Goal: Task Accomplishment & Management: Manage account settings

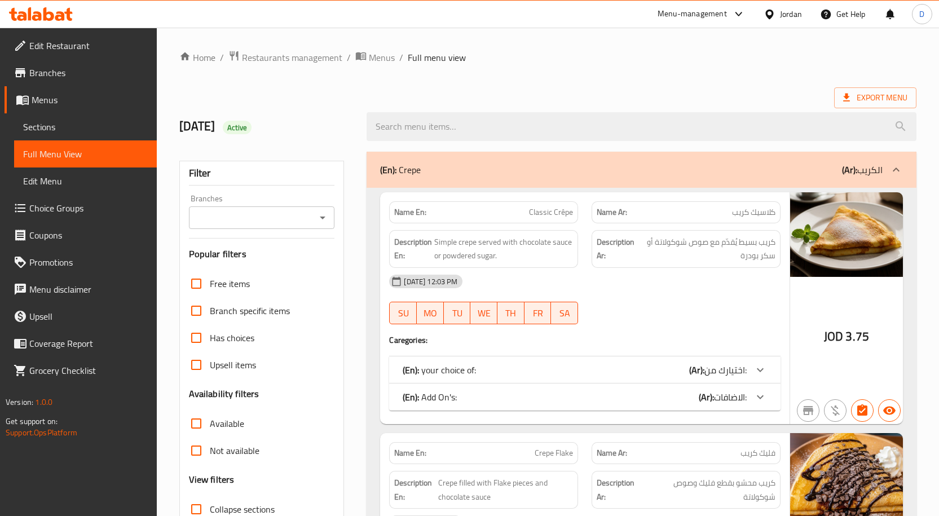
drag, startPoint x: 602, startPoint y: 350, endPoint x: 550, endPoint y: 35, distance: 319.5
click at [660, 308] on div "11-09-2025 12:03 PM SU MO TU WE TH FR SA" at bounding box center [584, 299] width 405 height 63
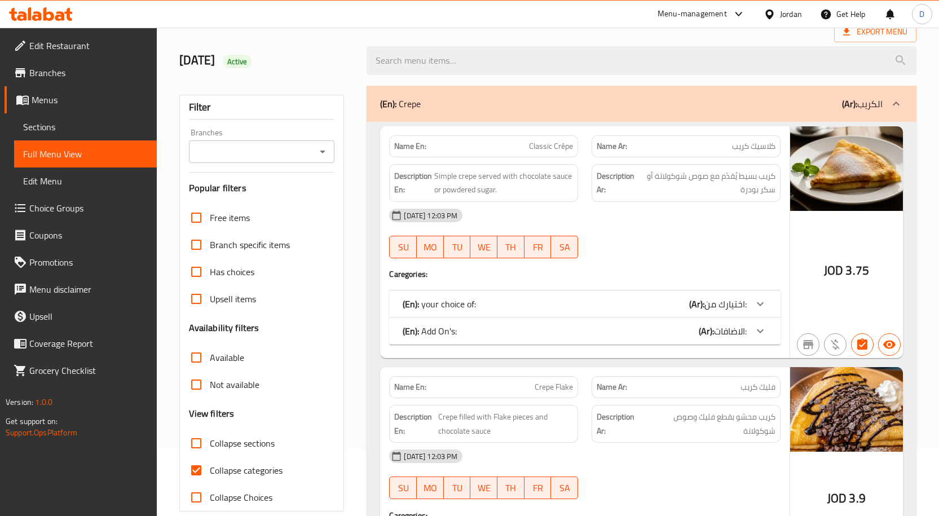
scroll to position [169, 0]
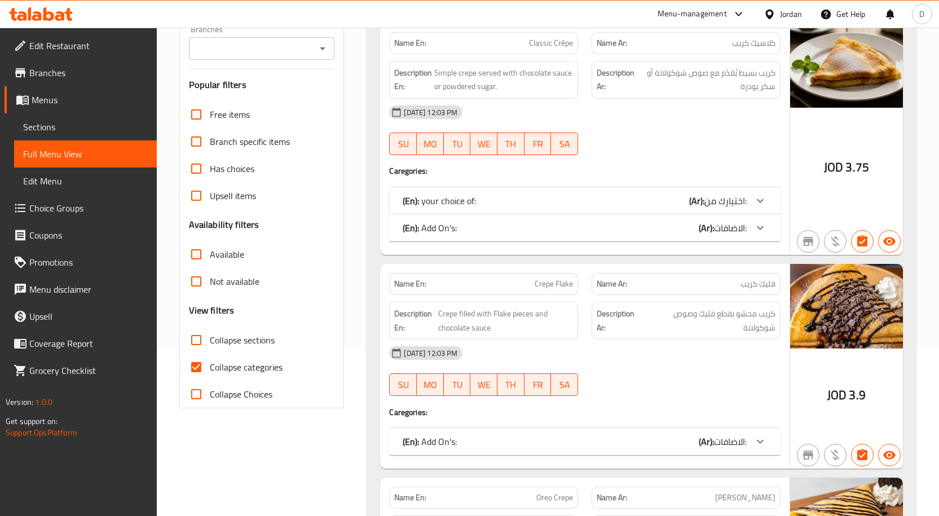
click at [254, 370] on span "Collapse categories" at bounding box center [246, 367] width 73 height 14
click at [210, 370] on input "Collapse categories" at bounding box center [196, 367] width 27 height 27
checkbox input "false"
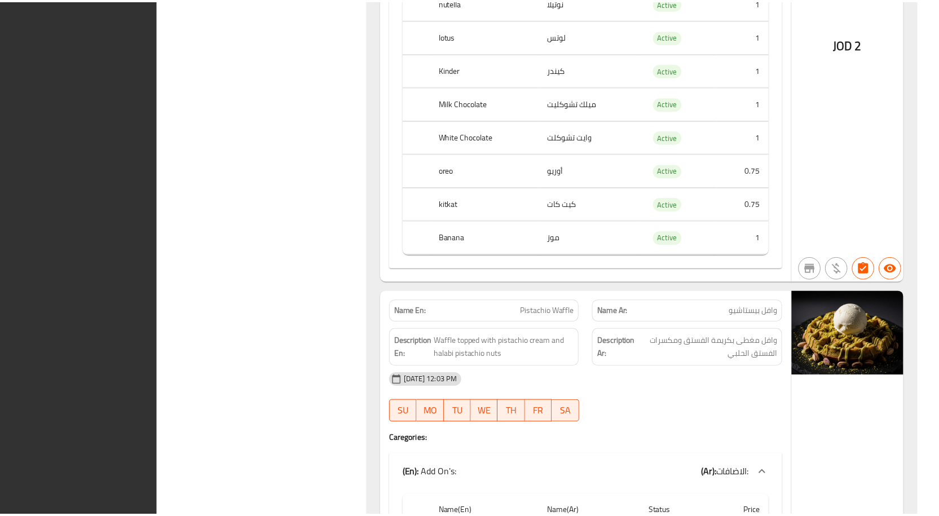
scroll to position [19680, 0]
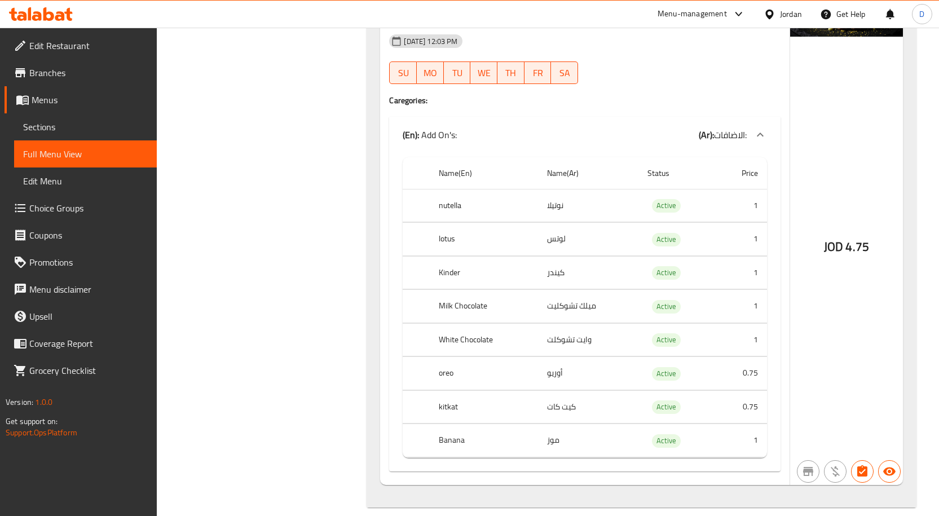
click at [785, 11] on div "Jordan" at bounding box center [791, 14] width 22 height 12
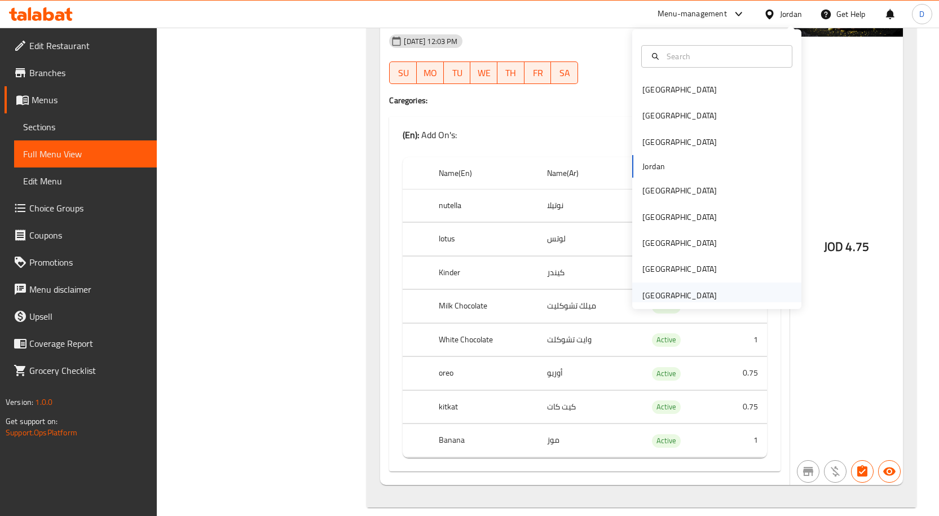
click at [673, 286] on div "[GEOGRAPHIC_DATA]" at bounding box center [679, 296] width 92 height 26
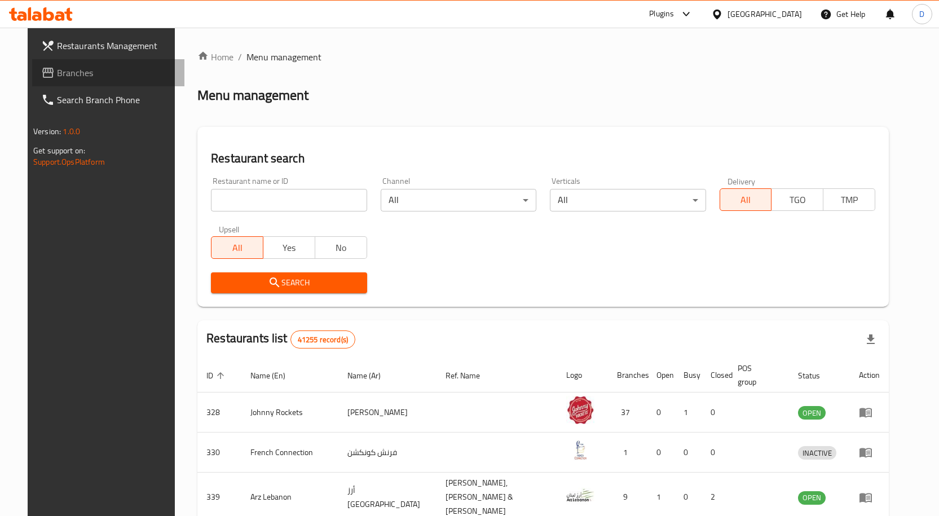
drag, startPoint x: 50, startPoint y: 71, endPoint x: 290, endPoint y: 194, distance: 269.9
click at [57, 71] on span "Branches" at bounding box center [116, 73] width 118 height 14
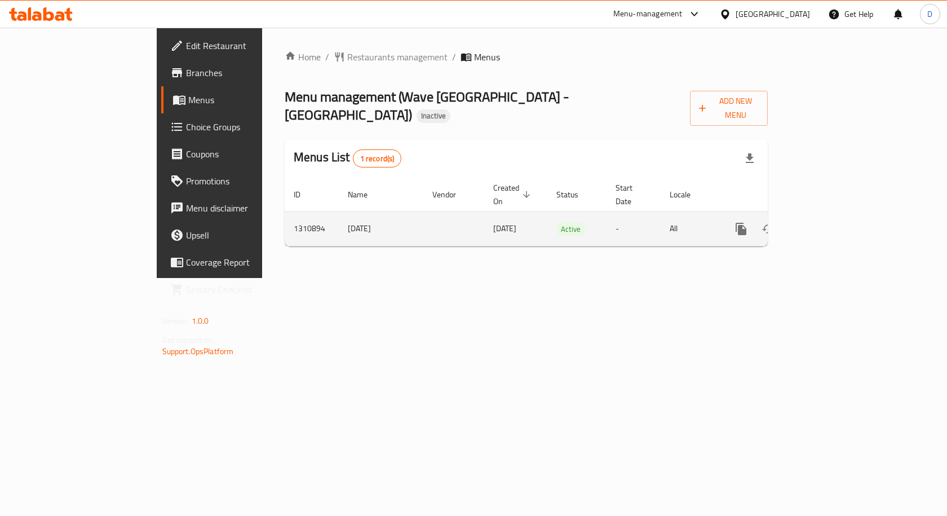
click at [830, 222] on icon "enhanced table" at bounding box center [823, 229] width 14 height 14
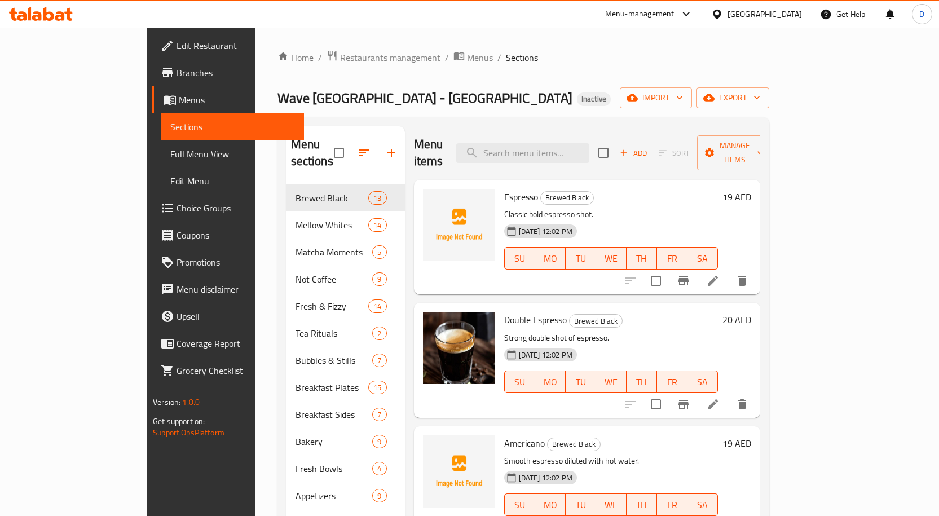
click at [504, 188] on span "Espresso" at bounding box center [521, 196] width 34 height 17
copy h6 "Espresso"
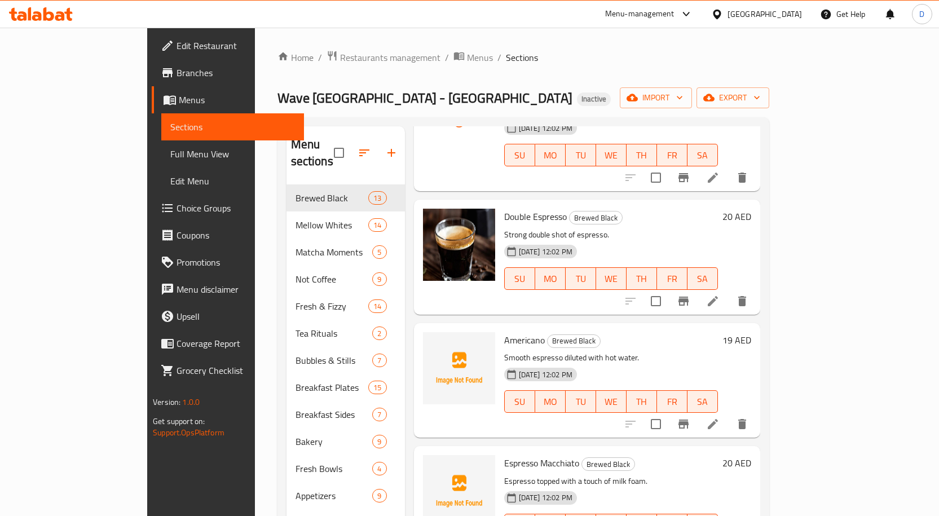
scroll to position [113, 0]
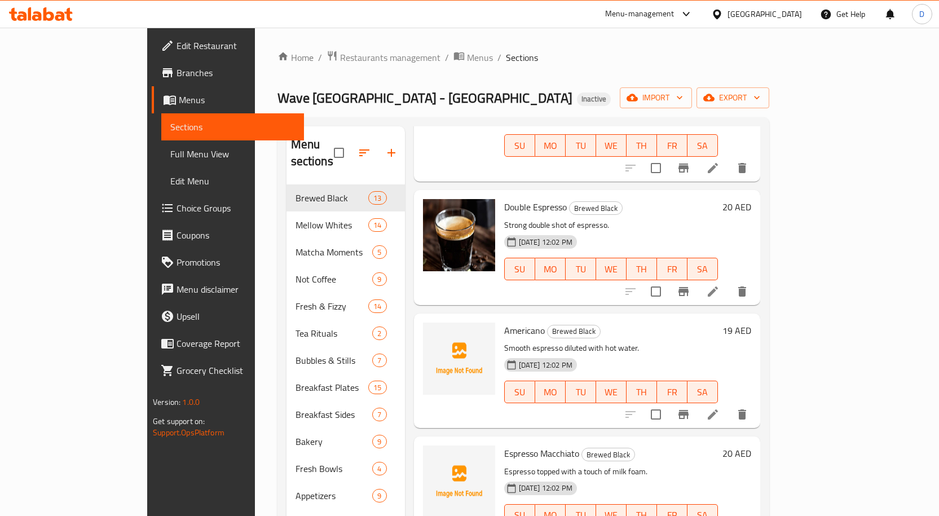
click at [504, 322] on span "Americano" at bounding box center [524, 330] width 41 height 17
copy h6 "Americano"
click at [504, 445] on span "Espresso Macchiato" at bounding box center [541, 453] width 75 height 17
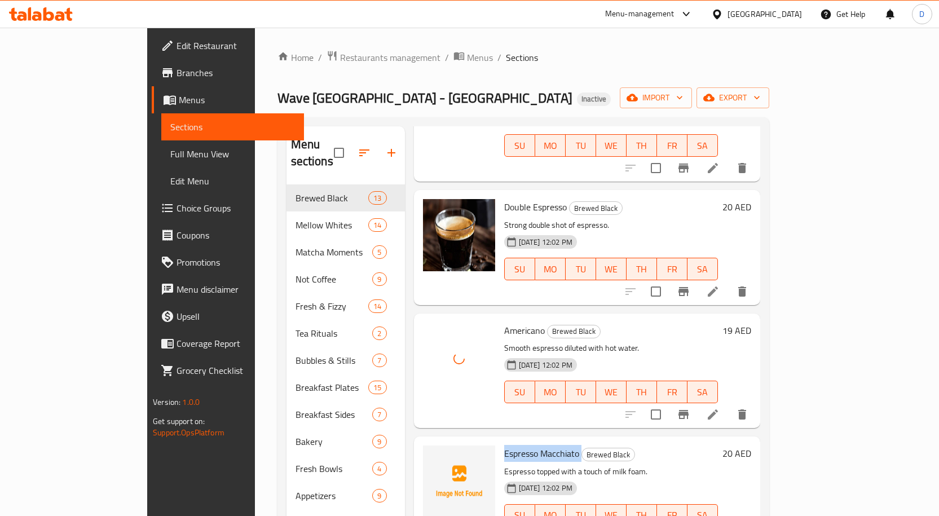
click at [504, 445] on span "Espresso Macchiato" at bounding box center [541, 453] width 75 height 17
copy h6 "Espresso Macchiato"
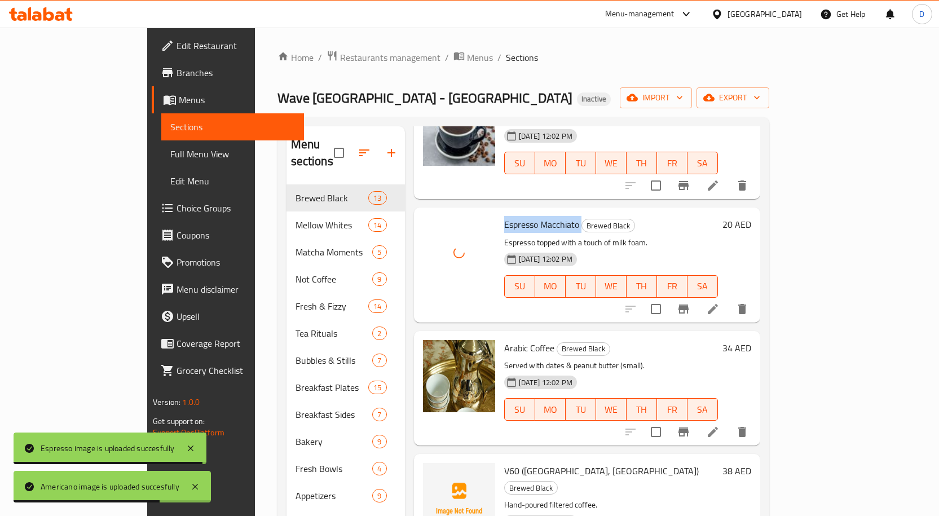
scroll to position [395, 0]
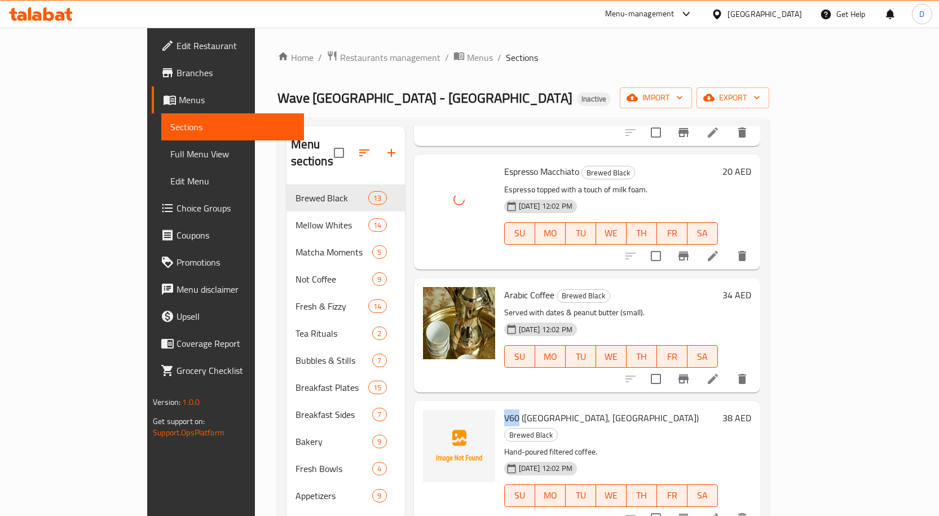
drag, startPoint x: 481, startPoint y: 402, endPoint x: 468, endPoint y: 402, distance: 13.5
click at [504, 409] on span "V60 ([GEOGRAPHIC_DATA], [GEOGRAPHIC_DATA])" at bounding box center [601, 417] width 195 height 17
copy span "V60"
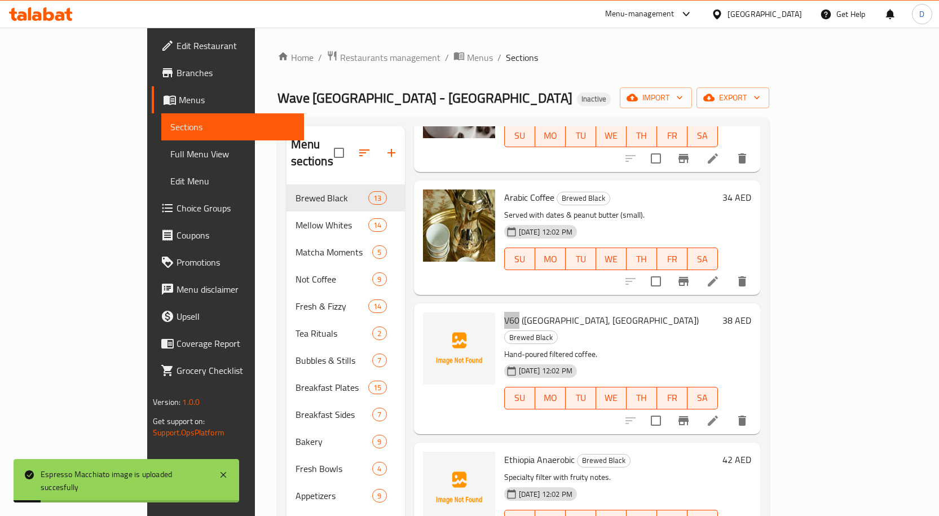
scroll to position [508, 0]
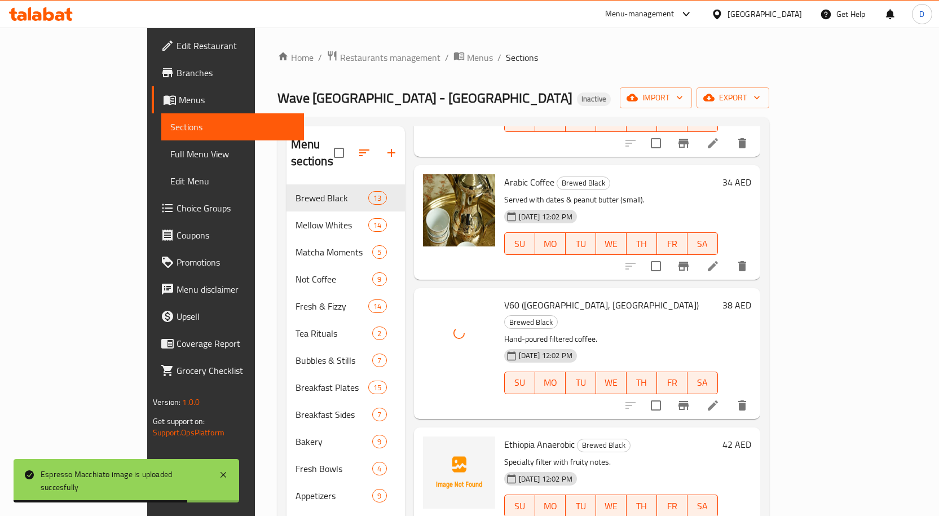
click at [504, 436] on span "Ethiopia Anaerobic" at bounding box center [539, 444] width 70 height 17
copy h6 "Ethiopia Anaerobic"
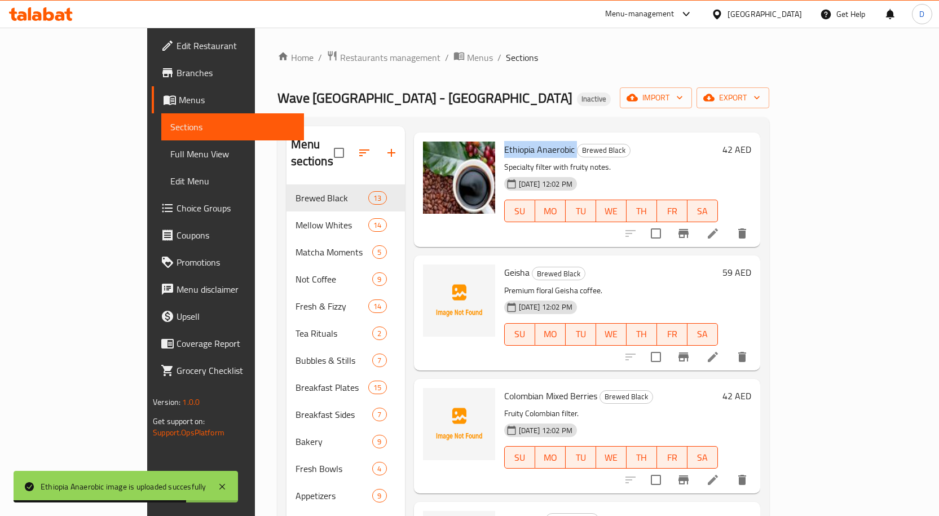
scroll to position [790, 0]
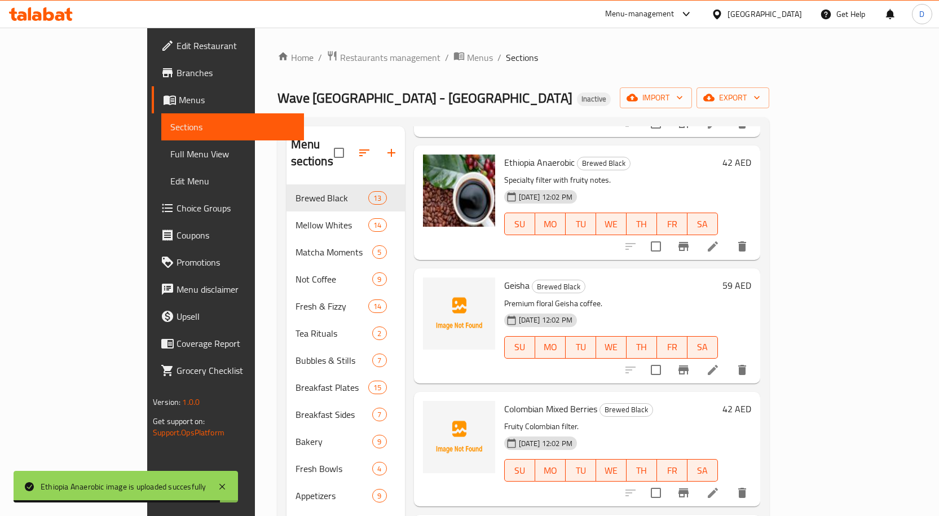
click at [504, 277] on span "Geisha" at bounding box center [516, 285] width 25 height 17
copy h6 "Geisha"
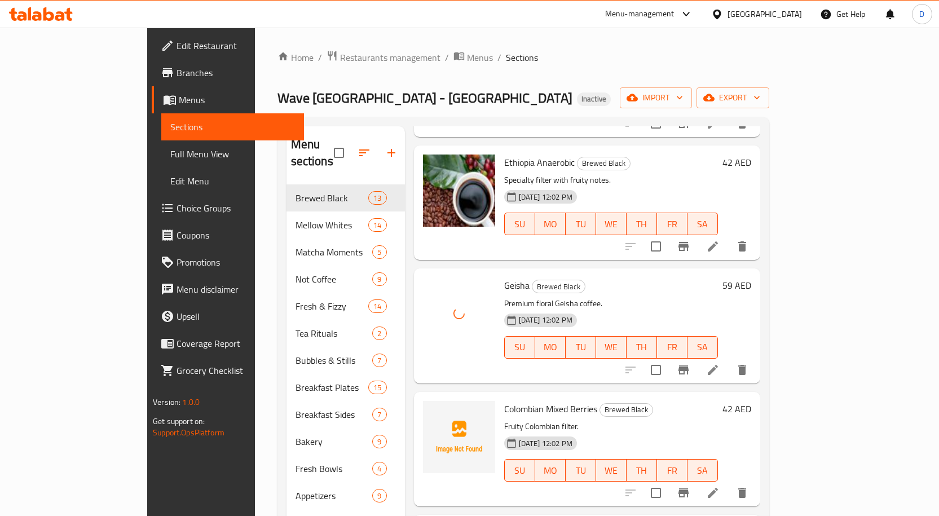
click at [504, 400] on span "Colombian Mixed Berries" at bounding box center [550, 408] width 93 height 17
copy h6 "Colombian Mixed Berries"
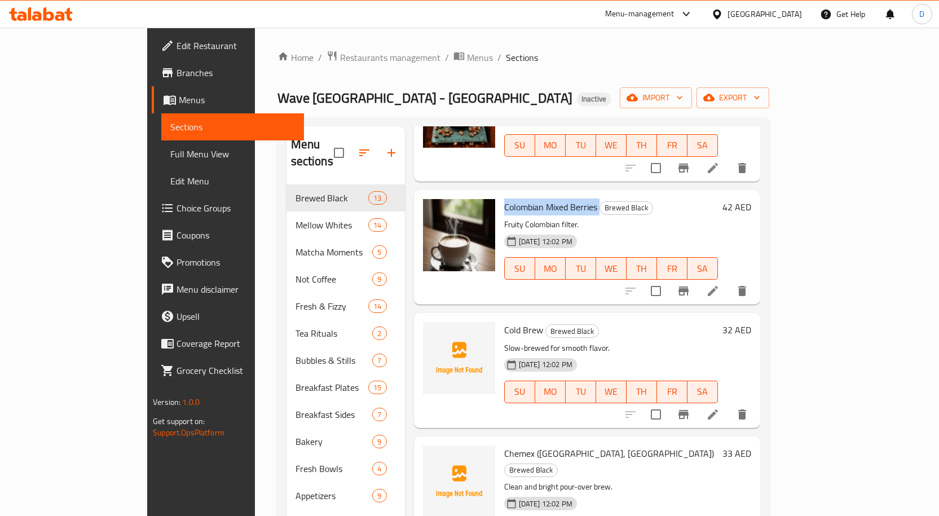
scroll to position [1015, 0]
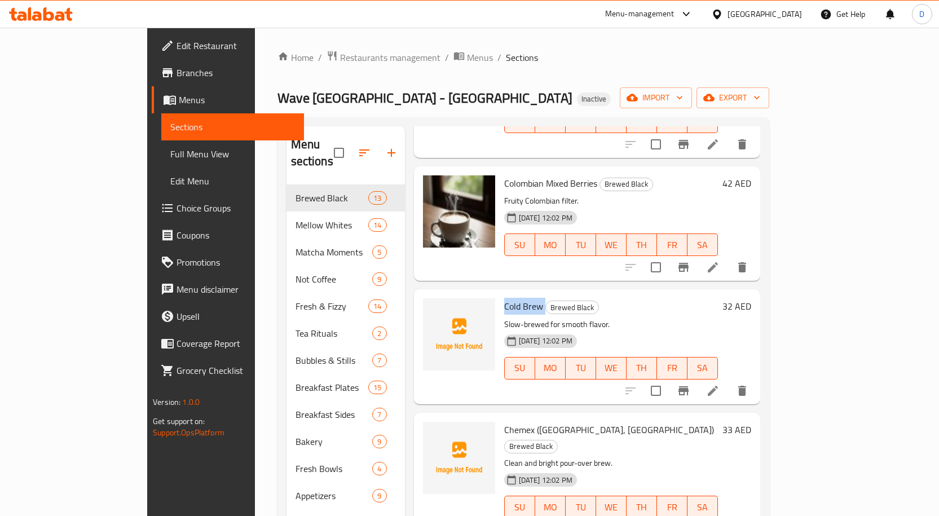
drag, startPoint x: 468, startPoint y: 272, endPoint x: 507, endPoint y: 272, distance: 39.5
click at [507, 298] on h6 "Cold Brew Brewed Black" at bounding box center [611, 306] width 214 height 16
copy h6 "Cold Brew"
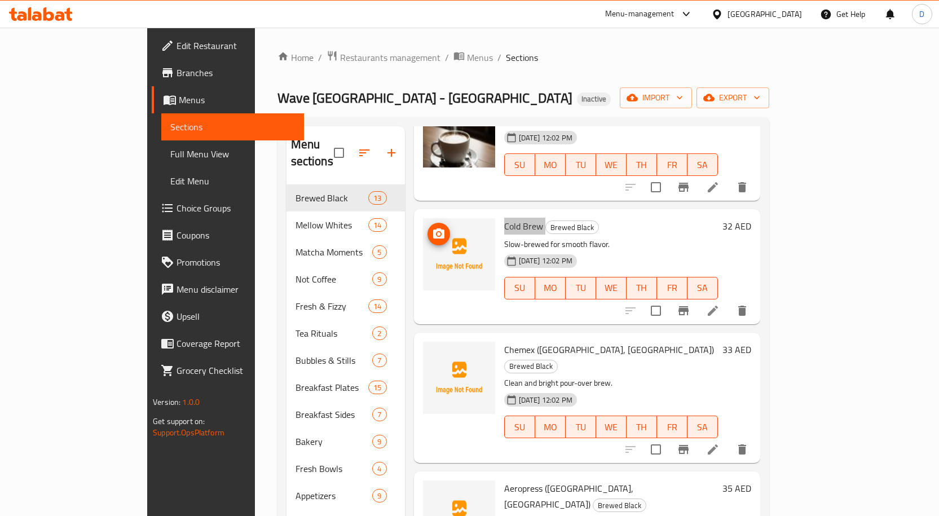
scroll to position [1097, 0]
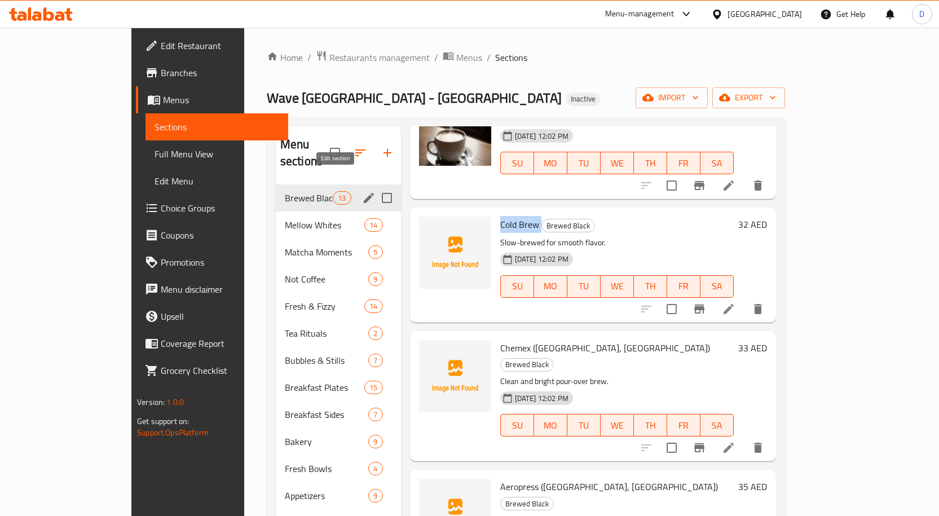
click at [364, 193] on icon "edit" at bounding box center [369, 198] width 10 height 10
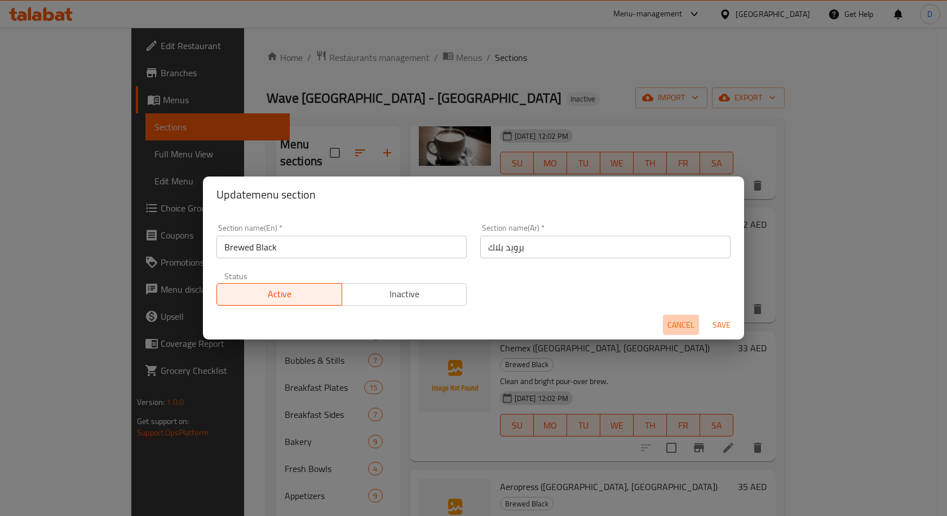
click at [677, 325] on span "Cancel" at bounding box center [681, 325] width 27 height 14
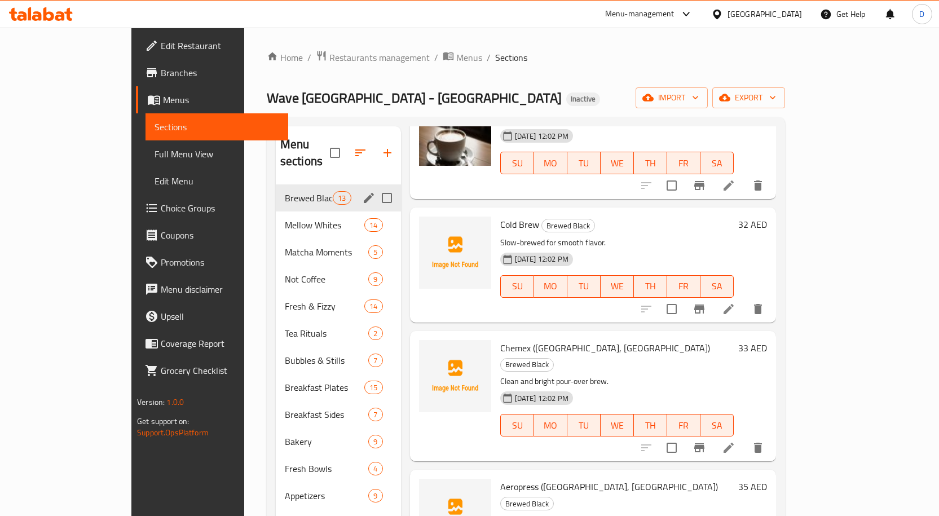
click at [500, 339] on span "Chemex (Brazil, Ethiopia)" at bounding box center [605, 347] width 210 height 17
copy span "Chemex"
click at [500, 478] on span "Aeropress (Brazil, Ethiopia)" at bounding box center [609, 486] width 218 height 17
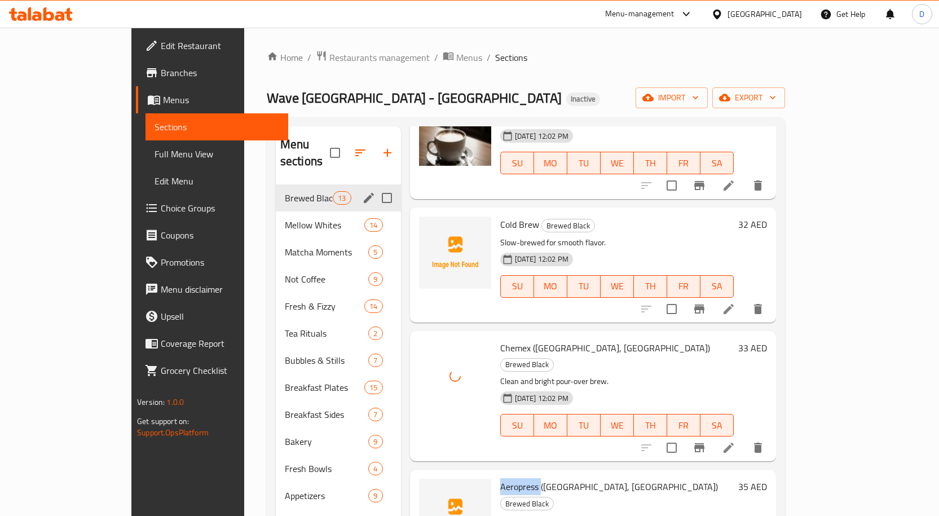
copy span "Aeropress"
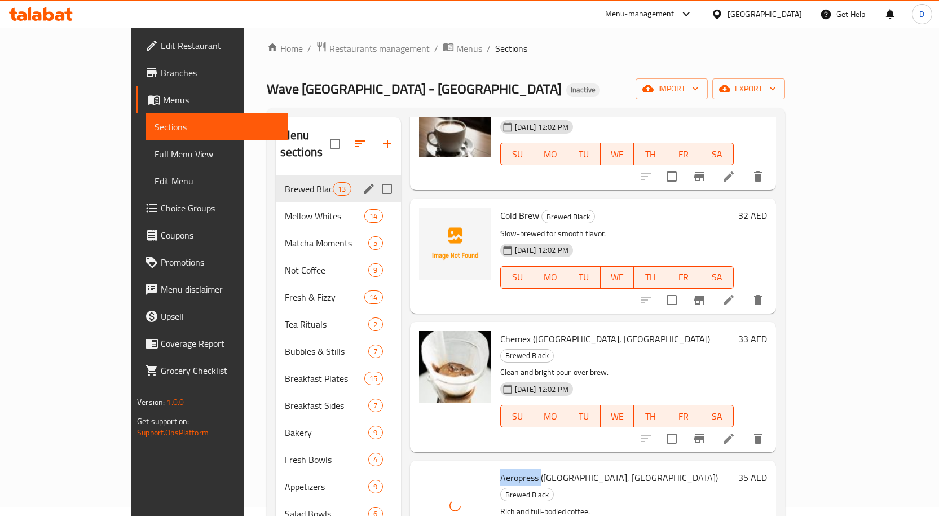
scroll to position [6, 0]
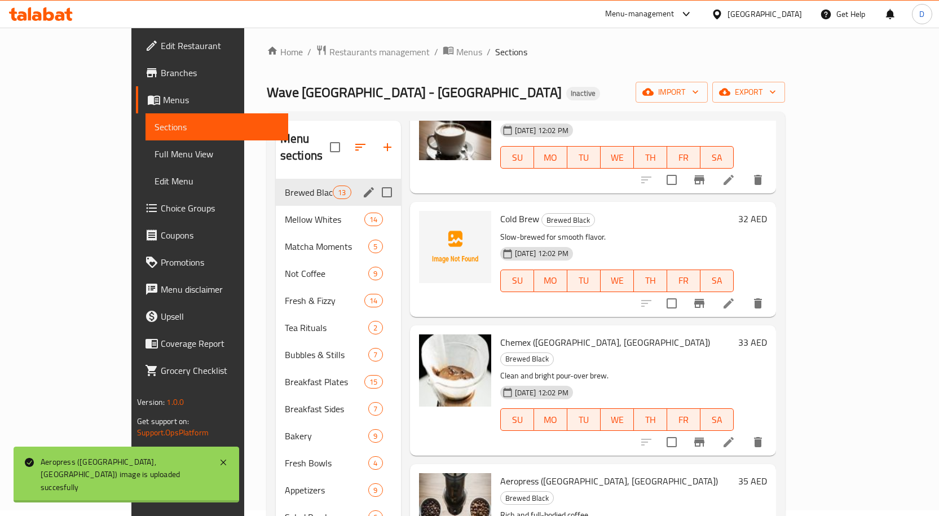
click at [500, 210] on span "Cold Brew" at bounding box center [519, 218] width 39 height 17
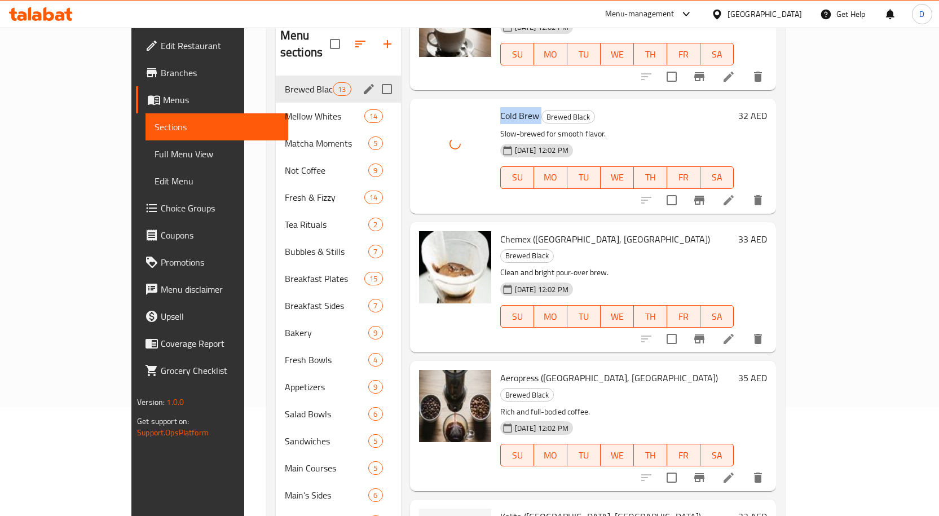
scroll to position [175, 0]
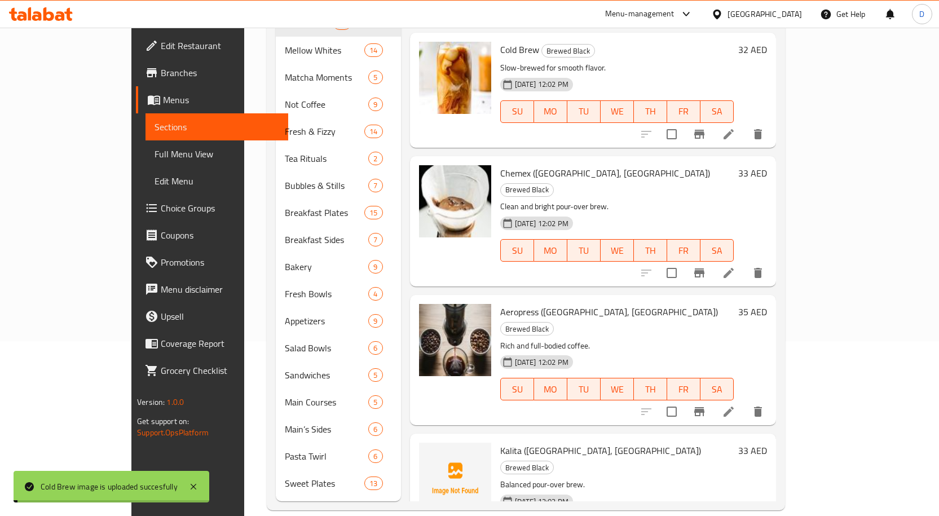
click at [500, 442] on span "Kalita (Brazil, Ethiopia)" at bounding box center [600, 450] width 201 height 17
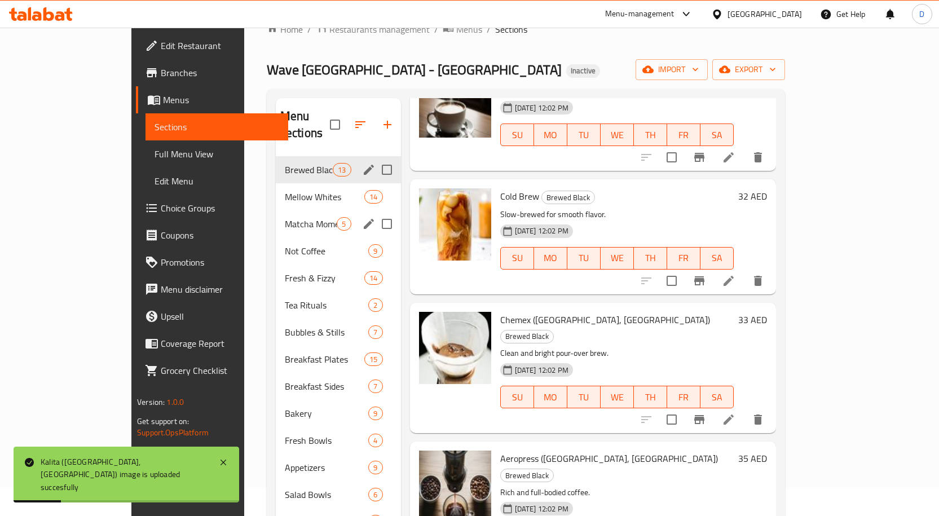
scroll to position [6, 0]
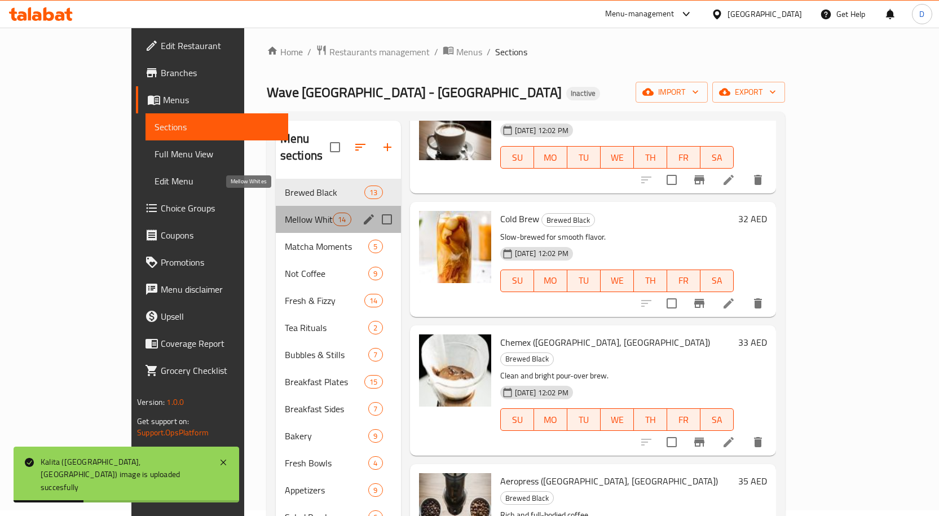
drag, startPoint x: 236, startPoint y: 206, endPoint x: 288, endPoint y: 224, distance: 54.9
click at [285, 213] on span "Mellow Whites" at bounding box center [309, 220] width 48 height 14
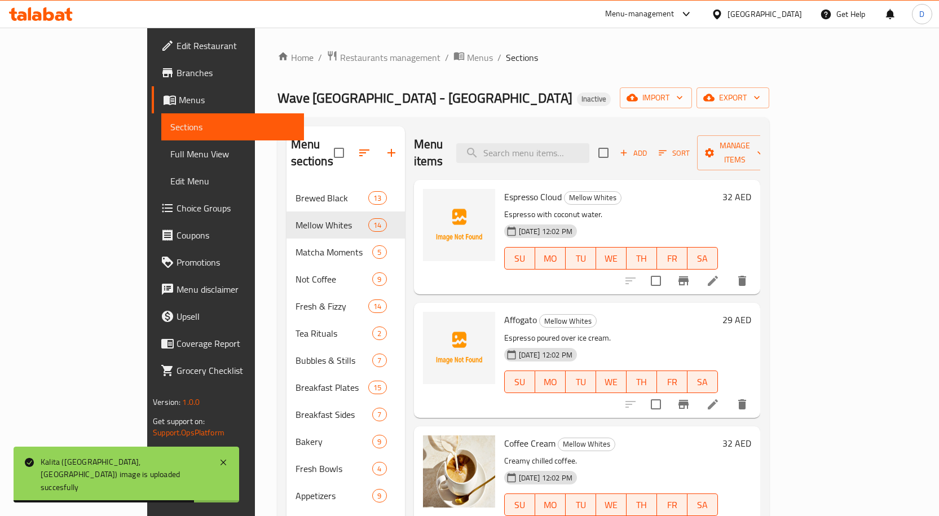
click at [504, 188] on span "Espresso Cloud" at bounding box center [533, 196] width 58 height 17
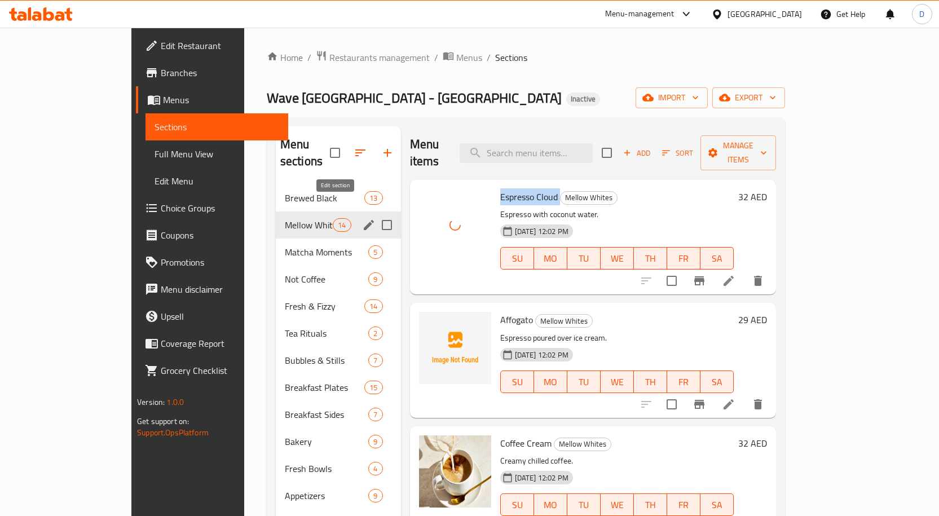
click at [362, 218] on icon "edit" at bounding box center [369, 225] width 14 height 14
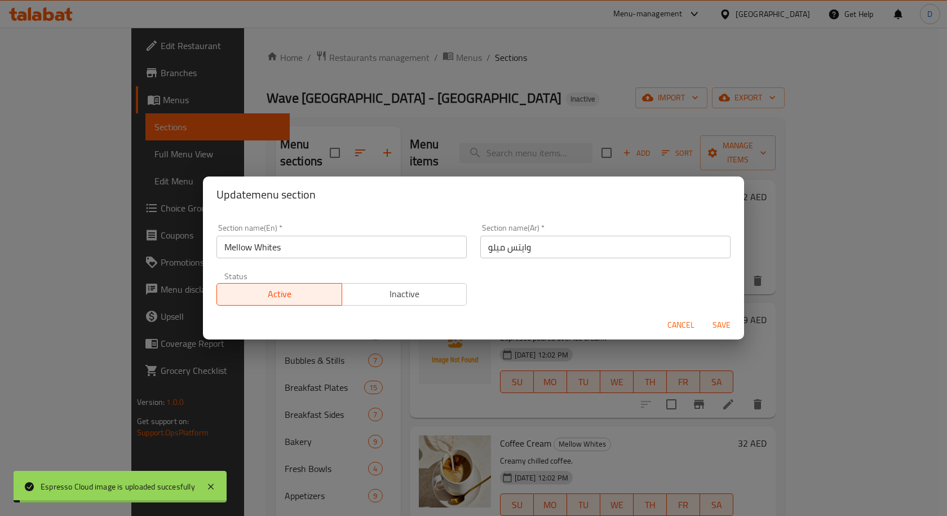
click at [689, 328] on span "Cancel" at bounding box center [681, 325] width 27 height 14
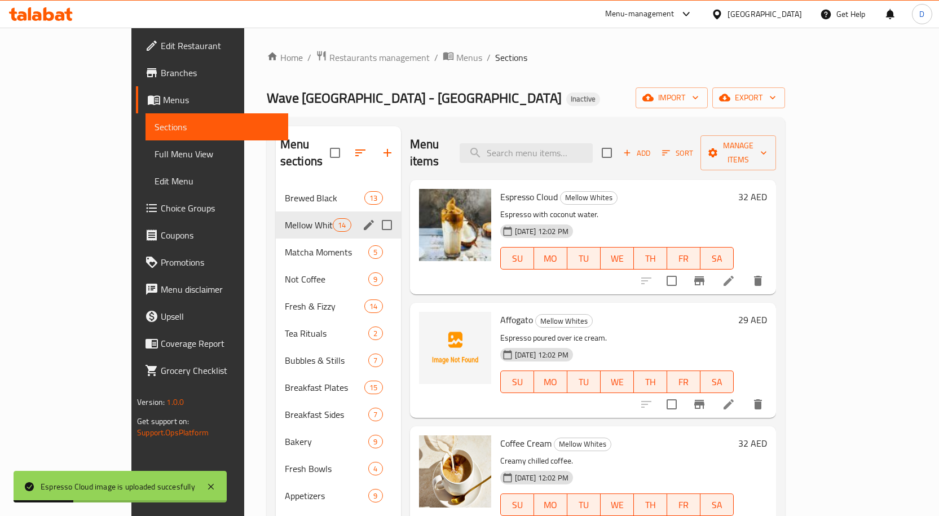
click at [500, 311] on span "Affogato" at bounding box center [516, 319] width 33 height 17
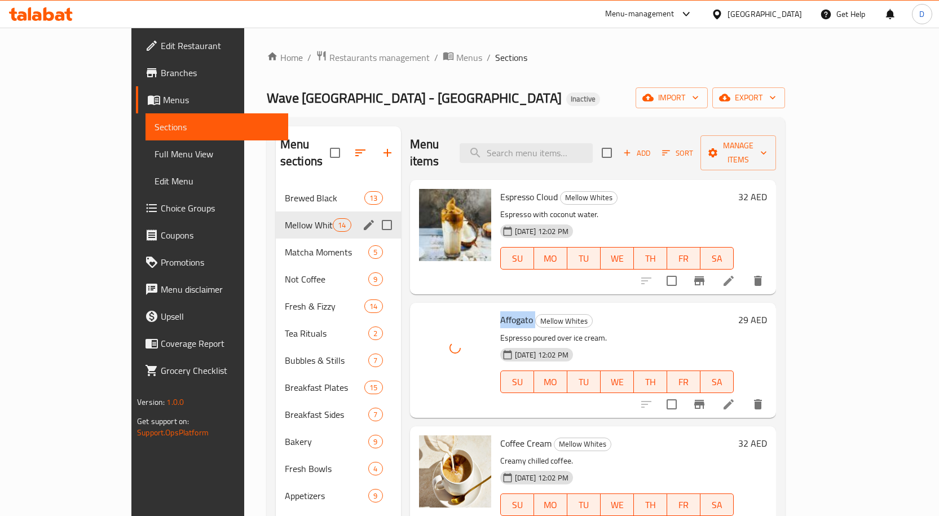
click at [500, 311] on span "Affogato" at bounding box center [516, 319] width 33 height 17
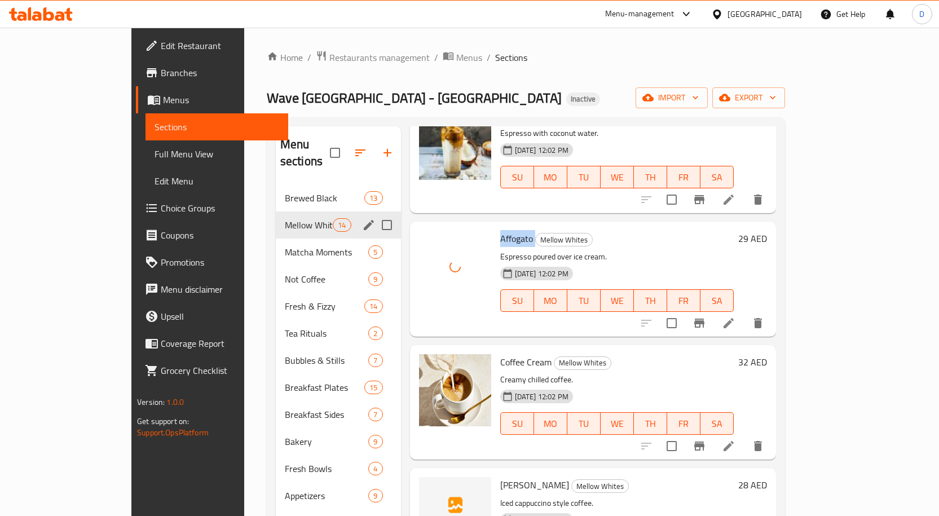
scroll to position [169, 0]
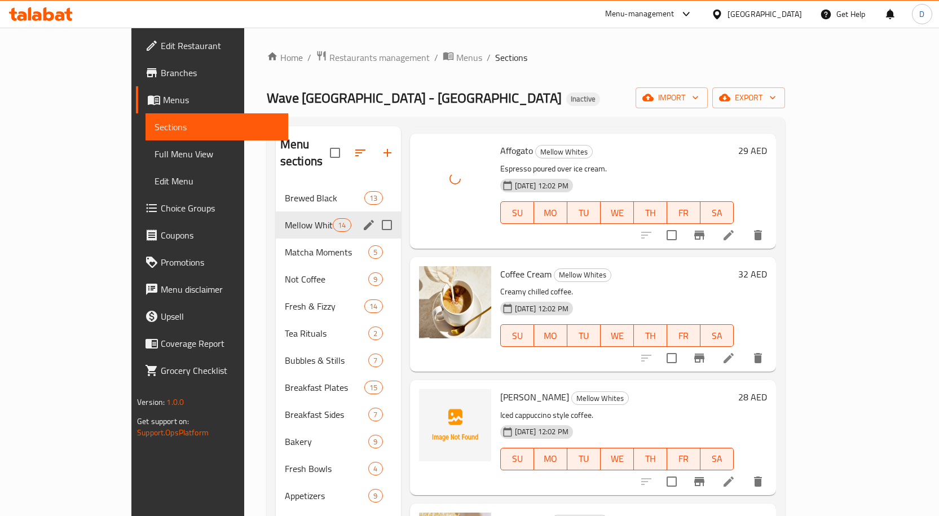
click at [500, 389] on span "Freddo Cappuccino" at bounding box center [534, 397] width 69 height 17
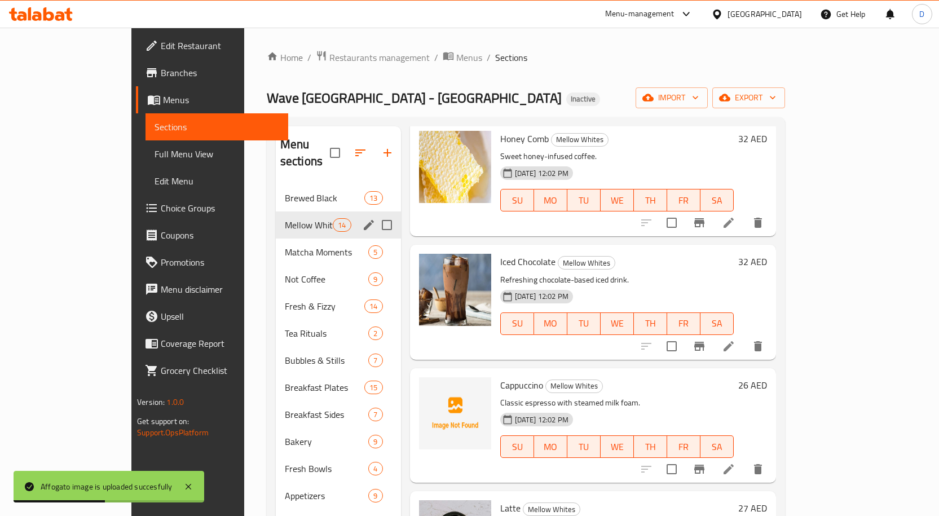
scroll to position [564, 0]
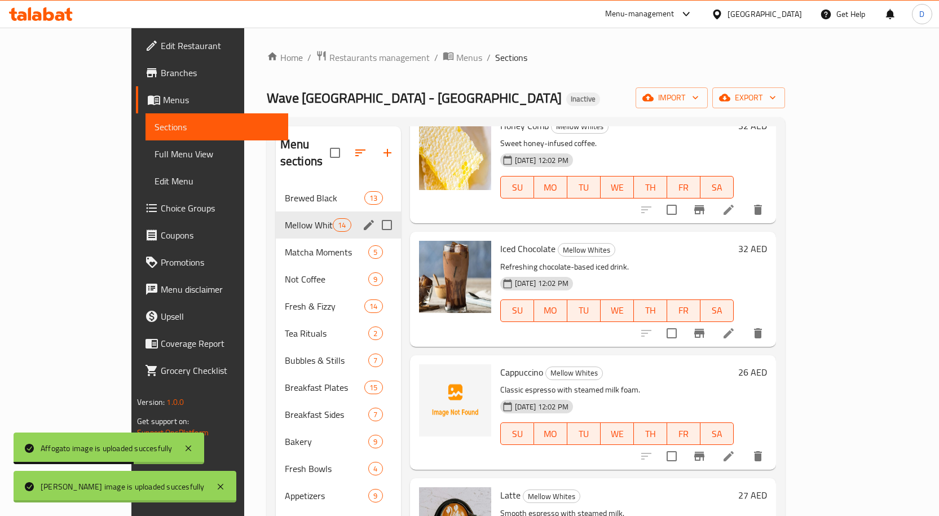
click at [500, 364] on span "Cappuccino" at bounding box center [521, 372] width 43 height 17
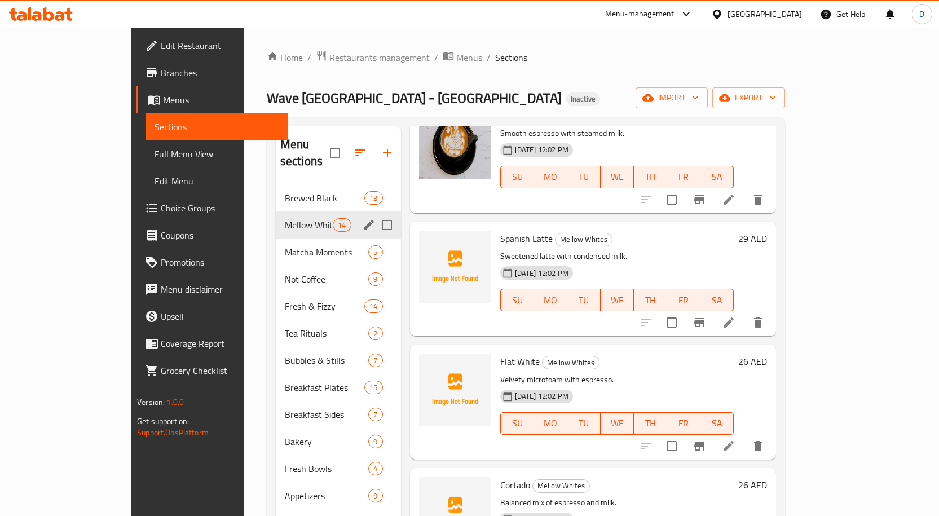
scroll to position [959, 0]
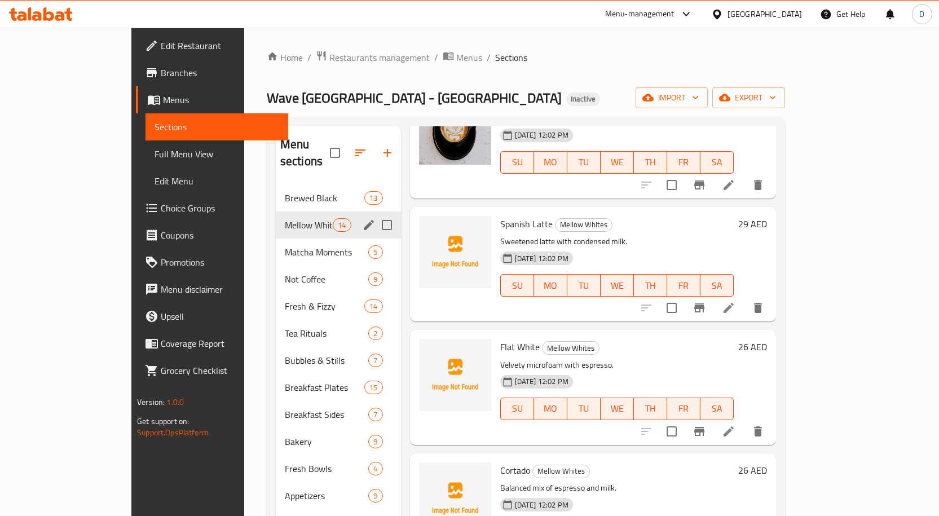
click at [500, 215] on span "Spanish Latte" at bounding box center [526, 223] width 52 height 17
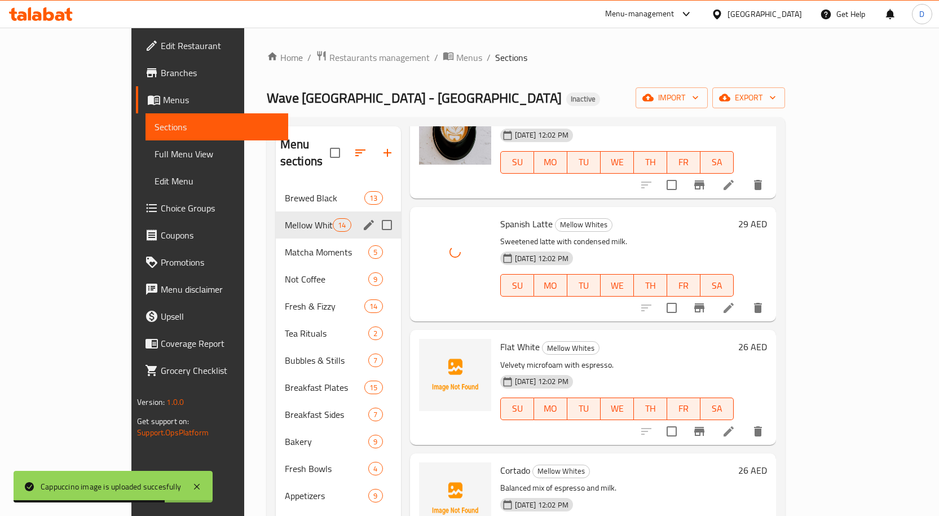
click at [500, 338] on span "Flat White" at bounding box center [519, 346] width 39 height 17
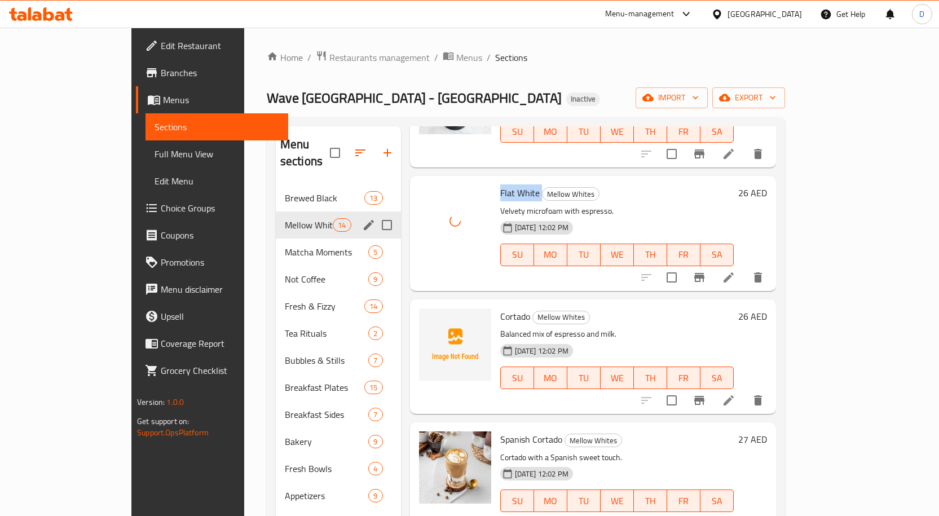
scroll to position [1128, 0]
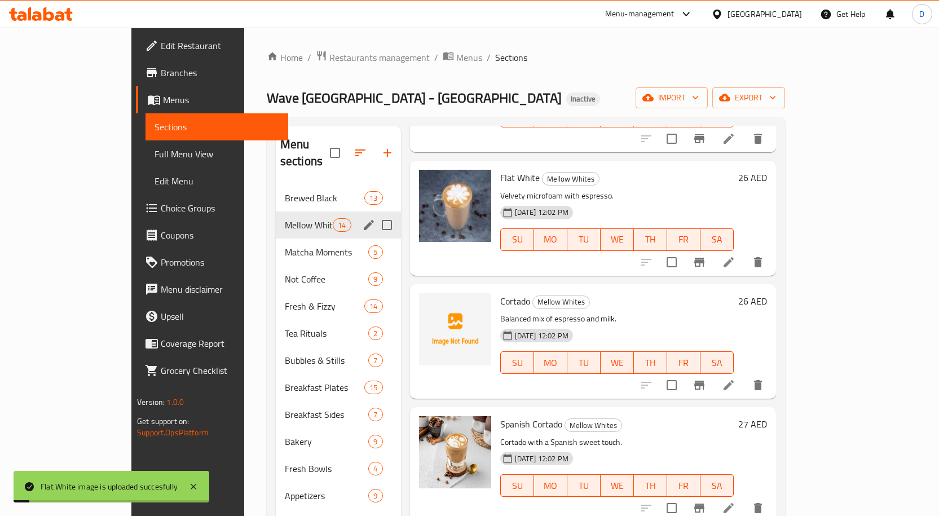
click at [500, 293] on span "Cortado" at bounding box center [515, 301] width 30 height 17
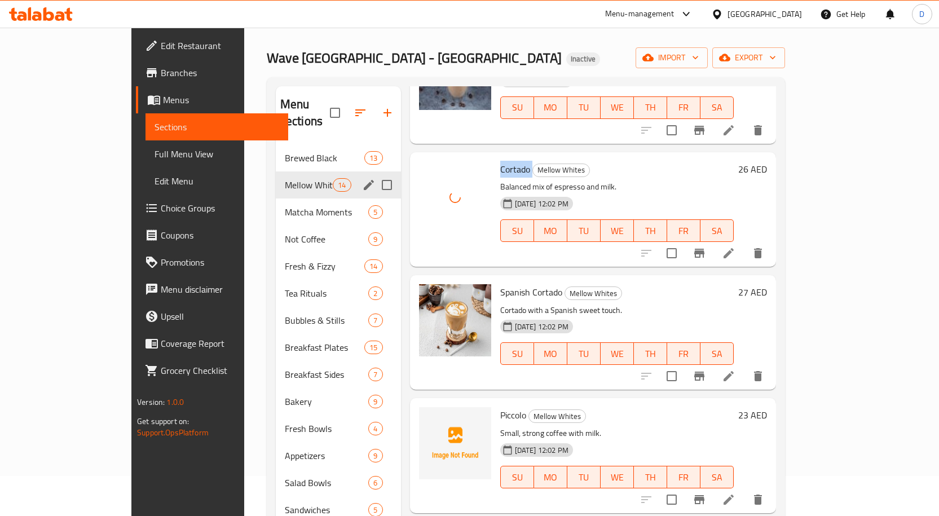
scroll to position [56, 0]
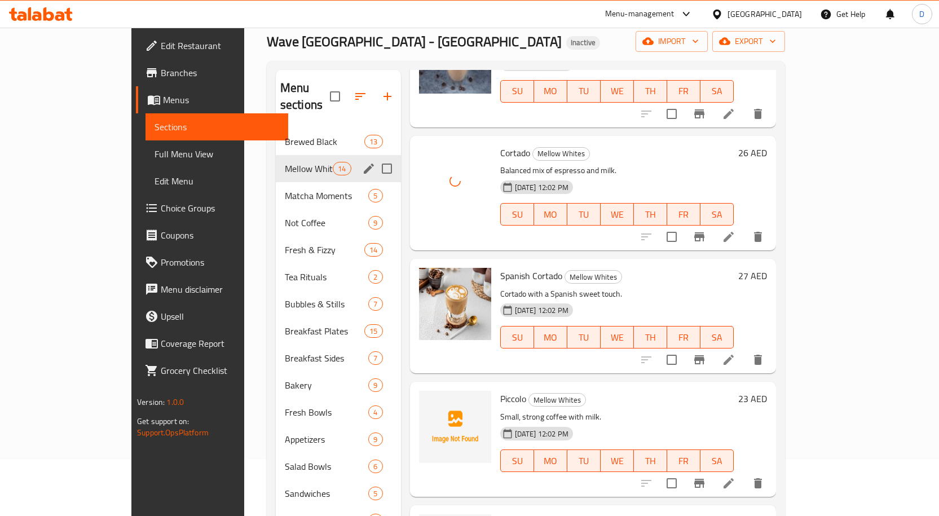
click at [500, 390] on span "Piccolo" at bounding box center [513, 398] width 26 height 17
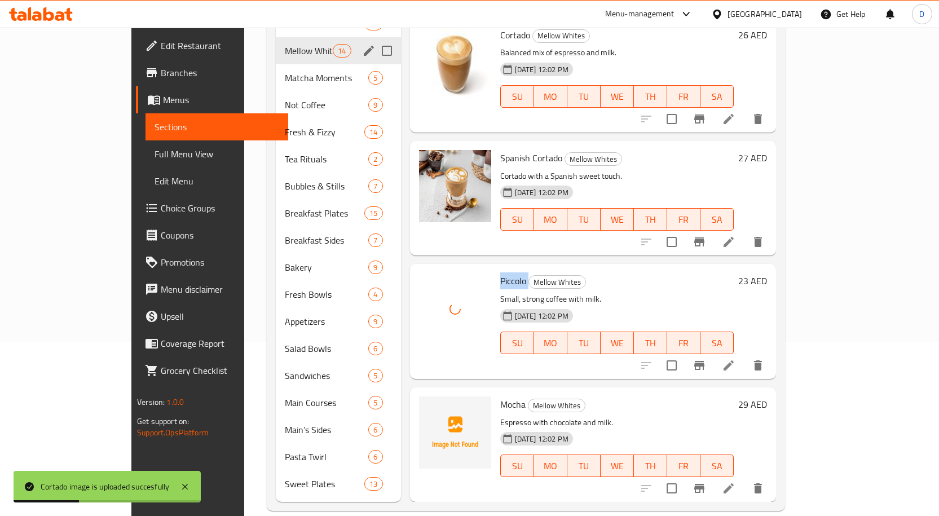
scroll to position [175, 0]
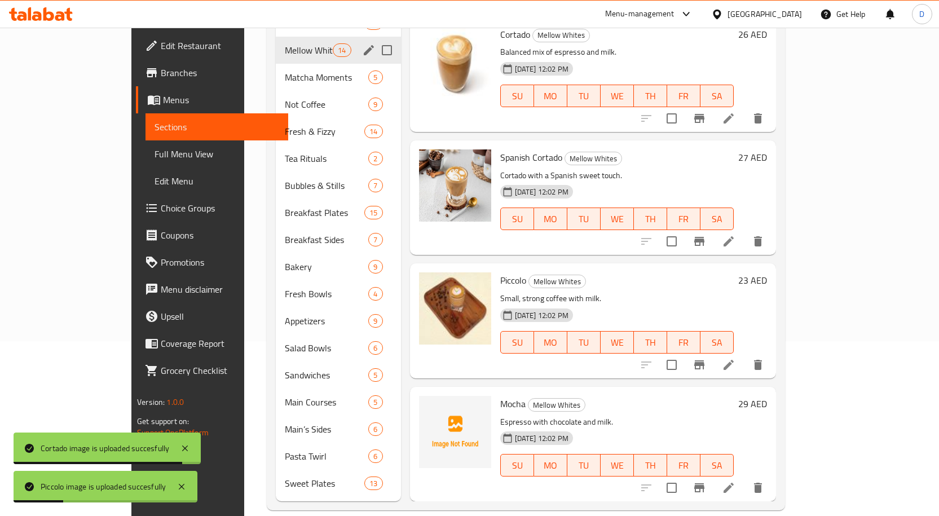
click at [500, 395] on span "Mocha" at bounding box center [512, 403] width 25 height 17
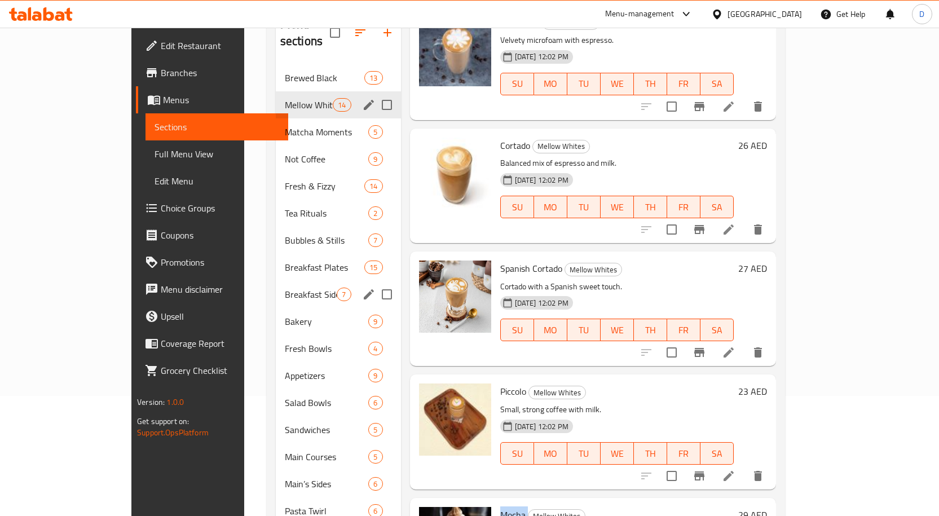
scroll to position [6, 0]
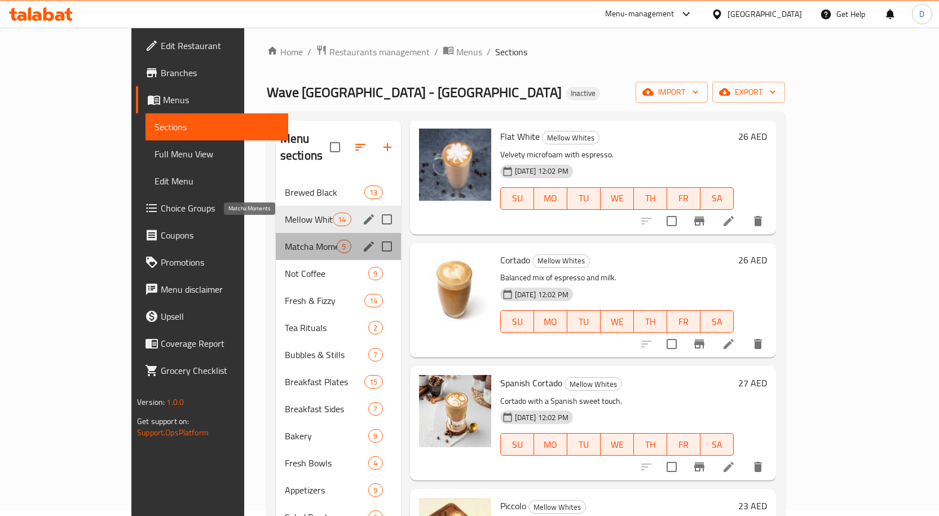
click at [285, 240] on span "Matcha Moments" at bounding box center [311, 247] width 52 height 14
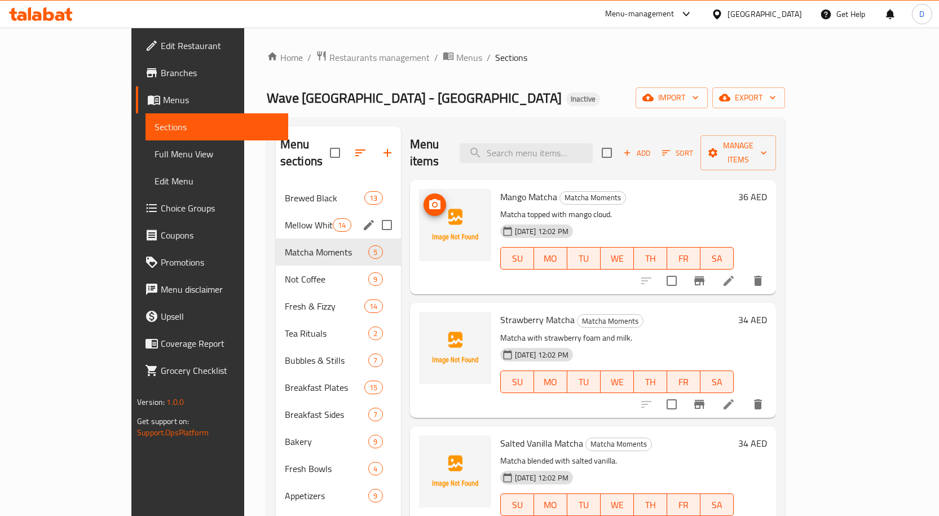
click at [500, 188] on span "Mango Matcha" at bounding box center [528, 196] width 57 height 17
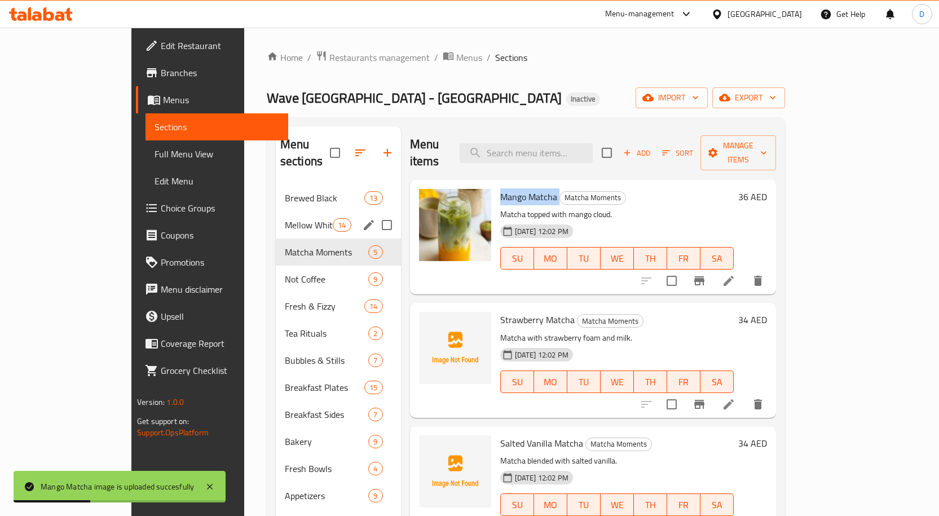
click at [500, 311] on span "Strawberry Matcha" at bounding box center [537, 319] width 74 height 17
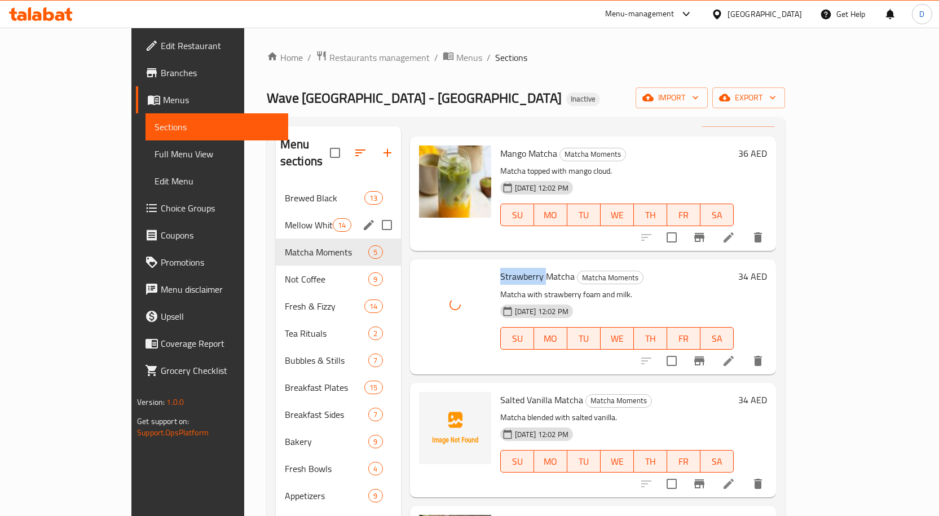
scroll to position [111, 0]
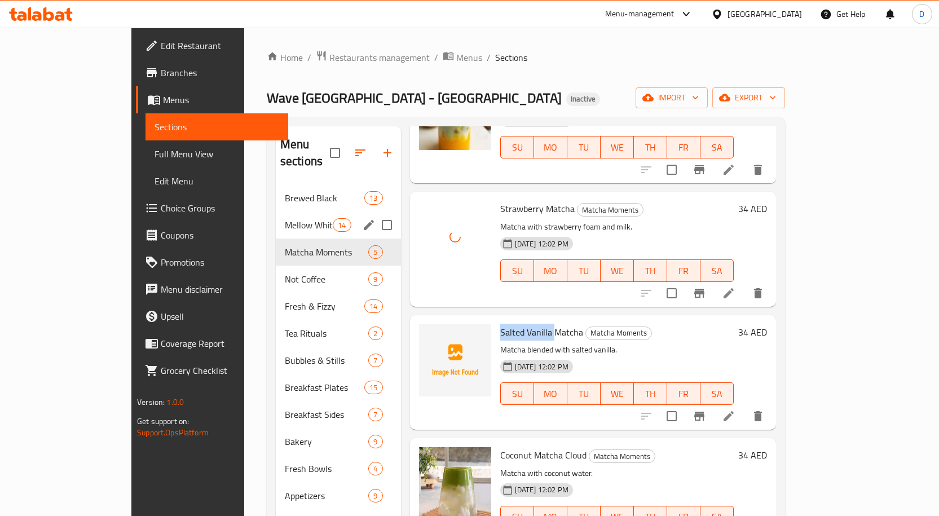
drag, startPoint x: 523, startPoint y: 319, endPoint x: 466, endPoint y: 319, distance: 57.0
click at [496, 320] on div "Salted Vanilla Matcha Matcha Moments Matcha blended with salted vanilla. 10-09-…" at bounding box center [617, 372] width 242 height 105
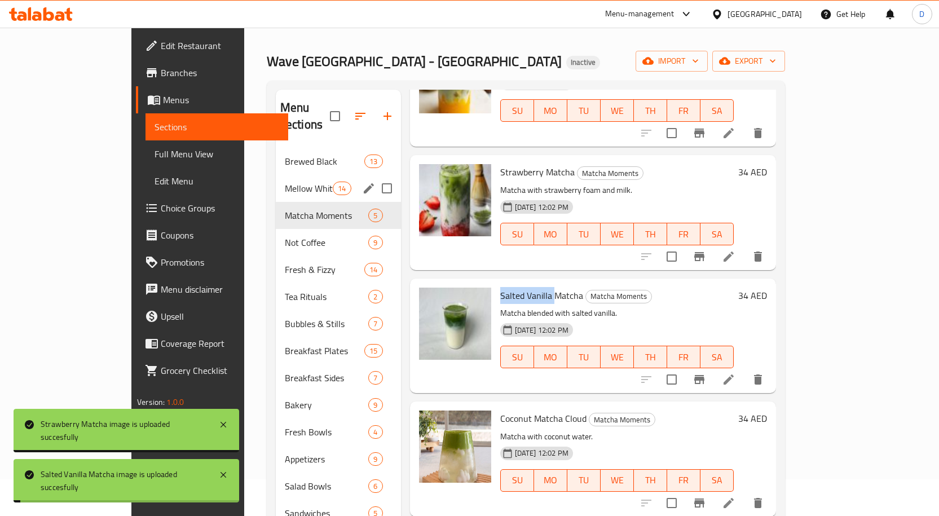
scroll to position [56, 0]
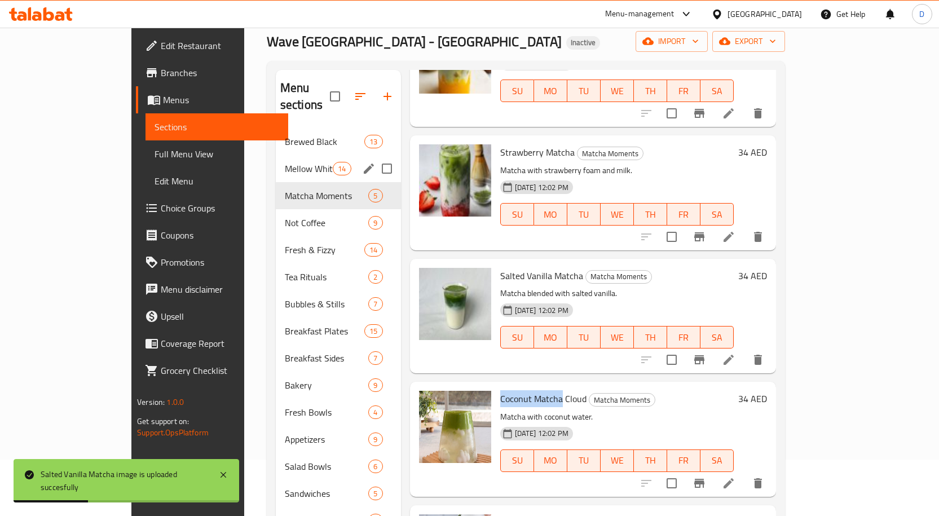
drag, startPoint x: 527, startPoint y: 382, endPoint x: 468, endPoint y: 385, distance: 58.7
click at [500, 390] on span "Coconut Matcha Cloud" at bounding box center [543, 398] width 86 height 17
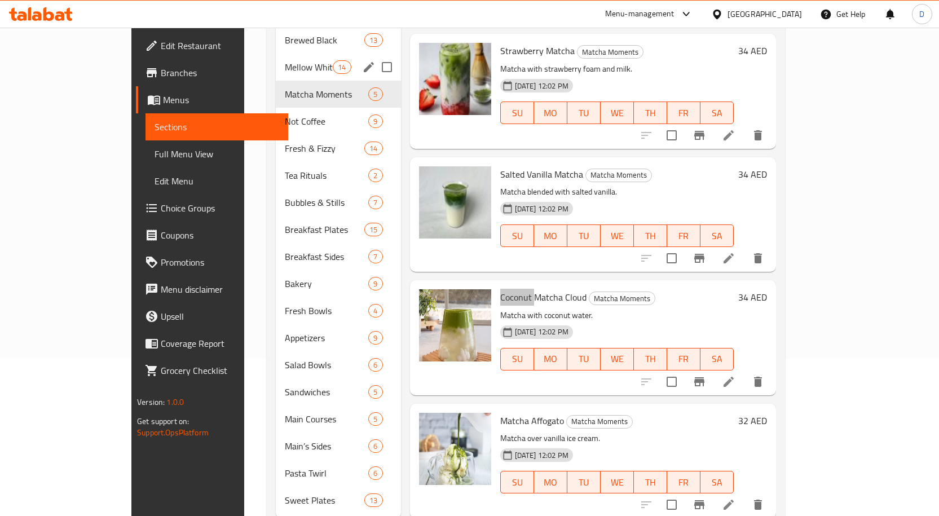
scroll to position [175, 0]
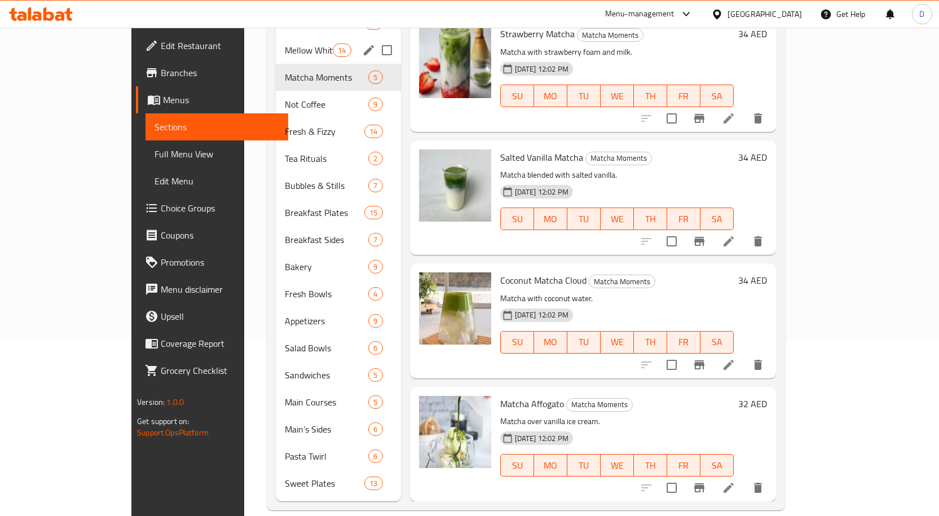
click at [500, 395] on span "Matcha Affogato" at bounding box center [532, 403] width 64 height 17
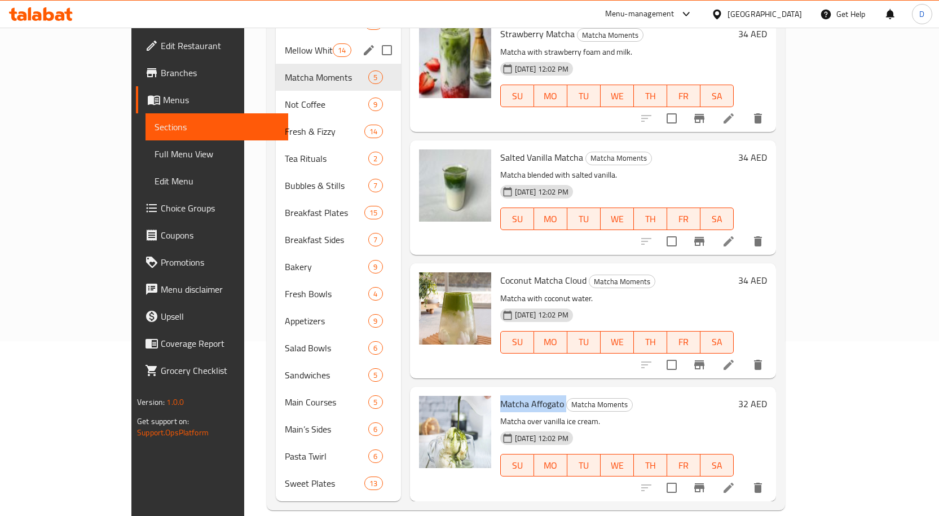
click at [500, 395] on span "Matcha Affogato" at bounding box center [532, 403] width 64 height 17
drag, startPoint x: 237, startPoint y: 81, endPoint x: 338, endPoint y: 177, distance: 139.6
click at [285, 98] on span "Not Coffee" at bounding box center [311, 105] width 52 height 14
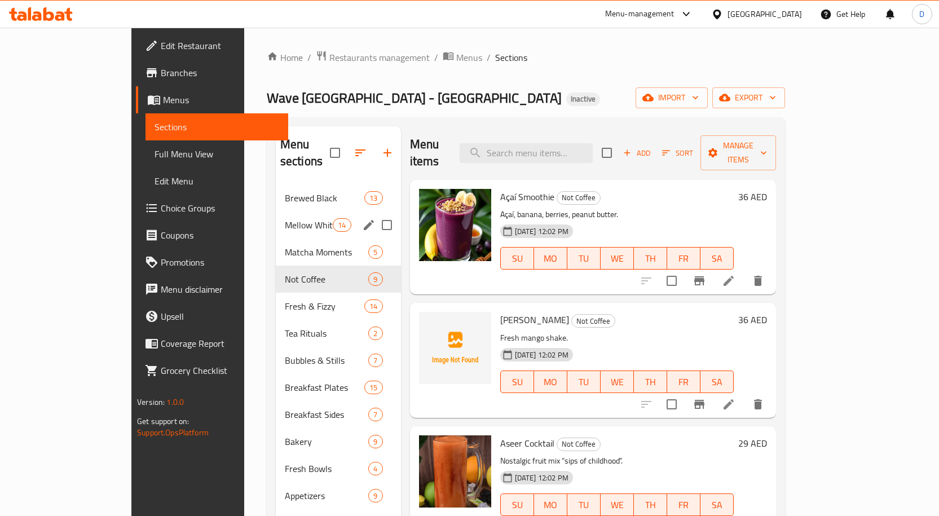
click at [500, 311] on span "Mango Breeze" at bounding box center [534, 319] width 69 height 17
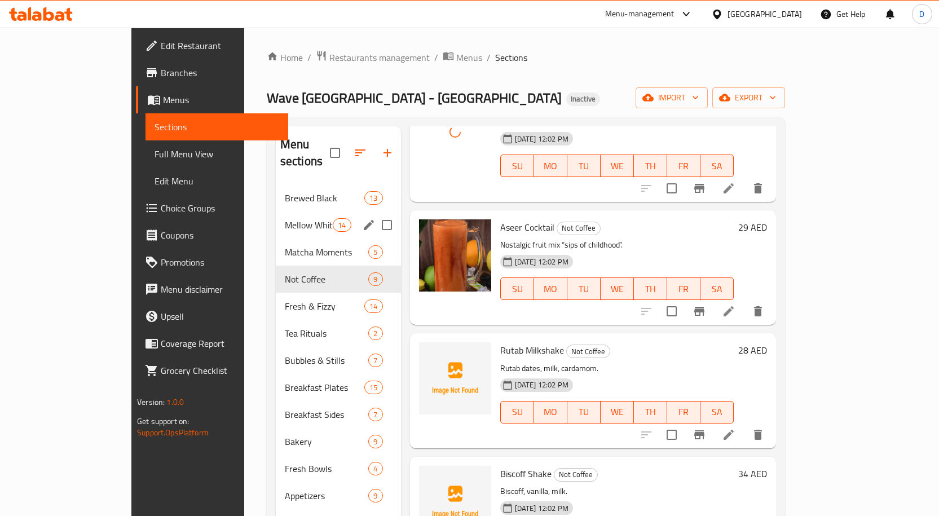
scroll to position [226, 0]
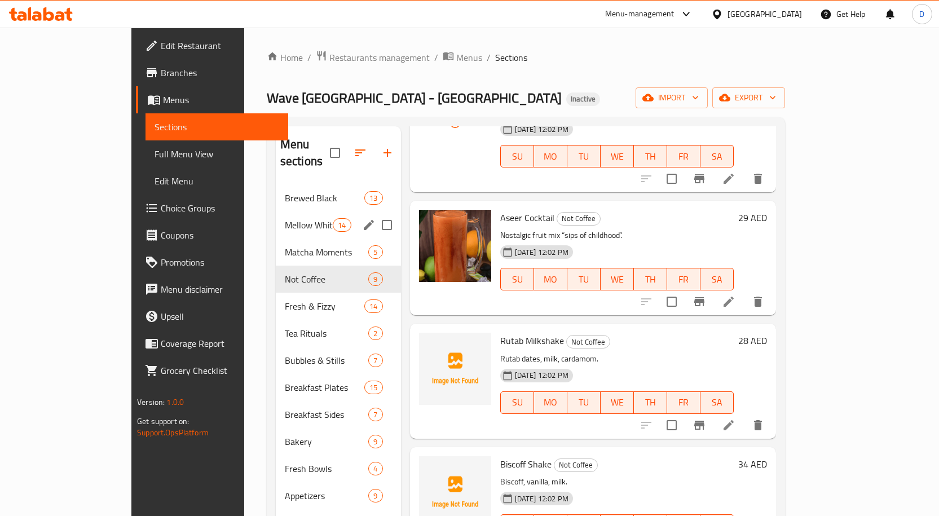
click at [500, 332] on span "Rutab Milkshake" at bounding box center [532, 340] width 64 height 17
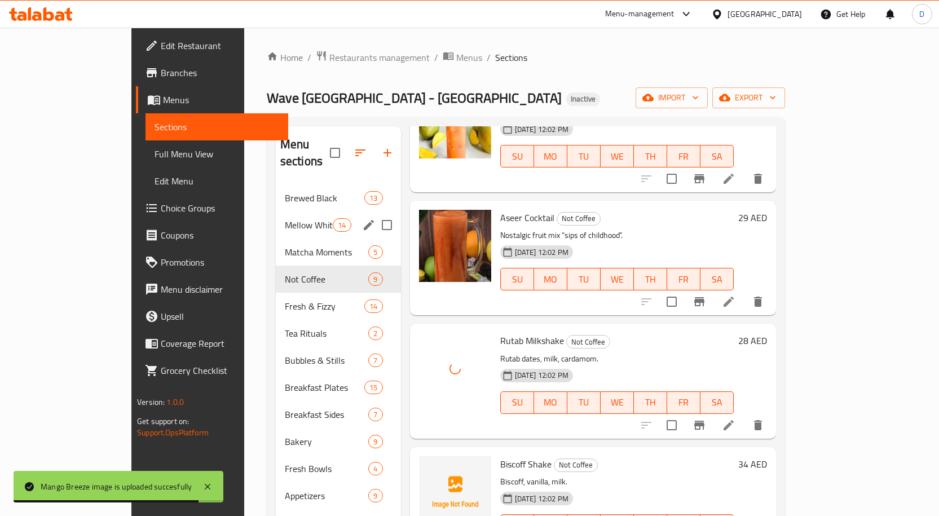
click at [500, 456] on span "Biscoff Shake" at bounding box center [525, 464] width 51 height 17
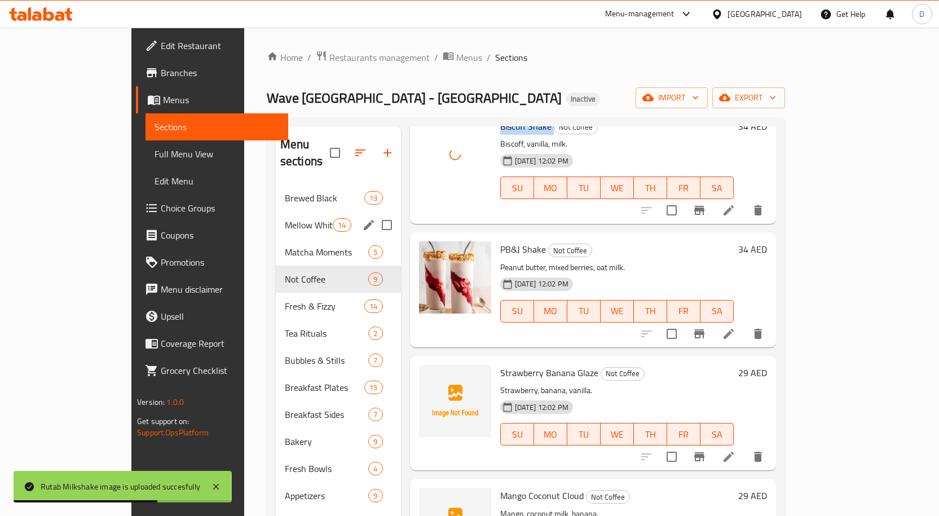
scroll to position [564, 0]
click at [500, 364] on span "Strawberry Banana Glaze" at bounding box center [549, 372] width 98 height 17
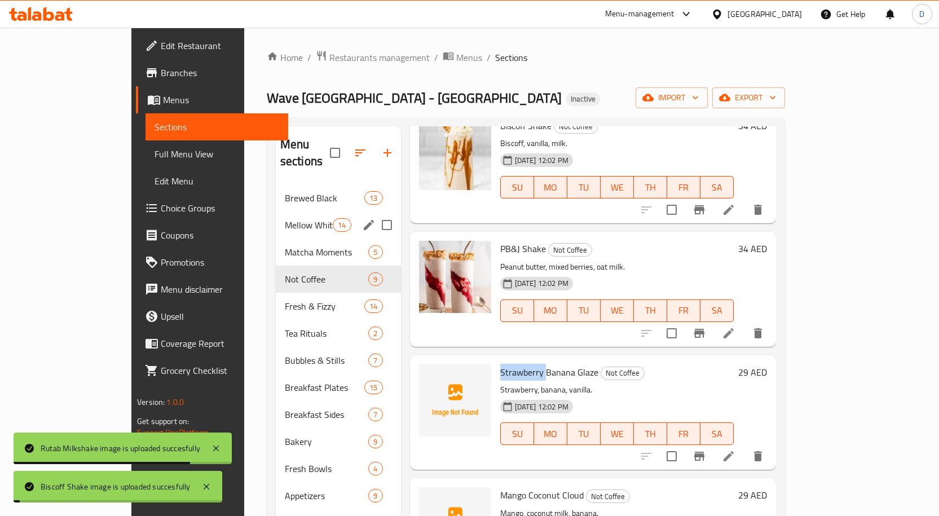
click at [500, 364] on span "Strawberry Banana Glaze" at bounding box center [549, 372] width 98 height 17
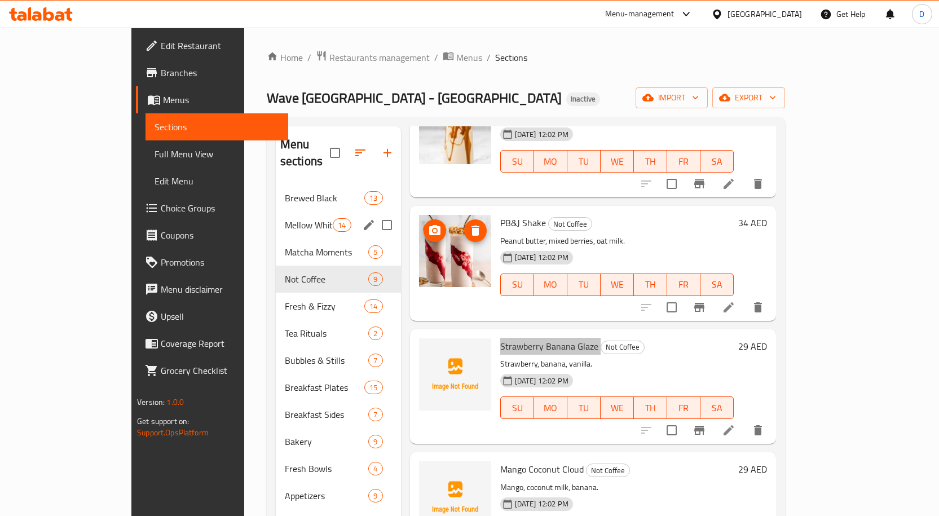
scroll to position [604, 0]
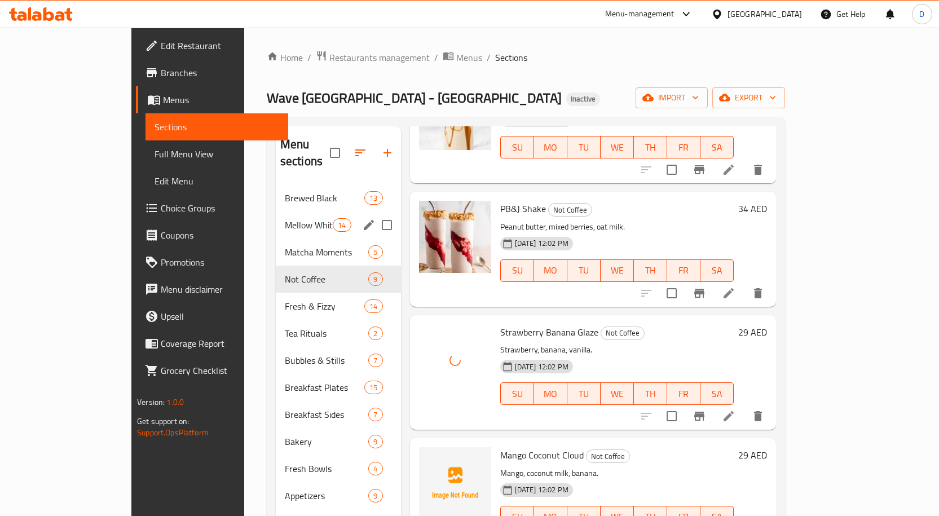
click at [500, 447] on span "Mango Coconut Cloud" at bounding box center [541, 455] width 83 height 17
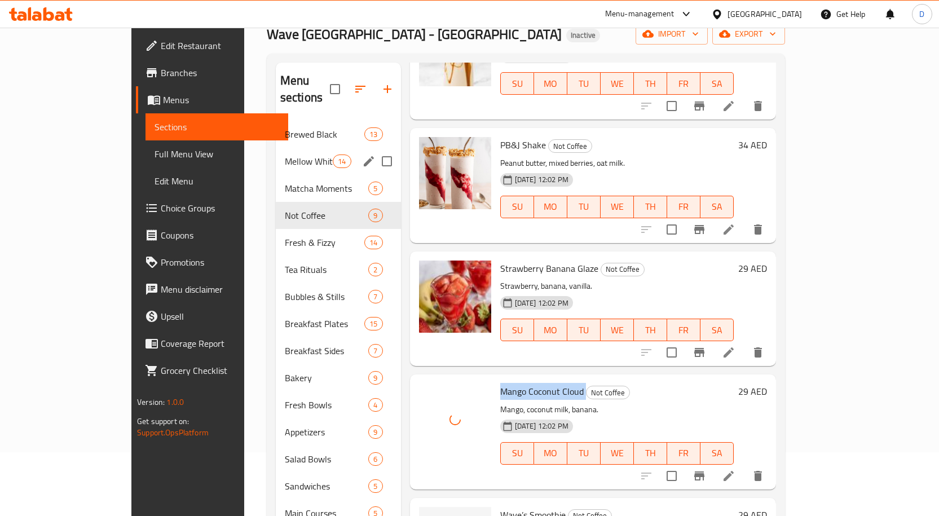
scroll to position [175, 0]
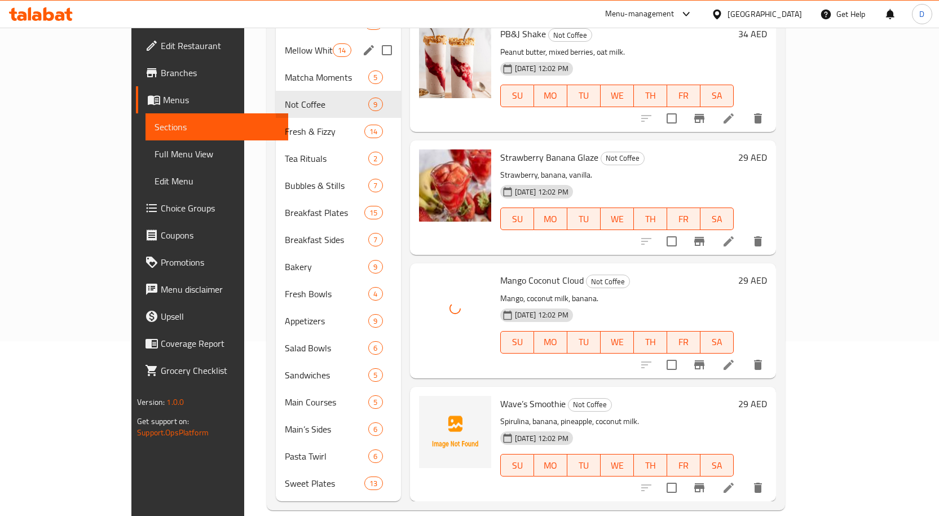
click at [500, 395] on span "Wave’s Smoothie" at bounding box center [532, 403] width 65 height 17
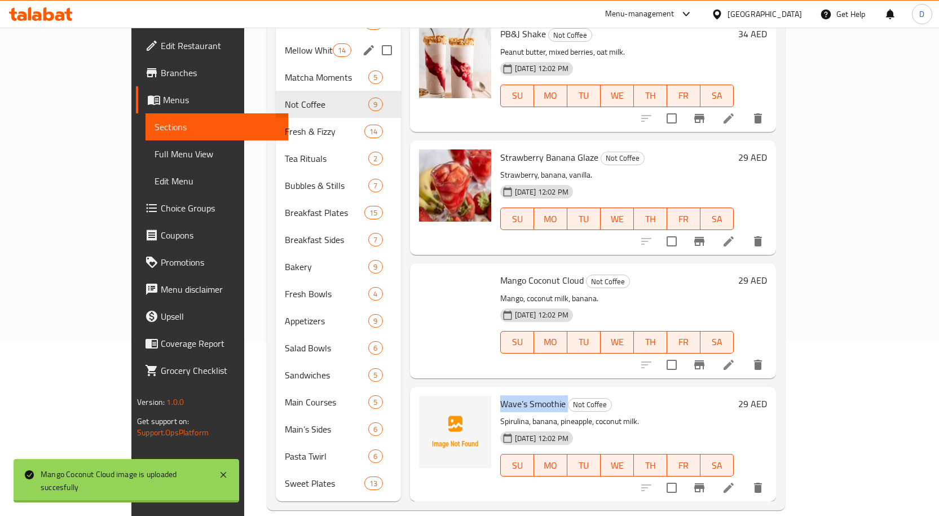
click at [500, 395] on span "Wave’s Smoothie" at bounding box center [532, 403] width 65 height 17
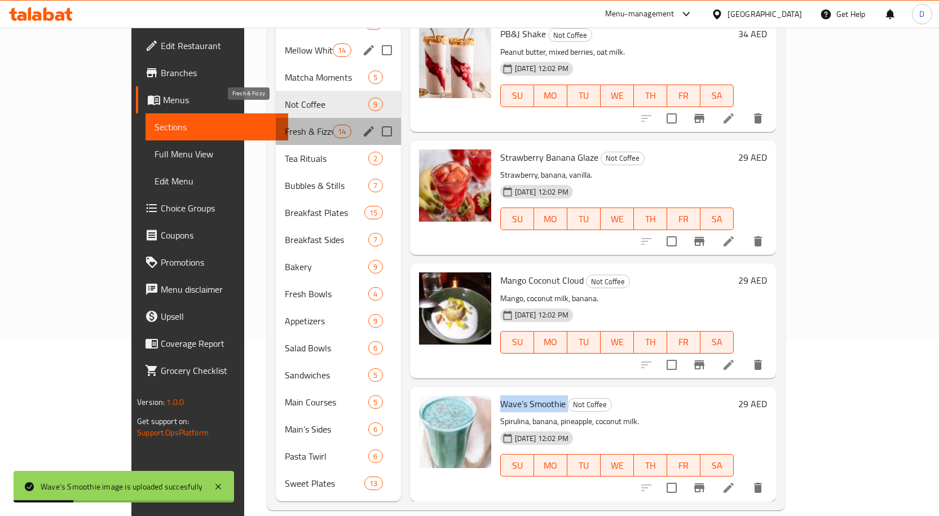
click at [285, 125] on span "Fresh & Fizzy" at bounding box center [309, 132] width 48 height 14
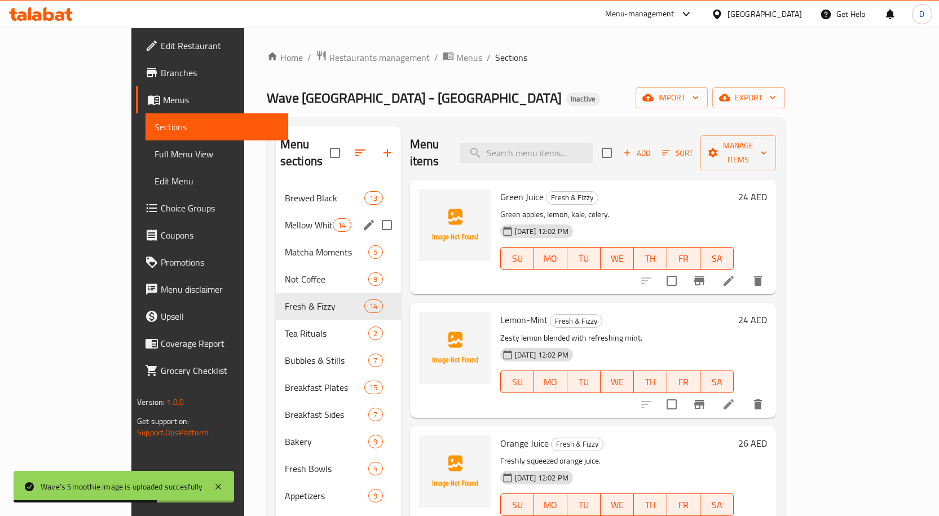
click at [500, 188] on span "Green Juice" at bounding box center [521, 196] width 43 height 17
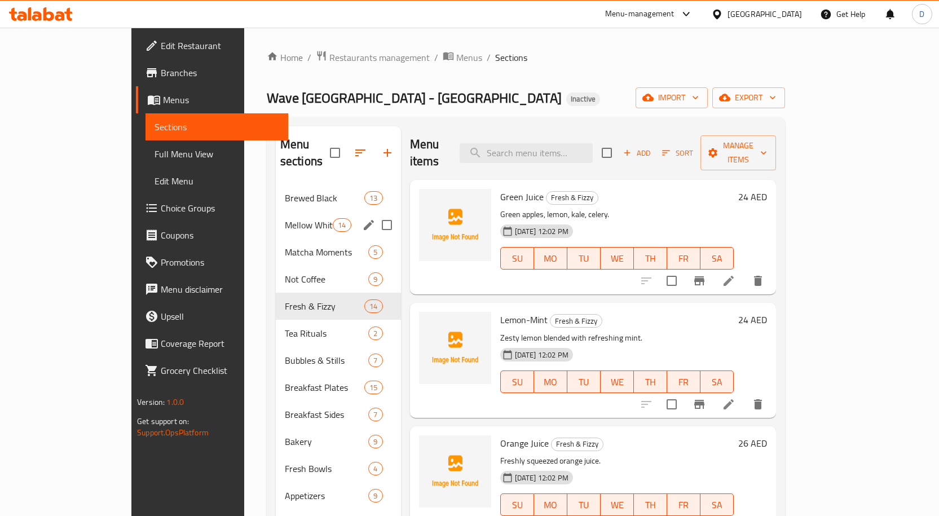
click at [500, 311] on span "Lemon-Mint" at bounding box center [523, 319] width 47 height 17
click at [500, 188] on span "Green Juice" at bounding box center [521, 196] width 43 height 17
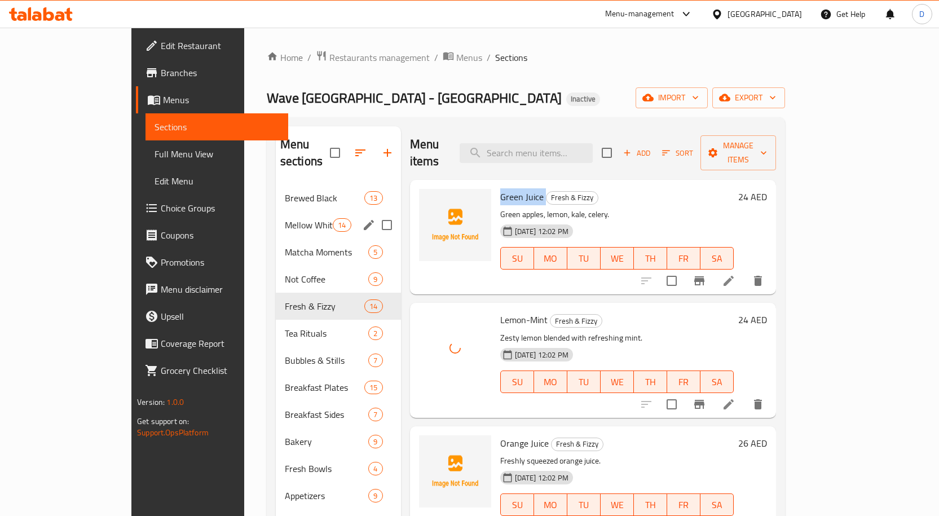
click at [500, 188] on span "Green Juice" at bounding box center [521, 196] width 43 height 17
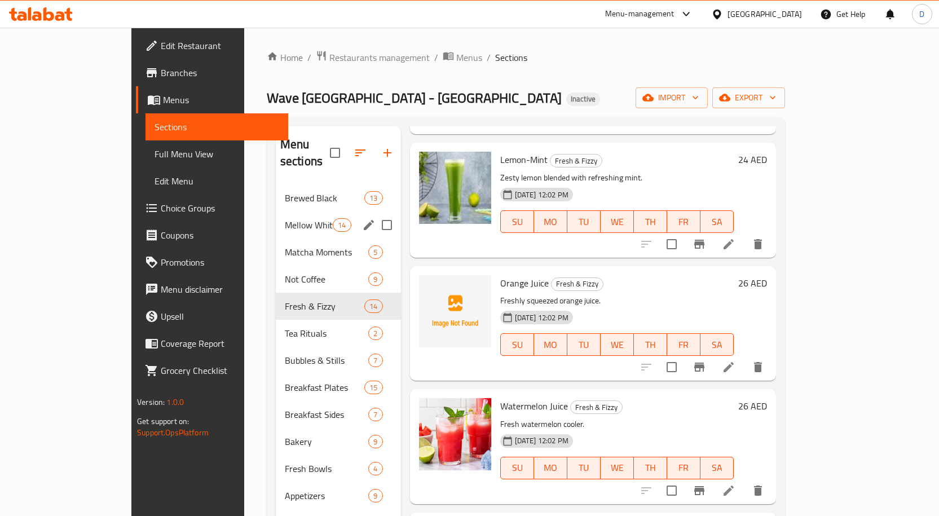
scroll to position [169, 0]
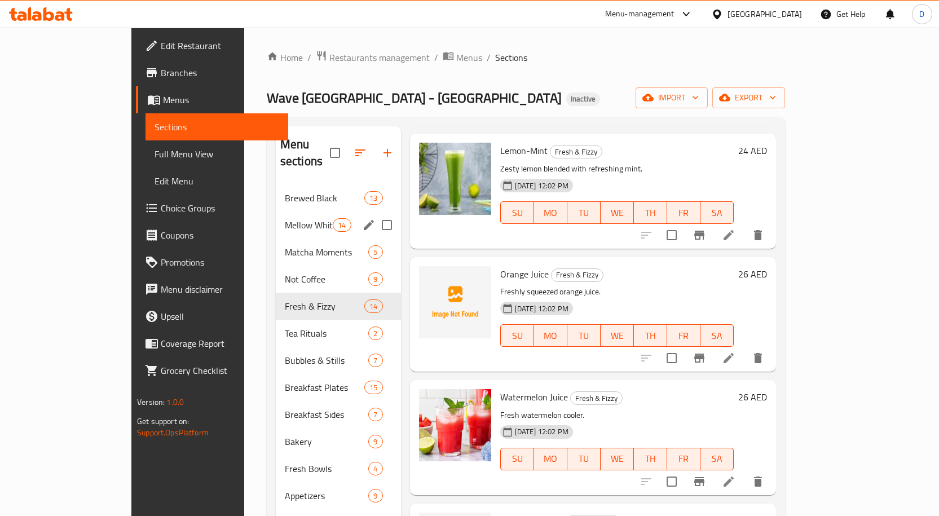
click at [500, 266] on span "Orange Juice" at bounding box center [524, 274] width 48 height 17
click at [632, 389] on h6 "Watermelon Juice Fresh & Fizzy" at bounding box center [616, 397] width 233 height 16
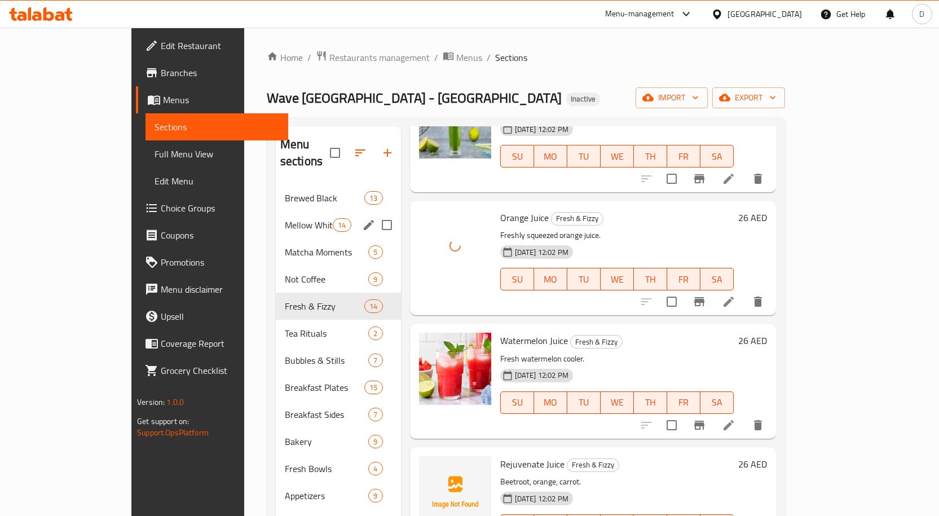
scroll to position [282, 0]
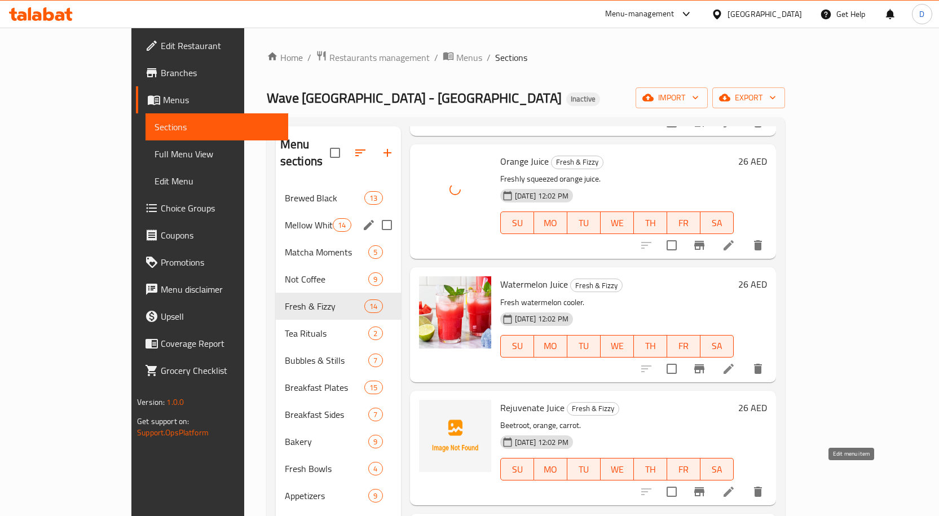
click at [735, 485] on icon at bounding box center [729, 492] width 14 height 14
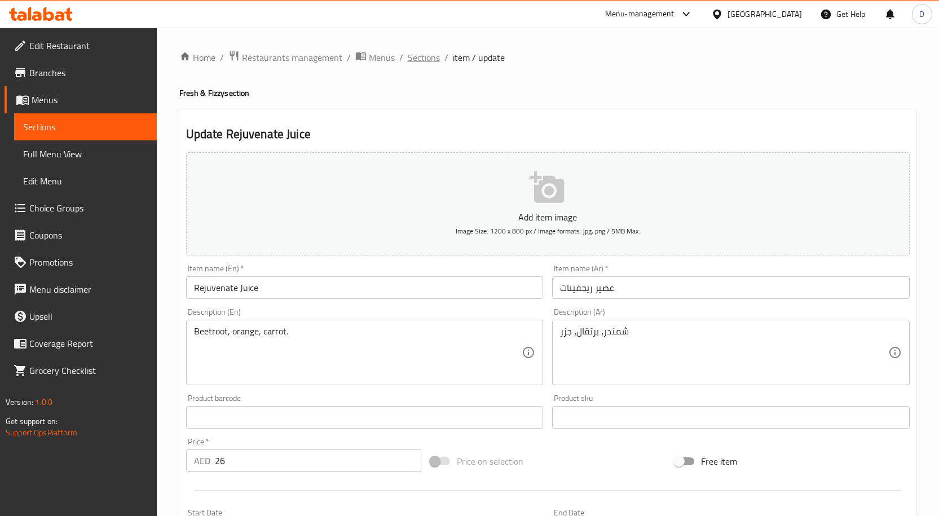
click at [424, 52] on span "Sections" at bounding box center [424, 58] width 32 height 14
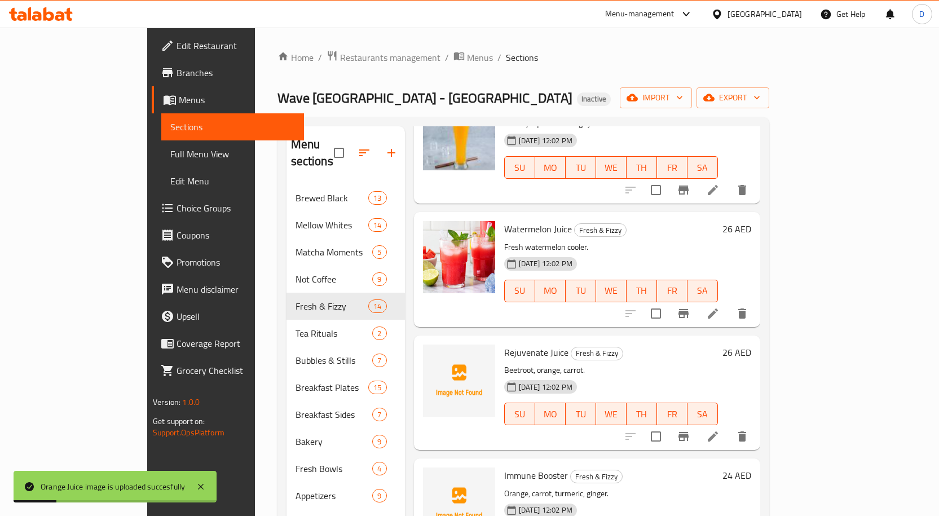
scroll to position [338, 0]
click at [500, 344] on div "Rejuvenate Juice Fresh & Fizzy Beetroot, orange, carrot. 10-09-2025 12:02 PM SU…" at bounding box center [611, 391] width 223 height 105
click at [504, 343] on span "Rejuvenate Juice" at bounding box center [536, 351] width 64 height 17
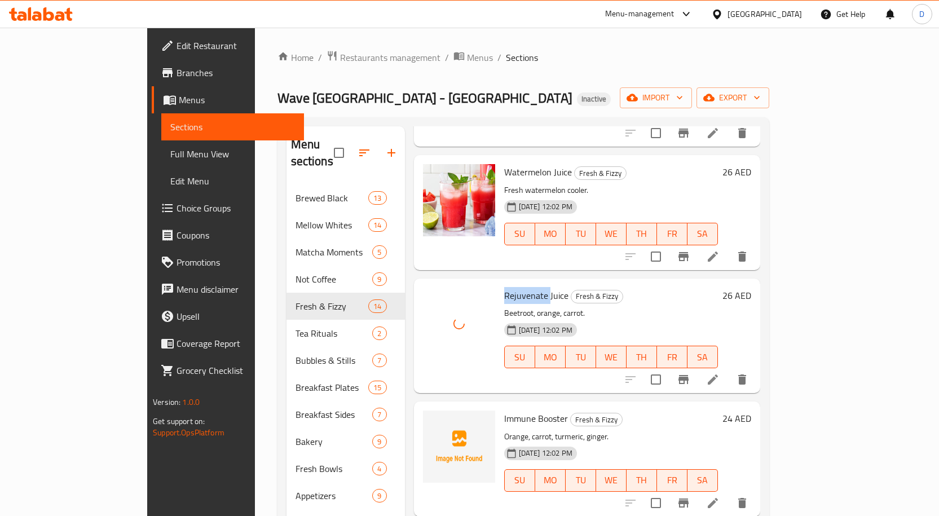
scroll to position [395, 0]
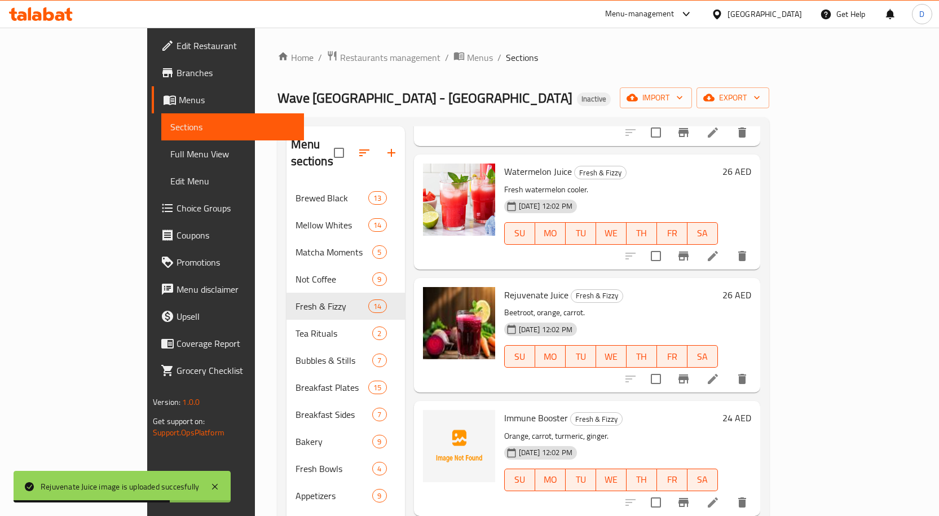
click at [504, 409] on span "Immune Booster" at bounding box center [536, 417] width 64 height 17
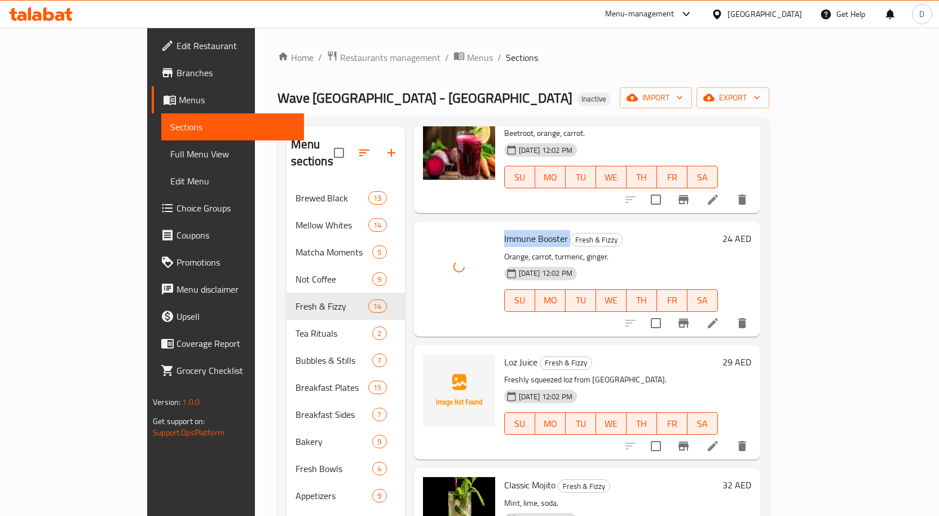
scroll to position [620, 0]
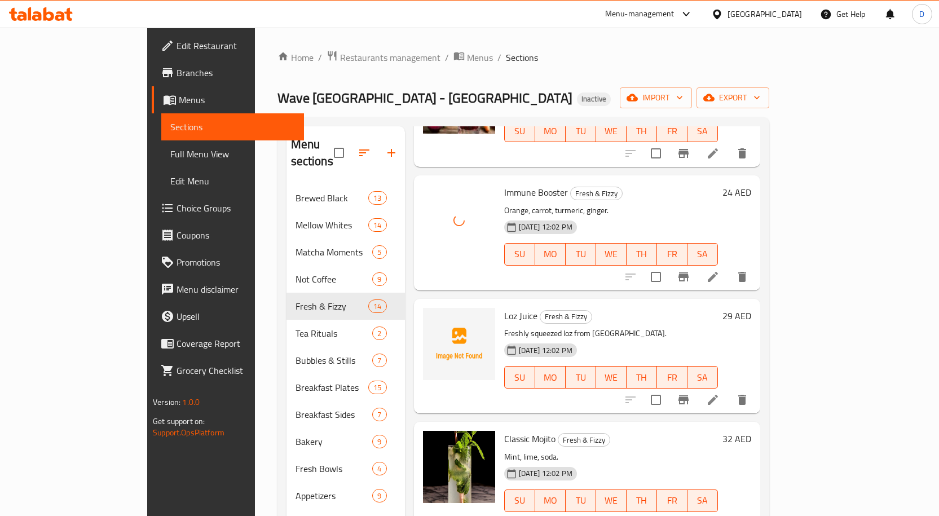
click at [504, 307] on span "Loz Juice" at bounding box center [520, 315] width 33 height 17
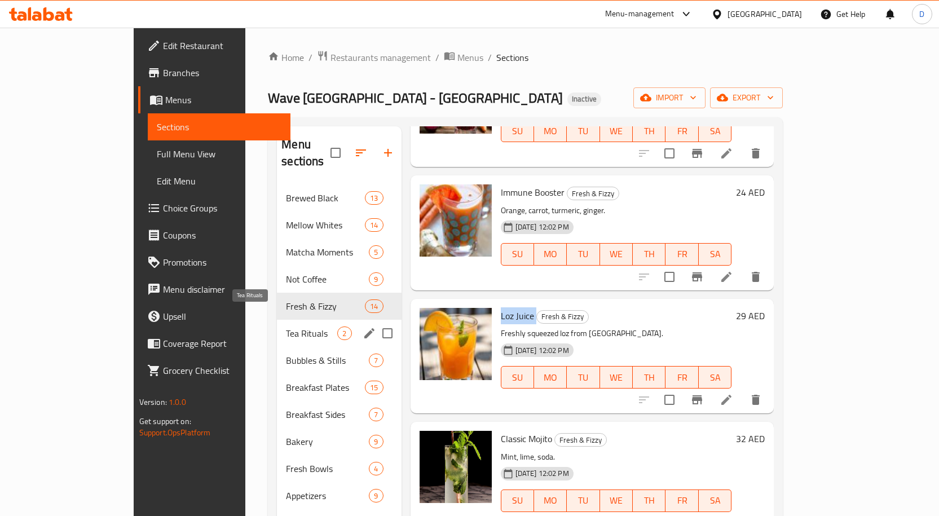
click at [286, 327] on span "Tea Rituals" at bounding box center [311, 334] width 51 height 14
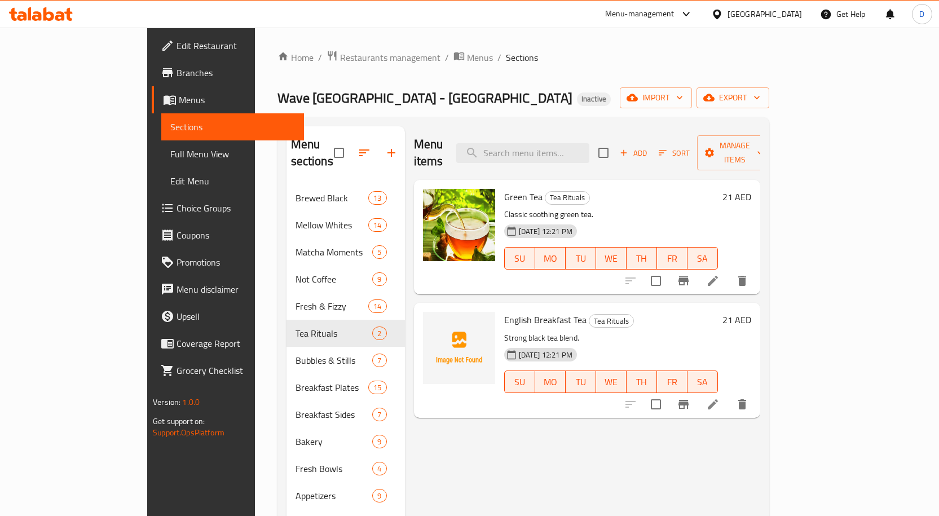
click at [504, 311] on span "English Breakfast Tea" at bounding box center [545, 319] width 82 height 17
click at [616, 343] on div "10-09-2025 12:21 PM SU MO TU WE TH FR SA" at bounding box center [611, 373] width 223 height 61
click at [504, 331] on p "Strong black tea blend." at bounding box center [611, 338] width 214 height 14
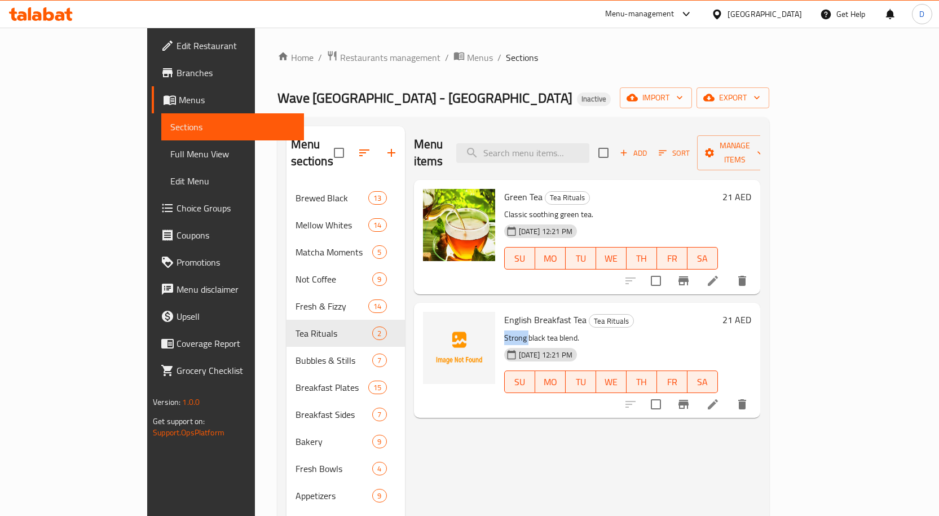
click at [504, 331] on p "Strong black tea blend." at bounding box center [611, 338] width 214 height 14
click at [720, 398] on icon at bounding box center [713, 405] width 14 height 14
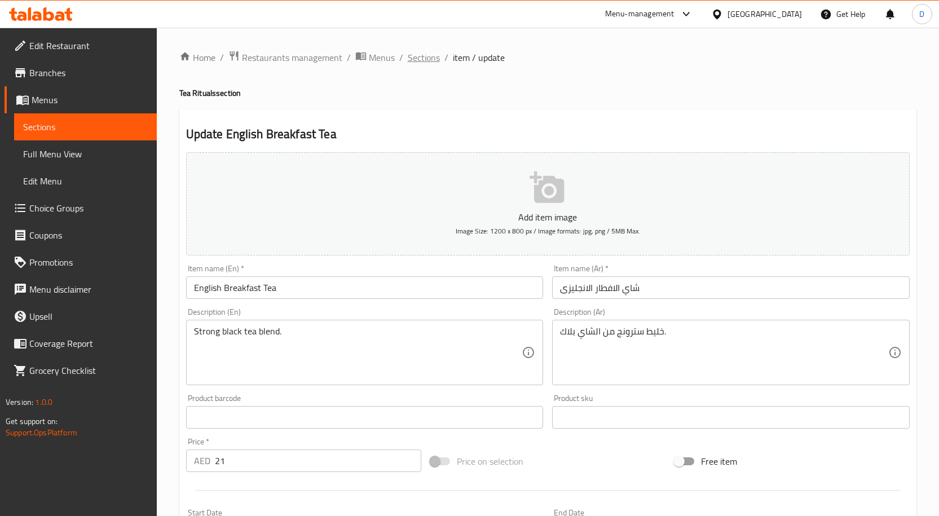
click at [427, 62] on span "Sections" at bounding box center [424, 58] width 32 height 14
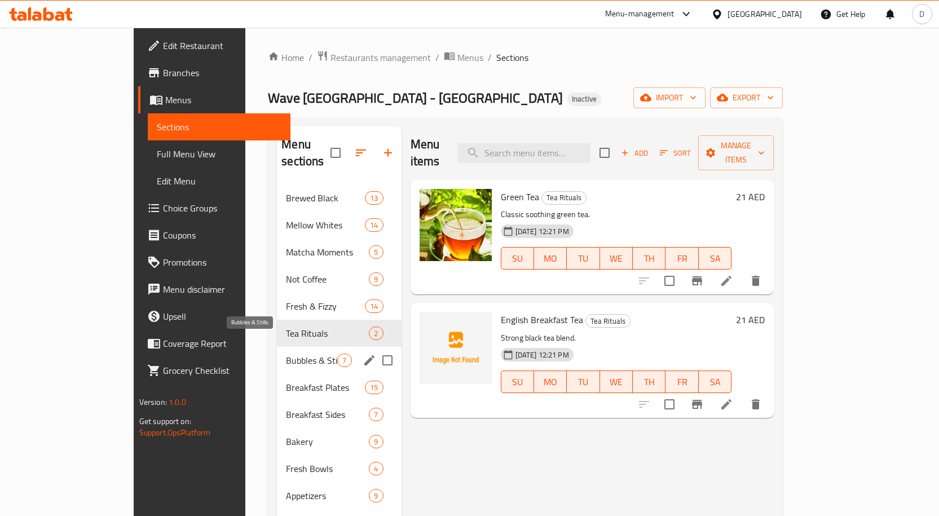
click at [286, 354] on span "Bubbles & Stills" at bounding box center [311, 361] width 51 height 14
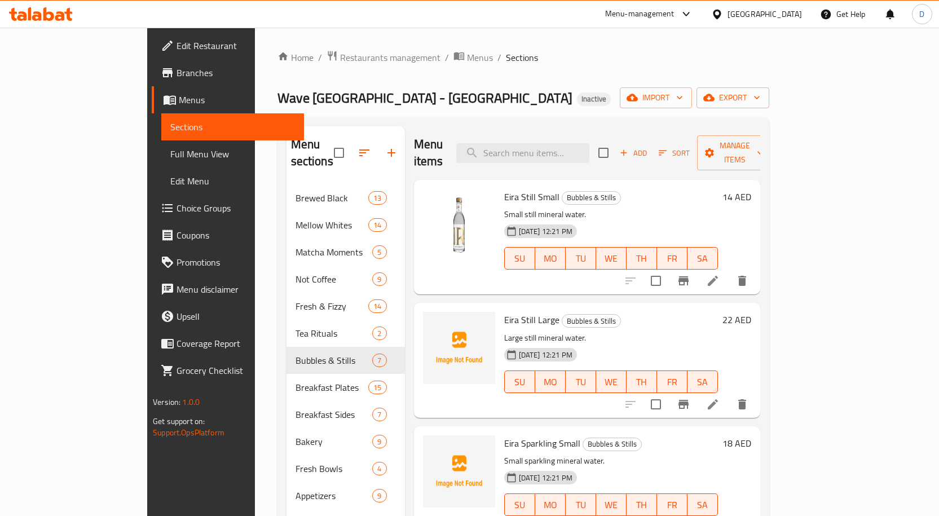
click at [504, 311] on span "Eira Still Large" at bounding box center [531, 319] width 55 height 17
click at [509, 435] on span "Eira Sparkling Small" at bounding box center [542, 443] width 76 height 17
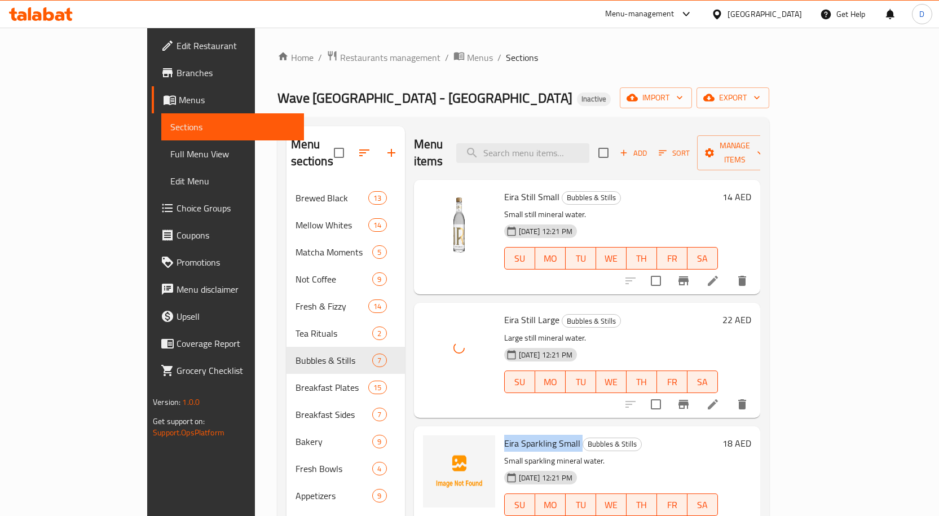
click at [509, 435] on span "Eira Sparkling Small" at bounding box center [542, 443] width 76 height 17
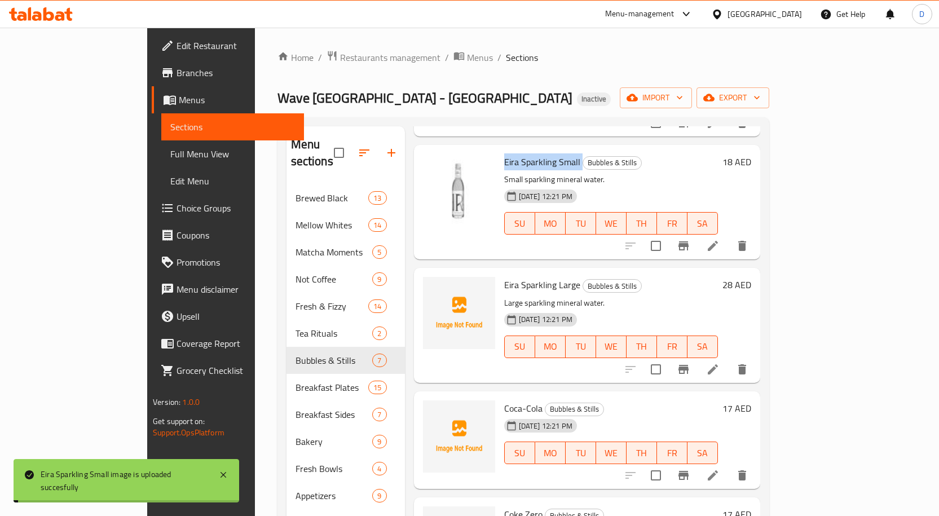
scroll to position [282, 0]
click at [504, 276] on span "Eira Sparkling Large" at bounding box center [542, 284] width 76 height 17
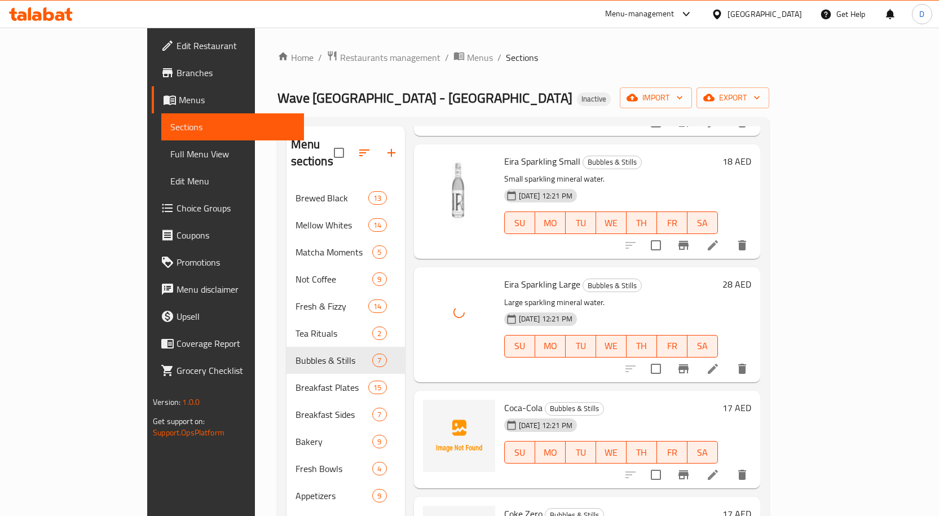
click at [504, 399] on span "Coca-Cola" at bounding box center [523, 407] width 38 height 17
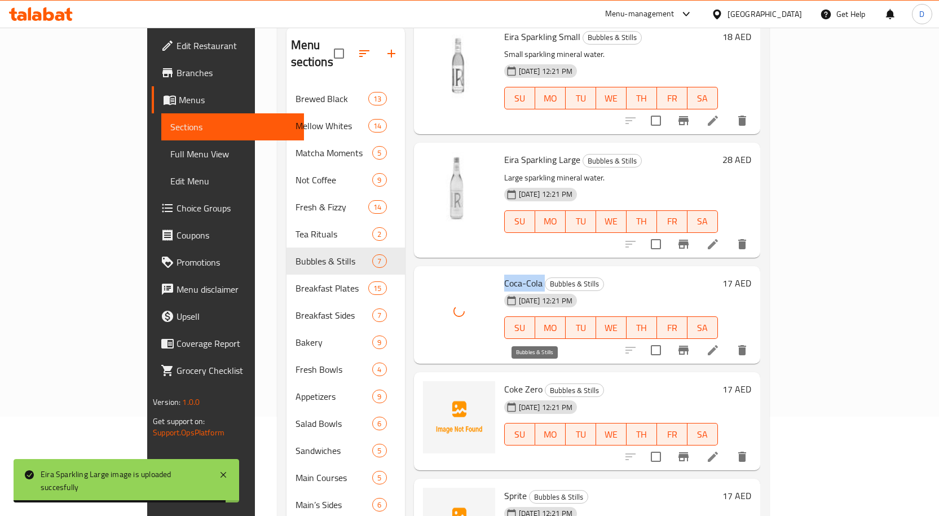
scroll to position [113, 0]
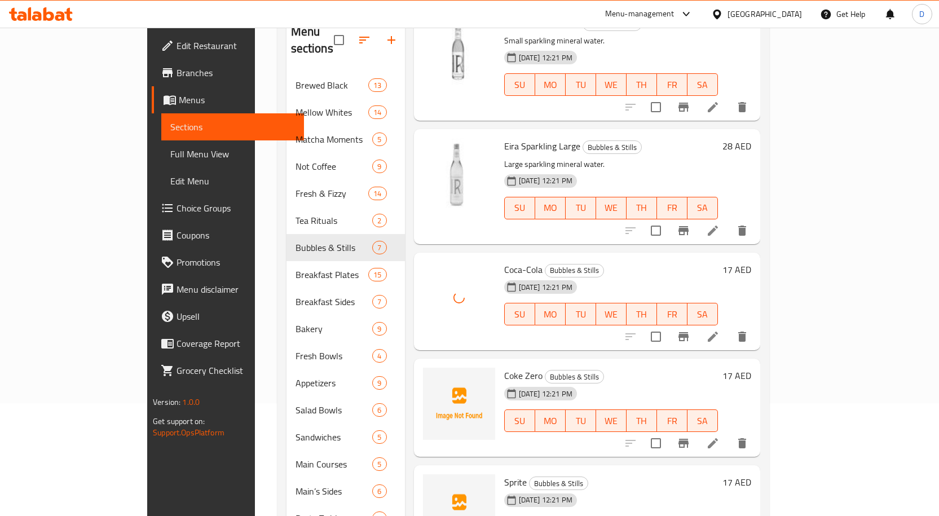
click at [504, 367] on span "Coke Zero" at bounding box center [523, 375] width 38 height 17
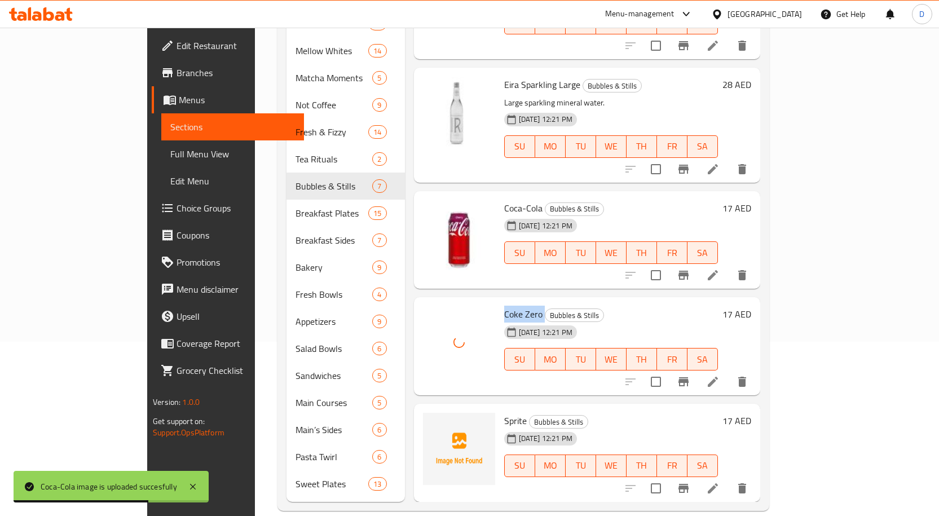
scroll to position [175, 0]
click at [504, 412] on span "Sprite" at bounding box center [515, 420] width 23 height 17
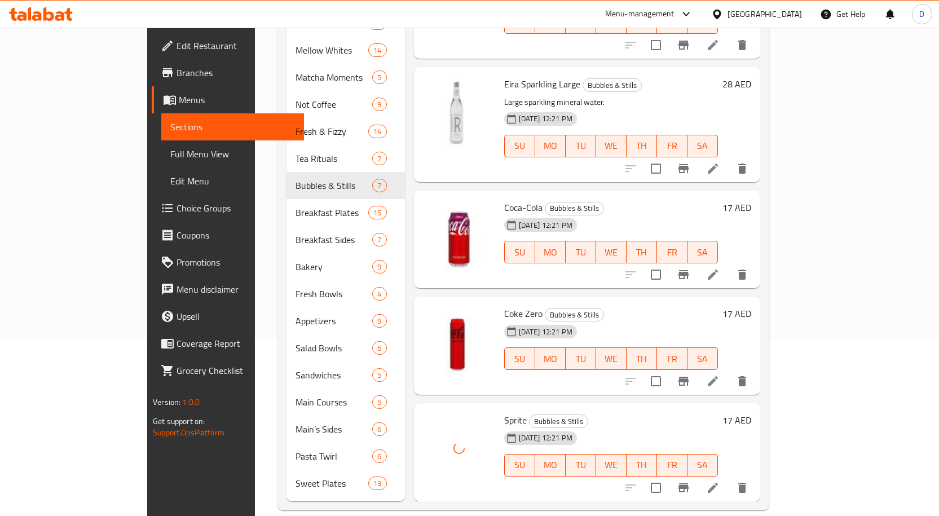
click at [599, 427] on div "10-09-2025 12:21 PM SU MO TU WE TH FR SA" at bounding box center [611, 457] width 223 height 61
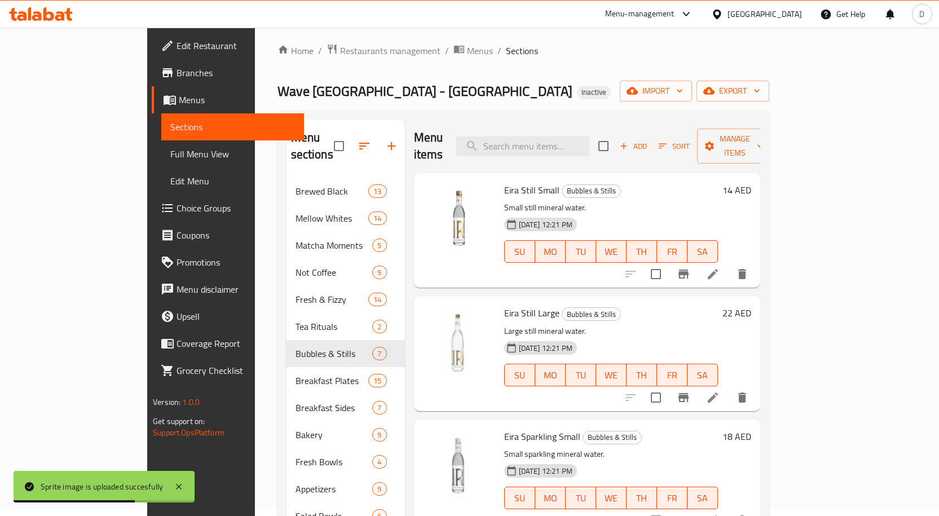
scroll to position [0, 0]
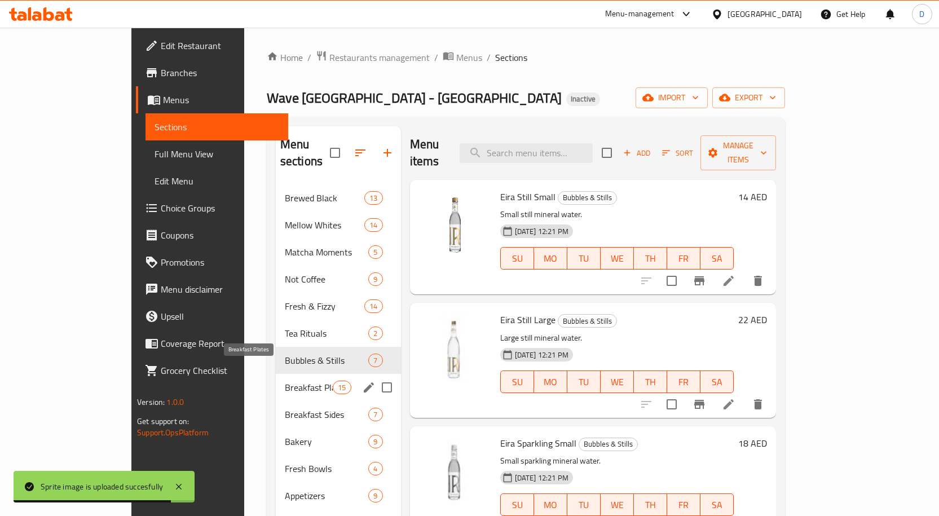
drag, startPoint x: 236, startPoint y: 370, endPoint x: 243, endPoint y: 370, distance: 6.8
click at [285, 381] on span "Breakfast Plates" at bounding box center [309, 388] width 48 height 14
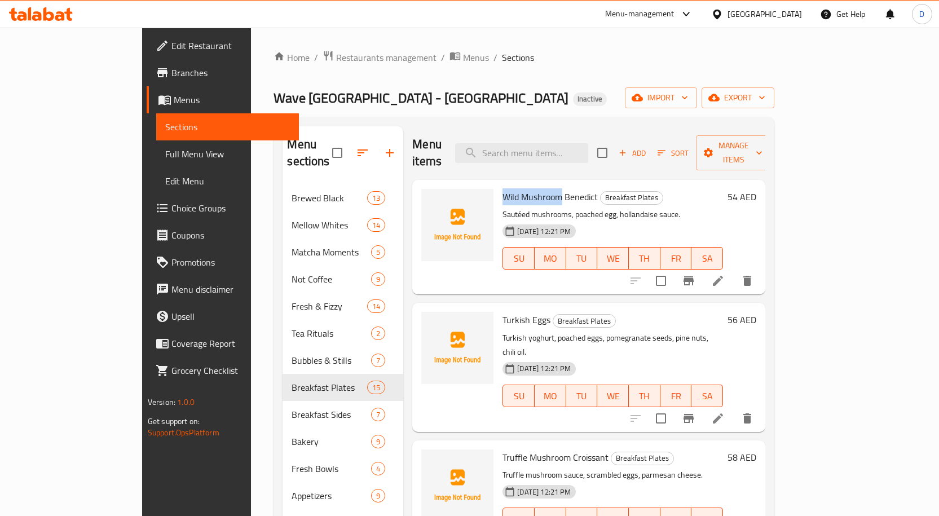
drag, startPoint x: 526, startPoint y: 180, endPoint x: 466, endPoint y: 176, distance: 60.5
click at [498, 184] on div "Wild Mushroom Benedict Breakfast Plates Sautéed mushrooms, poached egg, holland…" at bounding box center [613, 236] width 230 height 105
click at [502, 311] on span "Turkish Eggs" at bounding box center [526, 319] width 48 height 17
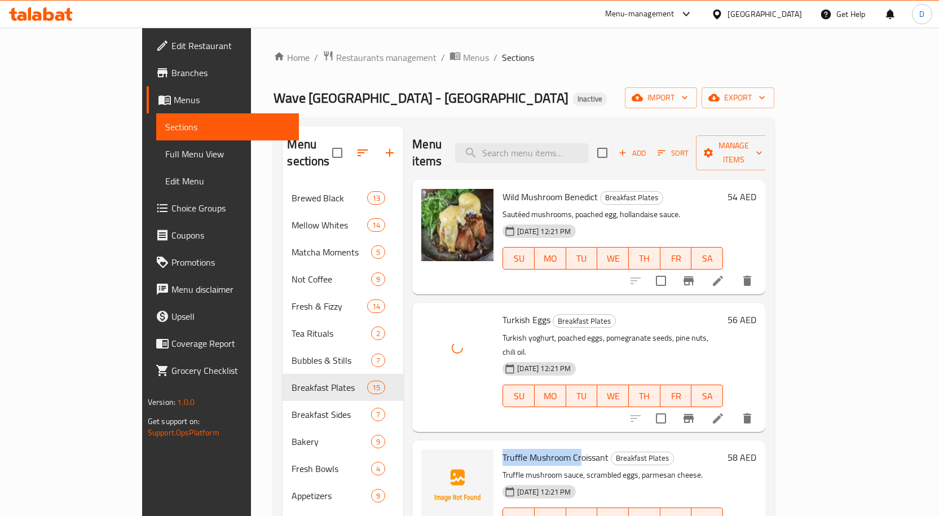
drag, startPoint x: 544, startPoint y: 426, endPoint x: 462, endPoint y: 430, distance: 81.3
click at [498, 445] on div "Truffle Mushroom Croissant Breakfast Plates Truffle mushroom sauce, scrambled e…" at bounding box center [613, 497] width 230 height 105
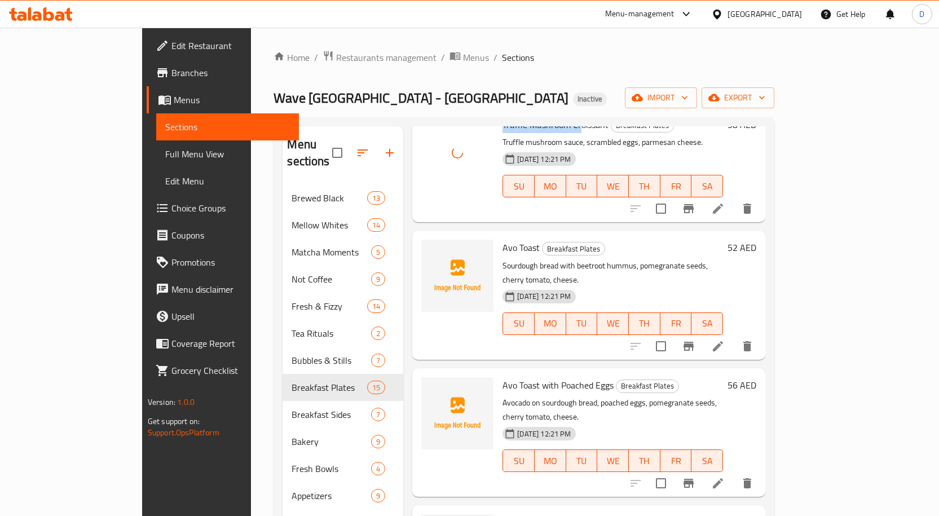
scroll to position [338, 0]
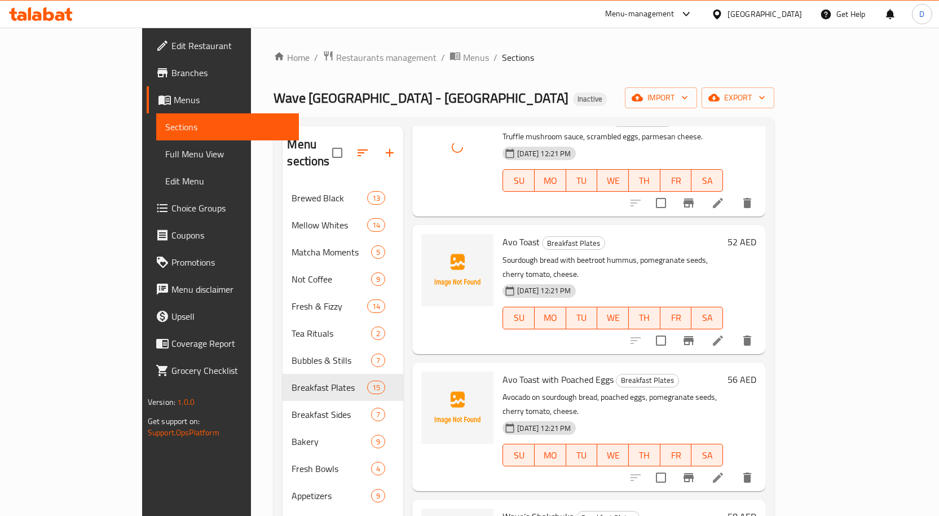
click at [502, 233] on span "Avo Toast" at bounding box center [520, 241] width 37 height 17
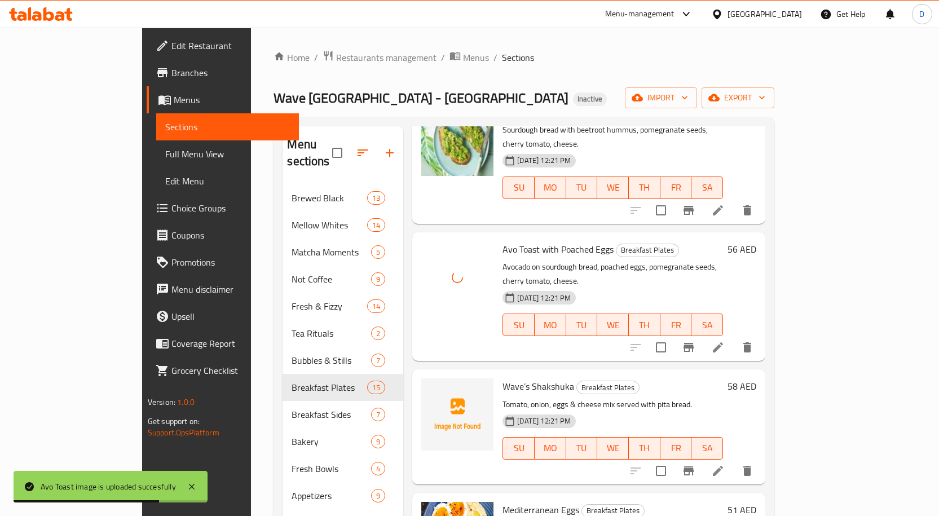
scroll to position [508, 0]
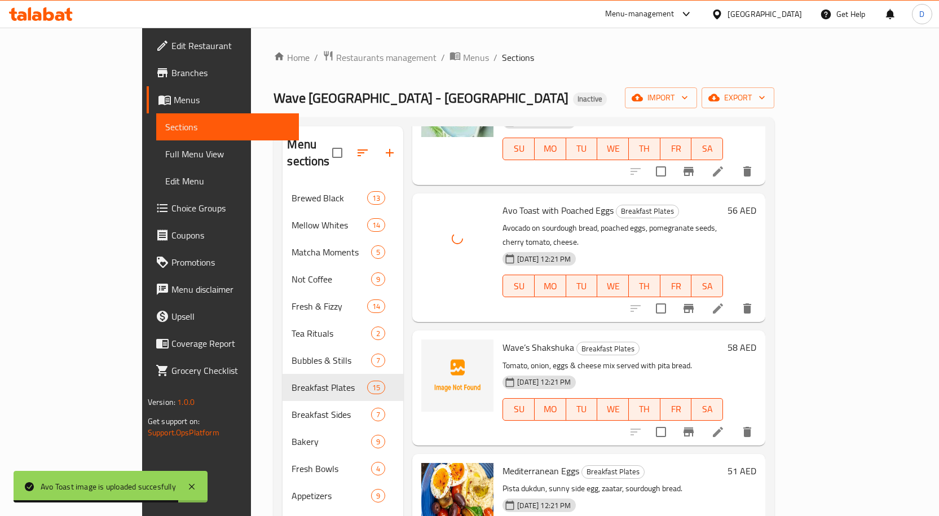
click at [516, 339] on span "Wave’s Shakshuka" at bounding box center [538, 347] width 72 height 17
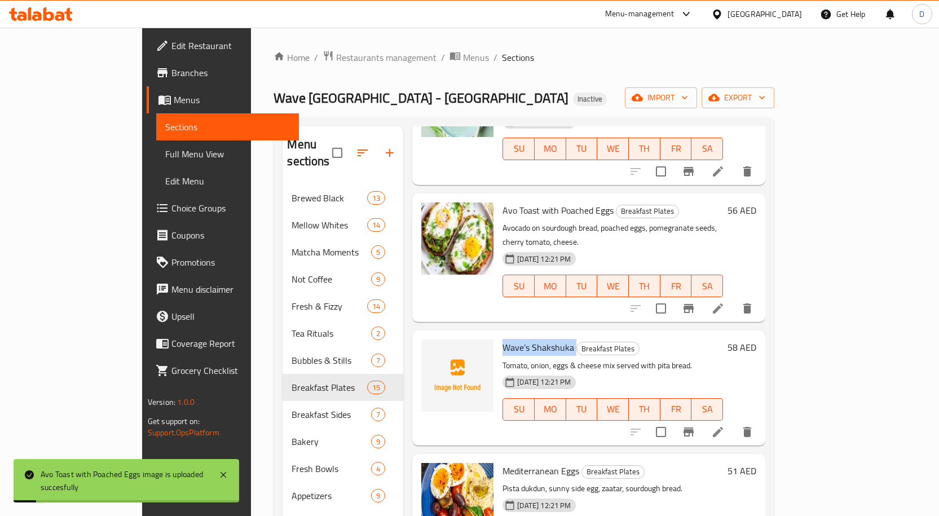
click at [504, 339] on span "Wave’s Shakshuka" at bounding box center [538, 347] width 72 height 17
drag, startPoint x: 497, startPoint y: 290, endPoint x: 537, endPoint y: 291, distance: 40.1
click at [537, 339] on span "Wave’s Shakshuka" at bounding box center [538, 347] width 72 height 17
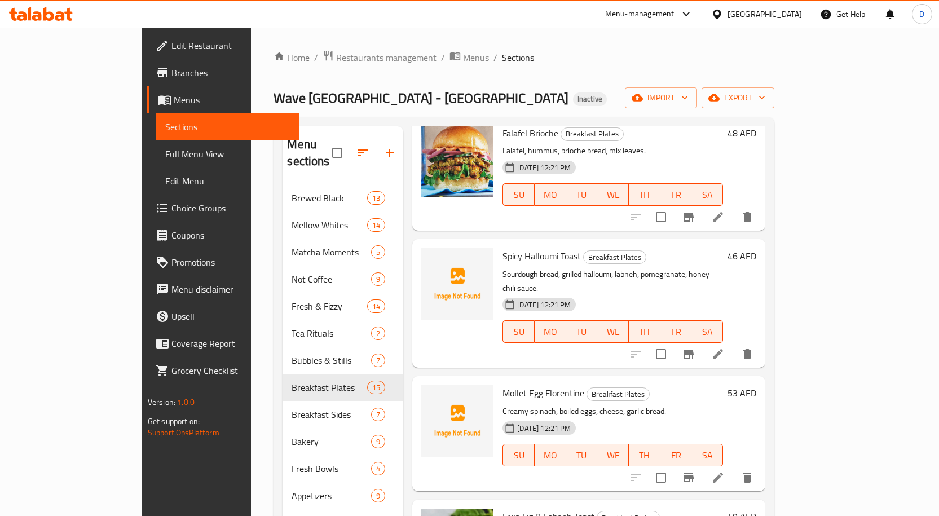
scroll to position [1343, 0]
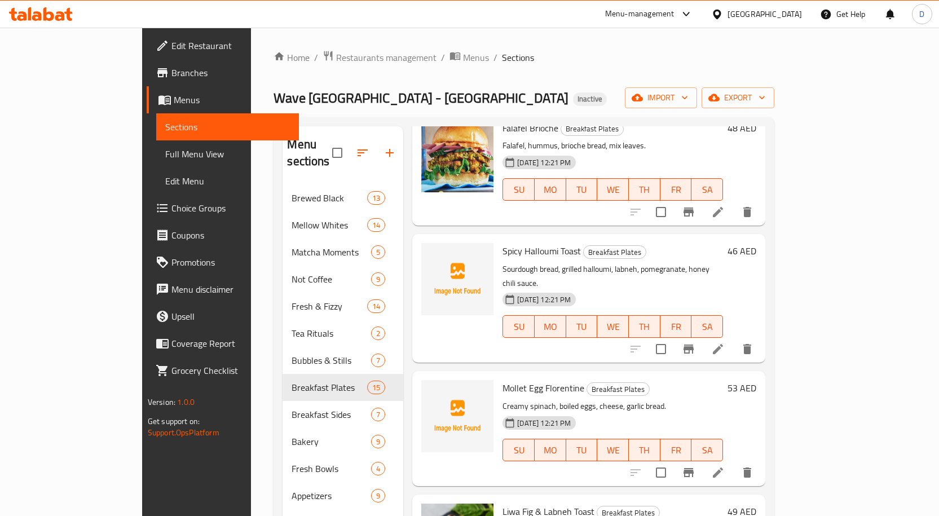
click at [504, 242] on span "Spicy Halloumi Toast" at bounding box center [541, 250] width 78 height 17
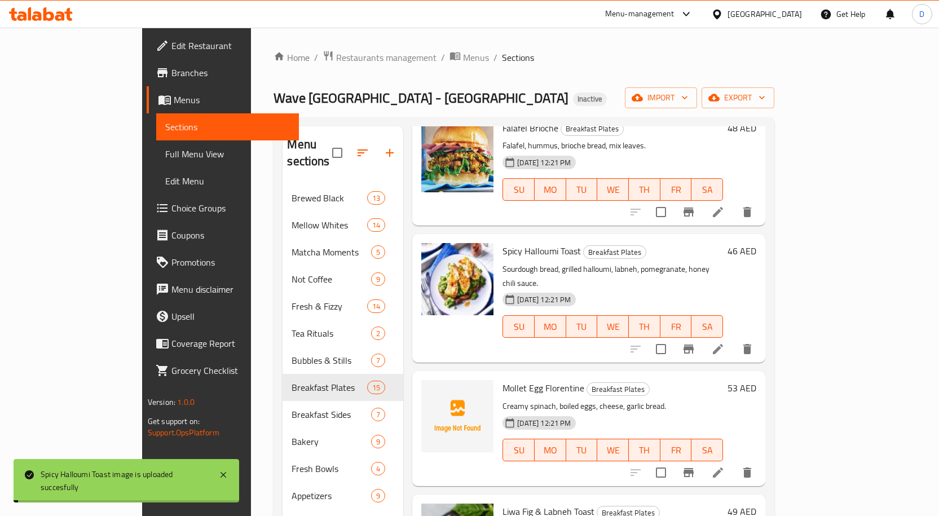
click at [502, 380] on span "Mollet Egg Florentine" at bounding box center [543, 388] width 82 height 17
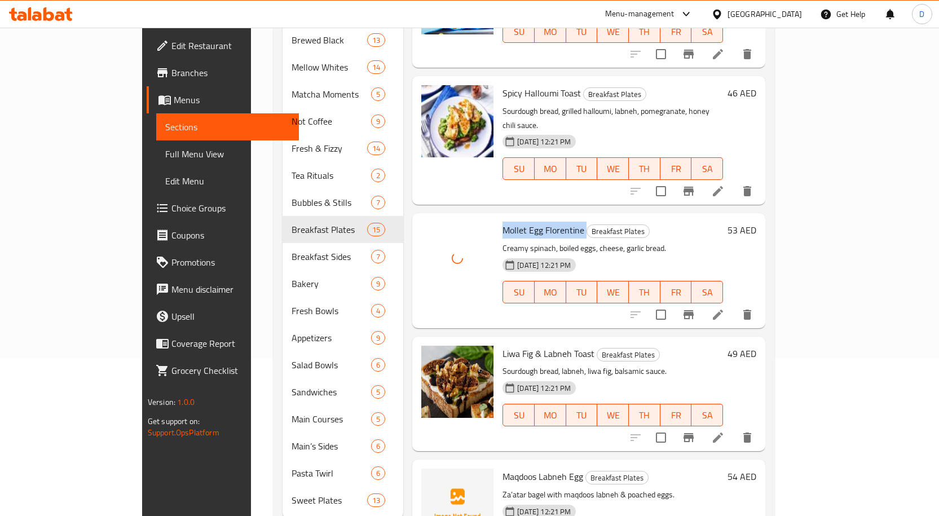
scroll to position [175, 0]
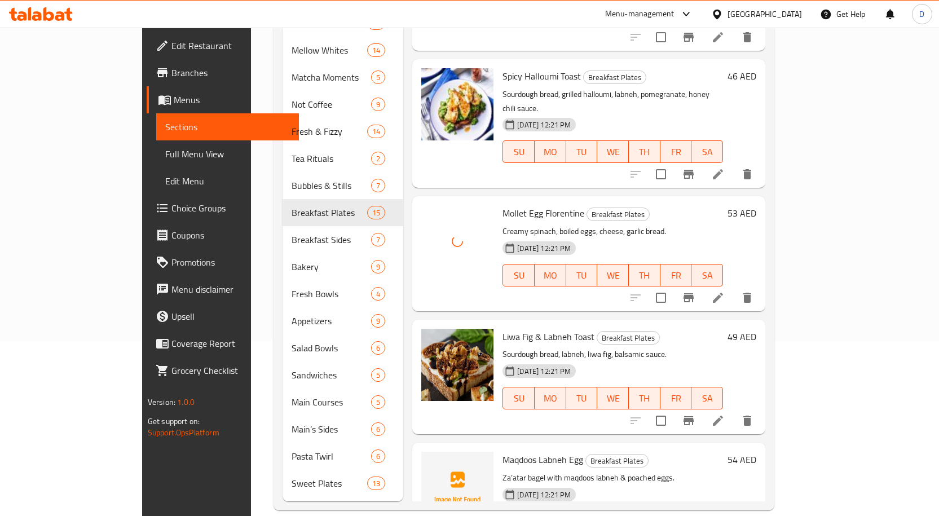
click at [502, 451] on span "Maqdoos Labneh Egg" at bounding box center [542, 459] width 81 height 17
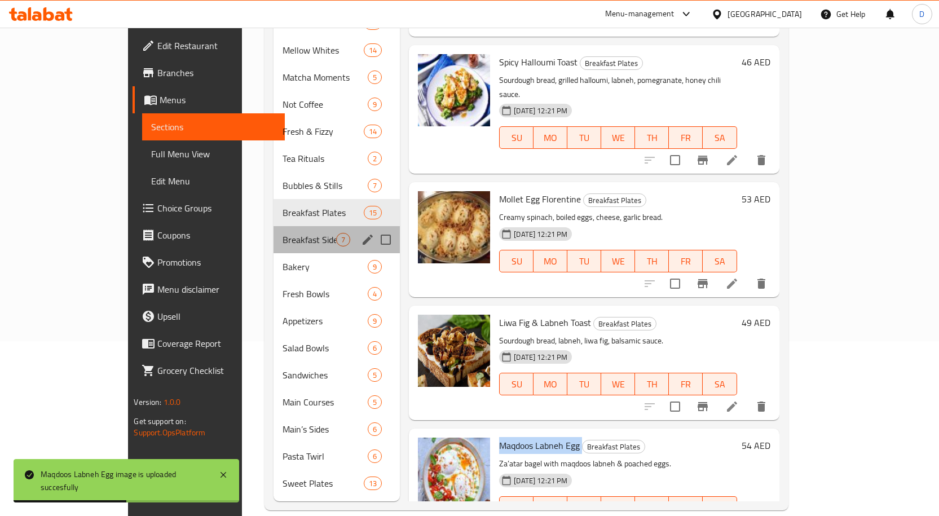
click at [274, 232] on div "Breakfast Sides 7" at bounding box center [337, 239] width 126 height 27
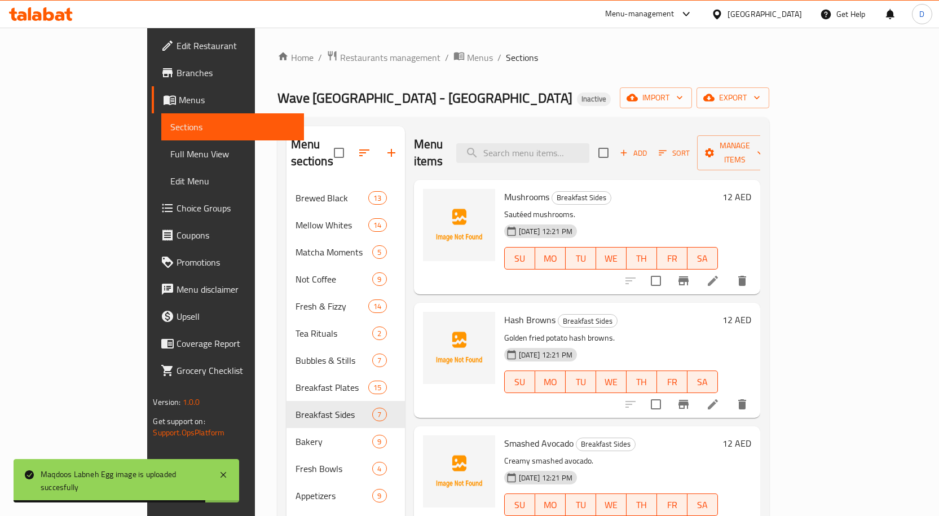
click at [504, 188] on span "Mushrooms" at bounding box center [526, 196] width 45 height 17
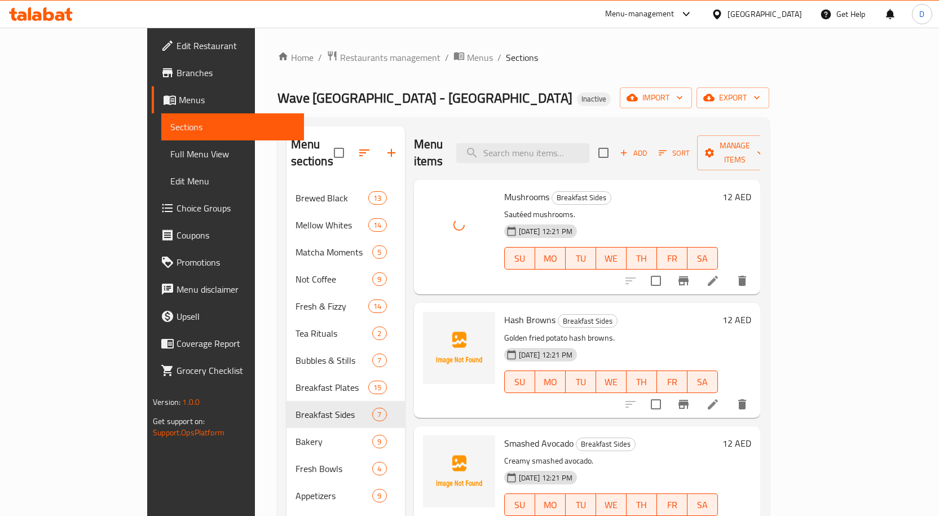
click at [504, 311] on span "Hash Browns" at bounding box center [529, 319] width 51 height 17
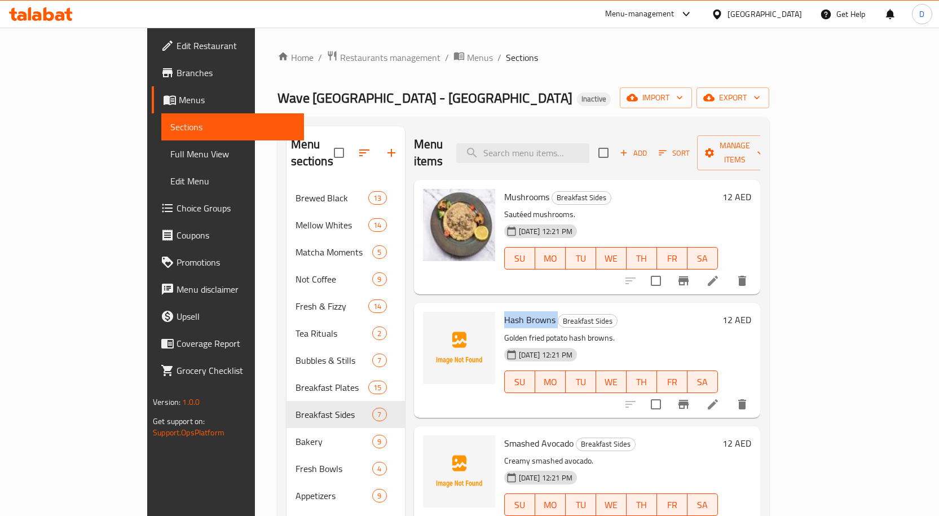
click at [504, 311] on span "Hash Browns" at bounding box center [529, 319] width 51 height 17
click at [504, 435] on span "Smashed Avocado" at bounding box center [538, 443] width 69 height 17
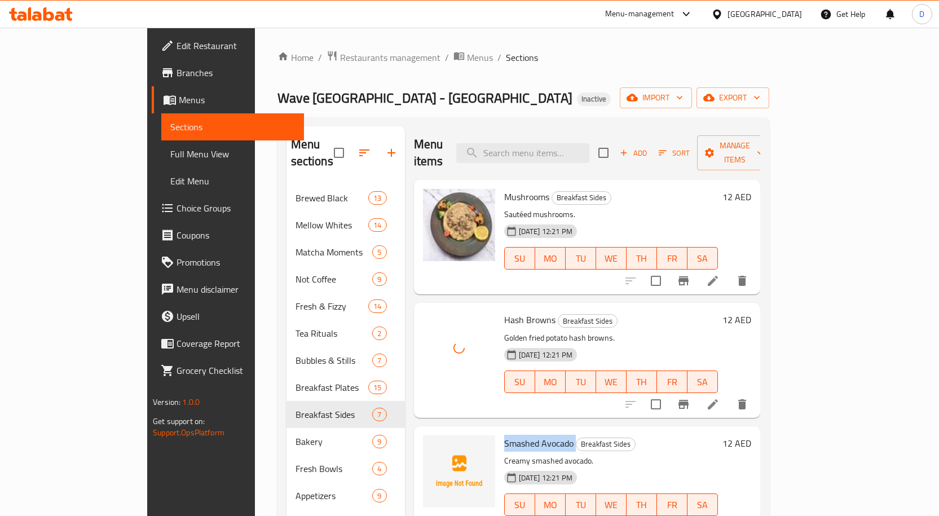
click at [511, 435] on span "Smashed Avocado" at bounding box center [538, 443] width 69 height 17
click at [513, 435] on span "Smashed Avocado" at bounding box center [538, 443] width 69 height 17
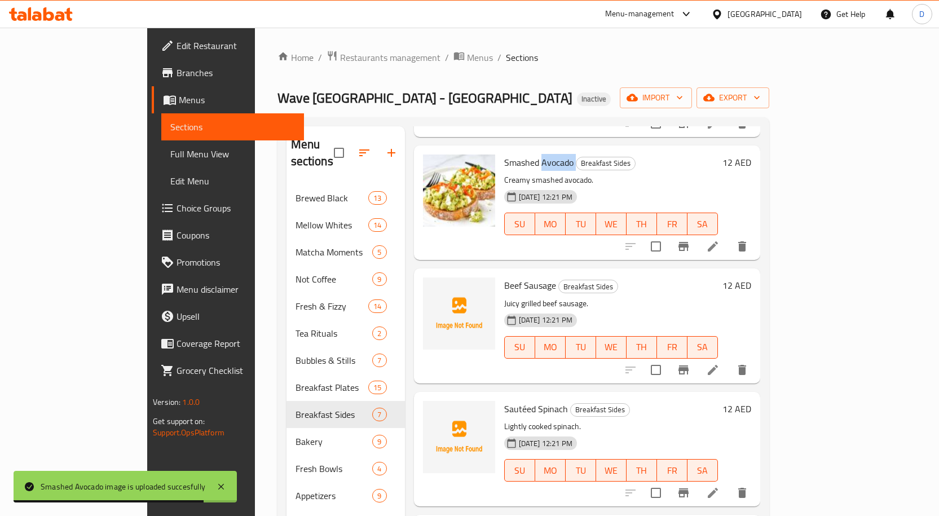
scroll to position [282, 0]
click at [500, 272] on div "Beef Sausage Breakfast Sides Juicy grilled beef sausage. 10-09-2025 12:21 PM SU…" at bounding box center [611, 324] width 223 height 105
click at [504, 276] on span "Beef Sausage" at bounding box center [530, 284] width 52 height 17
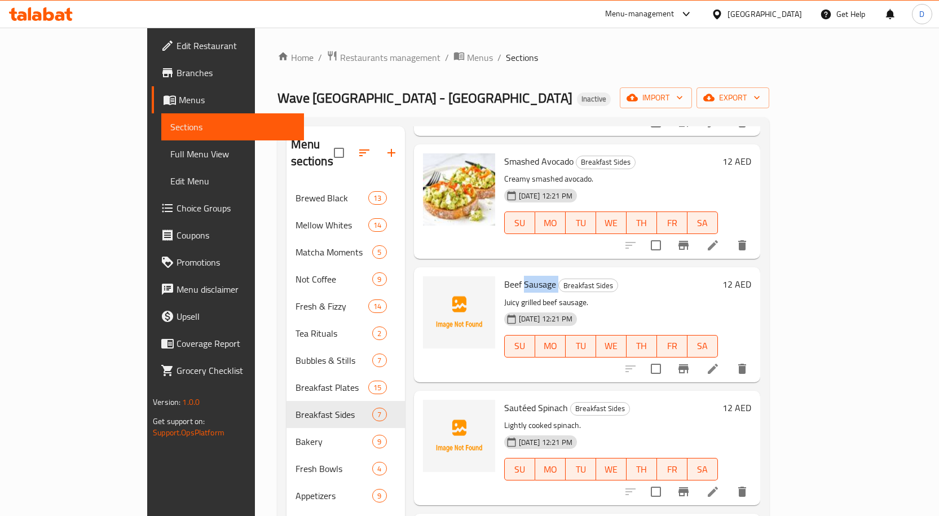
click at [504, 276] on span "Beef Sausage" at bounding box center [530, 284] width 52 height 17
click at [524, 399] on span "Sautéed Spinach" at bounding box center [536, 407] width 64 height 17
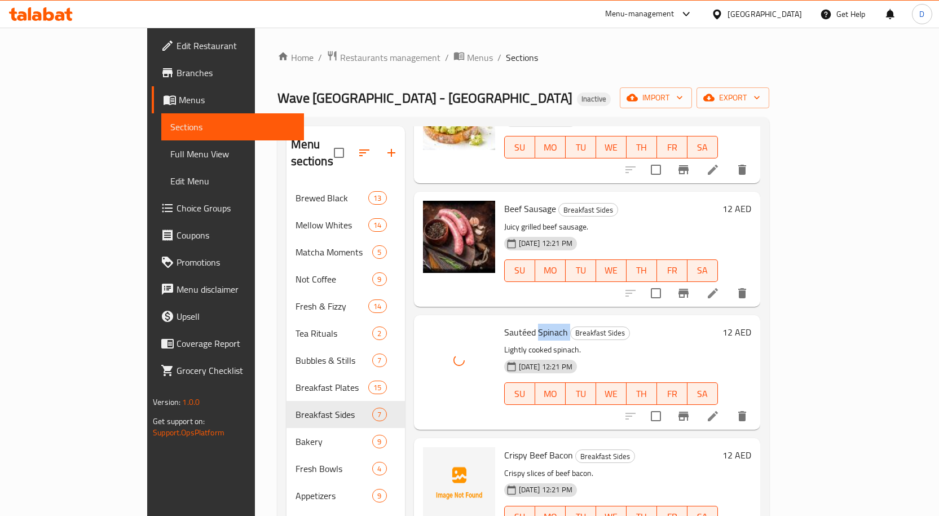
scroll to position [175, 0]
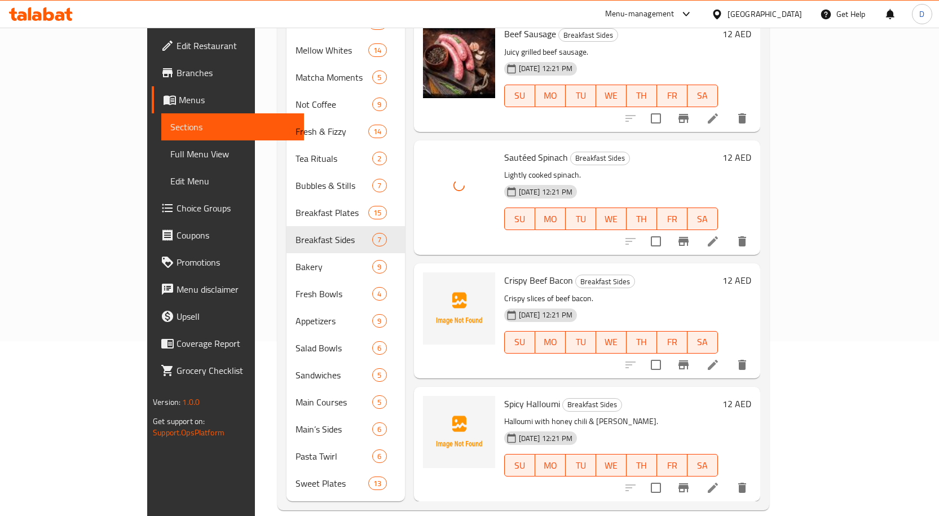
click at [504, 272] on span "Crispy Beef Bacon" at bounding box center [538, 280] width 69 height 17
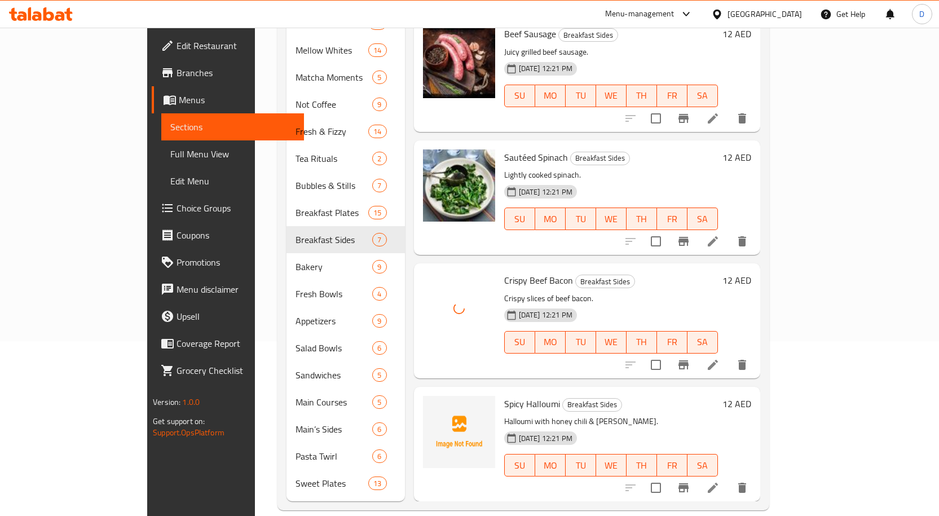
click at [504, 395] on span "Spicy Halloumi" at bounding box center [532, 403] width 56 height 17
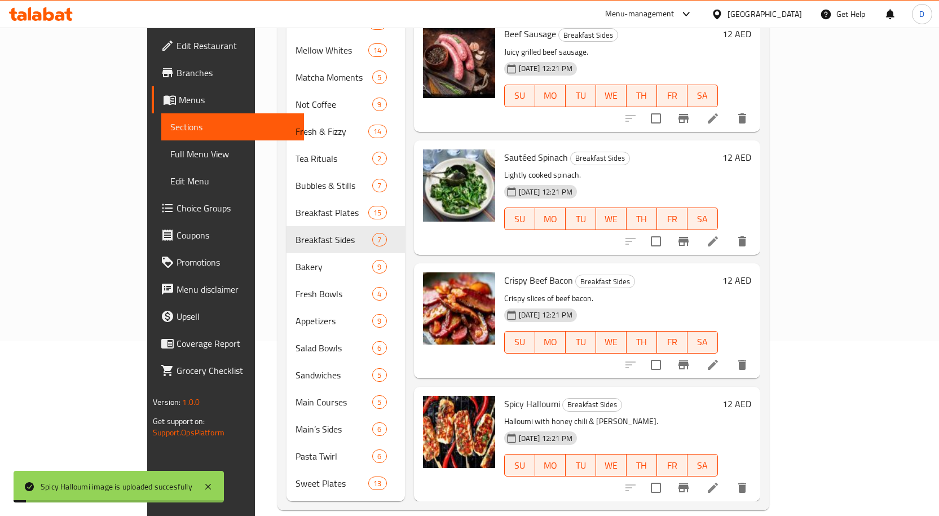
click at [624, 396] on h6 "Spicy Halloumi Breakfast Sides" at bounding box center [611, 404] width 214 height 16
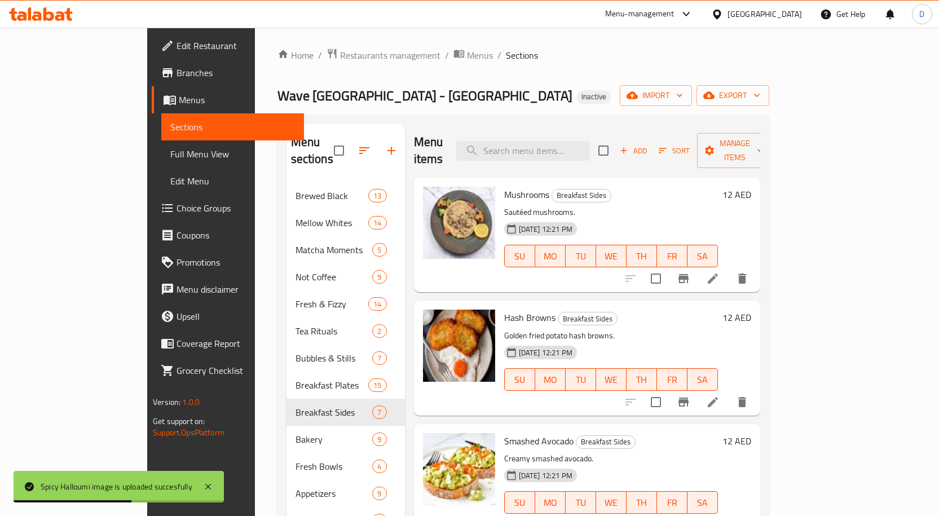
scroll to position [0, 0]
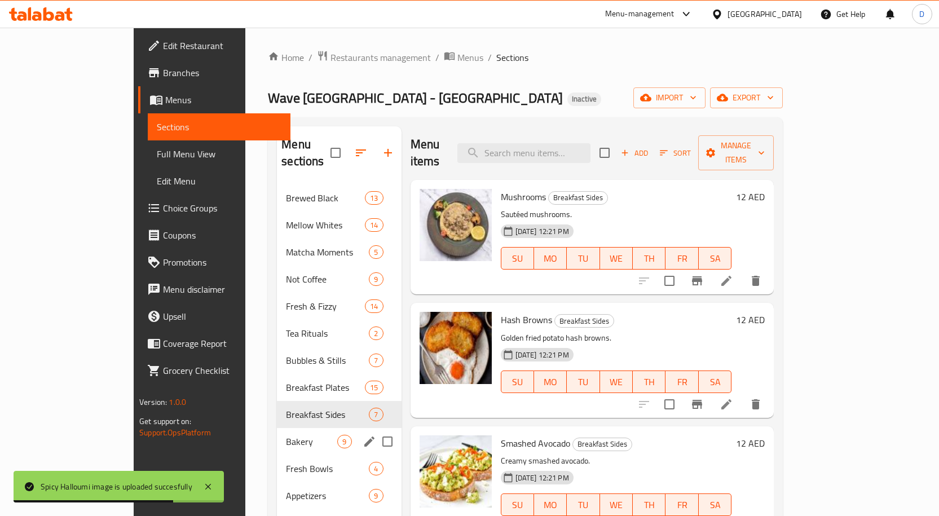
click at [286, 435] on span "Bakery" at bounding box center [311, 442] width 51 height 14
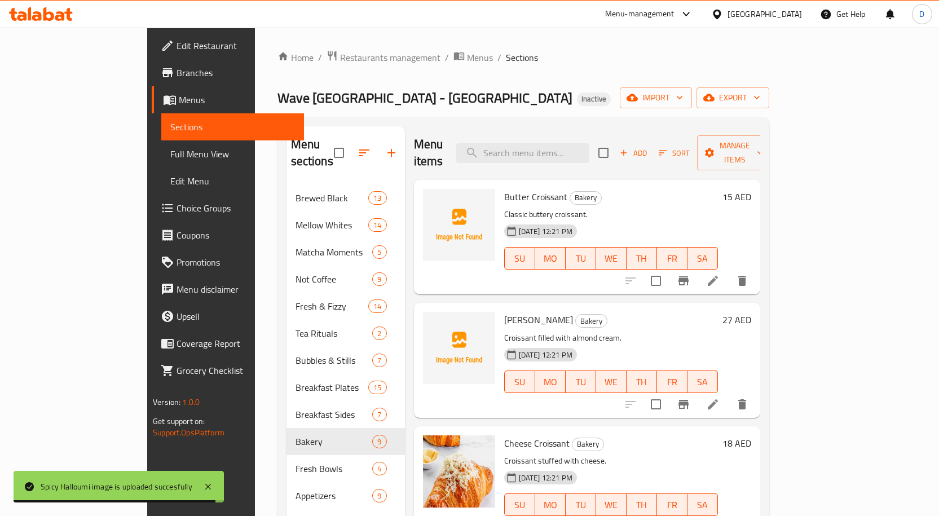
click at [509, 188] on span "Butter Croissant" at bounding box center [535, 196] width 63 height 17
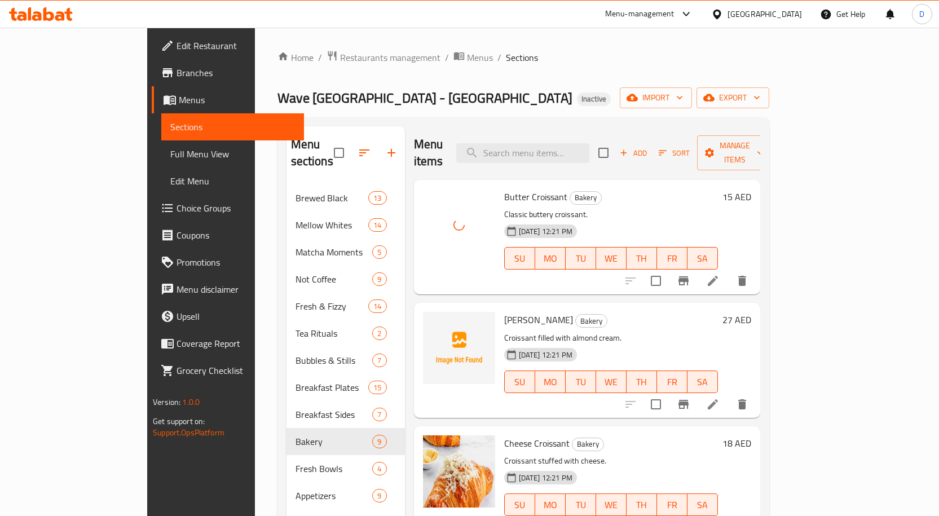
click at [504, 311] on span "Almond Croissant" at bounding box center [538, 319] width 69 height 17
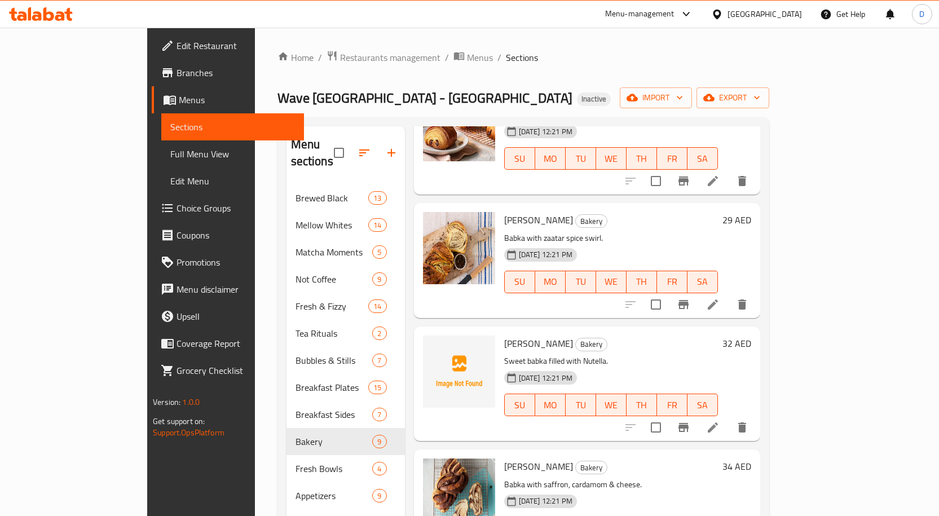
scroll to position [604, 0]
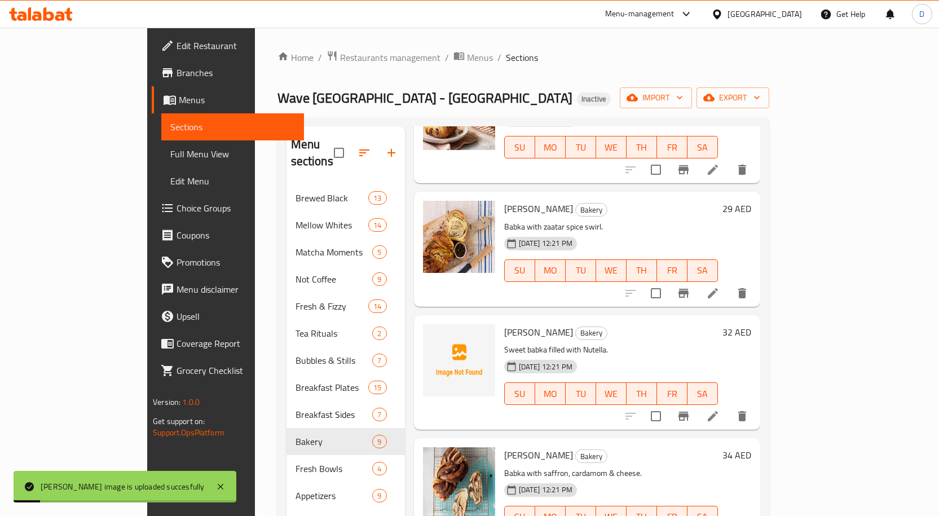
click at [504, 324] on span "Nutella Babka" at bounding box center [538, 332] width 69 height 17
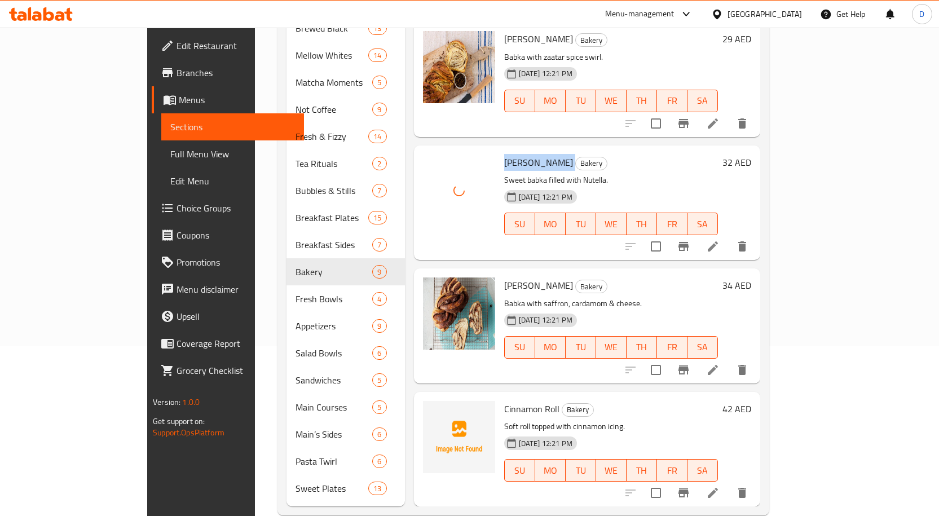
scroll to position [175, 0]
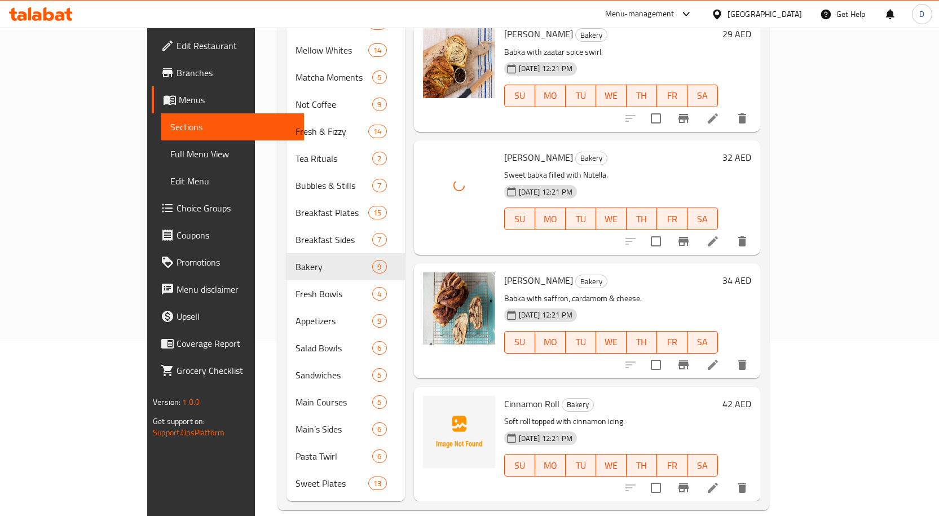
click at [504, 395] on span "Cinnamon Roll" at bounding box center [531, 403] width 55 height 17
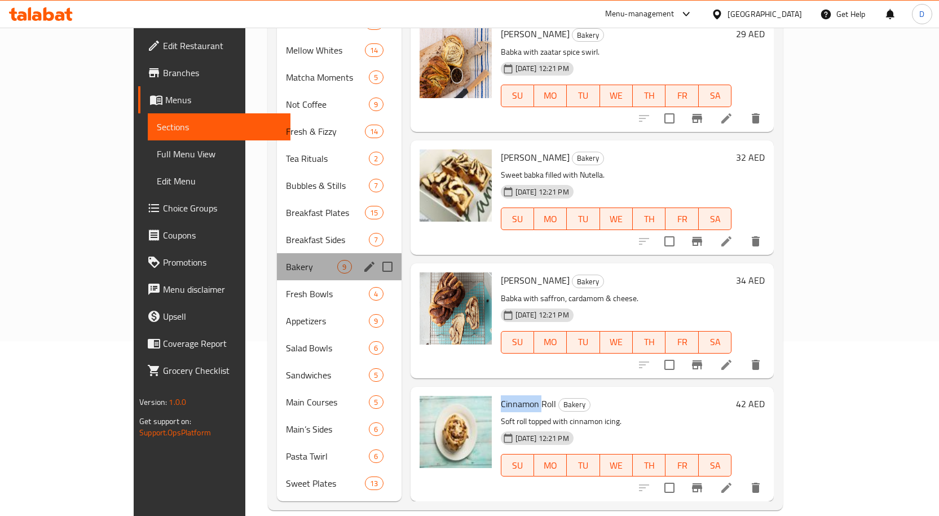
drag, startPoint x: 245, startPoint y: 261, endPoint x: 247, endPoint y: 272, distance: 11.4
click at [277, 263] on div "Brewed Black 13 Mellow Whites 14 Matcha Moments 5 Not Coffee 9 Fresh & Fizzy 14…" at bounding box center [339, 253] width 124 height 487
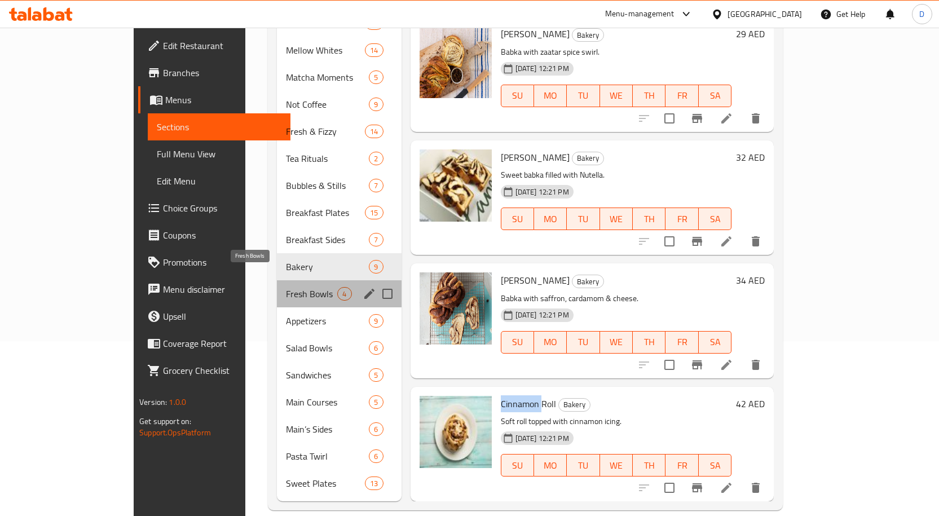
click at [286, 287] on span "Fresh Bowls" at bounding box center [311, 294] width 51 height 14
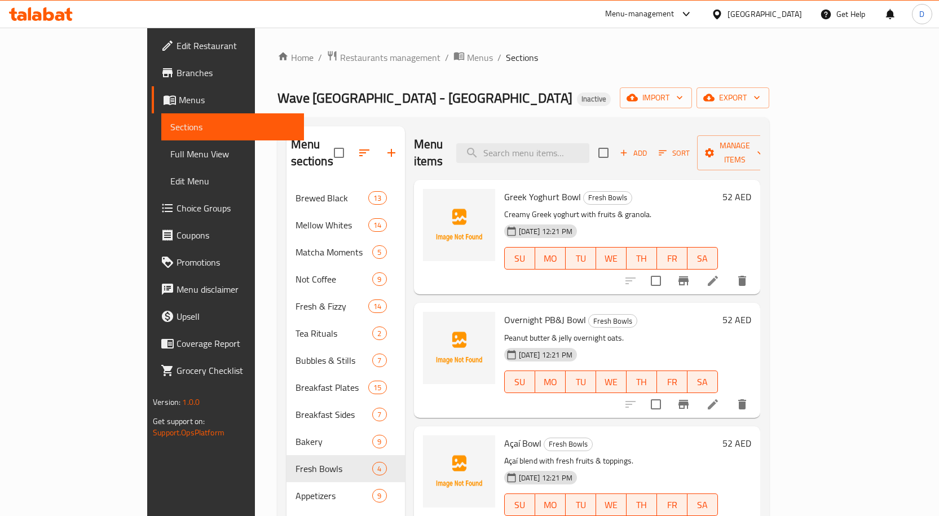
click at [504, 188] on span "Greek Yoghurt Bowl" at bounding box center [542, 196] width 77 height 17
click at [504, 311] on span "Overnight PB&J Bowl" at bounding box center [545, 319] width 82 height 17
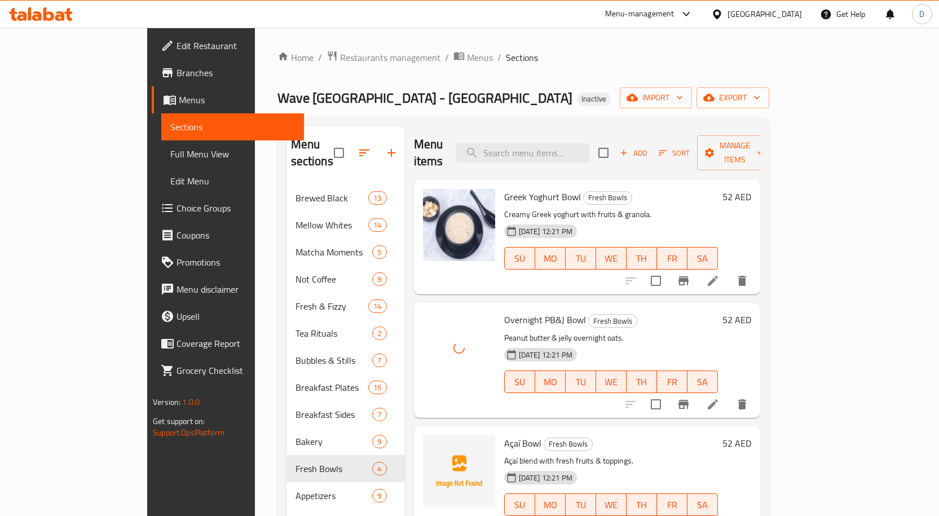
click at [504, 435] on span "Açaí Bowl" at bounding box center [522, 443] width 37 height 17
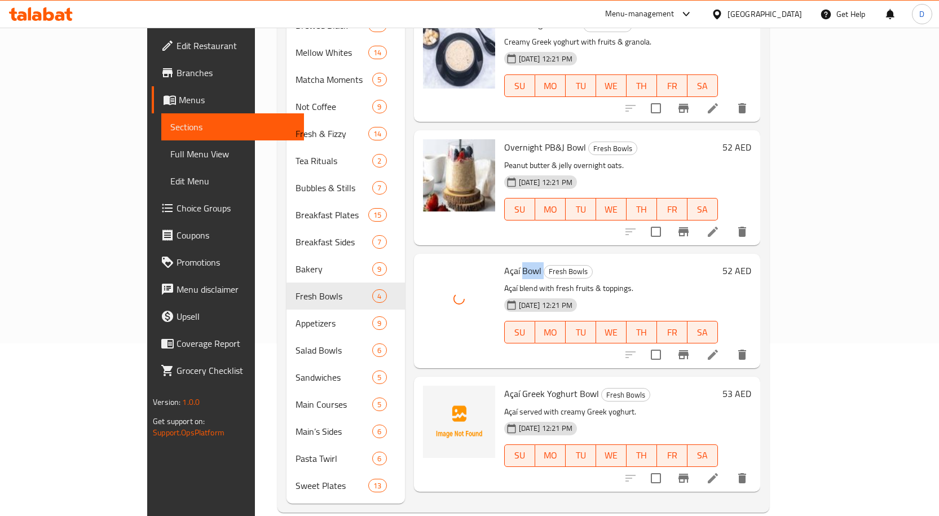
scroll to position [175, 0]
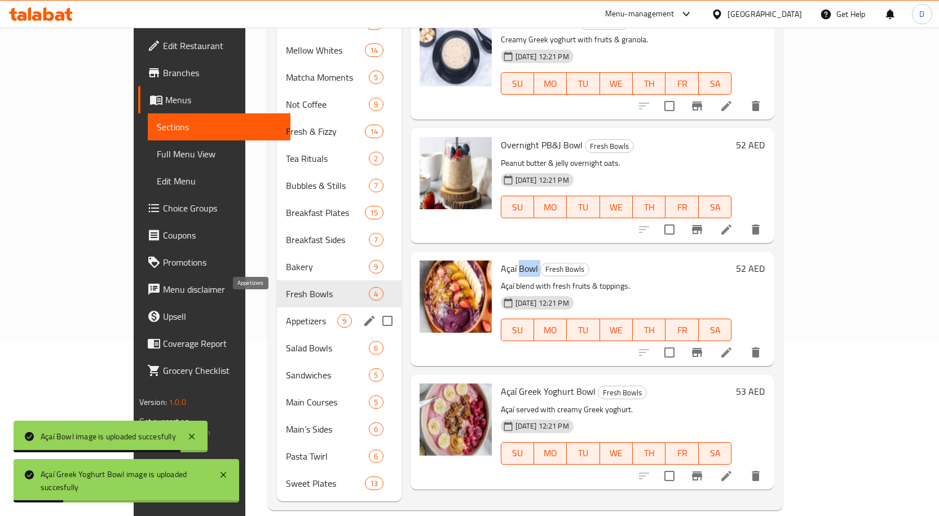
click at [286, 314] on span "Appetizers" at bounding box center [311, 321] width 51 height 14
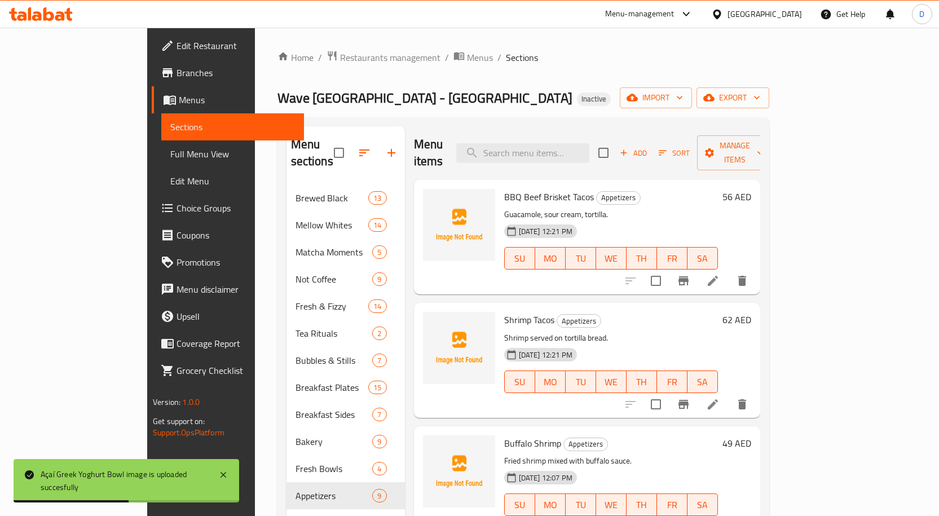
click at [524, 188] on span "BBQ Beef Brisket Tacos" at bounding box center [549, 196] width 90 height 17
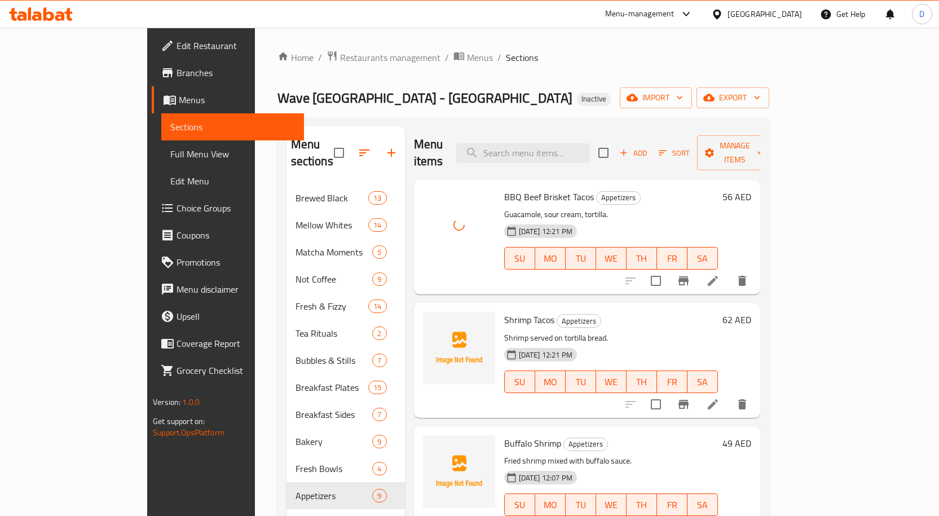
click at [504, 311] on span "Shrimp Tacos" at bounding box center [529, 319] width 50 height 17
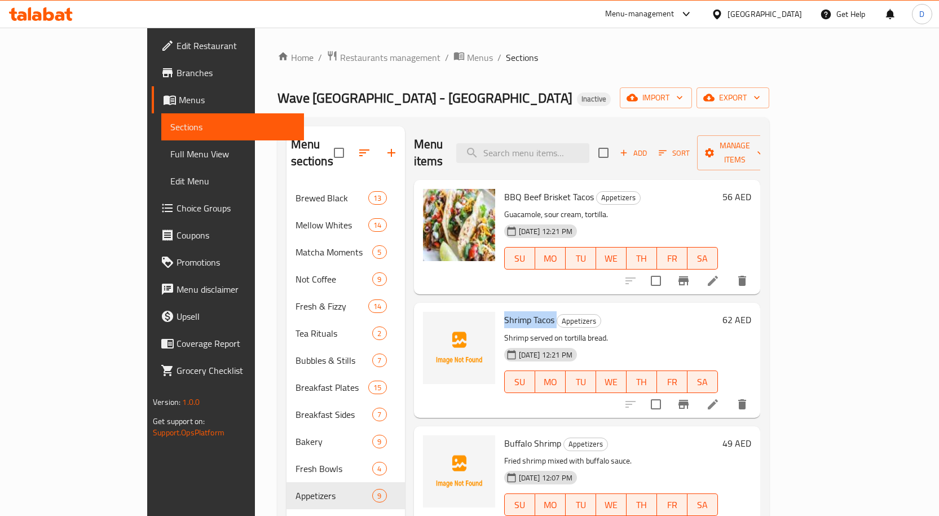
click at [510, 311] on span "Shrimp Tacos" at bounding box center [529, 319] width 50 height 17
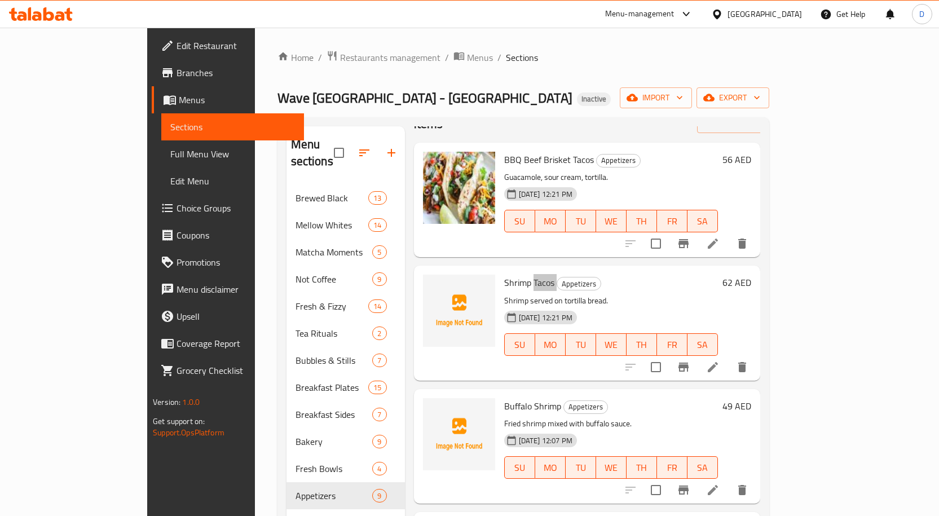
scroll to position [113, 0]
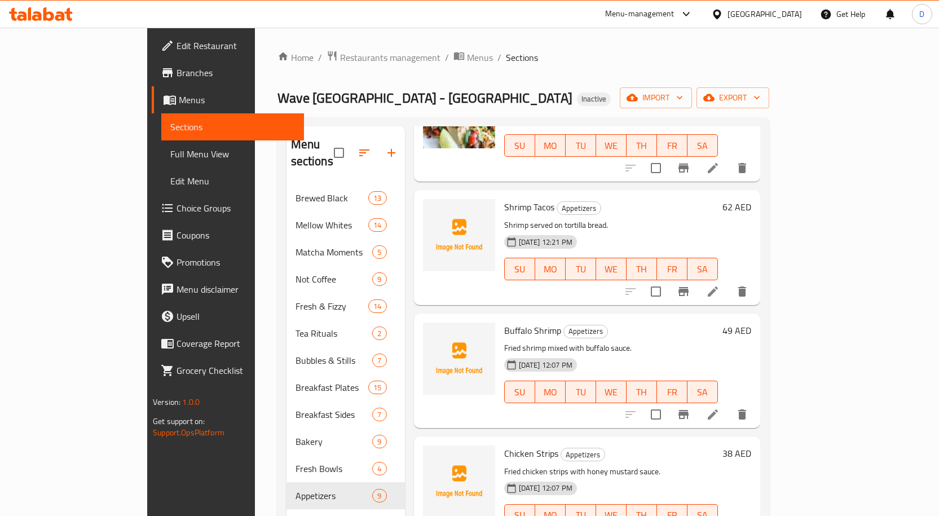
click at [514, 322] on span "Buffalo Shrimp" at bounding box center [532, 330] width 57 height 17
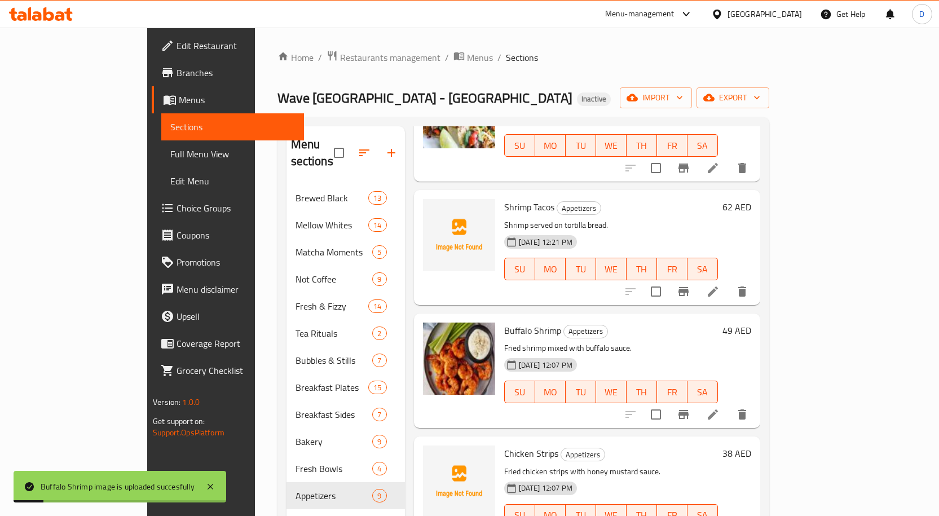
click at [504, 445] on span "Chicken Strips" at bounding box center [531, 453] width 54 height 17
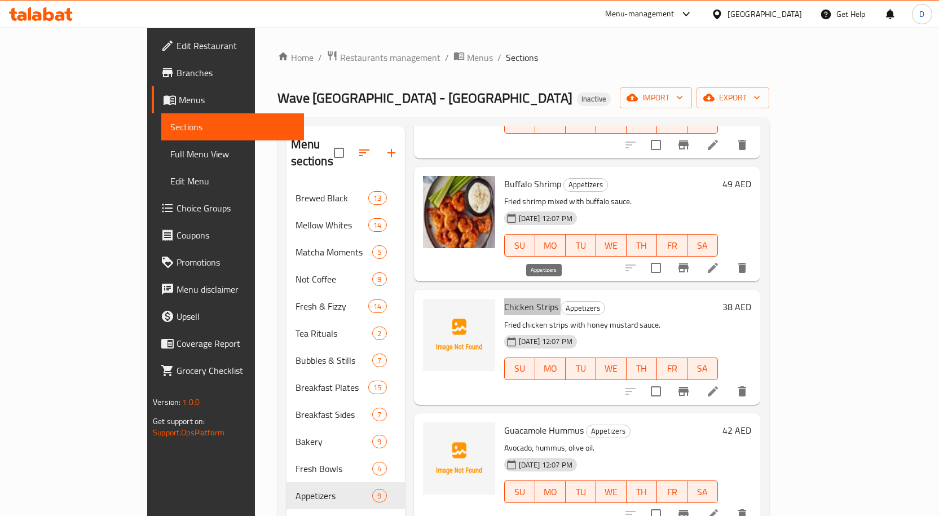
scroll to position [282, 0]
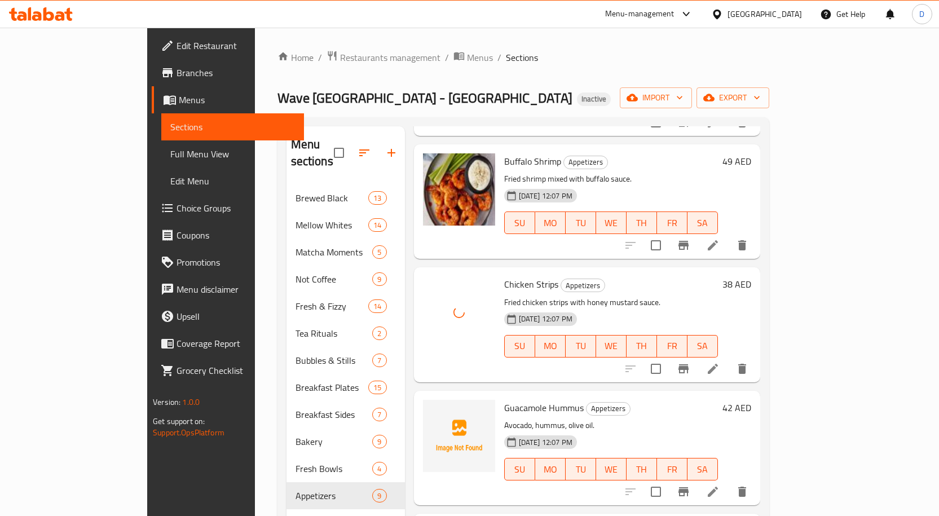
click at [524, 399] on span "Guacamole Hummus" at bounding box center [544, 407] width 80 height 17
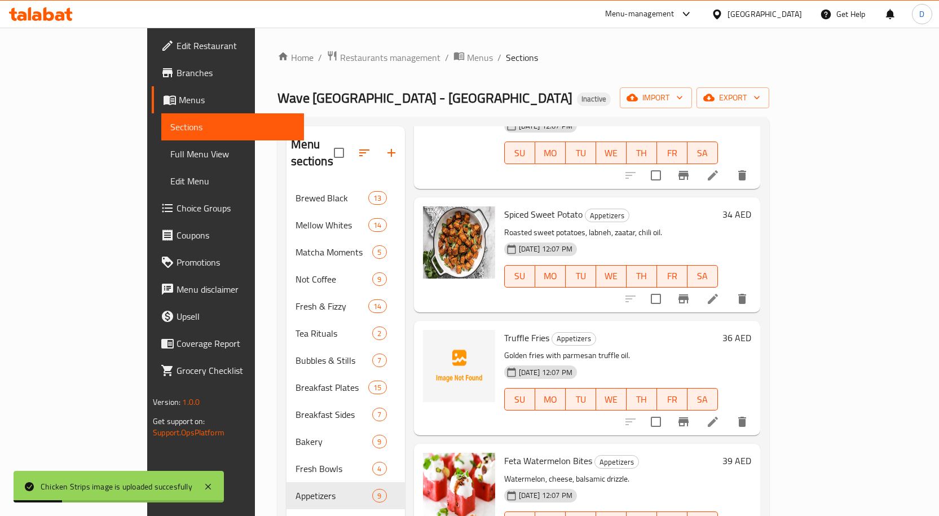
scroll to position [604, 0]
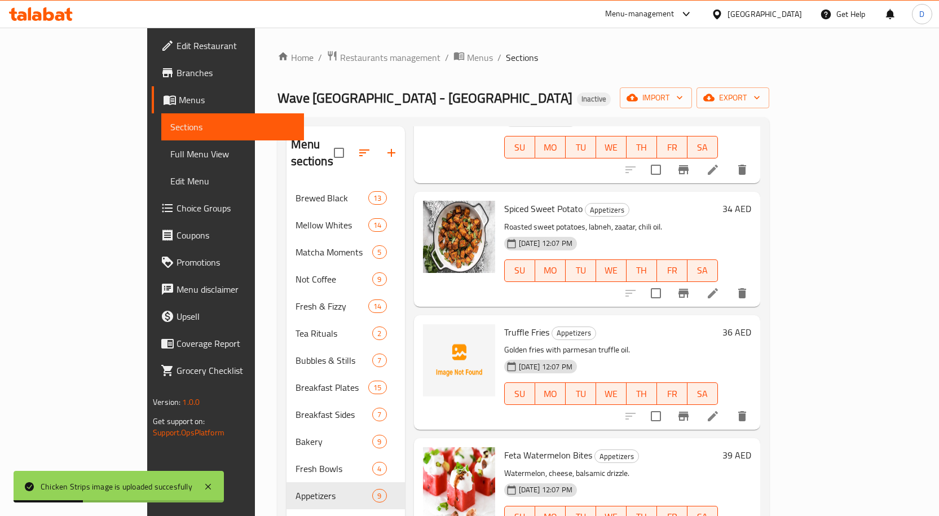
click at [504, 324] on span "Truffle Fries" at bounding box center [526, 332] width 45 height 17
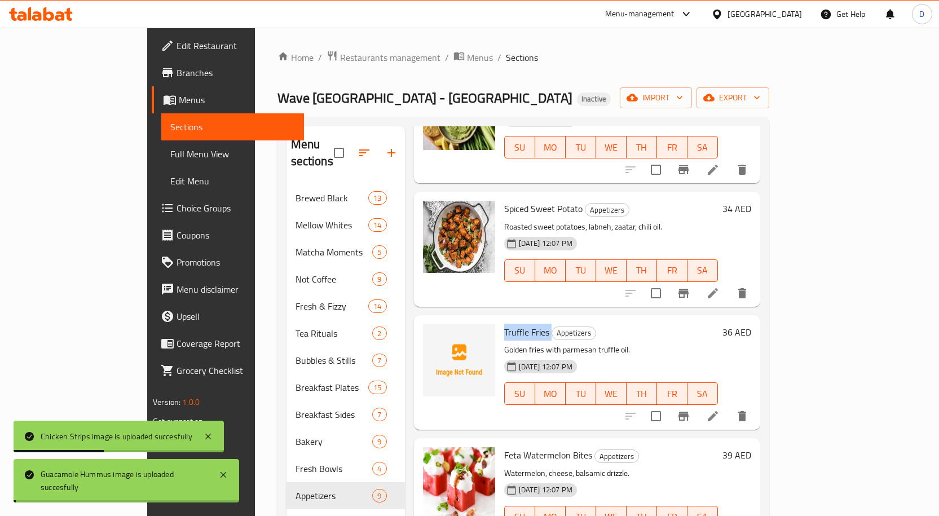
click at [504, 324] on span "Truffle Fries" at bounding box center [526, 332] width 45 height 17
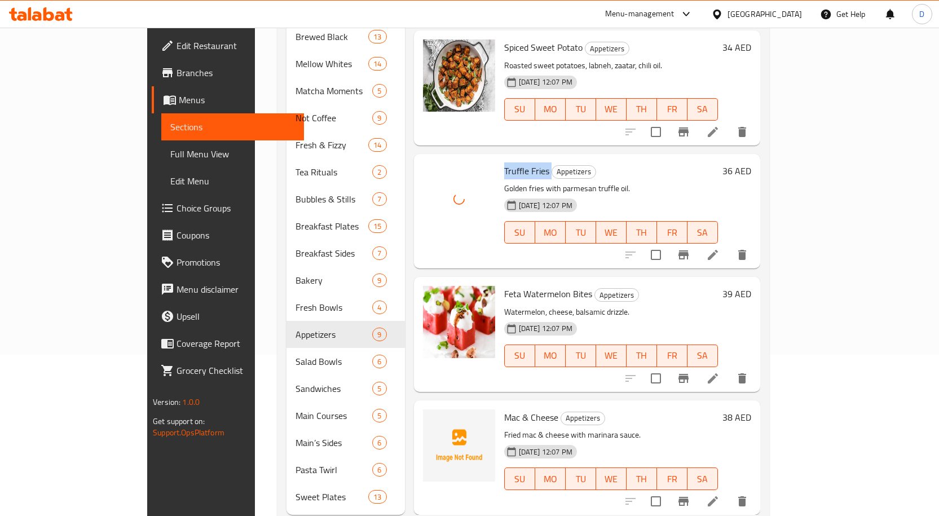
scroll to position [175, 0]
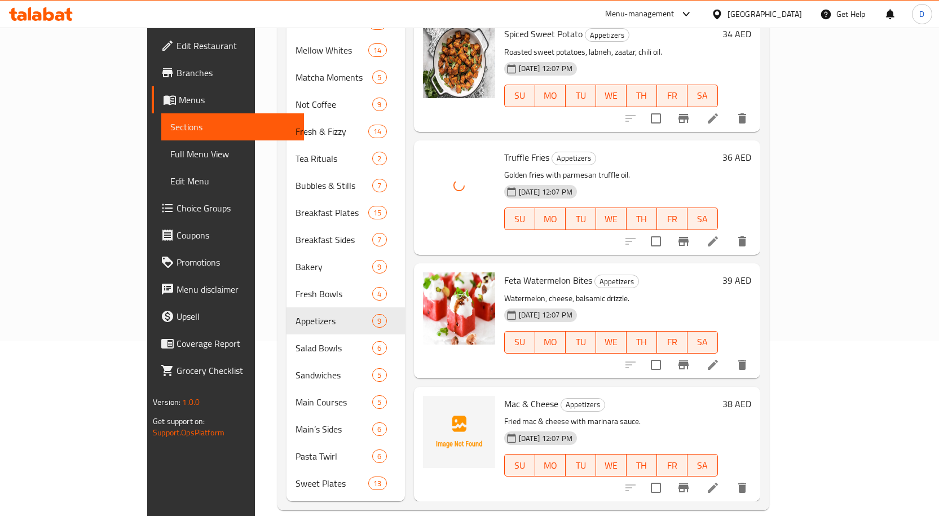
click at [504, 395] on span "Mac & Cheese" at bounding box center [531, 403] width 54 height 17
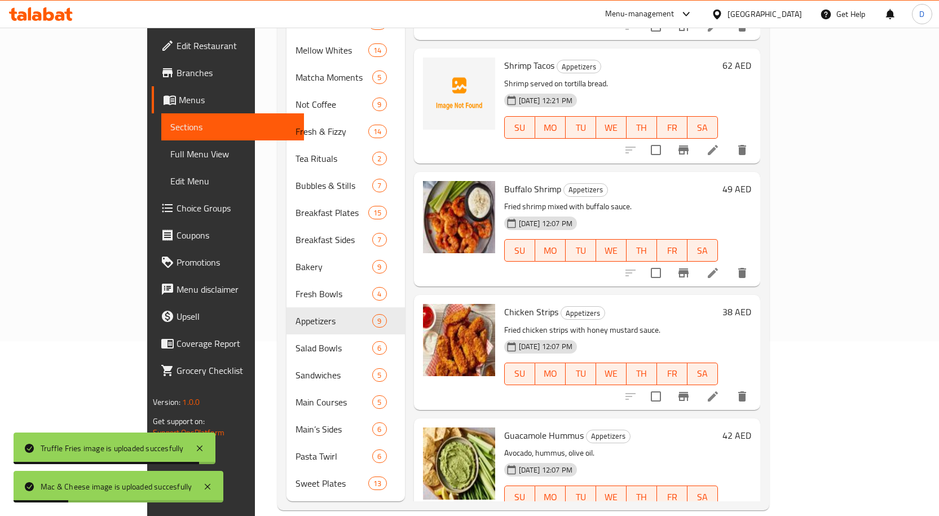
scroll to position [0, 0]
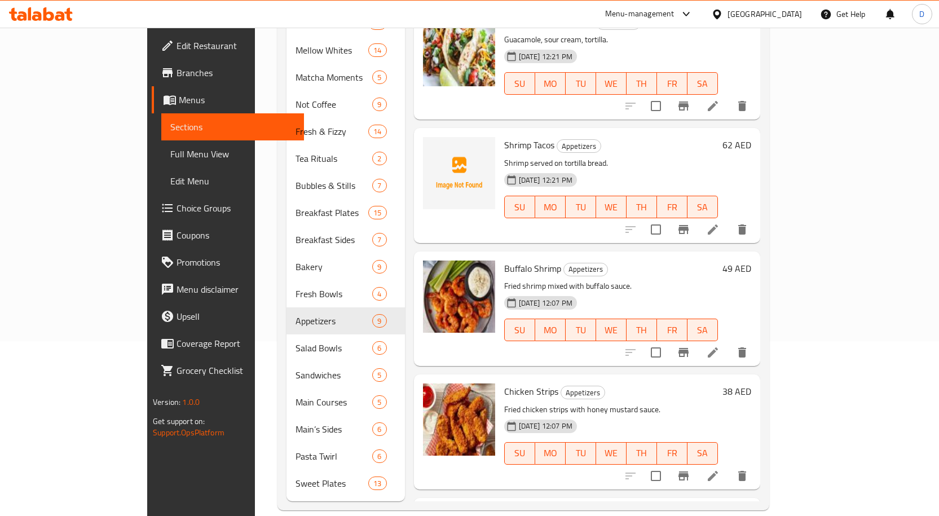
click at [504, 136] on span "Shrimp Tacos" at bounding box center [529, 144] width 50 height 17
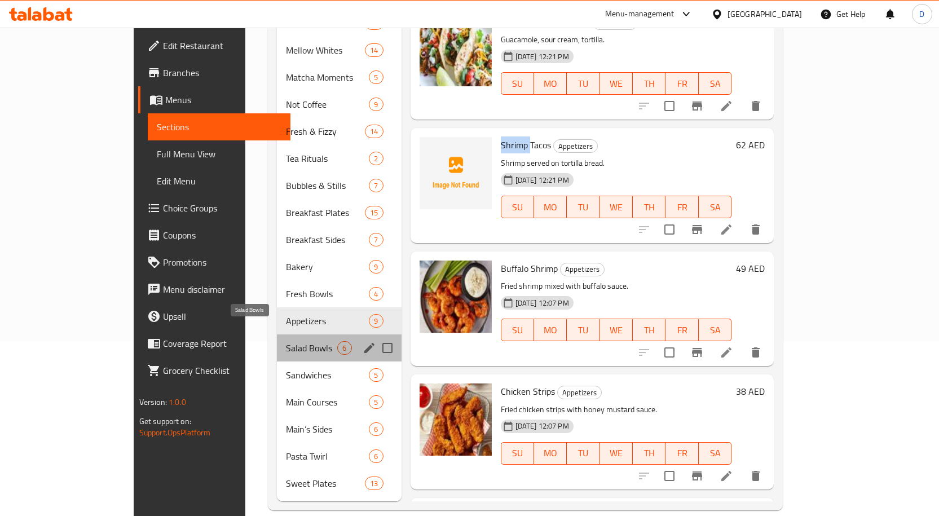
click at [286, 341] on span "Salad Bowls" at bounding box center [311, 348] width 51 height 14
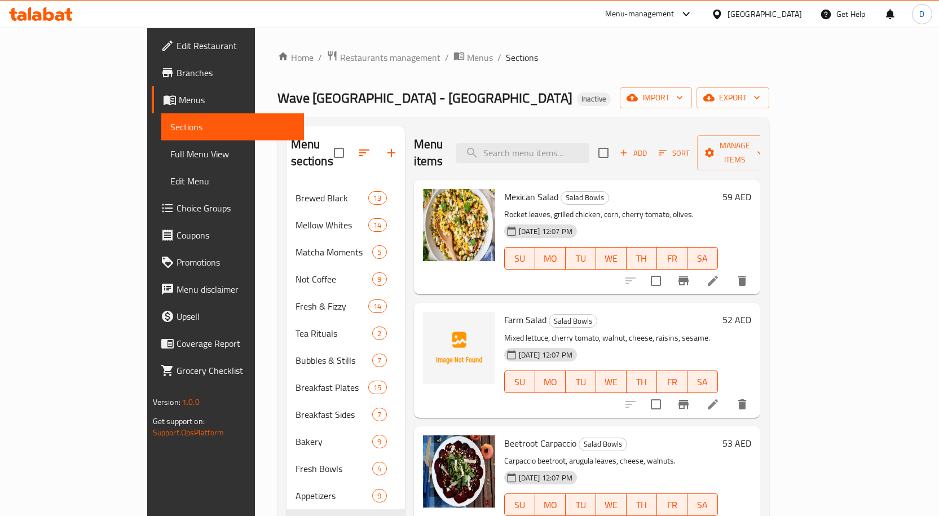
click at [504, 311] on span "Farm Salad" at bounding box center [525, 319] width 42 height 17
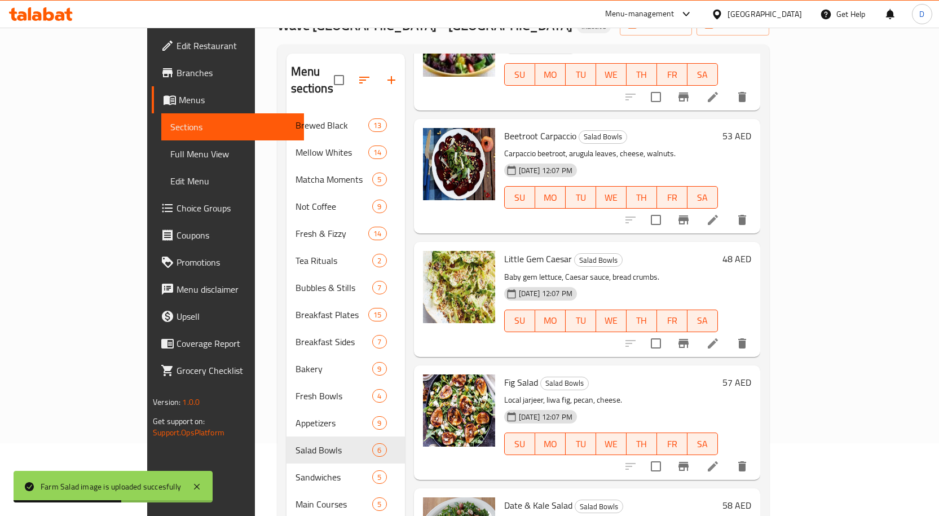
scroll to position [175, 0]
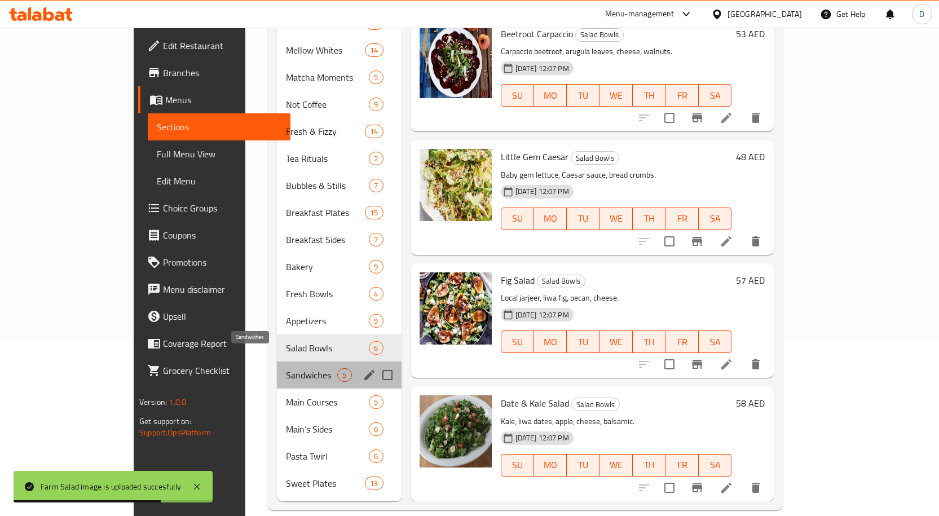
click at [286, 368] on span "Sandwiches" at bounding box center [311, 375] width 51 height 14
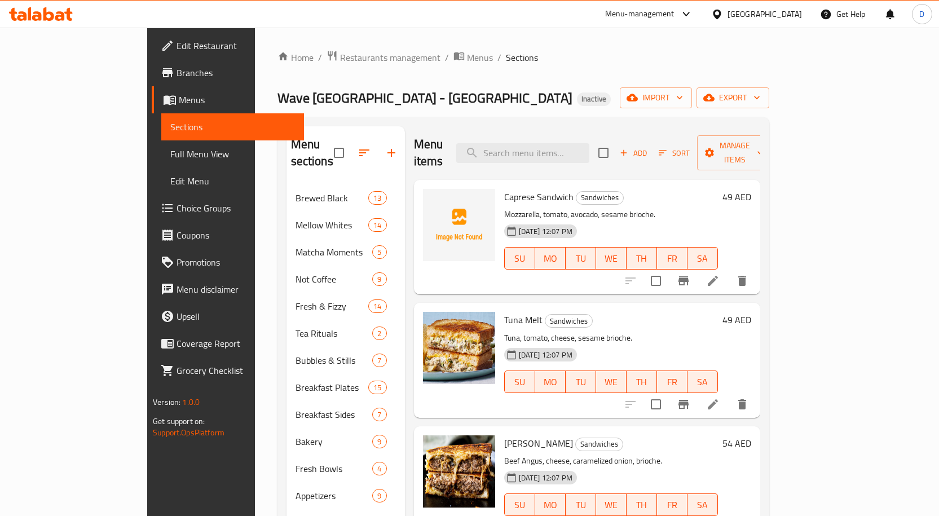
click at [504, 188] on span "Caprese Sandwich" at bounding box center [538, 196] width 69 height 17
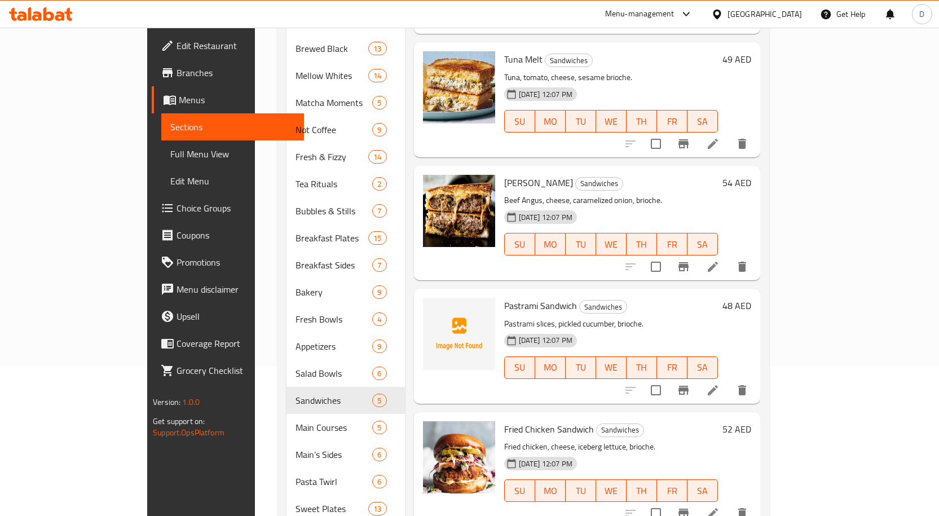
scroll to position [175, 0]
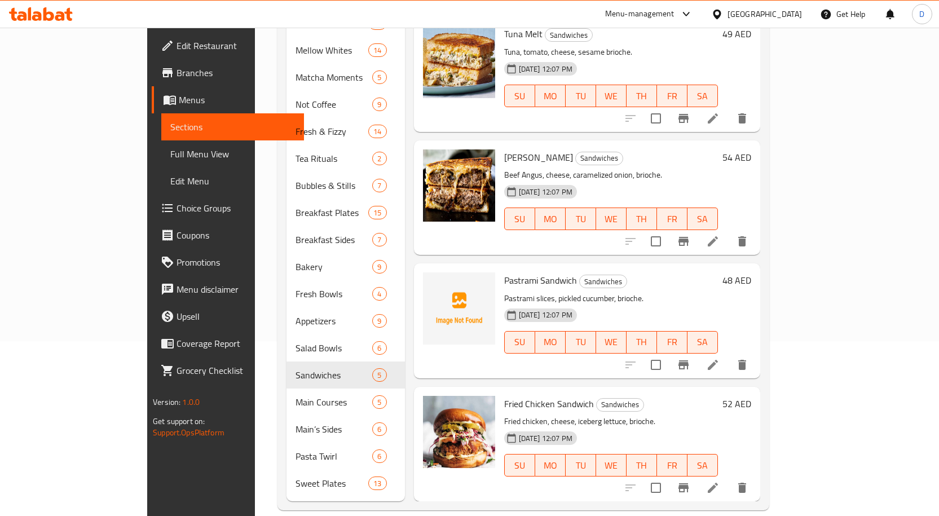
click at [504, 272] on span "Pastrami Sandwich" at bounding box center [540, 280] width 73 height 17
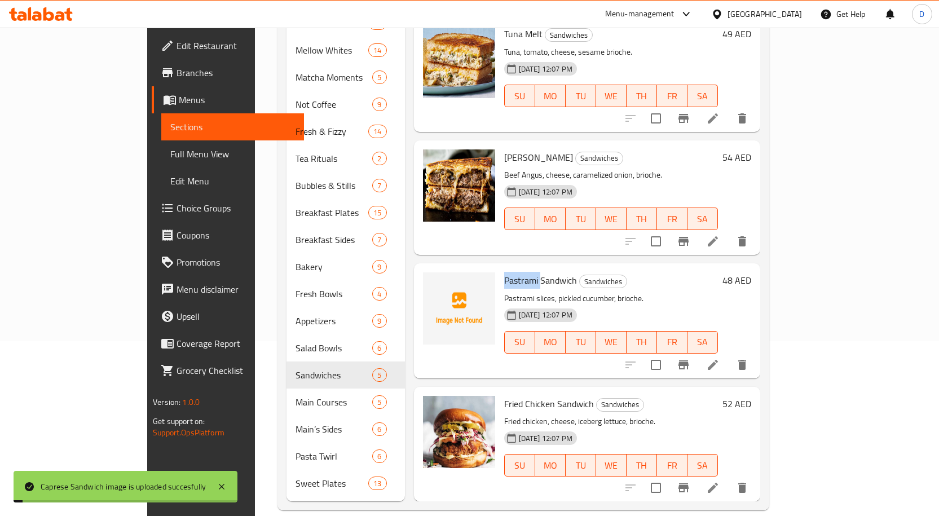
click at [504, 272] on span "Pastrami Sandwich" at bounding box center [540, 280] width 73 height 17
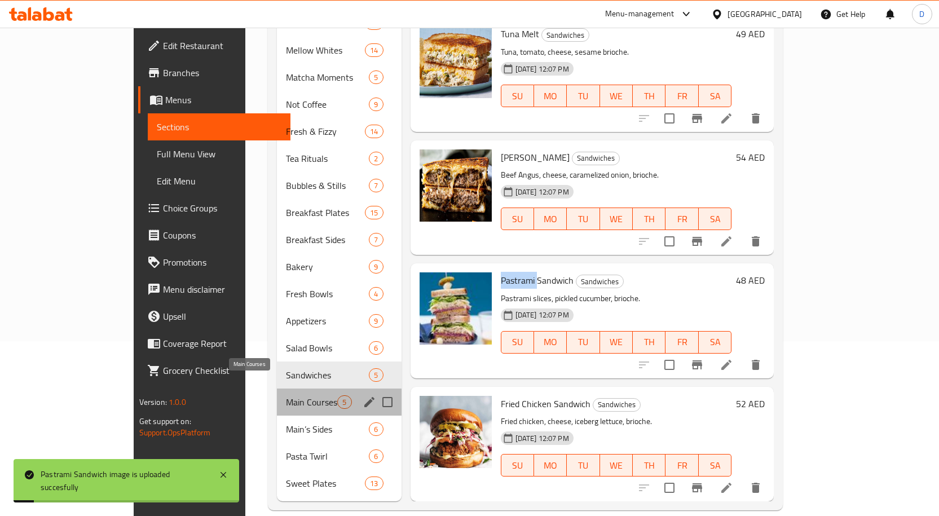
click at [286, 395] on span "Main Courses" at bounding box center [311, 402] width 51 height 14
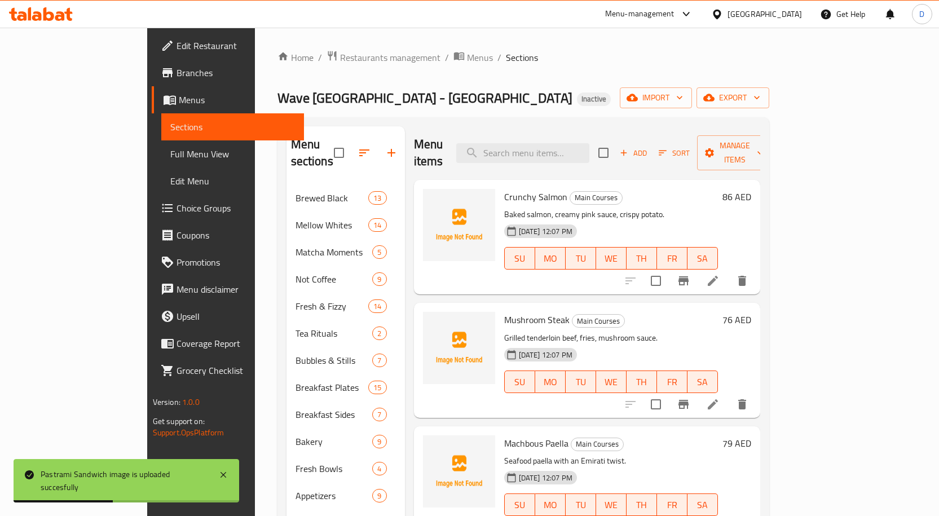
click at [504, 188] on span "Crunchy Salmon" at bounding box center [535, 196] width 63 height 17
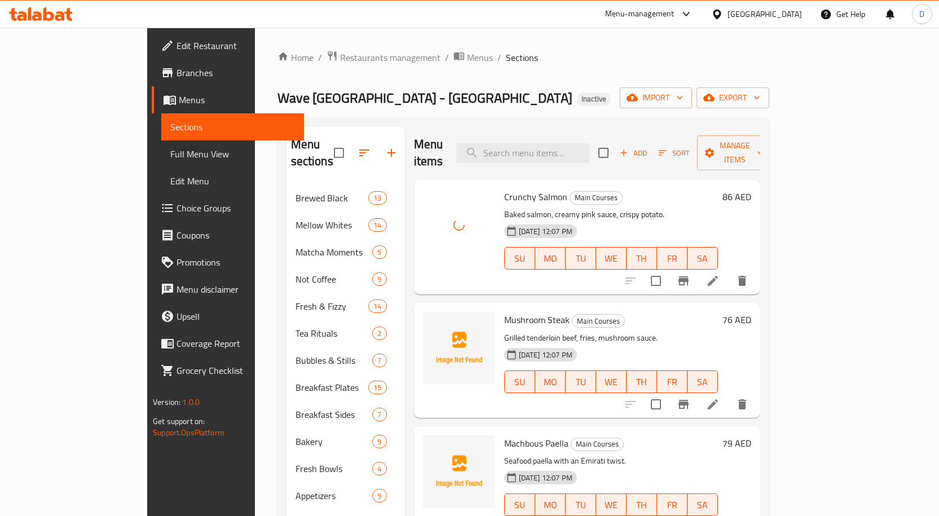
click at [504, 311] on span "Mushroom Steak" at bounding box center [536, 319] width 65 height 17
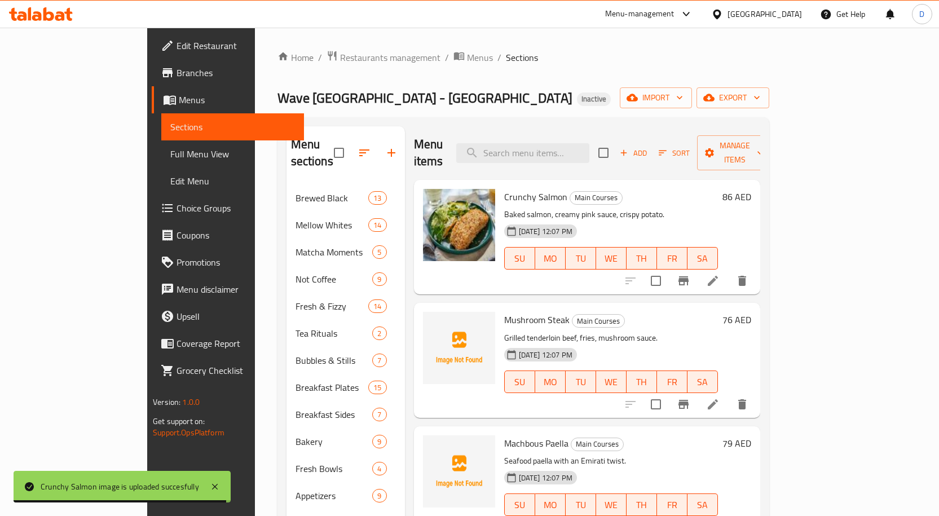
click at [504, 435] on span "Machbous Paella" at bounding box center [536, 443] width 64 height 17
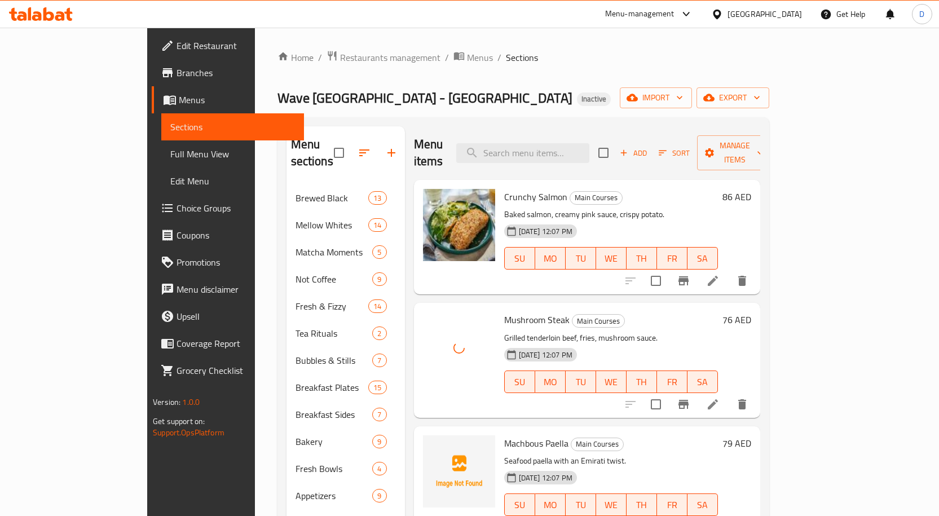
click at [512, 435] on span "Machbous Paella" at bounding box center [536, 443] width 64 height 17
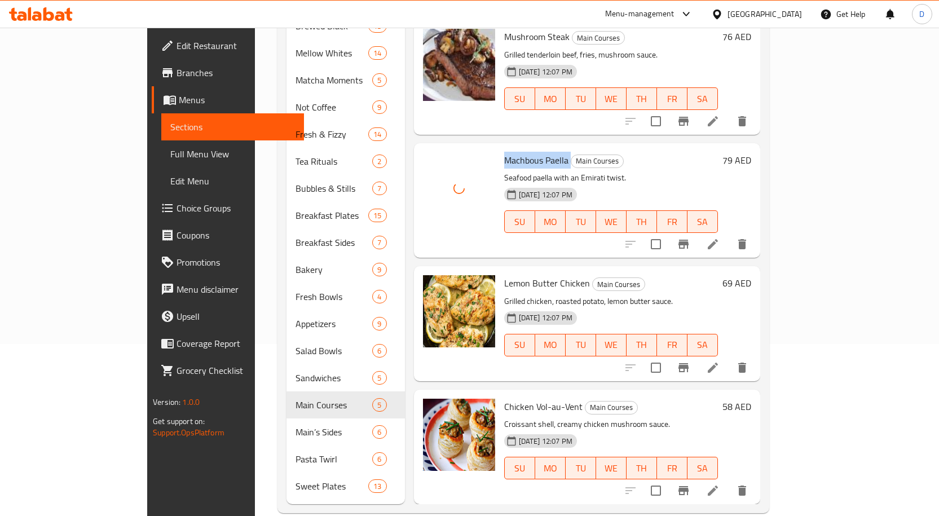
scroll to position [175, 0]
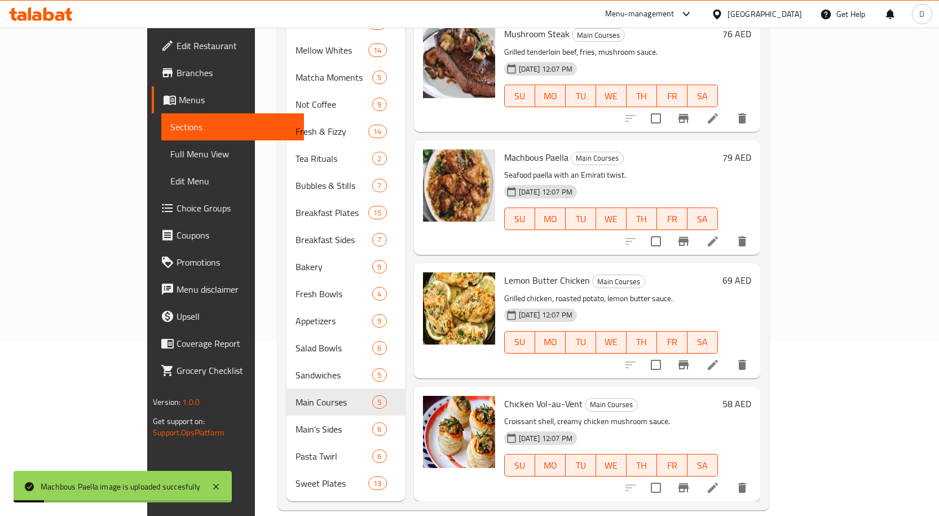
click at [504, 272] on span "Lemon Butter Chicken" at bounding box center [547, 280] width 86 height 17
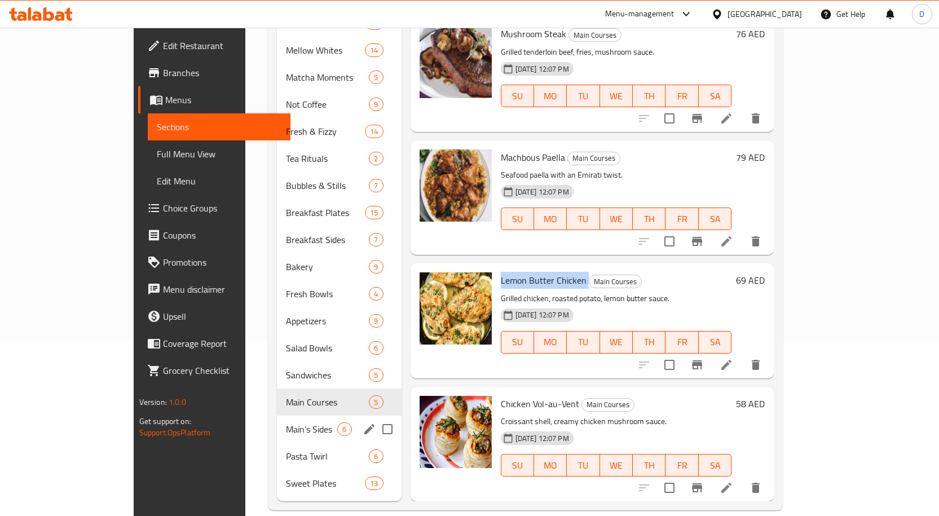
click at [286, 422] on span "Main’s Sides" at bounding box center [311, 429] width 51 height 14
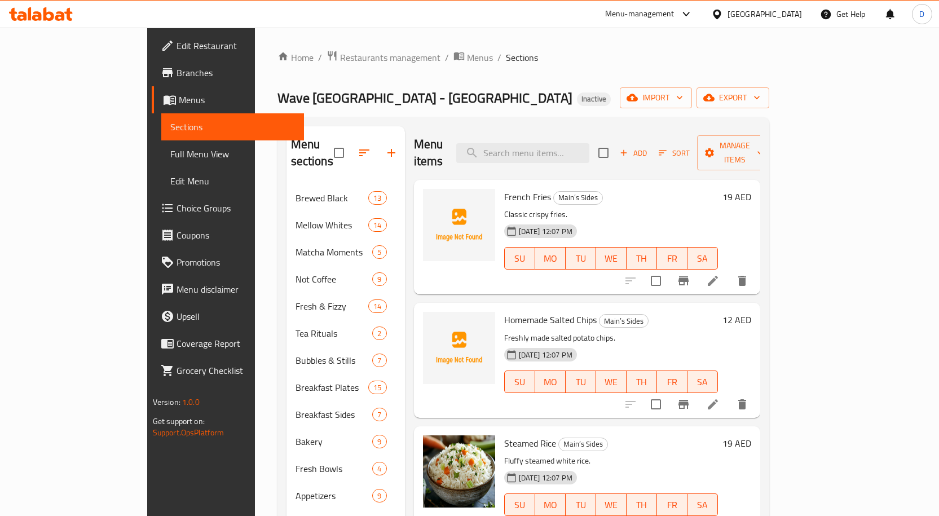
click at [504, 188] on span "French Fries" at bounding box center [527, 196] width 47 height 17
click at [504, 311] on span "Homemade Salted Chips" at bounding box center [550, 319] width 92 height 17
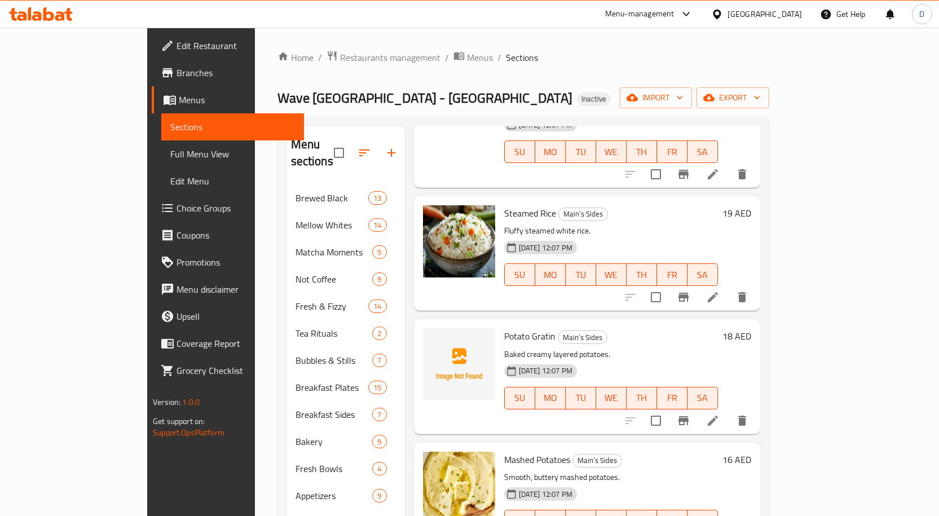
scroll to position [235, 0]
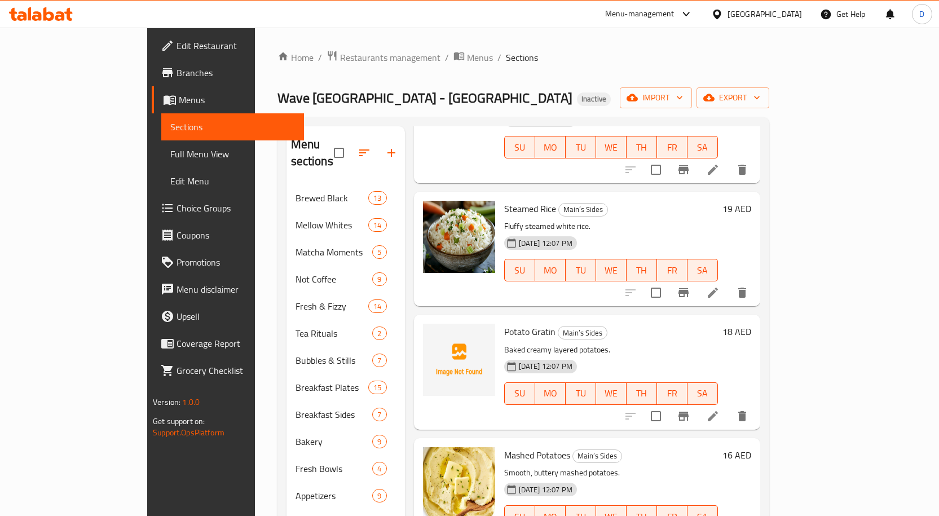
click at [504, 323] on span "Potato Gratin" at bounding box center [529, 331] width 51 height 17
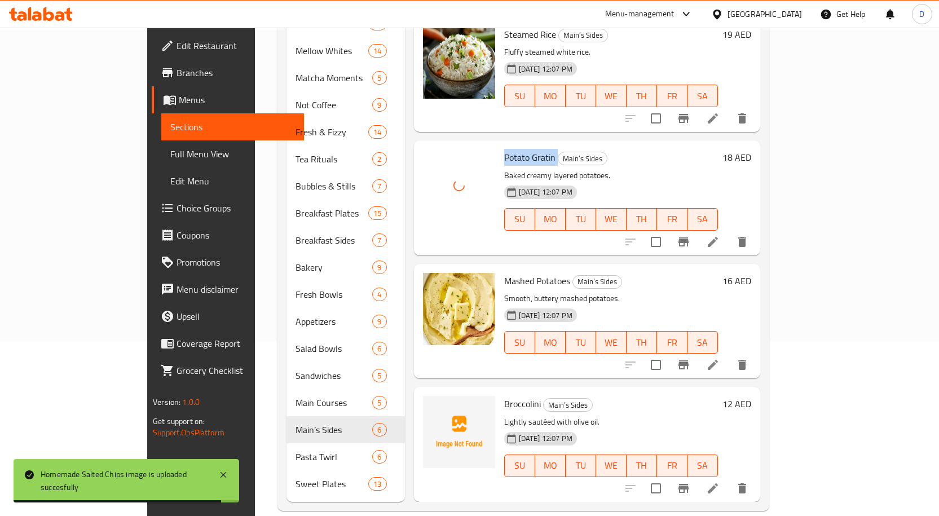
scroll to position [175, 0]
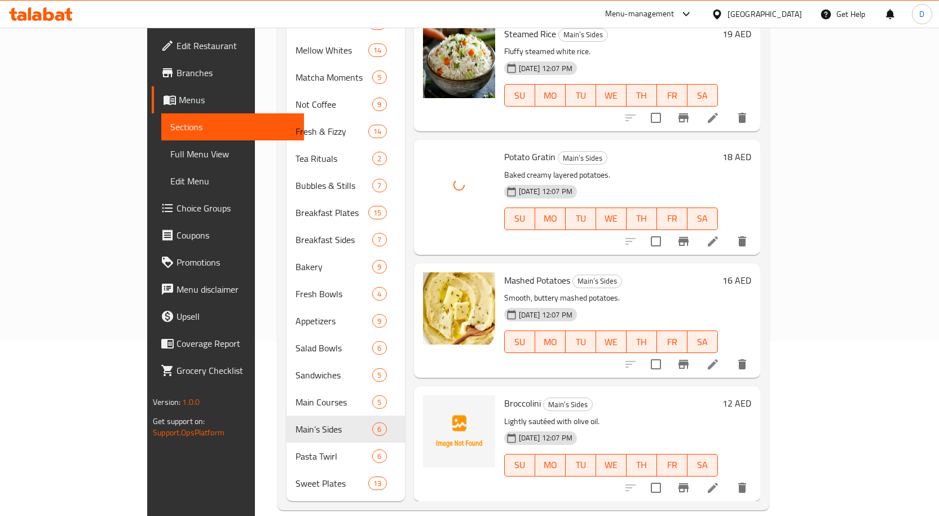
click at [504, 395] on span "Broccolini" at bounding box center [522, 403] width 37 height 17
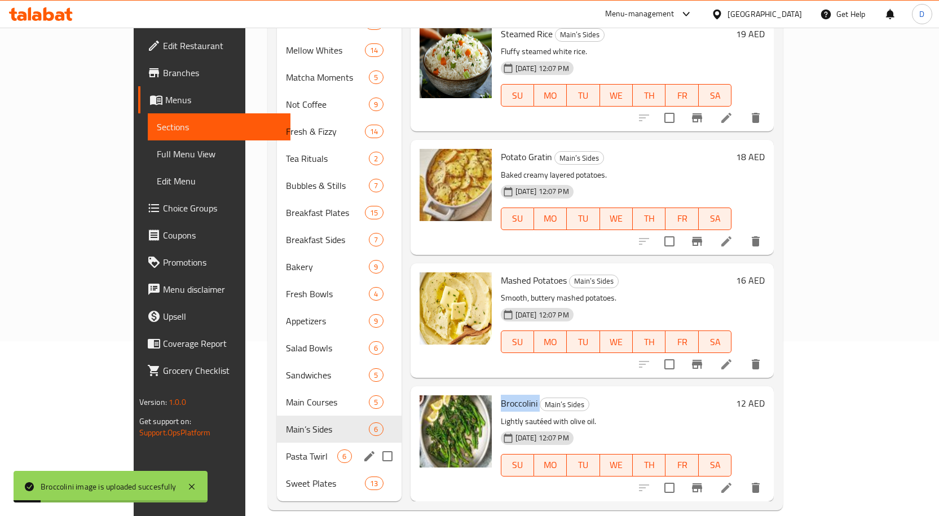
click at [277, 447] on div "Pasta Twirl 6" at bounding box center [339, 456] width 124 height 27
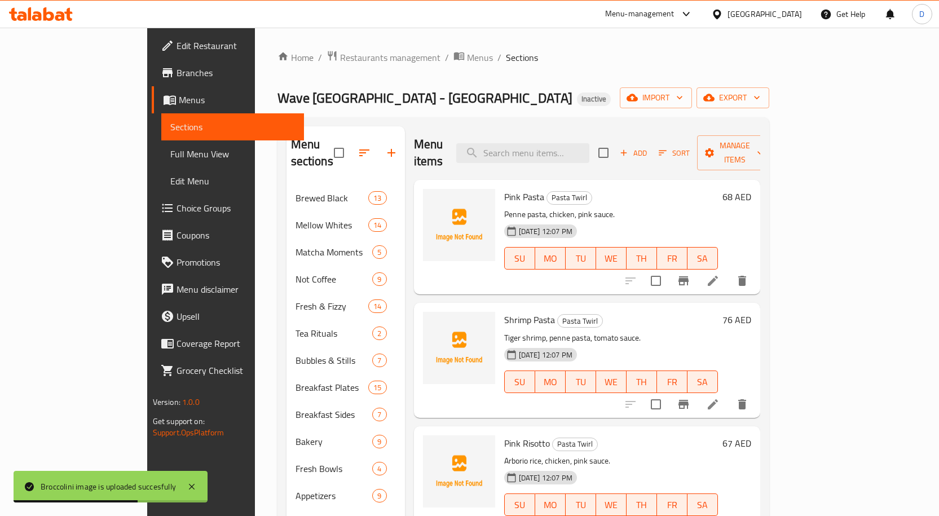
click at [504, 188] on span "Pink Pasta" at bounding box center [524, 196] width 40 height 17
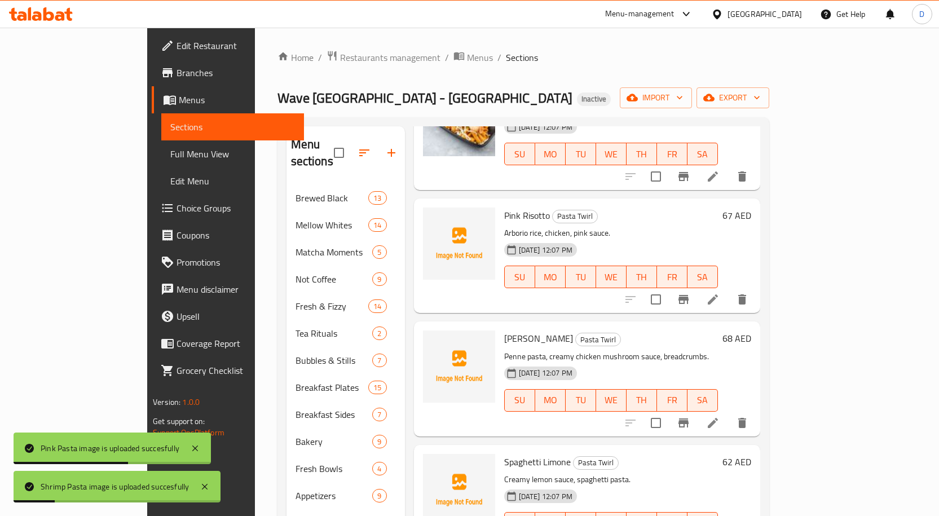
scroll to position [235, 0]
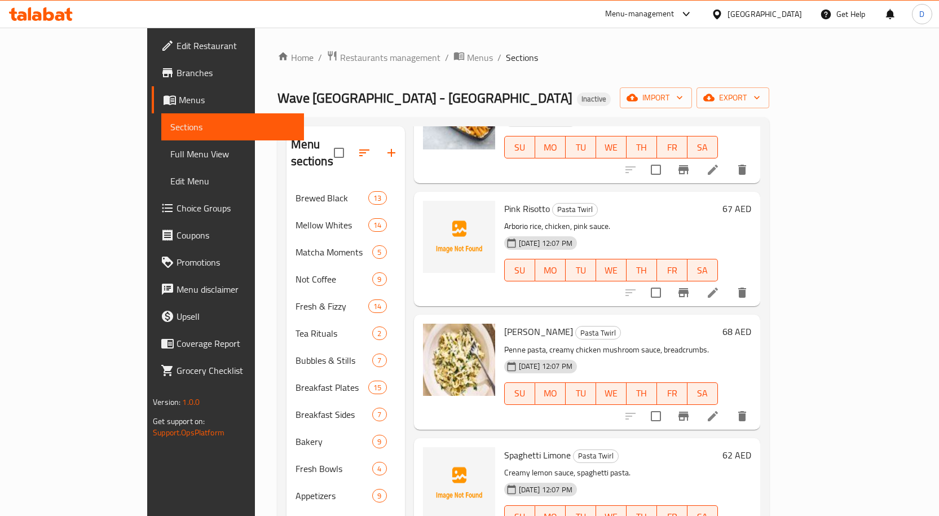
click at [504, 200] on span "Pink Risotto" at bounding box center [527, 208] width 46 height 17
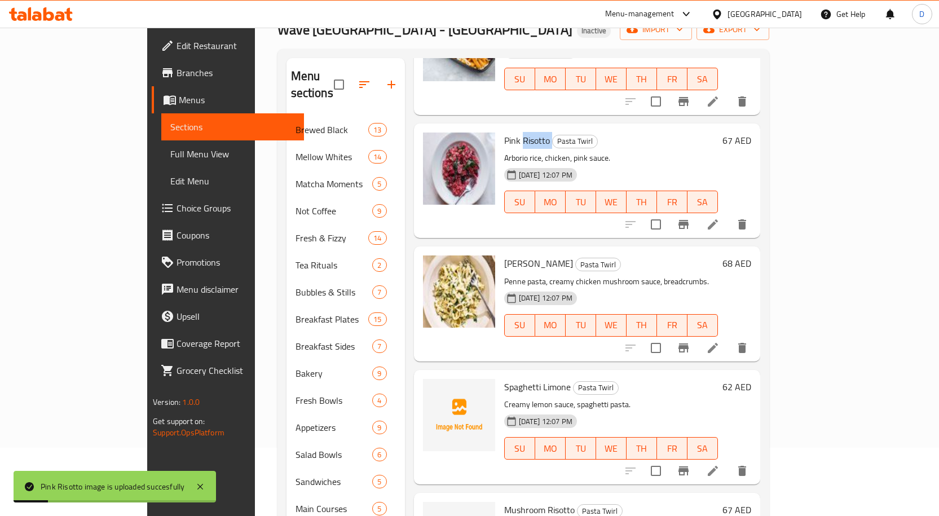
scroll to position [169, 0]
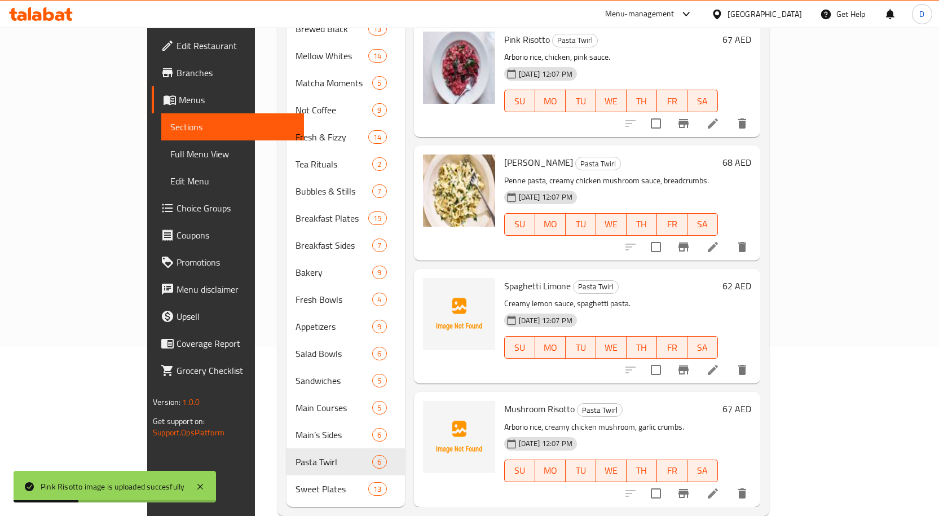
click at [523, 277] on span "Spaghetti Limone" at bounding box center [537, 285] width 67 height 17
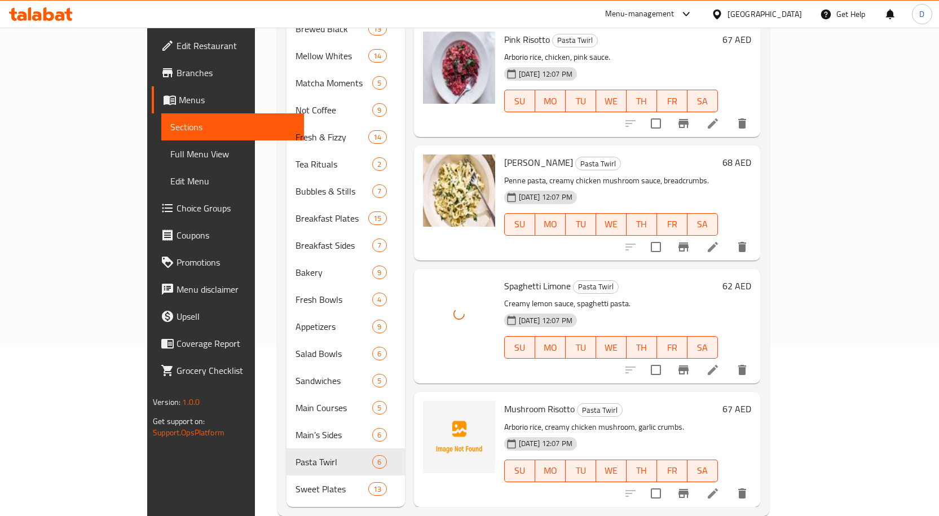
click at [504, 400] on span "Mushroom Risotto" at bounding box center [539, 408] width 70 height 17
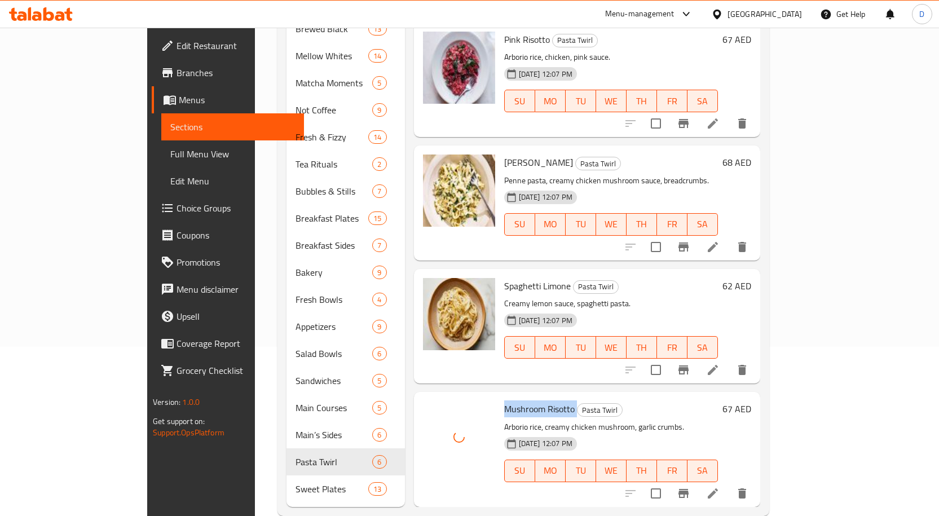
scroll to position [175, 0]
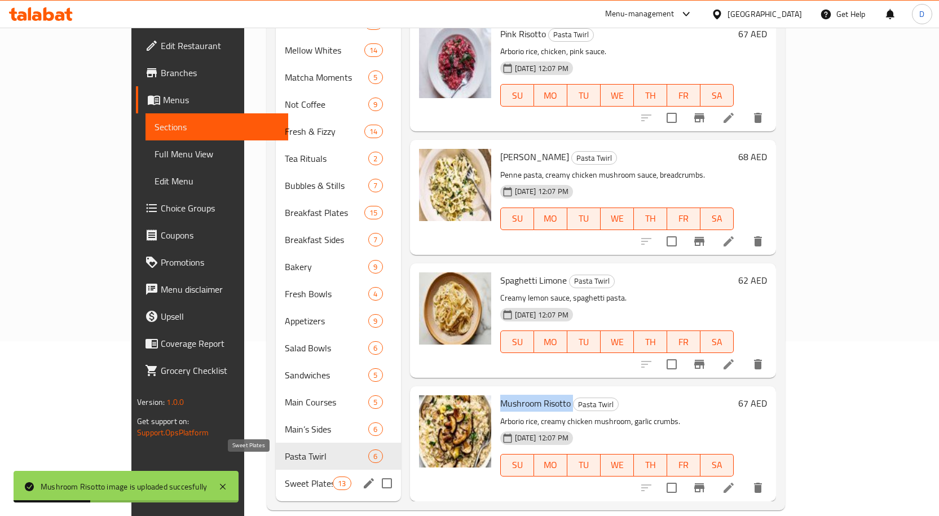
click at [286, 477] on span "Sweet Plates" at bounding box center [309, 484] width 48 height 14
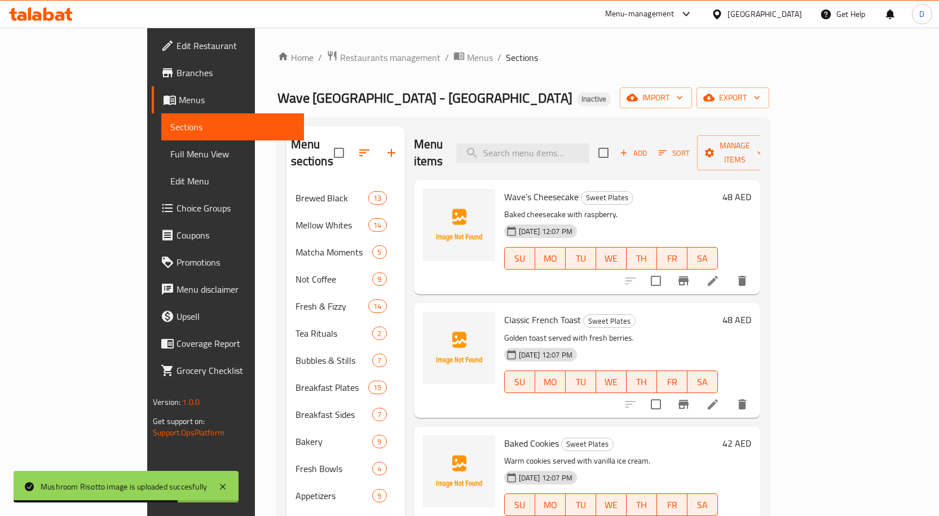
click at [513, 188] on span "Wave’s Cheesecake" at bounding box center [541, 196] width 74 height 17
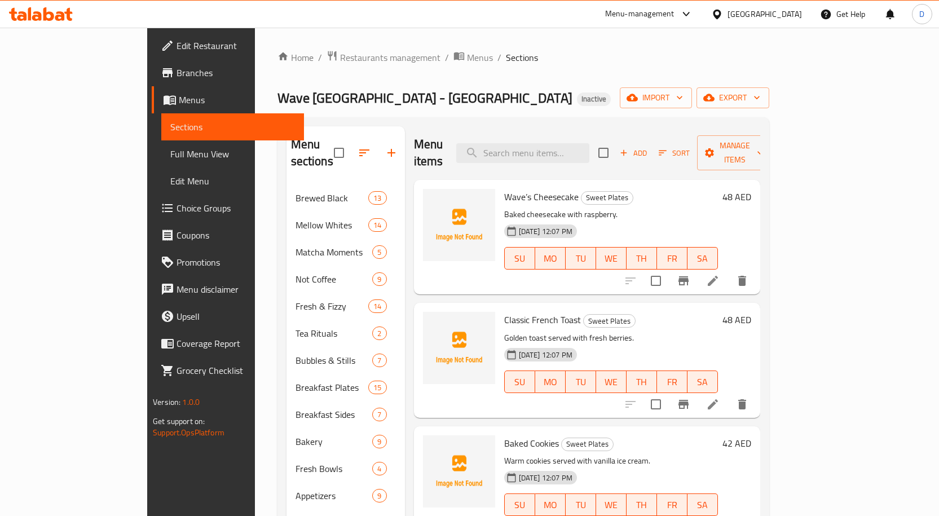
click at [509, 311] on span "Classic French Toast" at bounding box center [542, 319] width 77 height 17
click at [504, 435] on span "Baked Cookies" at bounding box center [531, 443] width 55 height 17
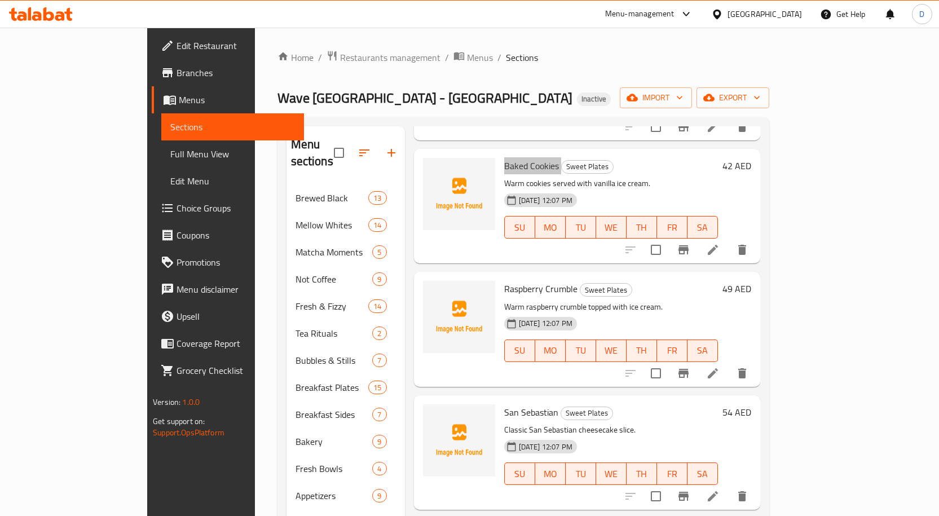
scroll to position [282, 0]
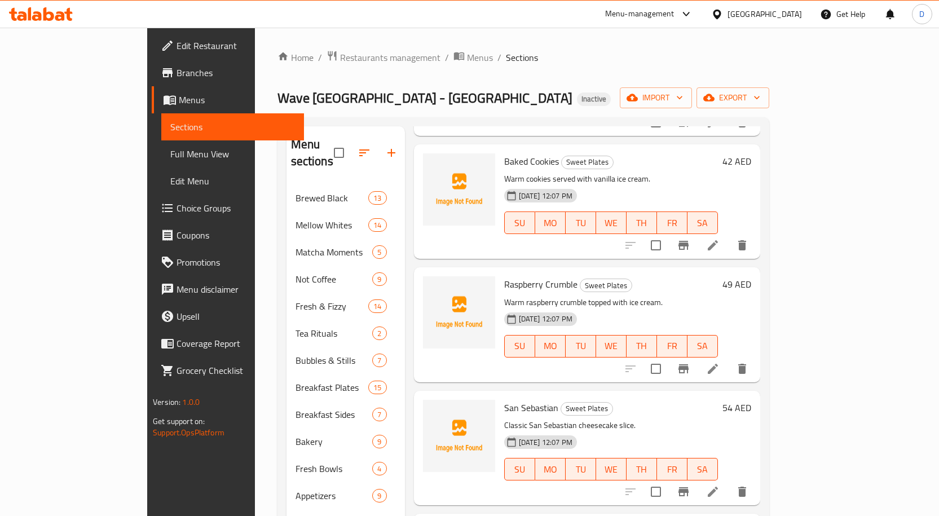
click at [531, 276] on span "Raspberry Crumble" at bounding box center [540, 284] width 73 height 17
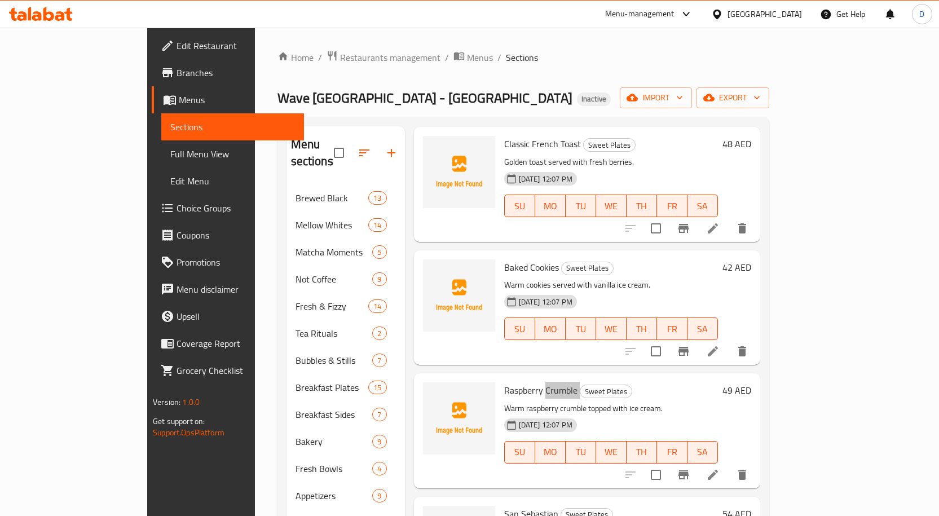
scroll to position [0, 0]
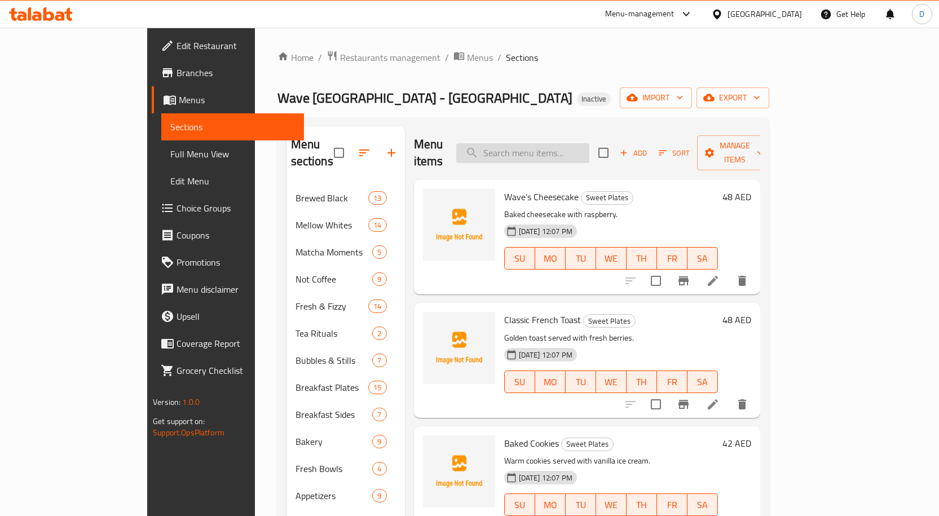
click at [567, 147] on input "search" at bounding box center [522, 153] width 133 height 20
paste input "Rutab Milkshake"
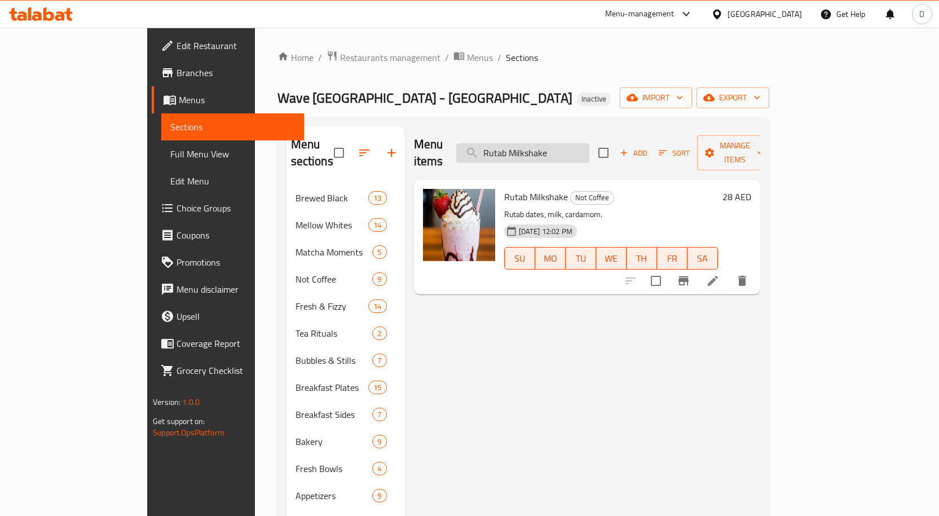
drag, startPoint x: 558, startPoint y: 155, endPoint x: 565, endPoint y: 150, distance: 8.1
click at [558, 155] on div "Menu items Rutab Milkshake Add Sort Manage items" at bounding box center [587, 153] width 346 height 54
click at [572, 147] on input "Rutab Milkshake" at bounding box center [522, 153] width 133 height 20
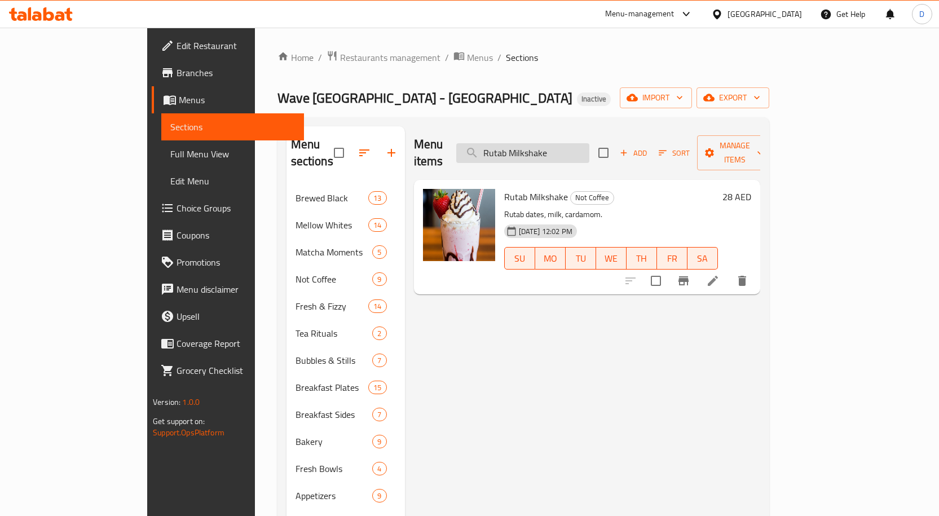
paste input "Caprese Sandwich"
type input "Caprese Sandwich"
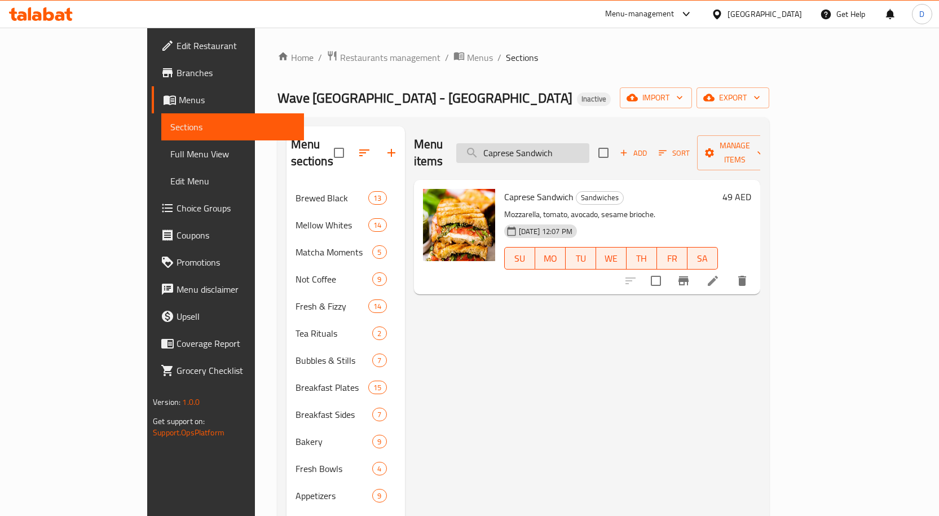
click at [574, 150] on input "Caprese Sandwich" at bounding box center [522, 153] width 133 height 20
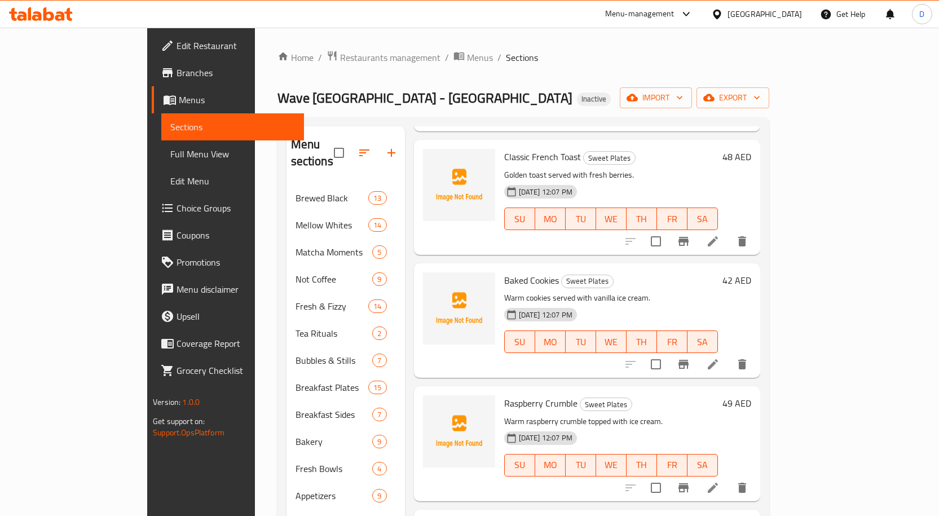
scroll to position [169, 0]
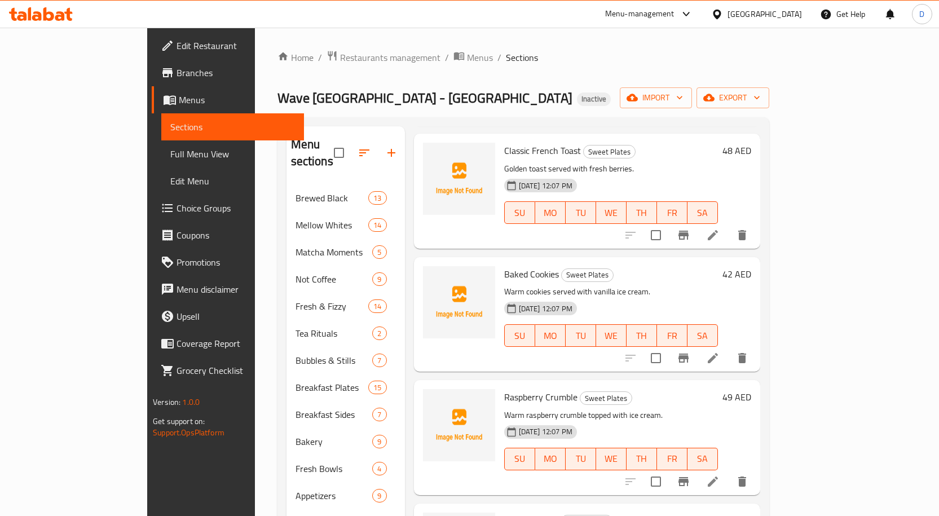
click at [504, 389] on span "Raspberry Crumble" at bounding box center [540, 397] width 73 height 17
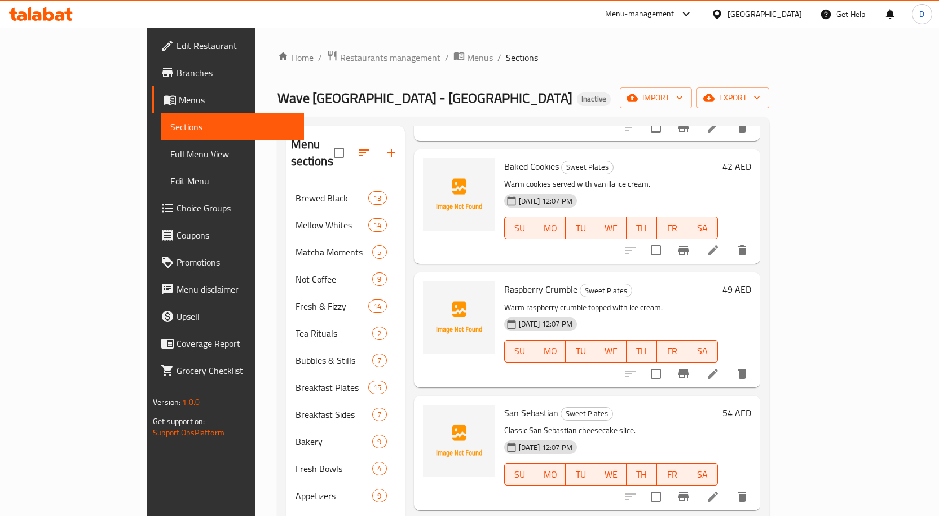
scroll to position [282, 0]
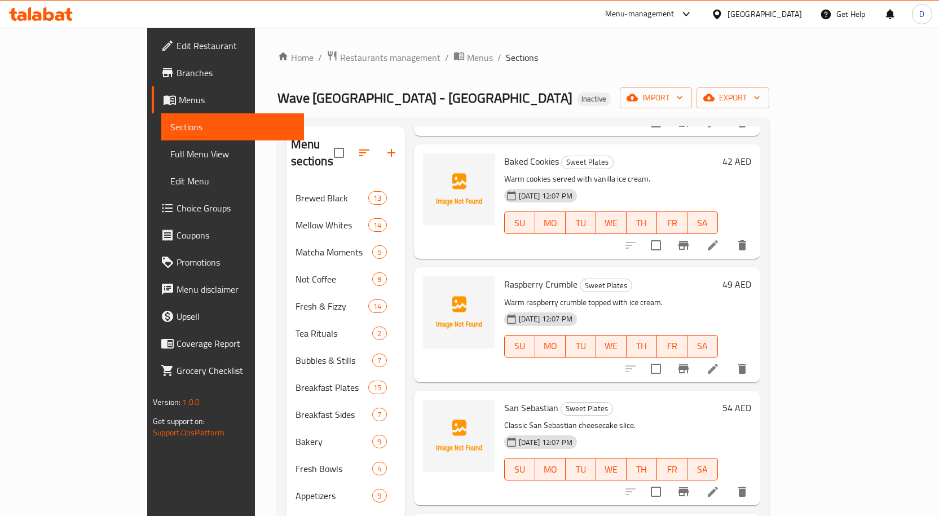
click at [505, 399] on span "San Sebastian" at bounding box center [531, 407] width 54 height 17
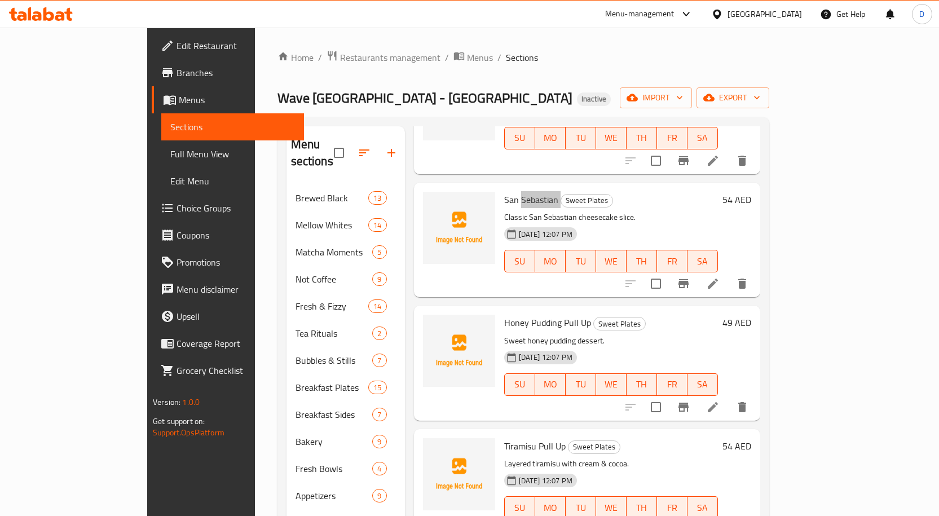
scroll to position [508, 0]
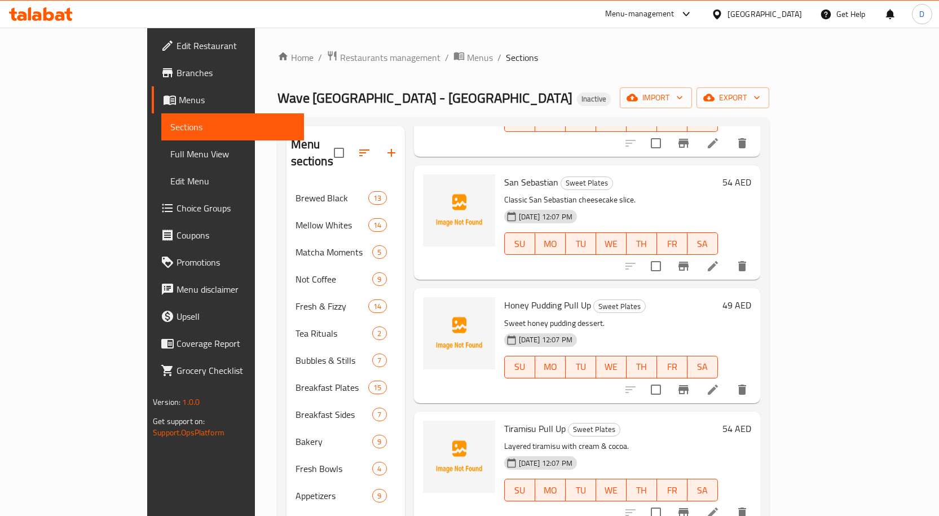
click at [506, 297] on span "Honey Pudding Pull Up" at bounding box center [547, 305] width 87 height 17
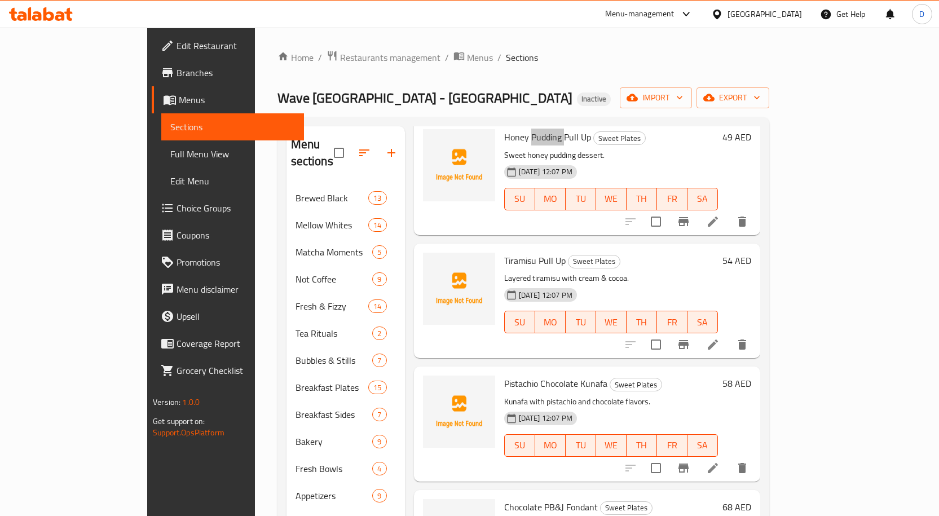
scroll to position [733, 0]
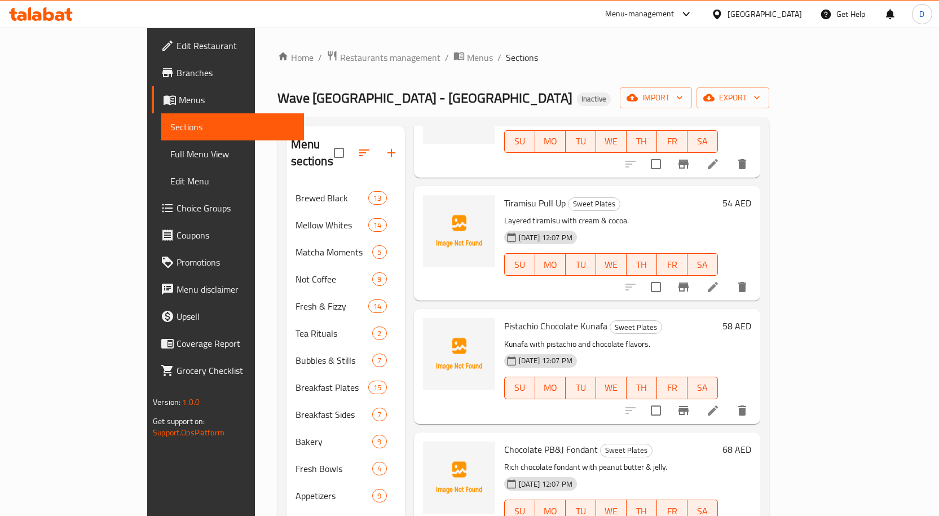
click at [504, 195] on span "Tiramisu Pull Up" at bounding box center [534, 203] width 61 height 17
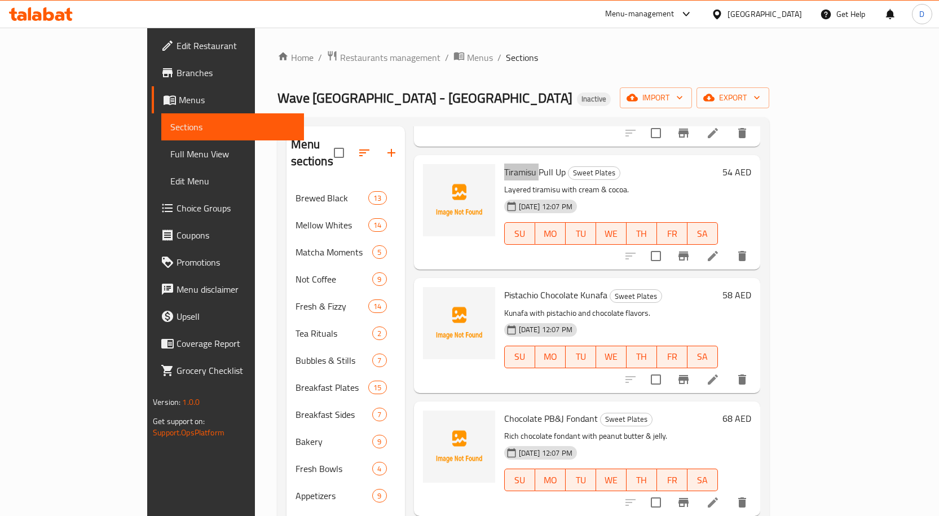
scroll to position [790, 0]
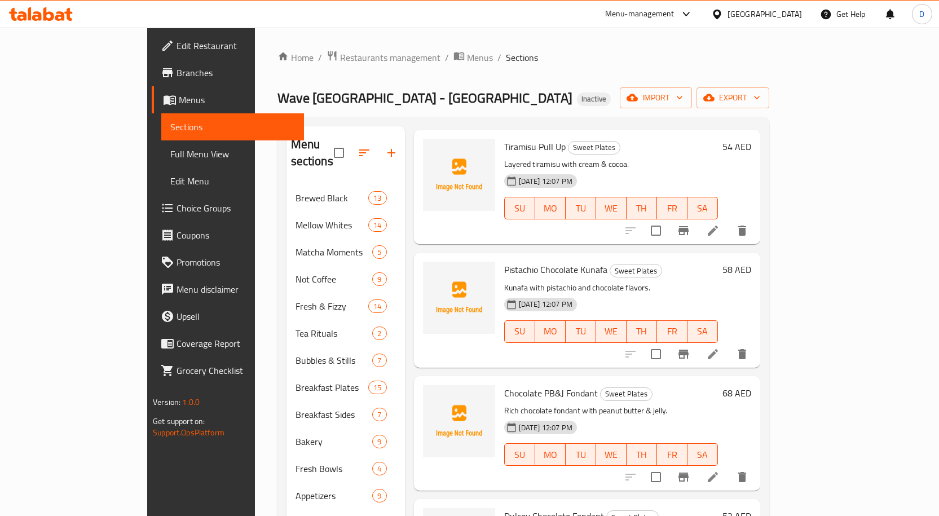
click at [504, 261] on span "Pistachio Chocolate Kunafa" at bounding box center [555, 269] width 103 height 17
click at [548, 385] on span "Chocolate PB&J Fondant" at bounding box center [551, 393] width 94 height 17
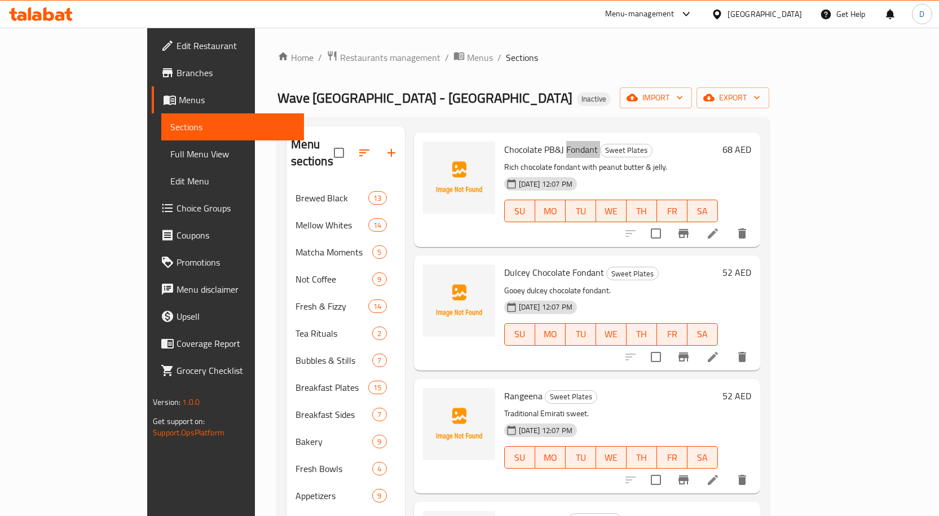
scroll to position [1071, 0]
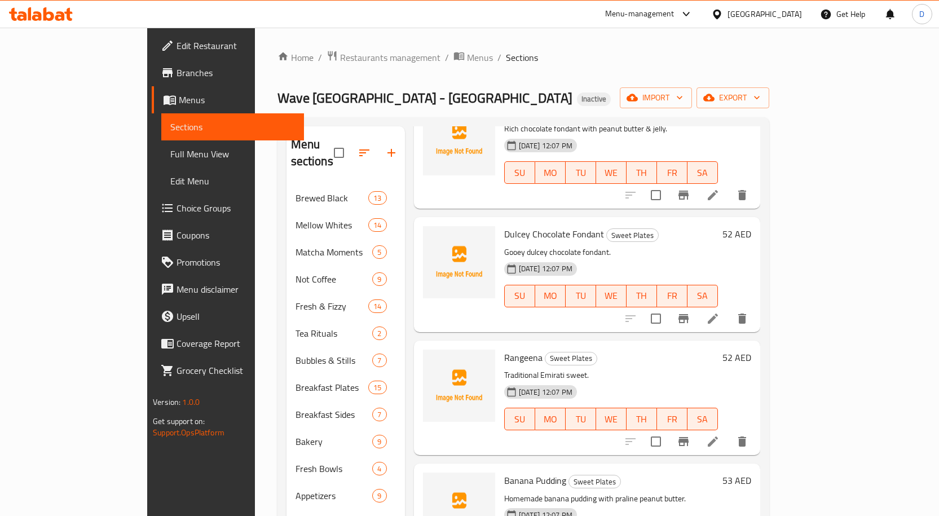
click at [504, 226] on span "Dulcey Chocolate Fondant" at bounding box center [554, 234] width 100 height 17
click at [504, 349] on span "Rangeena" at bounding box center [523, 357] width 38 height 17
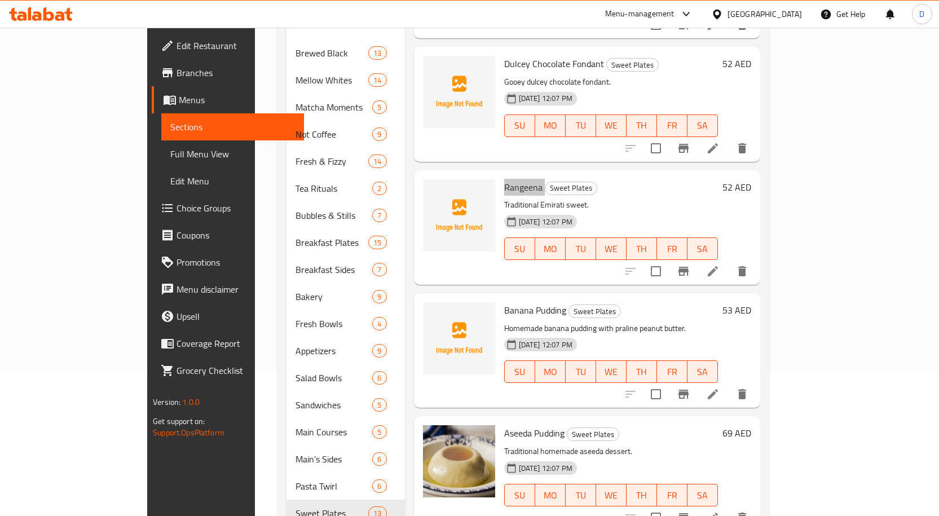
scroll to position [175, 0]
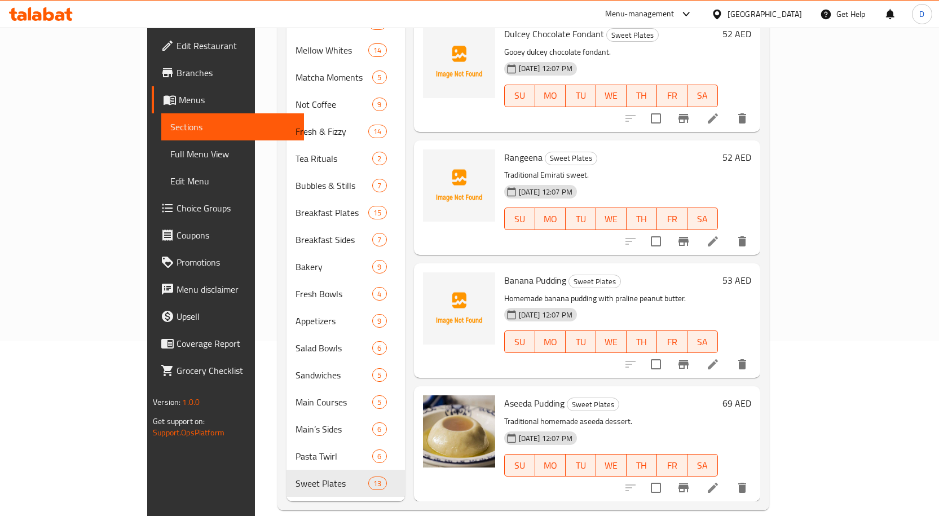
click at [504, 272] on span "Banana Pudding" at bounding box center [535, 280] width 62 height 17
click at [170, 153] on span "Full Menu View" at bounding box center [232, 154] width 125 height 14
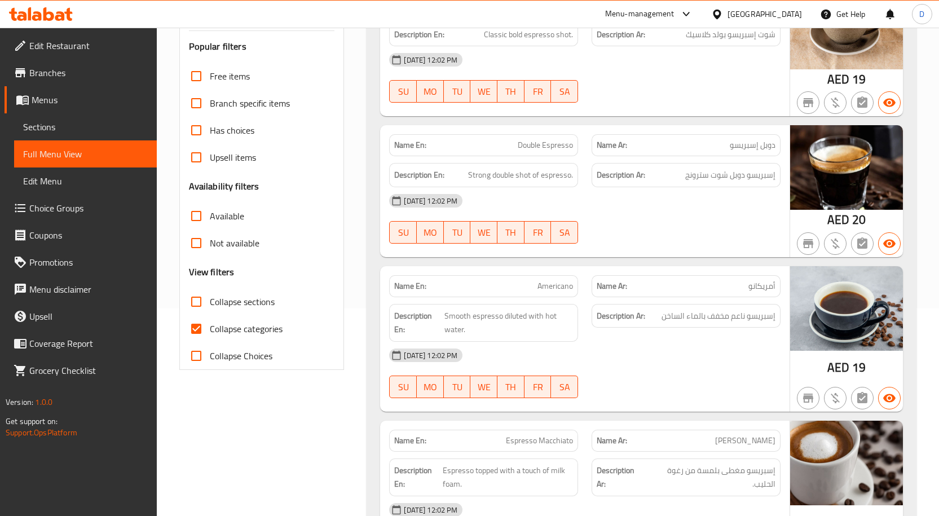
scroll to position [175, 0]
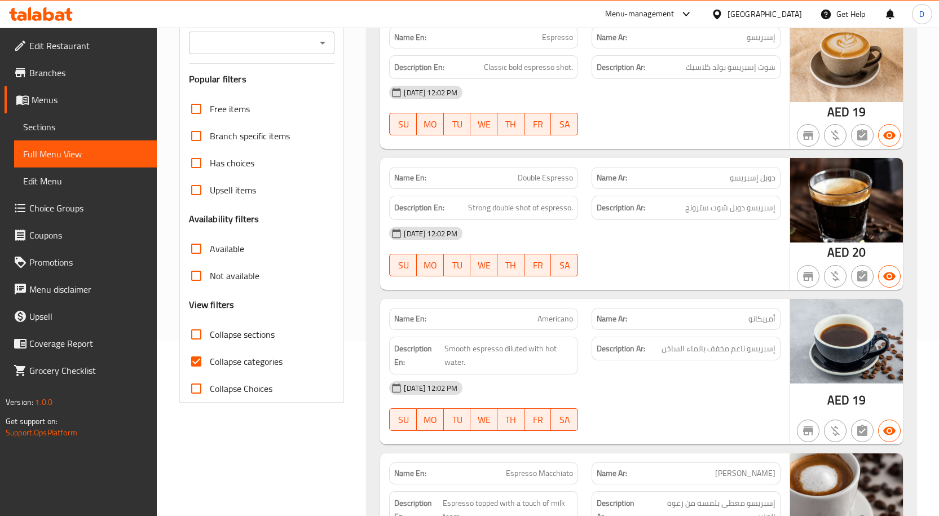
click at [197, 365] on input "Collapse categories" at bounding box center [196, 361] width 27 height 27
checkbox input "false"
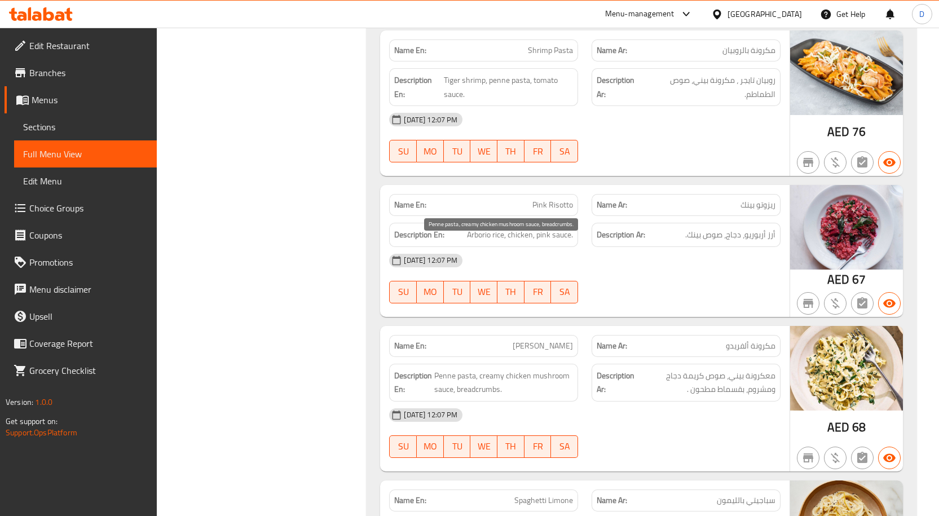
scroll to position [20466, 0]
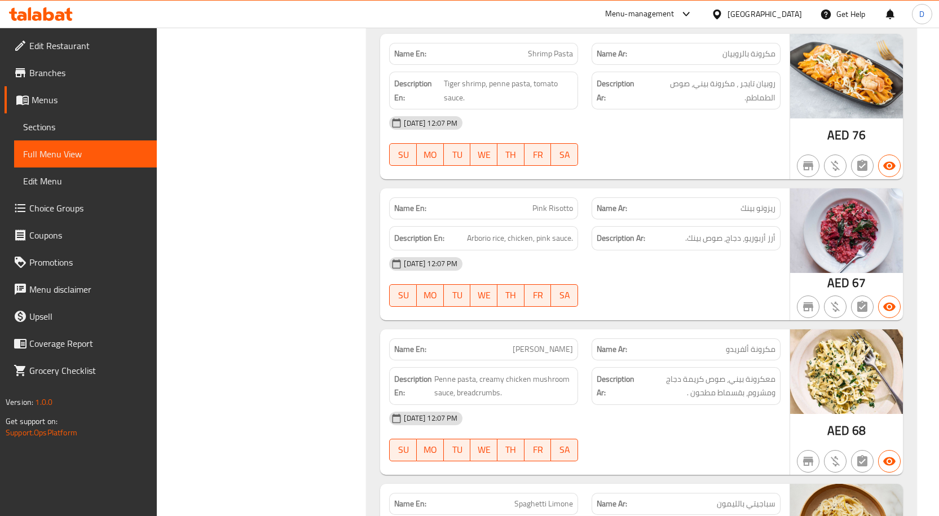
click at [667, 250] on div "10-09-2025 12:07 PM SU MO TU WE TH FR SA" at bounding box center [584, 281] width 405 height 63
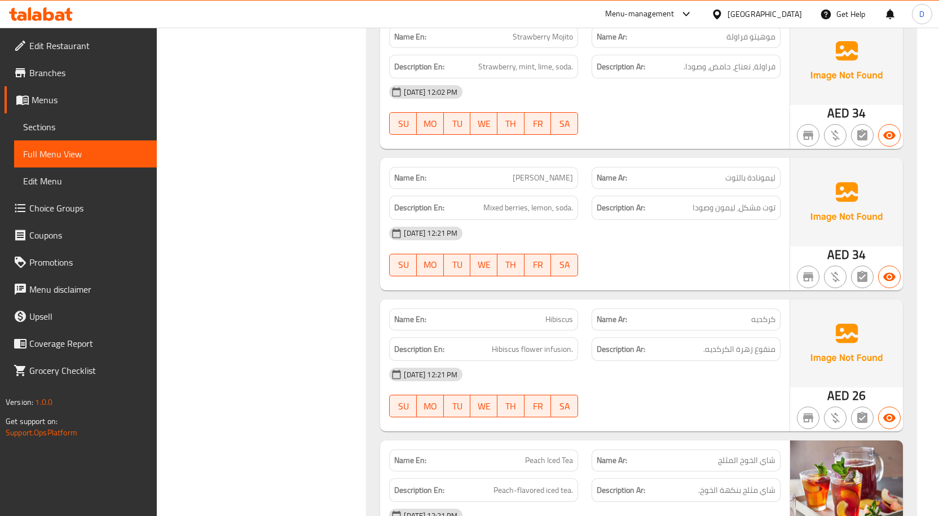
click at [555, 314] on span "Hibiscus" at bounding box center [559, 320] width 28 height 12
click at [61, 124] on span "Sections" at bounding box center [85, 127] width 125 height 14
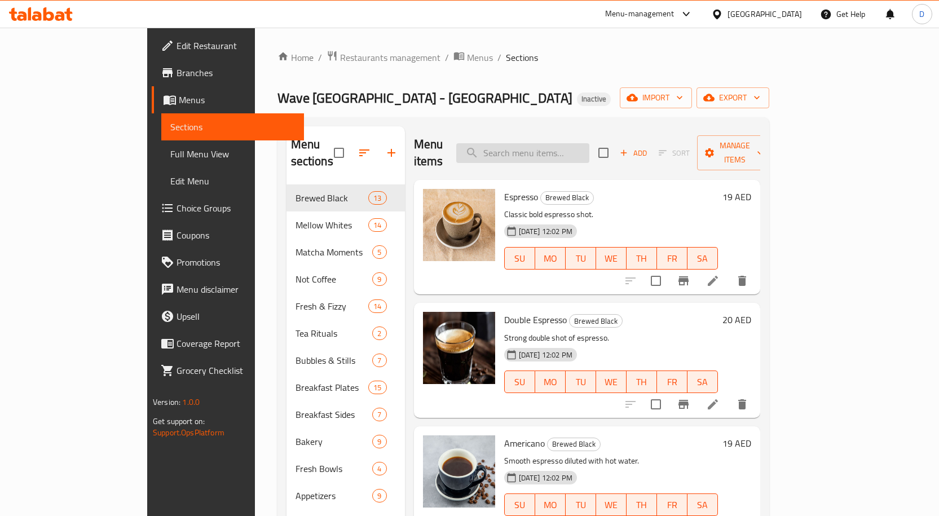
click at [553, 147] on input "search" at bounding box center [522, 153] width 133 height 20
paste input "Hibiscus"
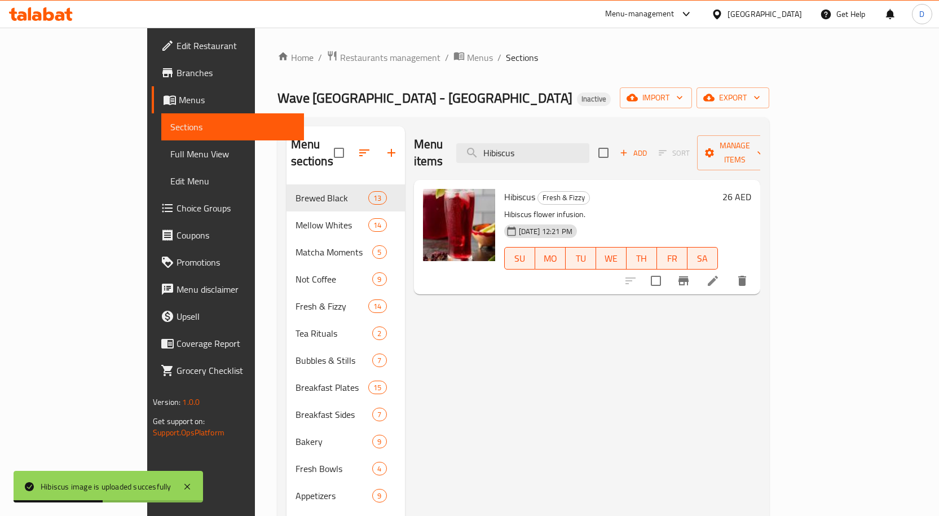
drag, startPoint x: 575, startPoint y: 143, endPoint x: 491, endPoint y: 121, distance: 86.2
click at [495, 129] on div "Menu items Hibiscus Add Sort Manage items" at bounding box center [587, 153] width 346 height 54
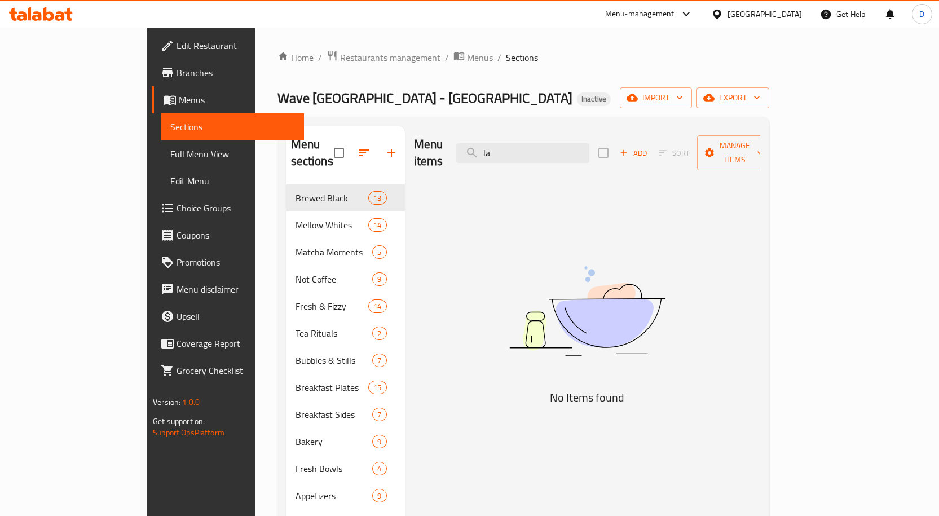
type input "l"
type input "e"
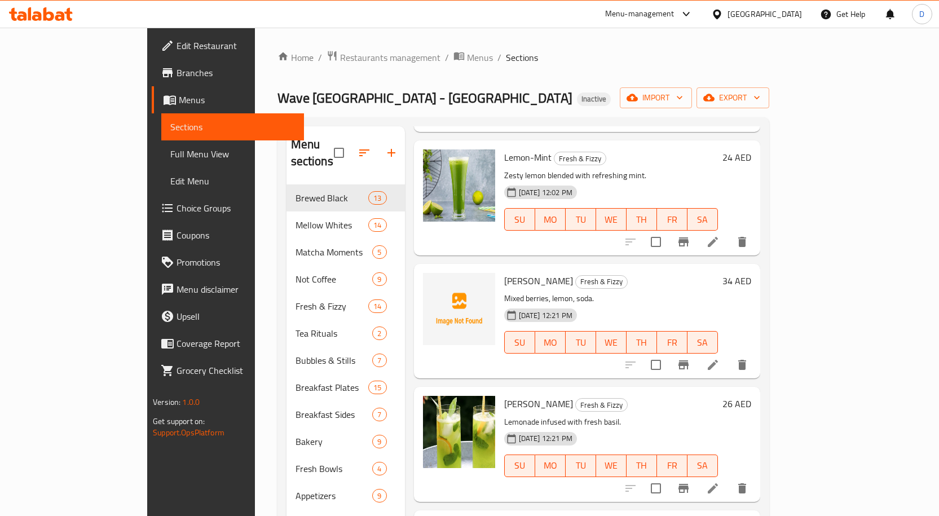
scroll to position [169, 0]
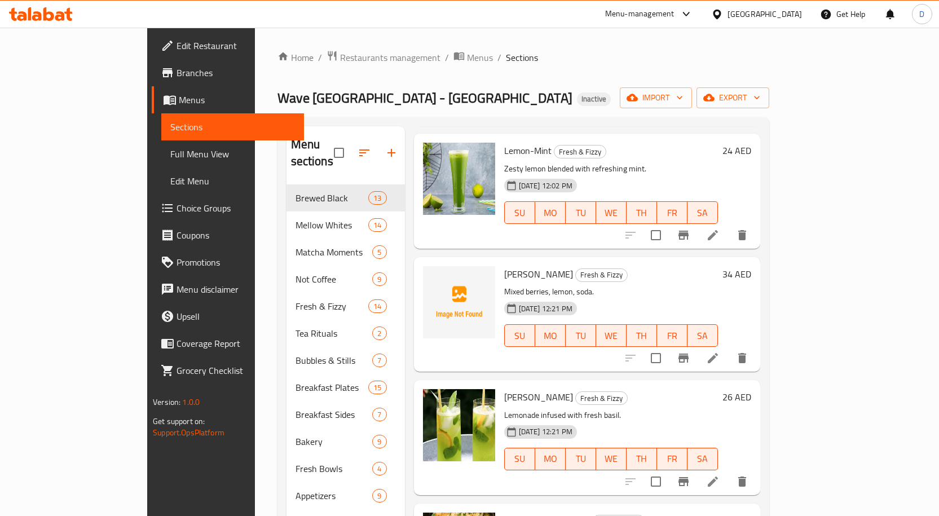
type input "lemo"
click at [513, 266] on span "Berry Lemonade" at bounding box center [538, 274] width 69 height 17
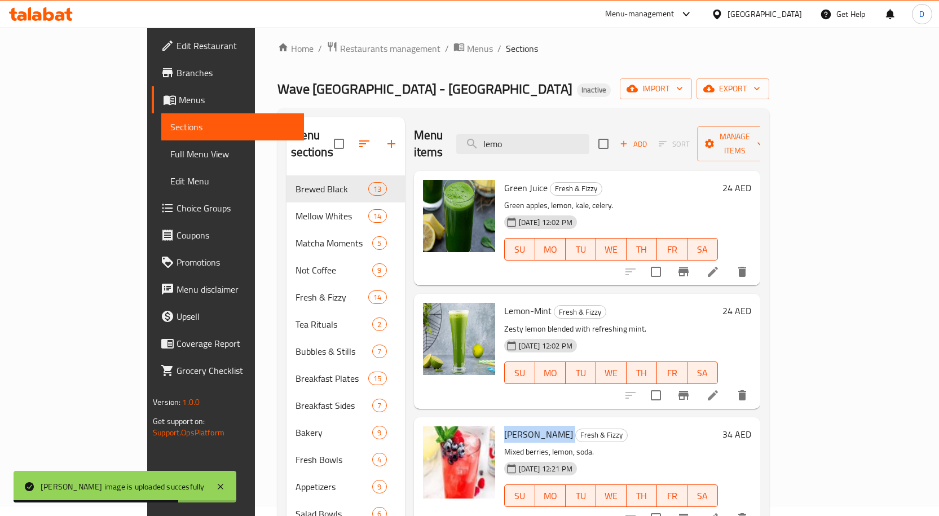
scroll to position [0, 0]
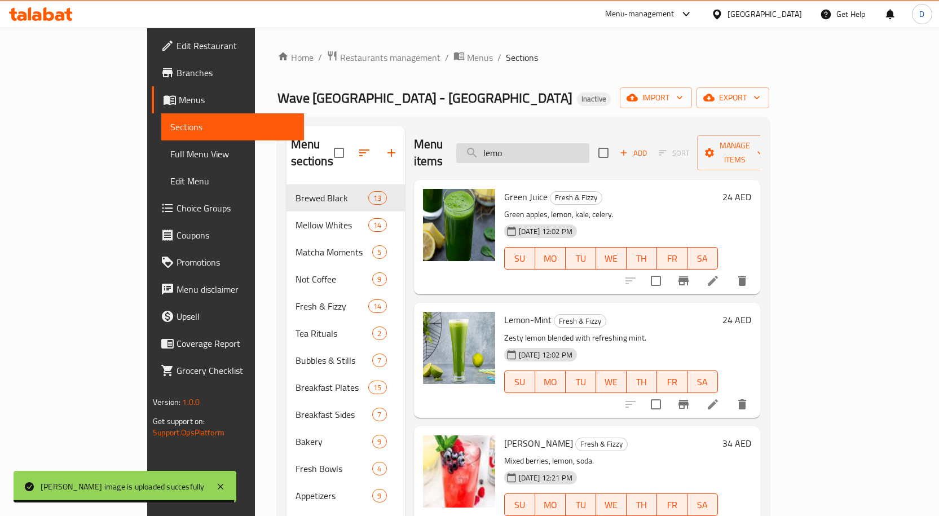
drag, startPoint x: 563, startPoint y: 139, endPoint x: 515, endPoint y: 139, distance: 47.9
click at [515, 143] on input "lemo" at bounding box center [522, 153] width 133 height 20
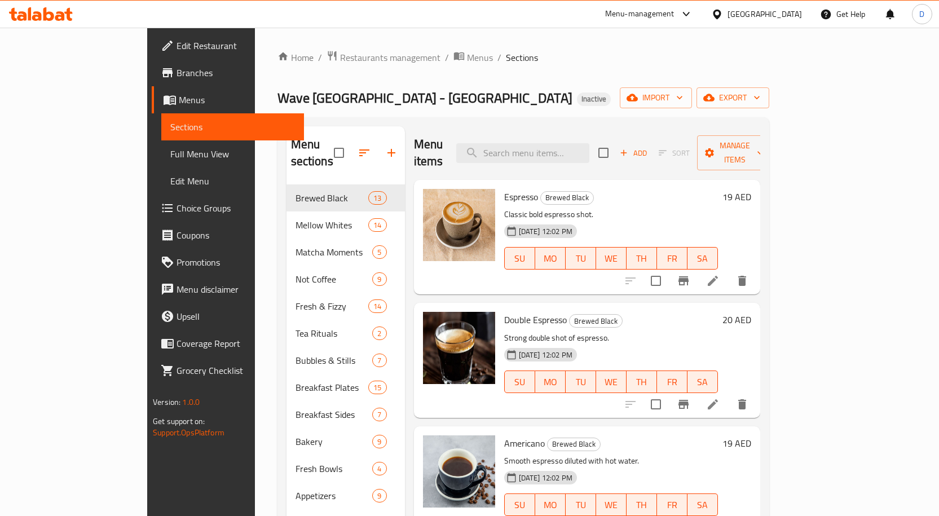
click at [170, 158] on span "Full Menu View" at bounding box center [232, 154] width 125 height 14
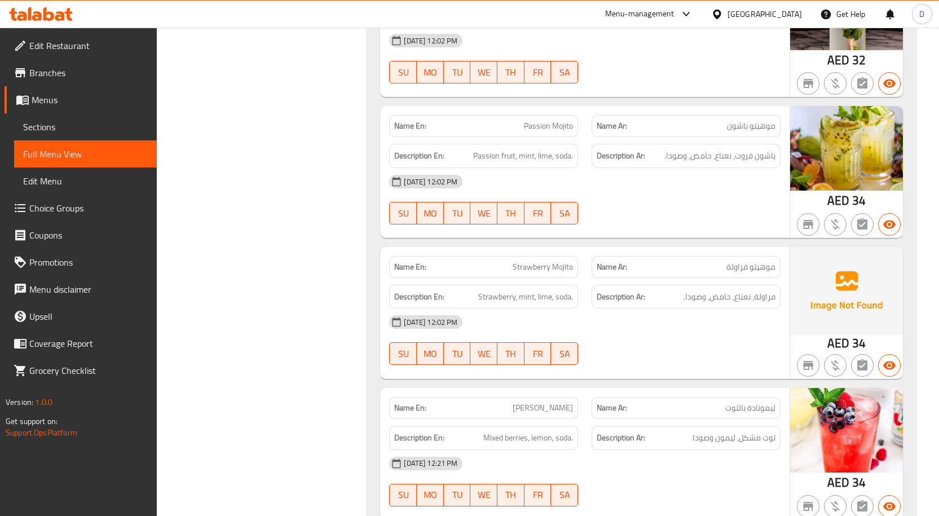
scroll to position [7444, 0]
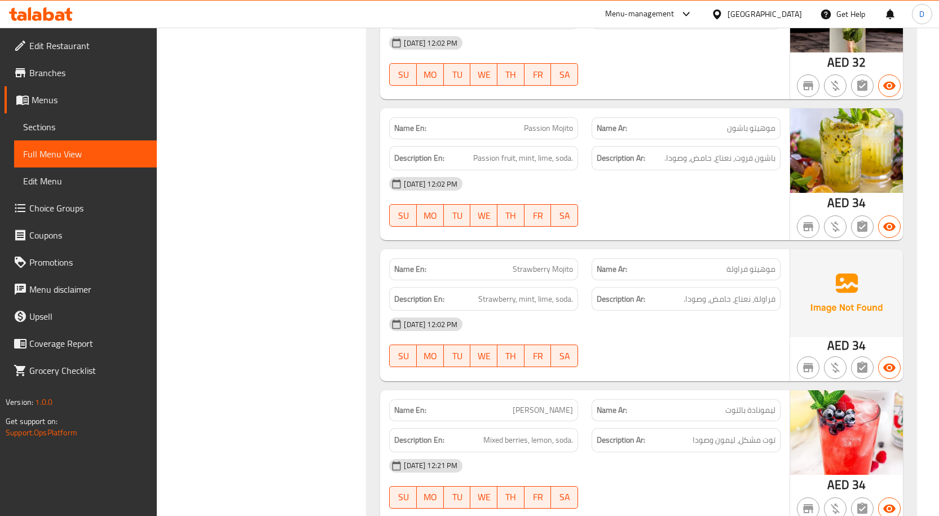
click at [562, 263] on span "Strawberry Mojito" at bounding box center [543, 269] width 60 height 12
click at [533, 263] on span "Strawberry Mojito" at bounding box center [543, 269] width 60 height 12
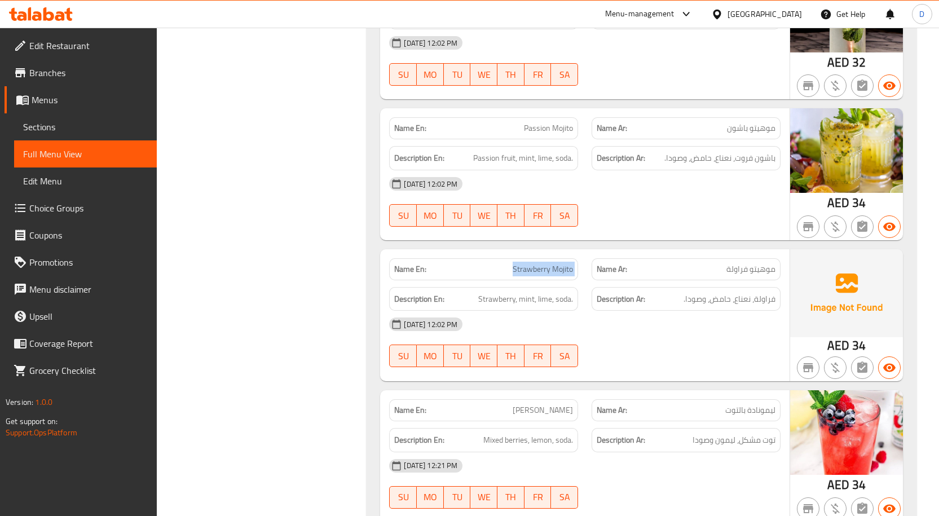
click at [58, 127] on span "Sections" at bounding box center [85, 127] width 125 height 14
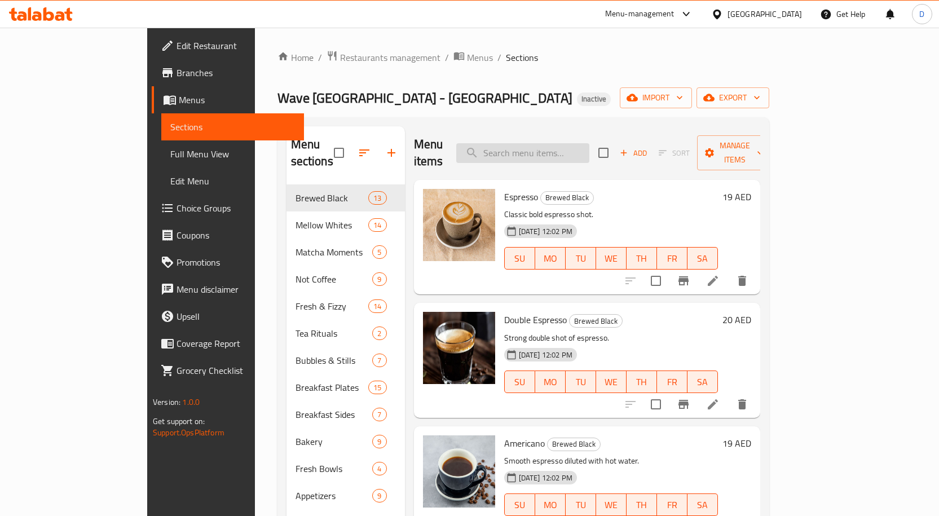
click at [589, 151] on input "search" at bounding box center [522, 153] width 133 height 20
paste input "Strawberry Mojito"
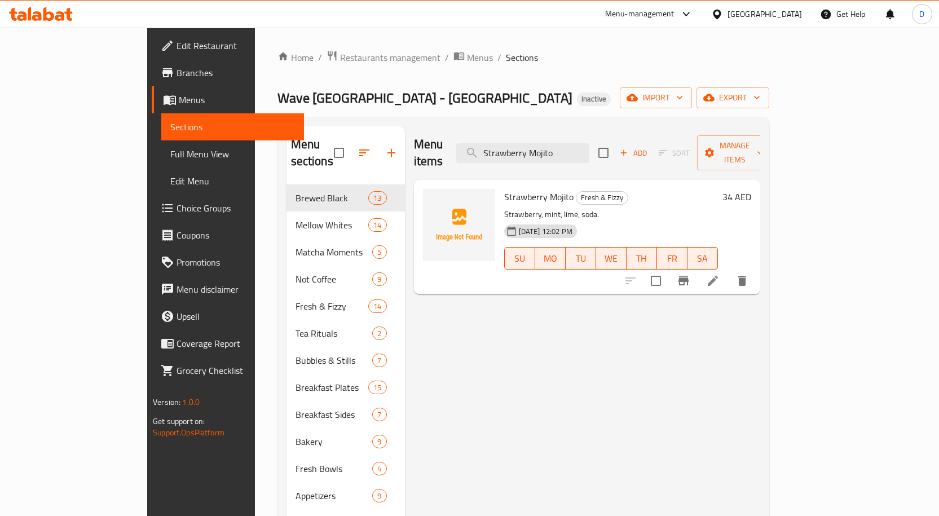
type input "Strawberry Mojito"
click at [170, 147] on span "Full Menu View" at bounding box center [232, 154] width 125 height 14
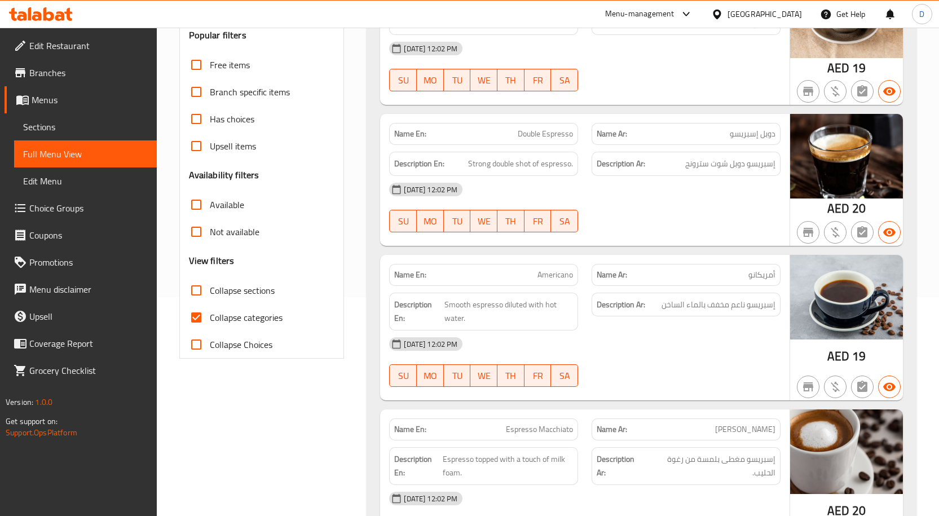
scroll to position [226, 0]
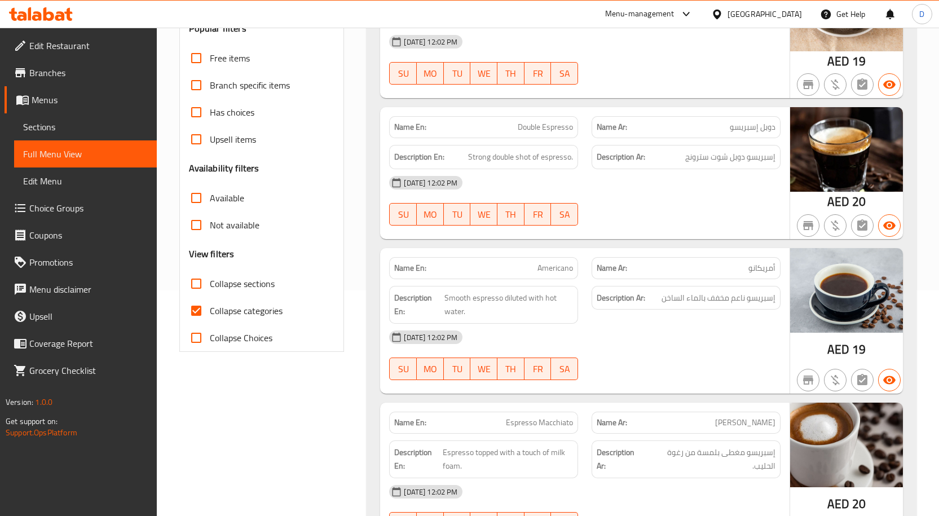
click at [270, 304] on span "Collapse categories" at bounding box center [246, 311] width 73 height 14
click at [210, 302] on input "Collapse categories" at bounding box center [196, 310] width 27 height 27
checkbox input "false"
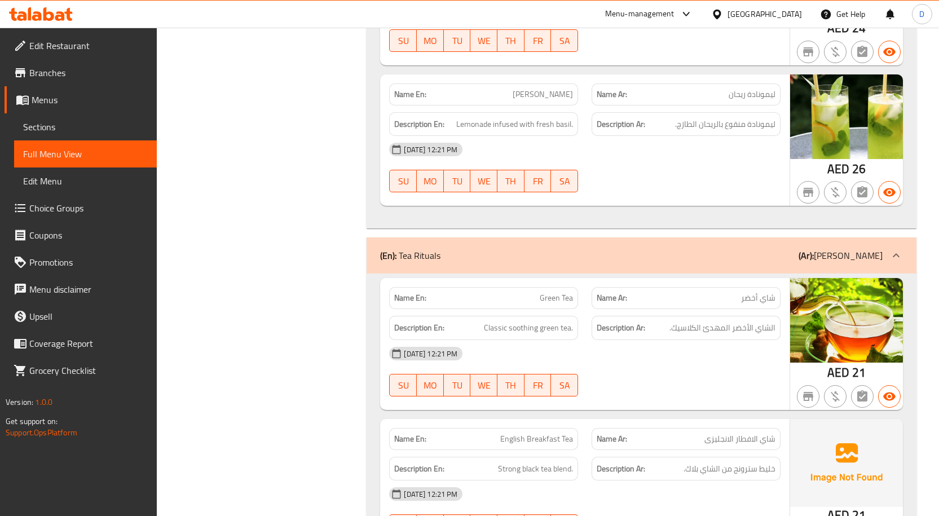
scroll to position [8234, 0]
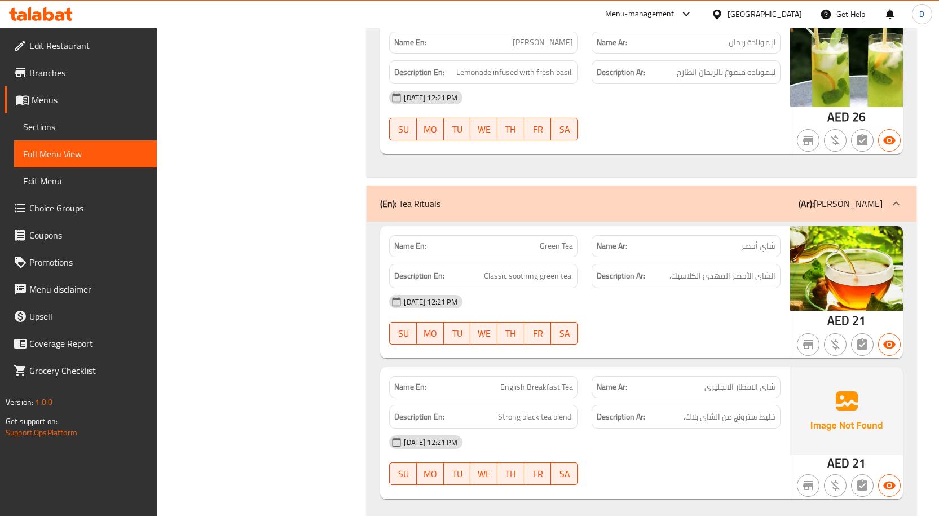
click at [535, 381] on span "English Breakfast Tea" at bounding box center [536, 387] width 73 height 12
click at [524, 381] on span "English Breakfast Tea" at bounding box center [536, 387] width 73 height 12
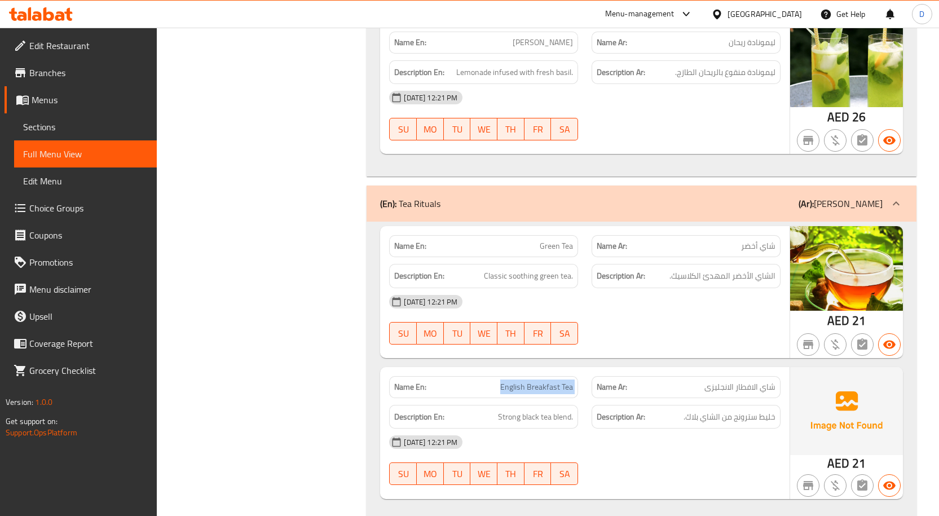
click at [524, 381] on span "English Breakfast Tea" at bounding box center [536, 387] width 73 height 12
click at [529, 381] on span "English Breakfast Tea" at bounding box center [536, 387] width 73 height 12
click at [59, 119] on link "Sections" at bounding box center [85, 126] width 143 height 27
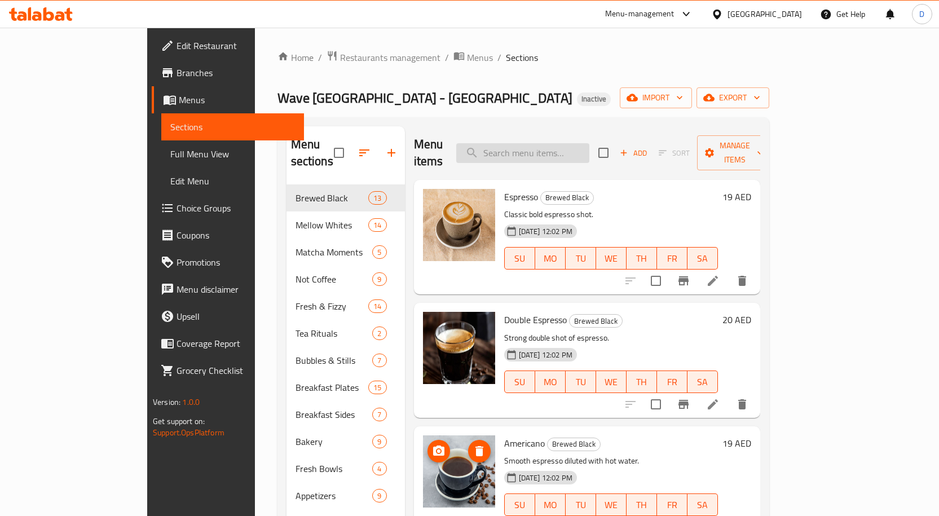
click at [574, 143] on input "search" at bounding box center [522, 153] width 133 height 20
paste input "English Breakfast Tea"
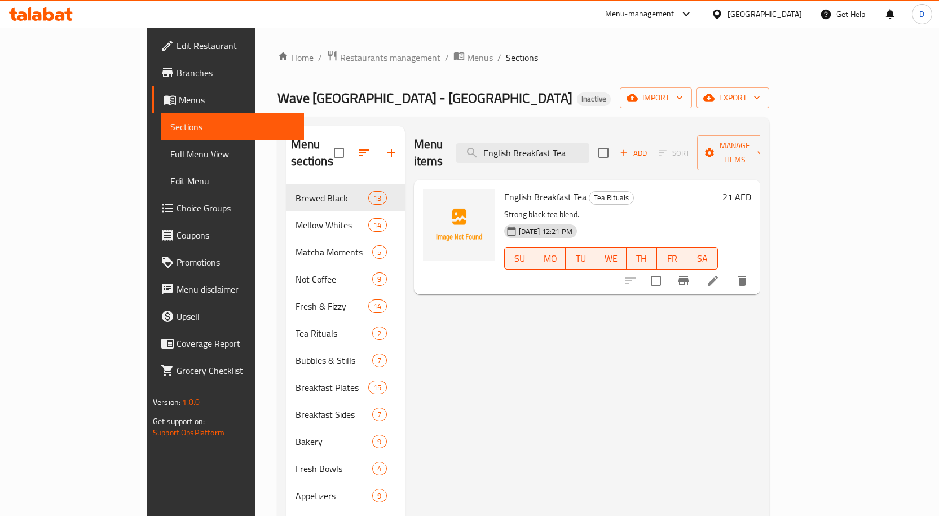
type input "English Breakfast Tea"
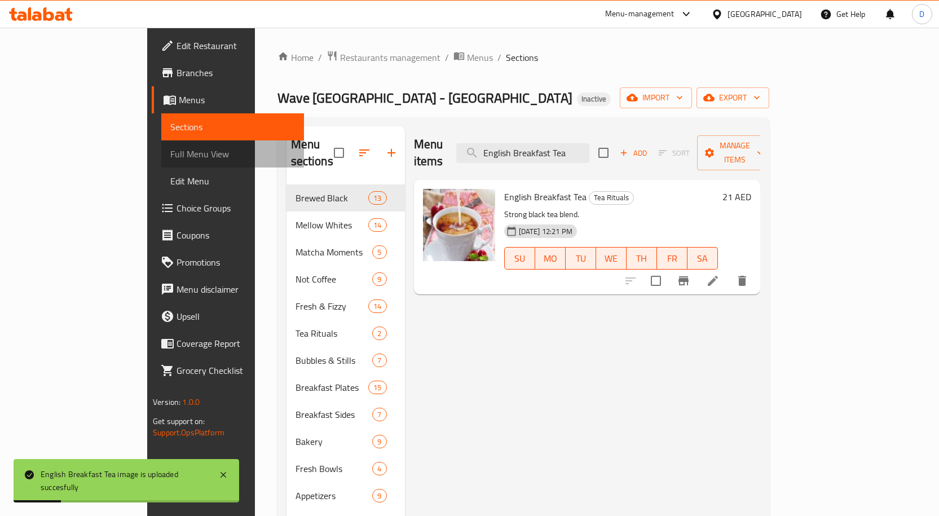
click at [170, 160] on span "Full Menu View" at bounding box center [232, 154] width 125 height 14
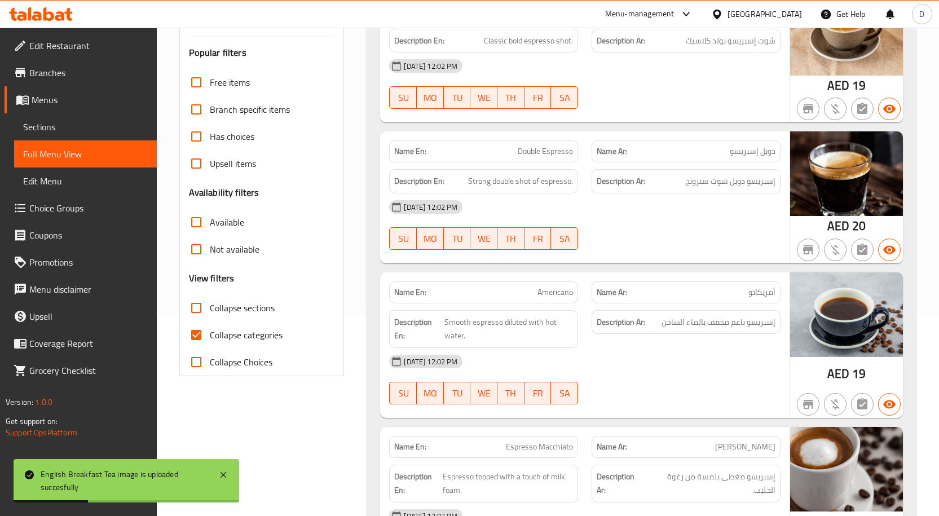
scroll to position [226, 0]
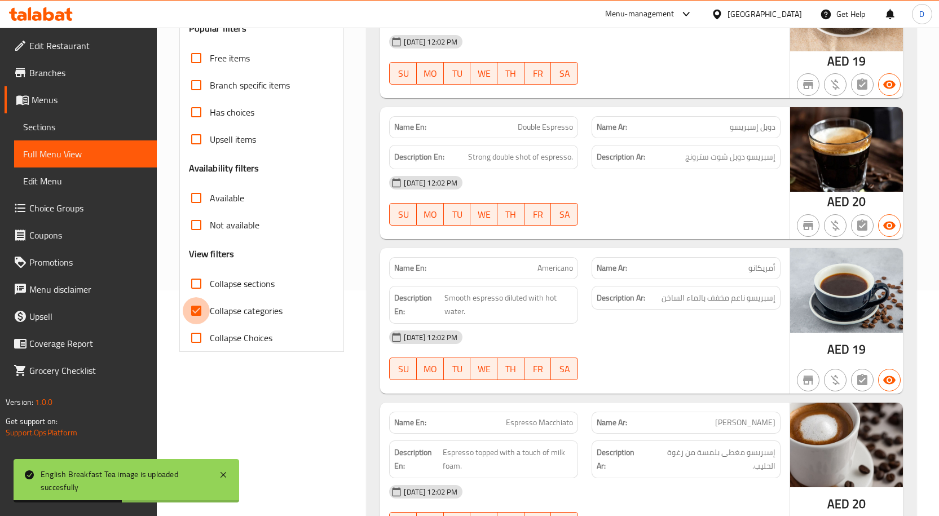
click at [199, 318] on input "Collapse categories" at bounding box center [196, 310] width 27 height 27
checkbox input "false"
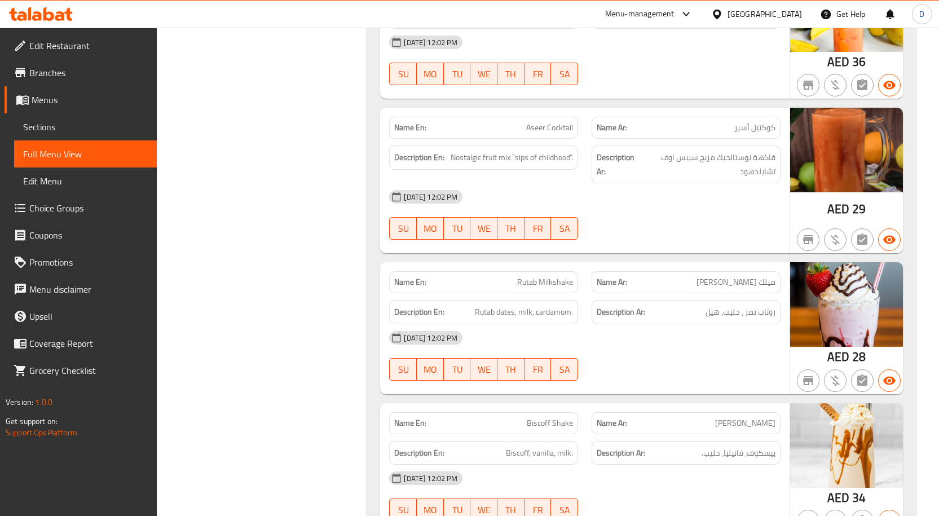
drag, startPoint x: 682, startPoint y: 469, endPoint x: 678, endPoint y: 442, distance: 27.4
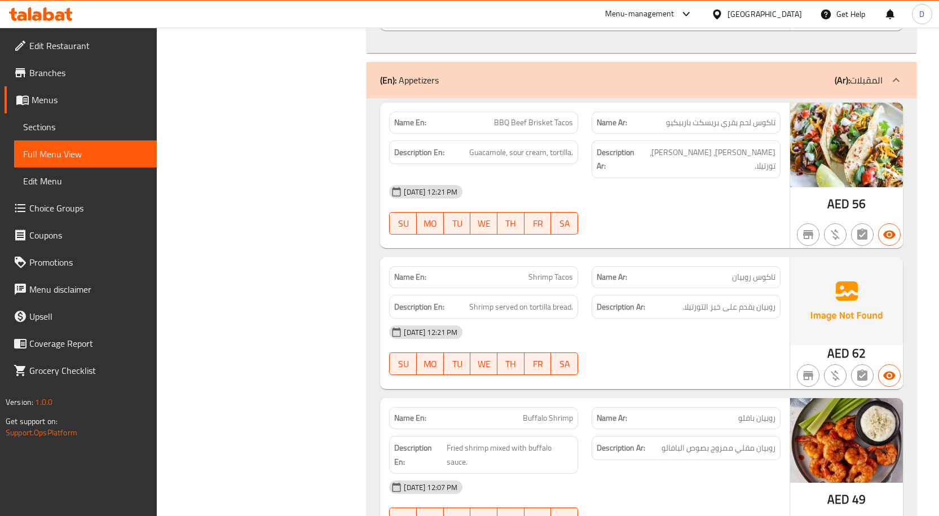
scroll to position [15306, 0]
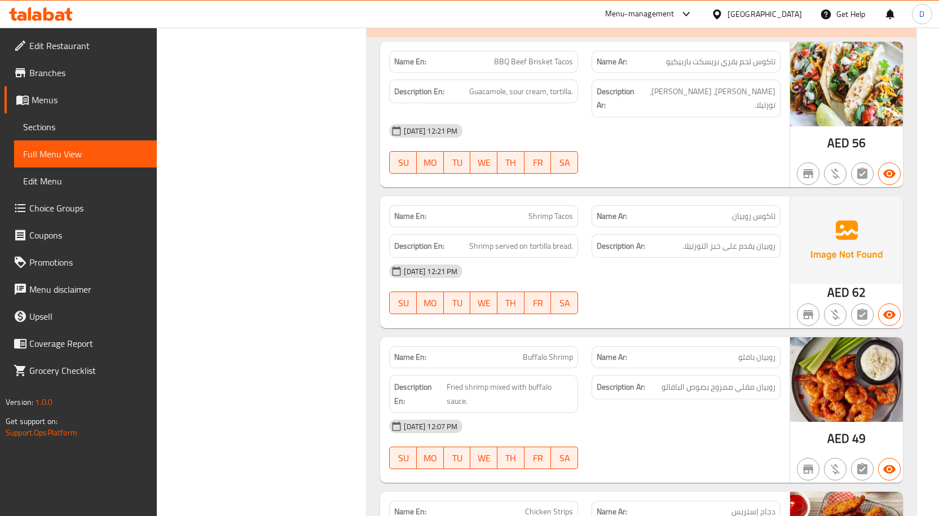
click at [537, 210] on span "Shrimp Tacos" at bounding box center [550, 216] width 45 height 12
click at [568, 210] on span "Shrimp Tacos" at bounding box center [550, 216] width 45 height 12
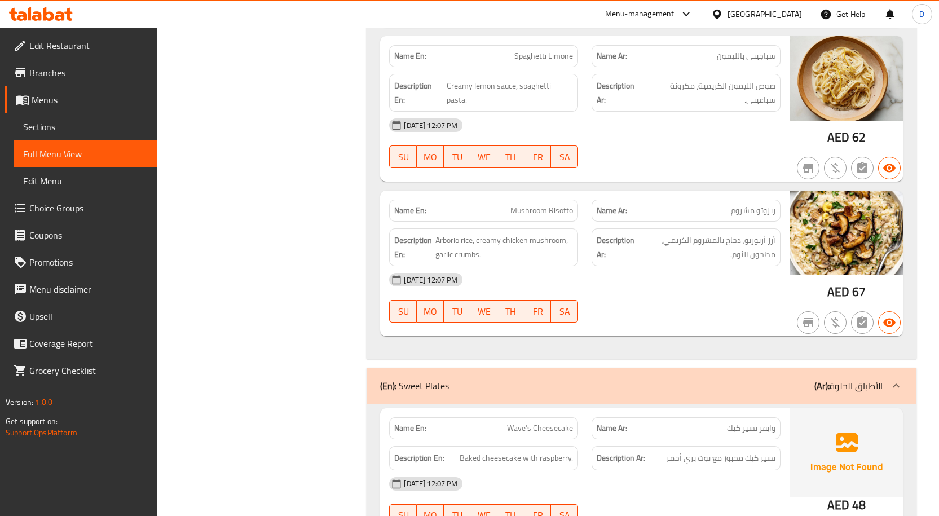
scroll to position [20945, 0]
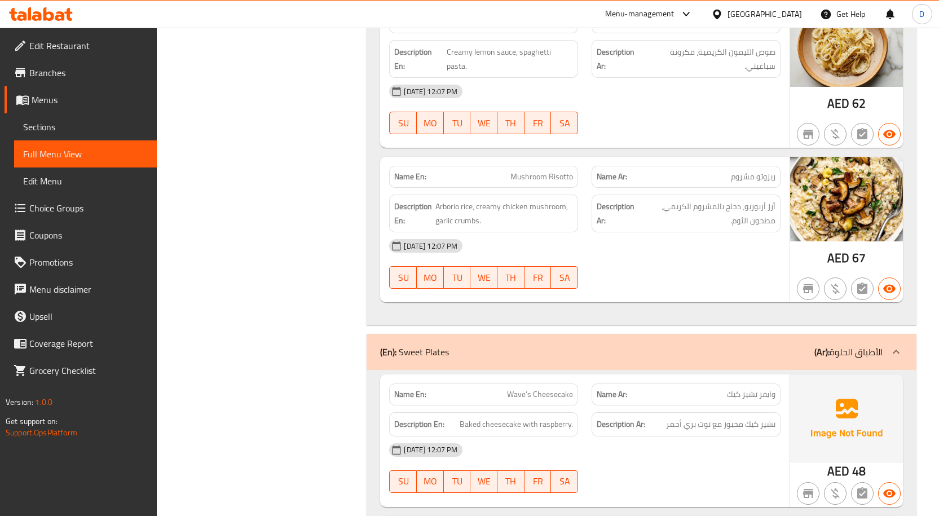
click at [522, 389] on span "Wave’s Cheesecake" at bounding box center [540, 395] width 66 height 12
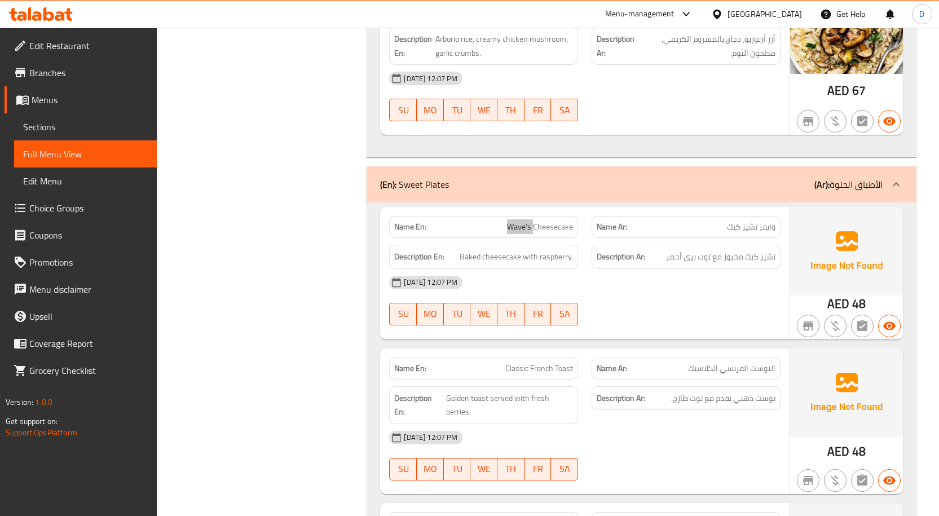
scroll to position [21115, 0]
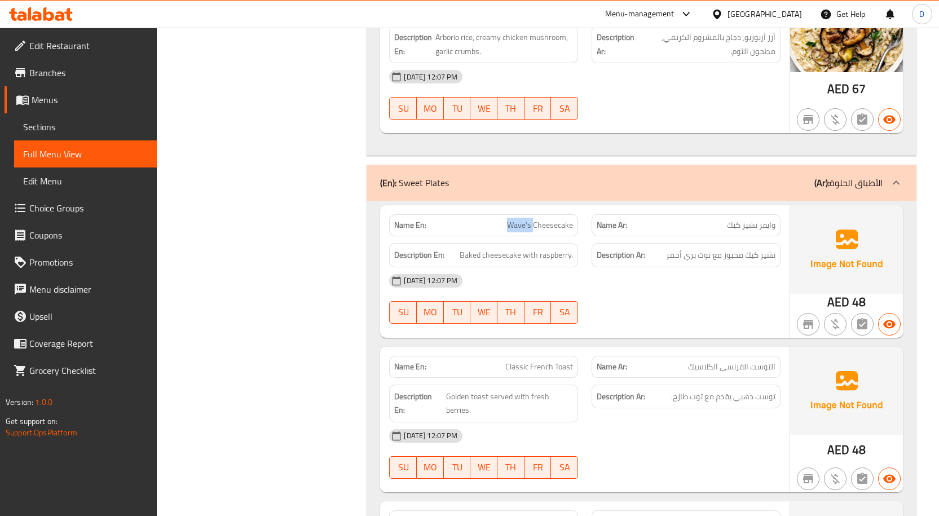
click at [562, 361] on span "Classic French Toast" at bounding box center [539, 367] width 68 height 12
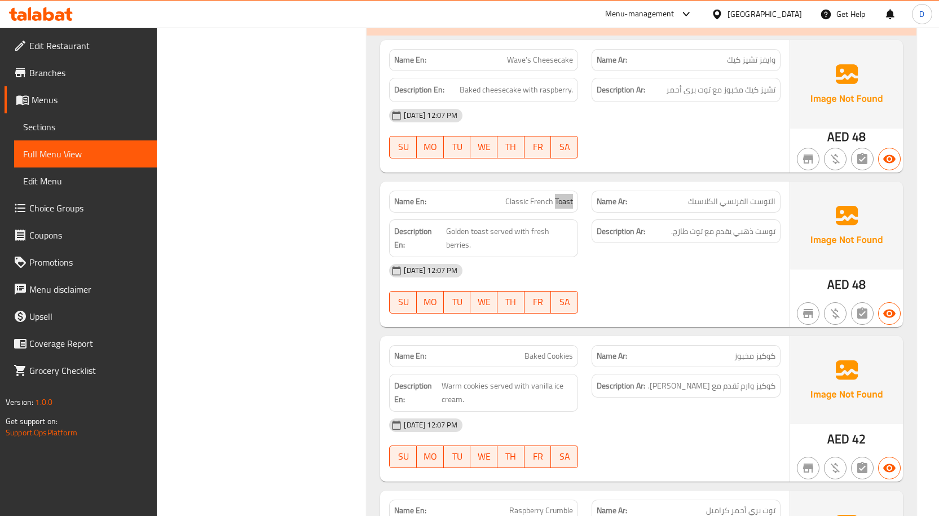
scroll to position [21284, 0]
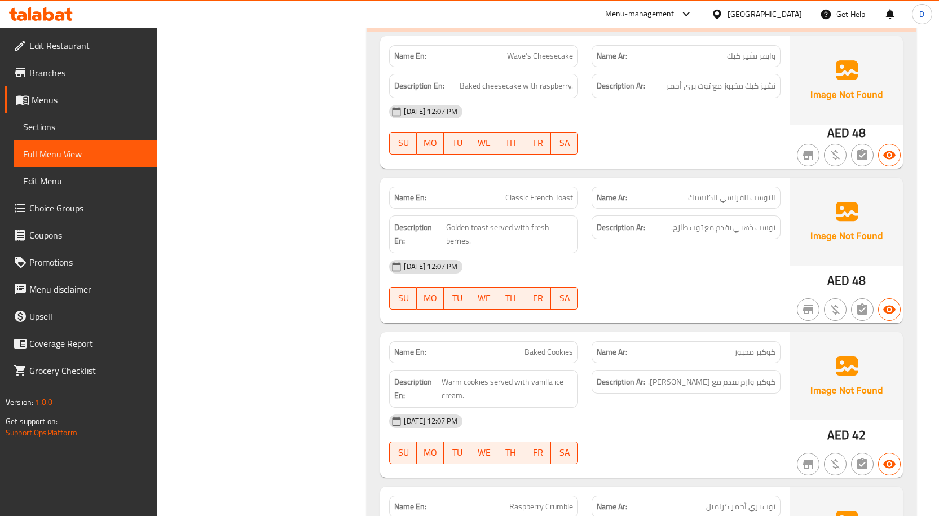
click at [538, 346] on span "Baked Cookies" at bounding box center [548, 352] width 48 height 12
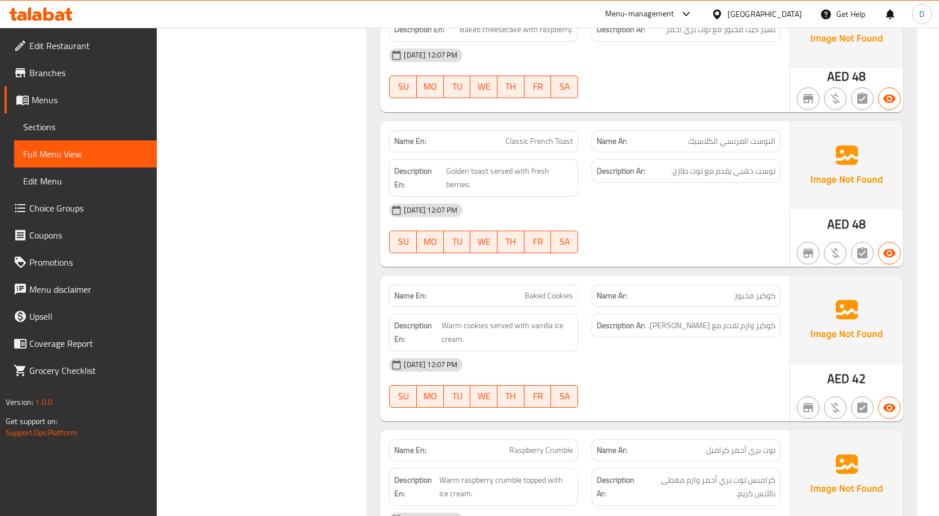
click at [567, 444] on span "Raspberry Crumble" at bounding box center [541, 450] width 64 height 12
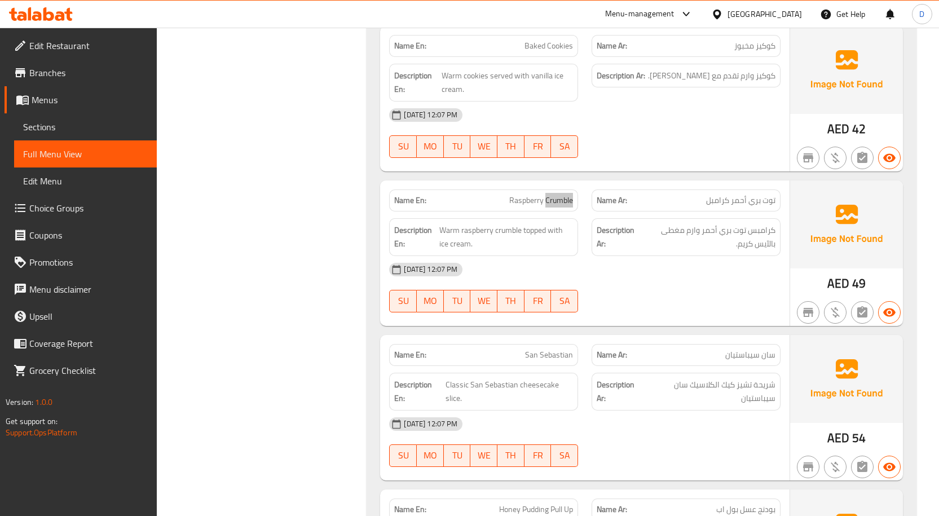
scroll to position [21566, 0]
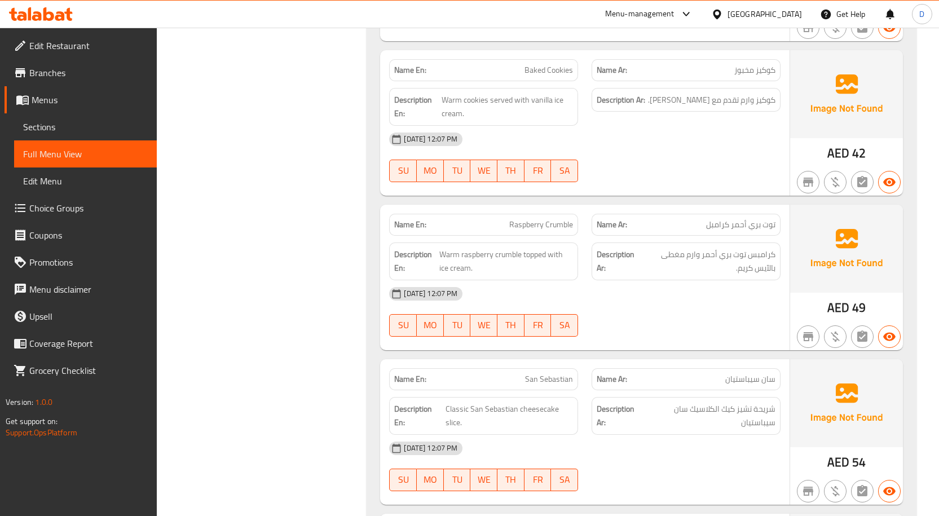
click at [530, 373] on span "San Sebastian" at bounding box center [549, 379] width 48 height 12
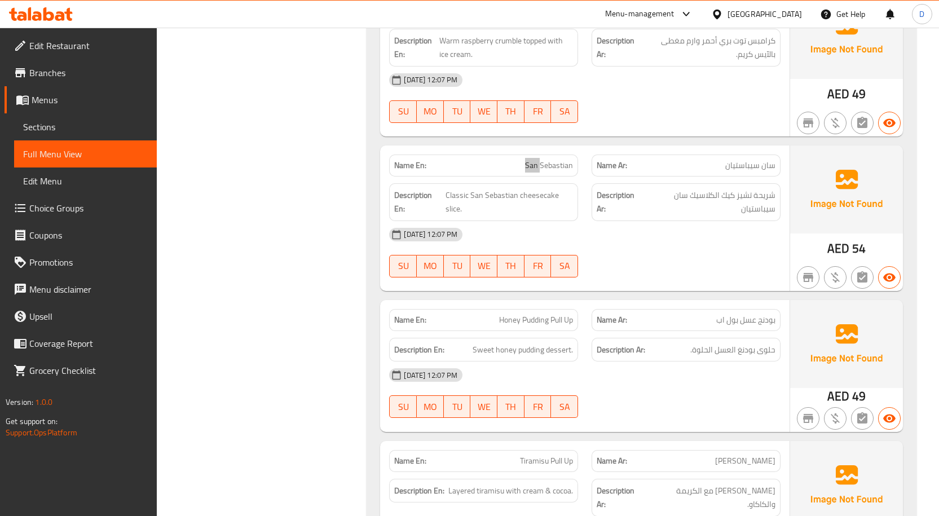
scroll to position [21791, 0]
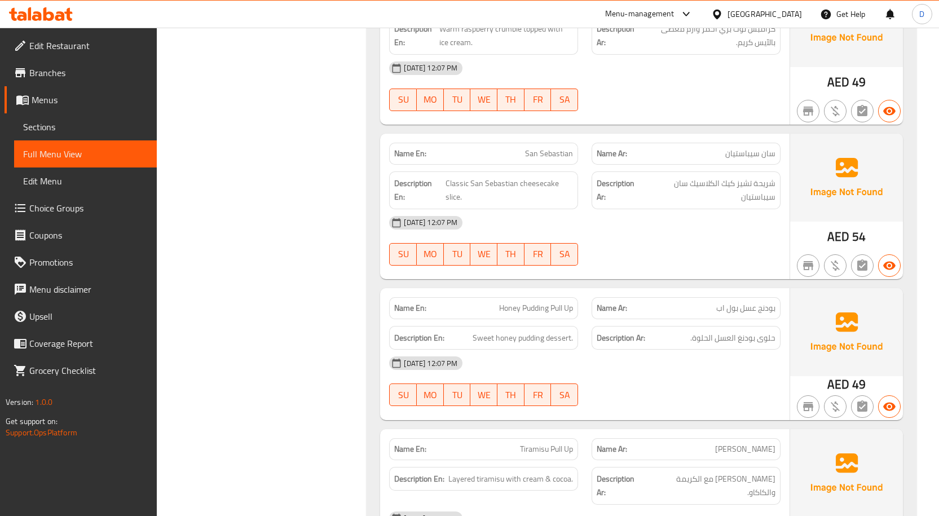
click at [508, 302] on span "Honey Pudding Pull Up" at bounding box center [536, 308] width 74 height 12
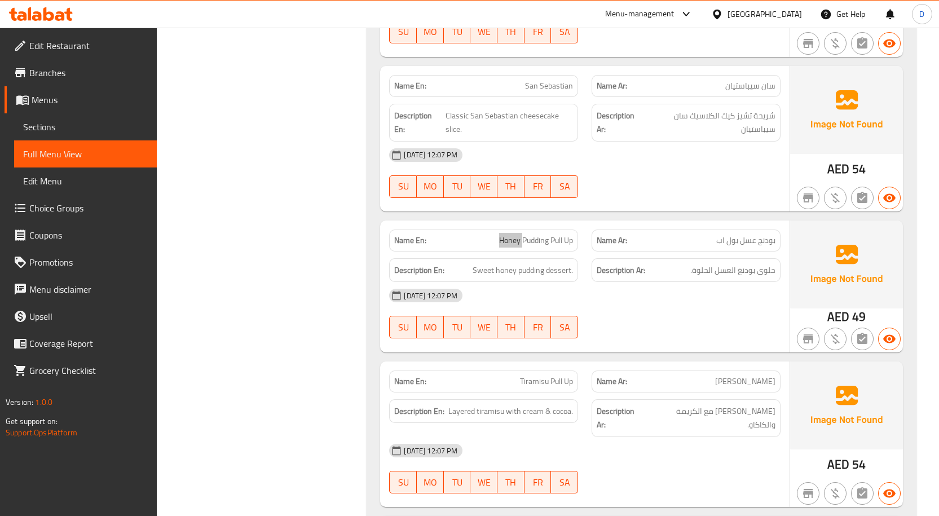
scroll to position [21904, 0]
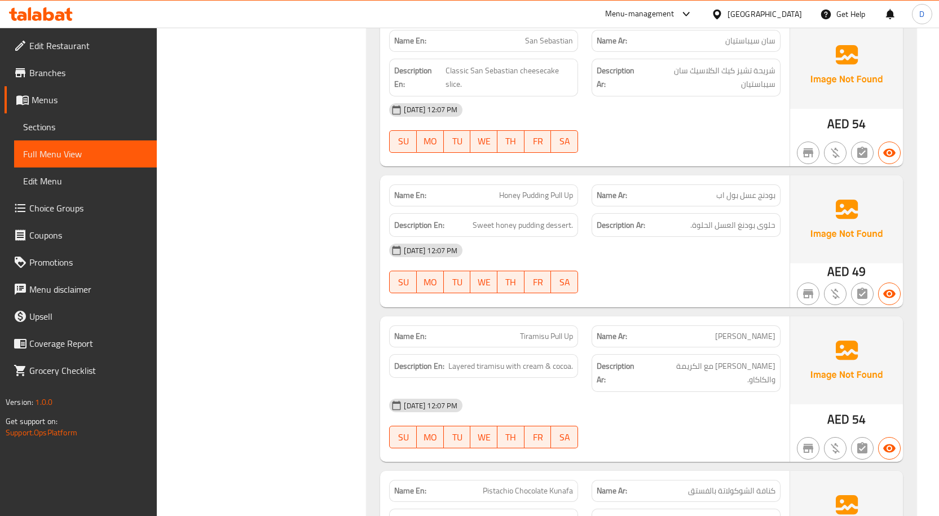
click at [528, 330] on span "Tiramisu Pull Up" at bounding box center [546, 336] width 53 height 12
click at [509, 485] on span "Pistachio Chocolate Kunafa" at bounding box center [528, 491] width 90 height 12
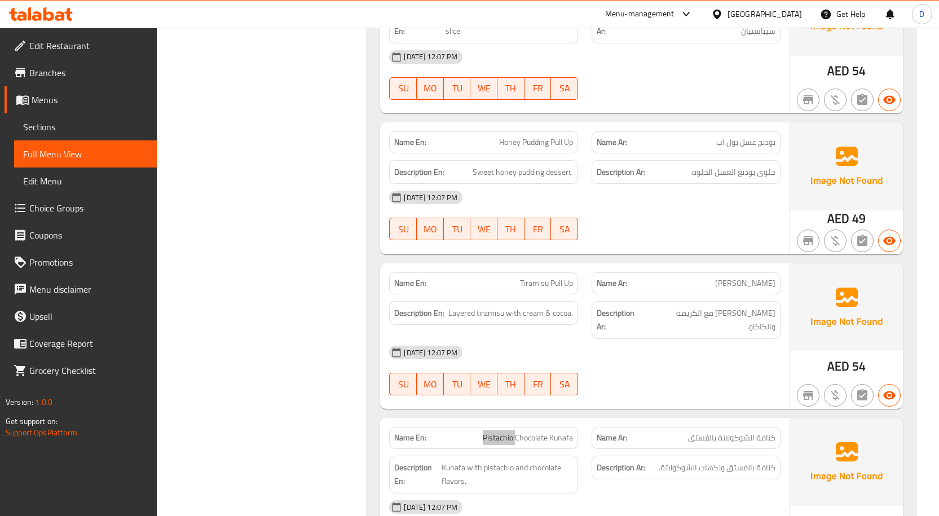
scroll to position [22130, 0]
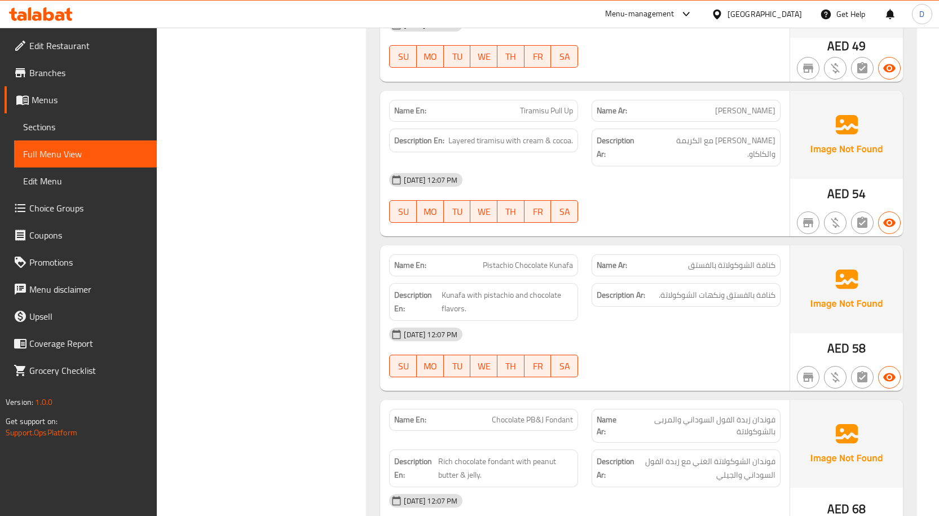
click at [567, 259] on span "Pistachio Chocolate Kunafa" at bounding box center [528, 265] width 90 height 12
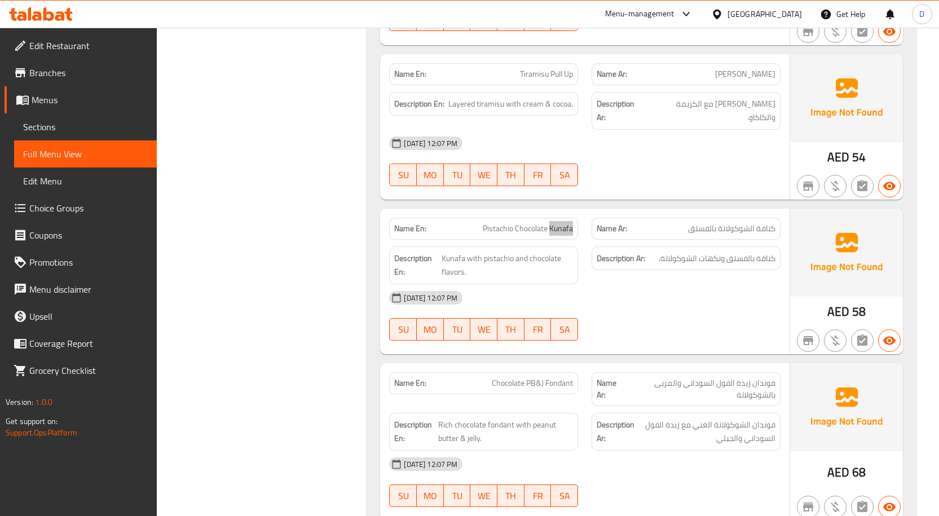
scroll to position [22186, 0]
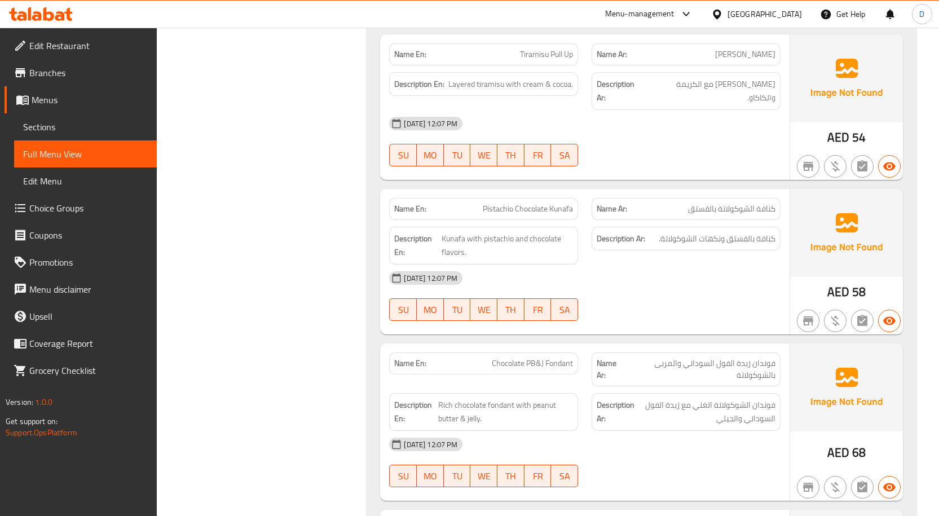
click at [554, 358] on span "Chocolate PB&J Fondant" at bounding box center [532, 364] width 81 height 12
click at [496, 358] on span "Chocolate PB&J Fondant" at bounding box center [532, 364] width 81 height 12
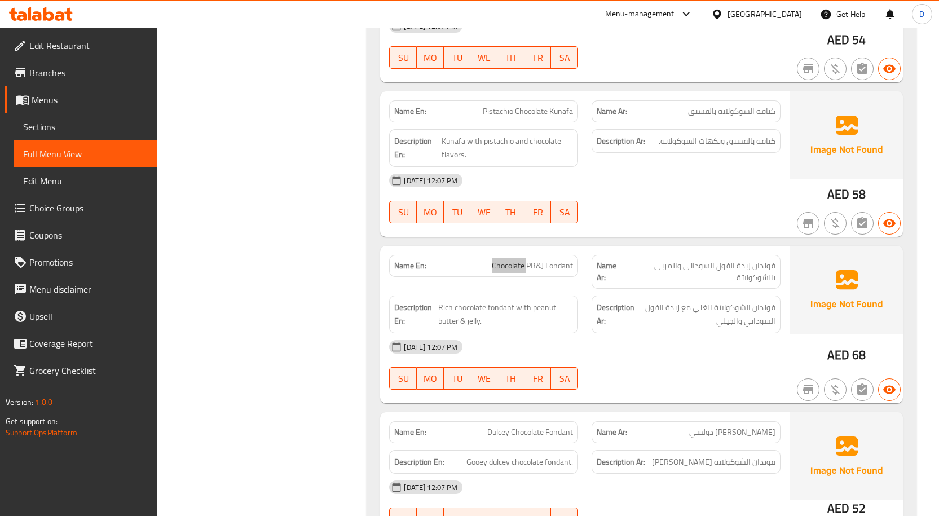
scroll to position [22299, 0]
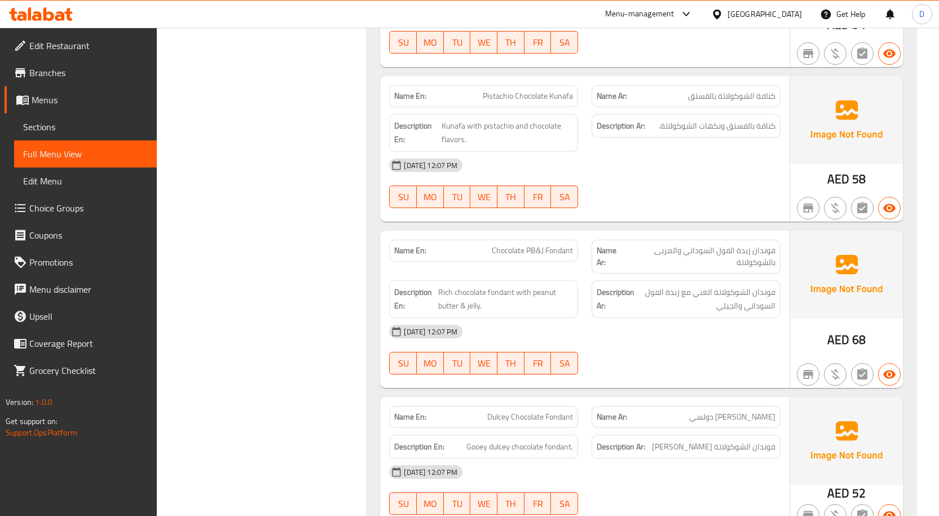
click at [497, 411] on span "Dulcey Chocolate Fondant" at bounding box center [530, 417] width 86 height 12
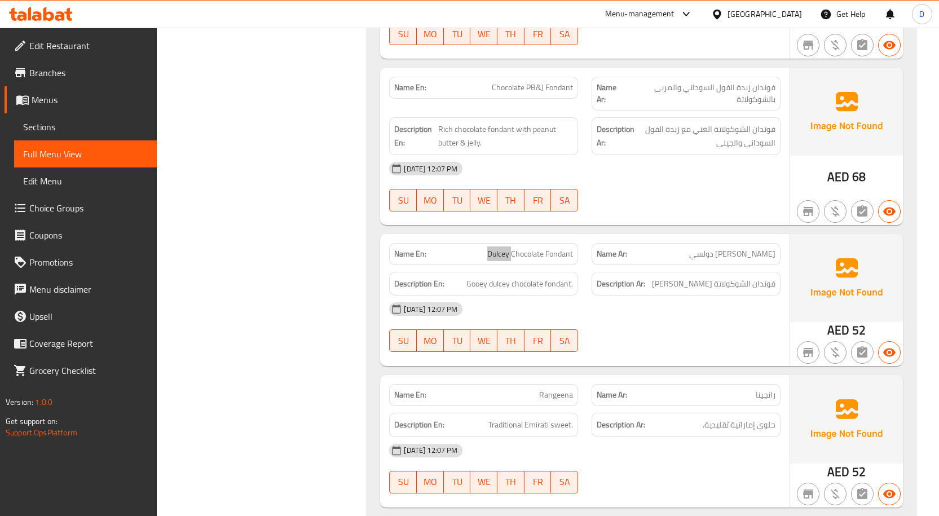
scroll to position [22468, 0]
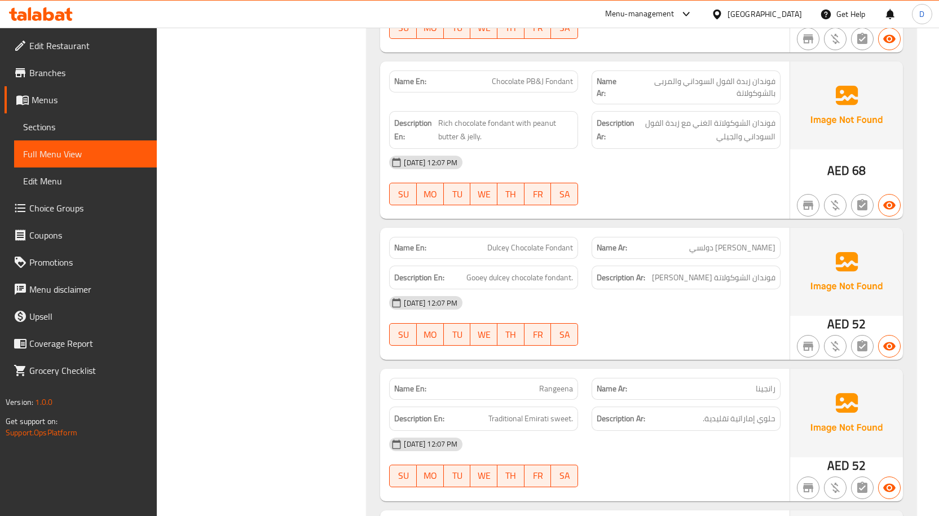
click at [551, 383] on span "Rangeena" at bounding box center [556, 389] width 34 height 12
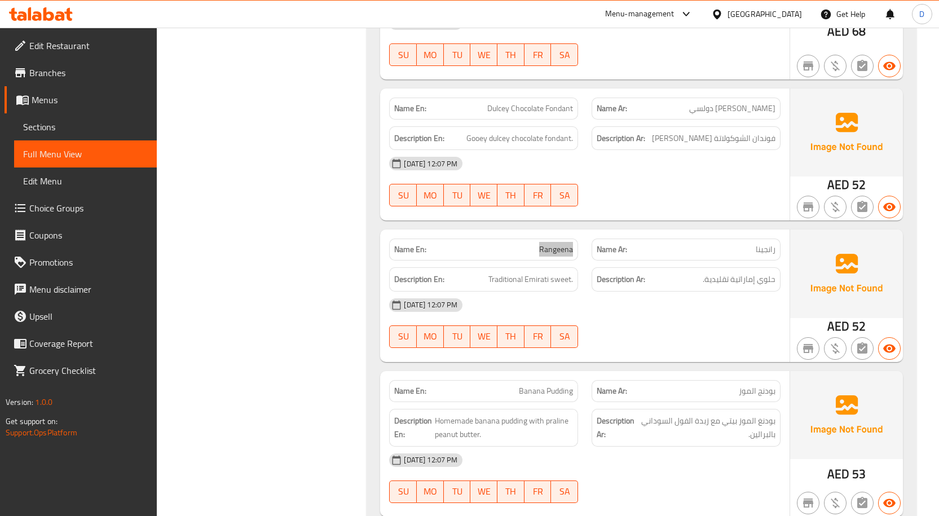
scroll to position [22637, 0]
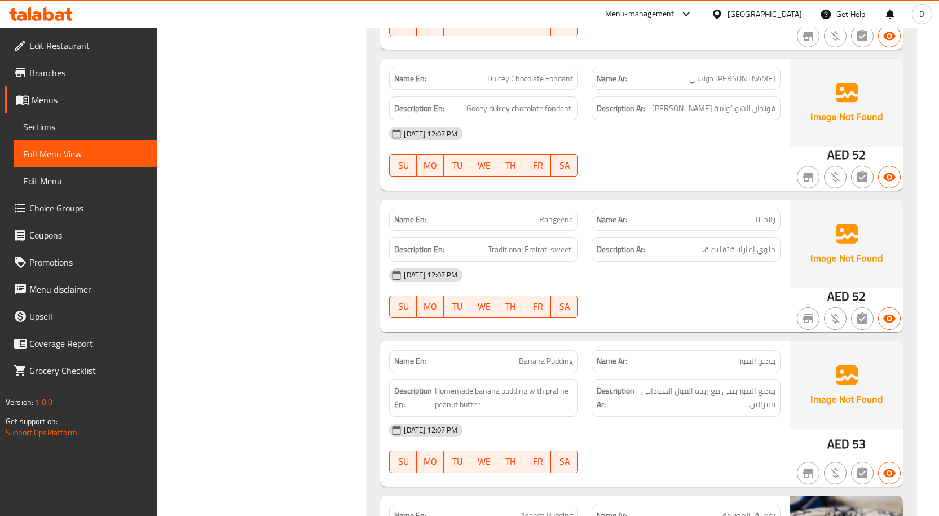
click at [555, 355] on span "Banana Pudding" at bounding box center [546, 361] width 54 height 12
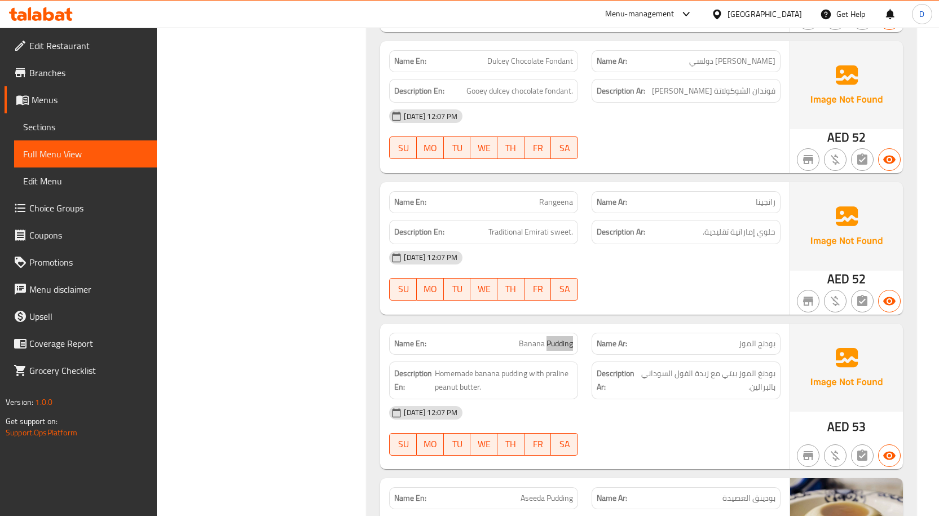
scroll to position [22664, 0]
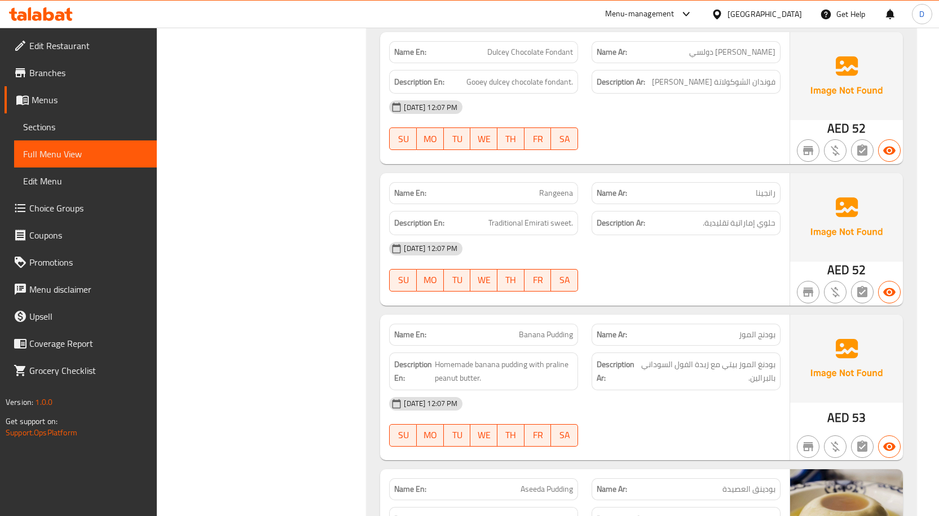
drag, startPoint x: 589, startPoint y: 268, endPoint x: 602, endPoint y: 264, distance: 13.0
click at [590, 390] on div "10-09-2025 12:07 PM" at bounding box center [584, 403] width 405 height 27
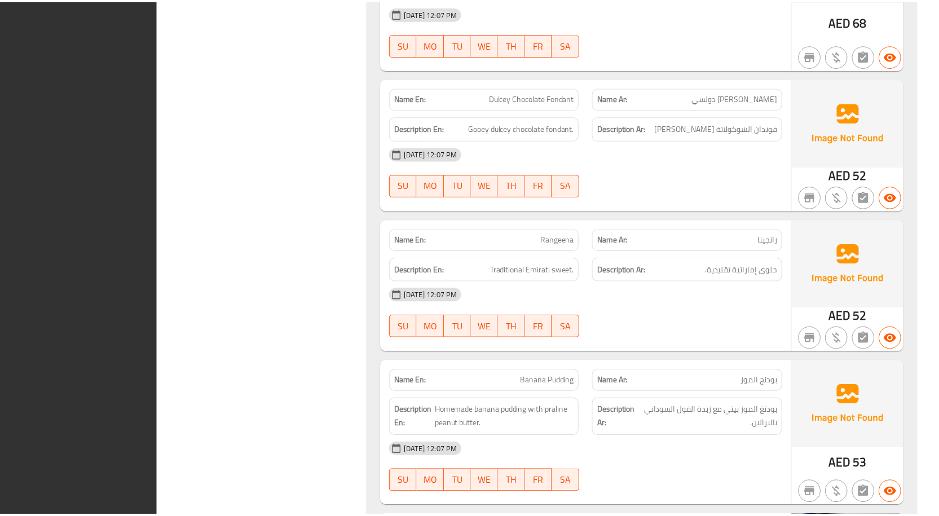
scroll to position [22582, 0]
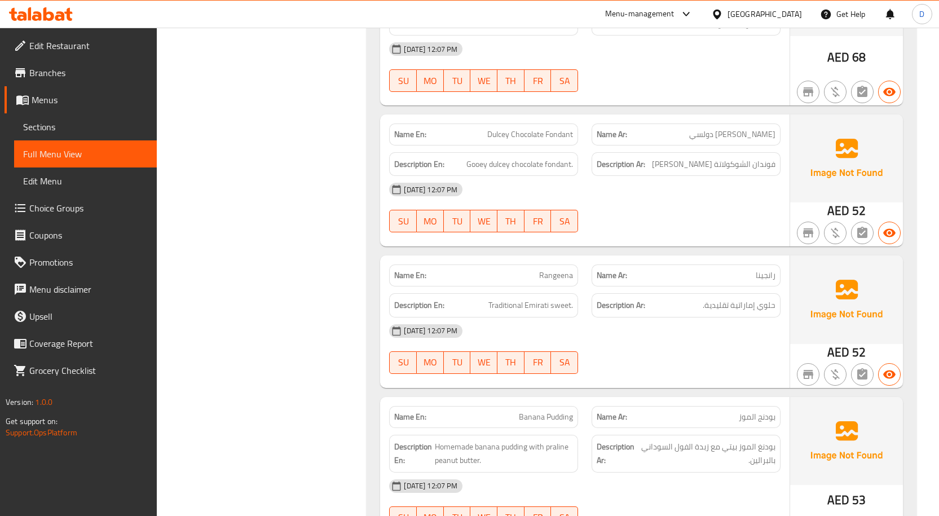
click at [38, 46] on span "Edit Restaurant" at bounding box center [88, 46] width 118 height 14
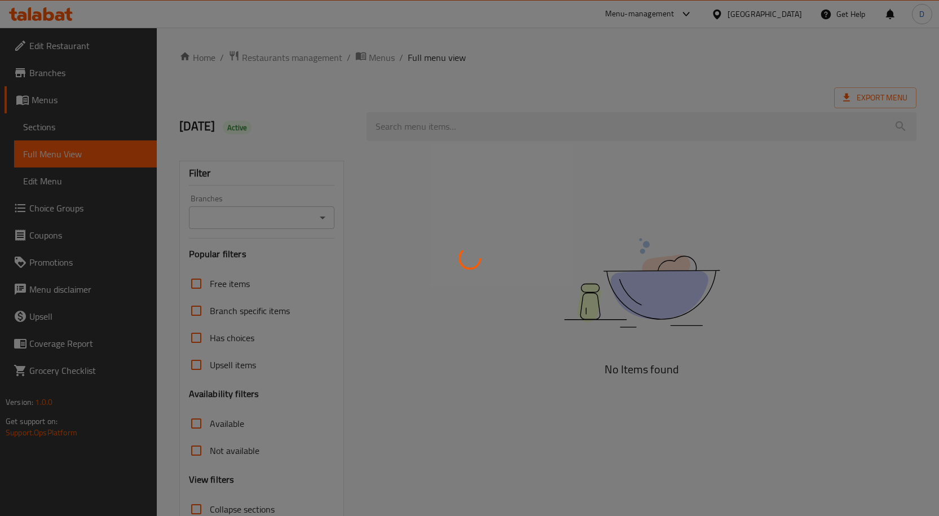
click at [271, 61] on div at bounding box center [469, 258] width 939 height 516
click at [281, 57] on div at bounding box center [469, 258] width 939 height 516
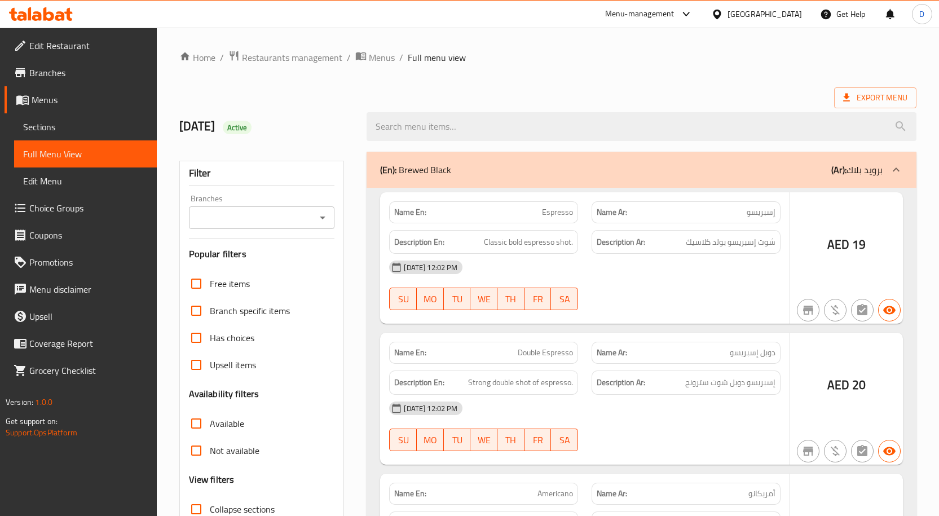
click at [281, 57] on div at bounding box center [469, 258] width 939 height 516
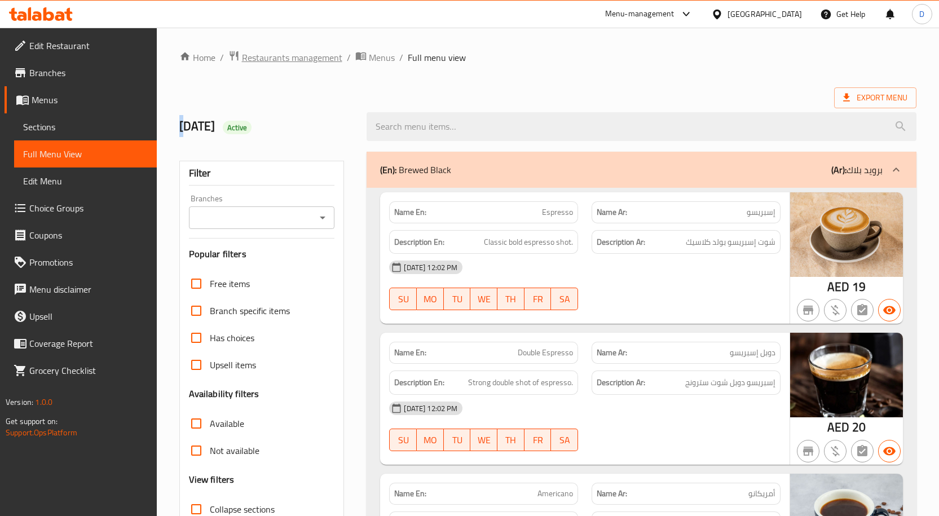
click at [279, 63] on span "Restaurants management" at bounding box center [292, 58] width 100 height 14
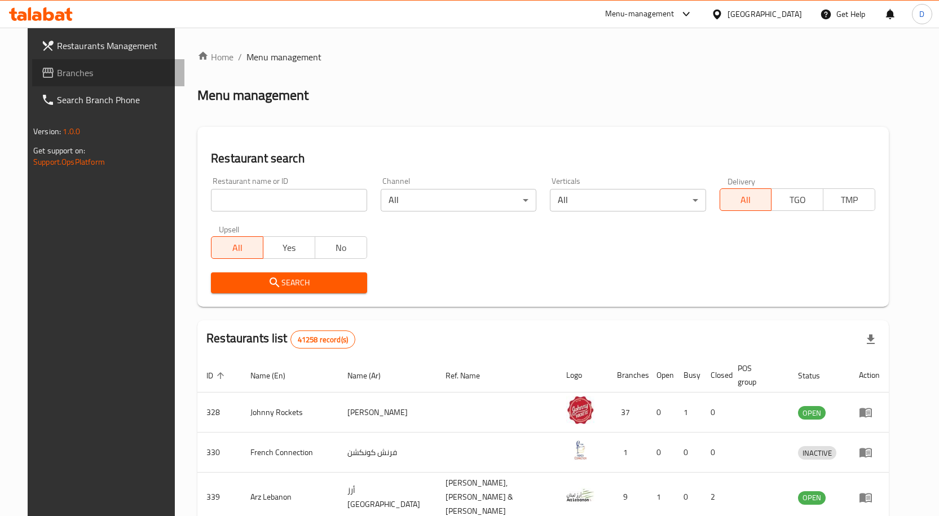
click at [57, 73] on span "Branches" at bounding box center [116, 73] width 118 height 14
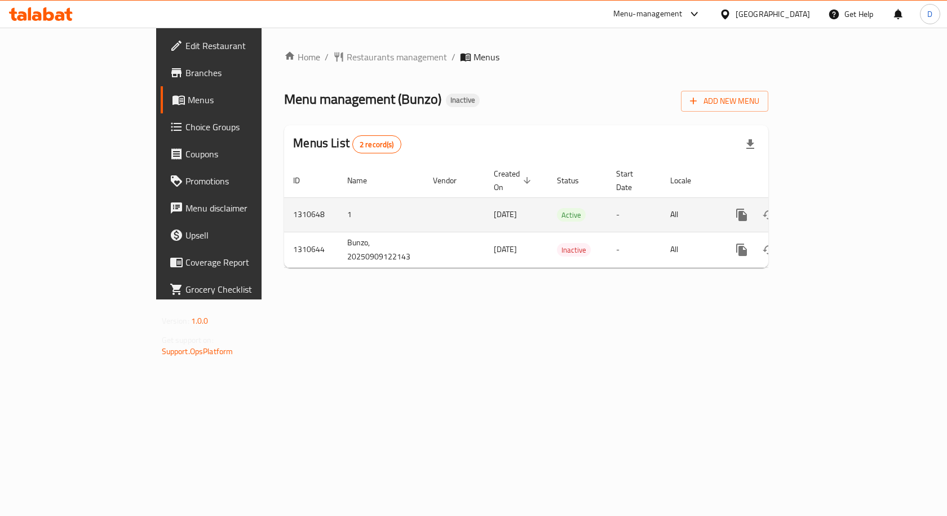
click at [846, 199] on td "enhanced table" at bounding box center [783, 214] width 126 height 34
click at [830, 208] on icon "enhanced table" at bounding box center [824, 215] width 14 height 14
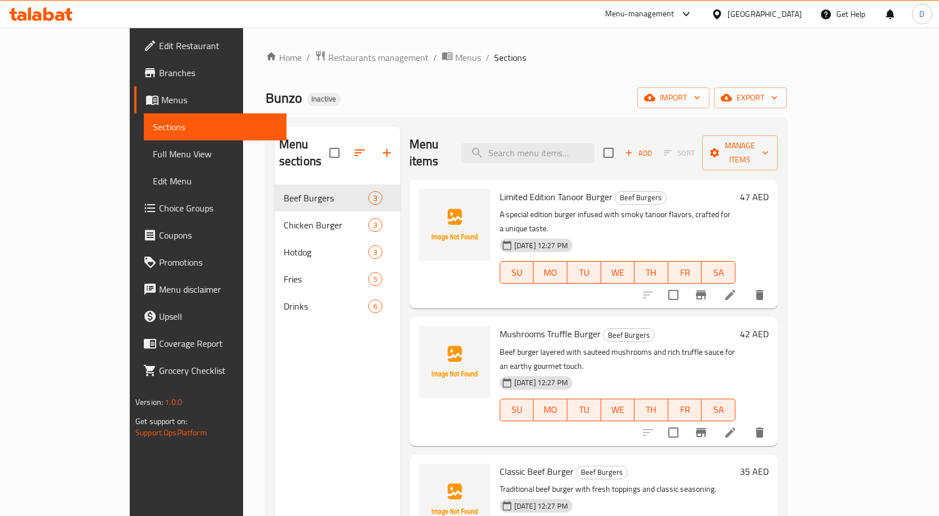
click at [515, 188] on span "Limited Edition Tanoor Burger" at bounding box center [556, 196] width 113 height 17
copy h6 "Limited Edition Tanoor Burger"
drag, startPoint x: 644, startPoint y: 181, endPoint x: 637, endPoint y: 179, distance: 7.5
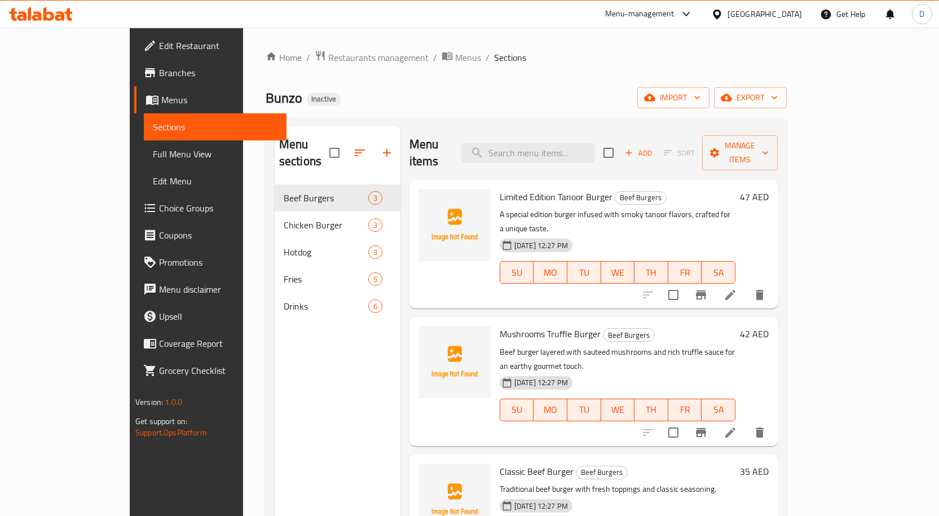
click at [645, 189] on h6 "Limited Edition Tanoor Burger Beef Burgers" at bounding box center [618, 197] width 236 height 16
click at [540, 188] on span "Limited Edition Tanoor Burger" at bounding box center [556, 196] width 113 height 17
copy span "Tanoor"
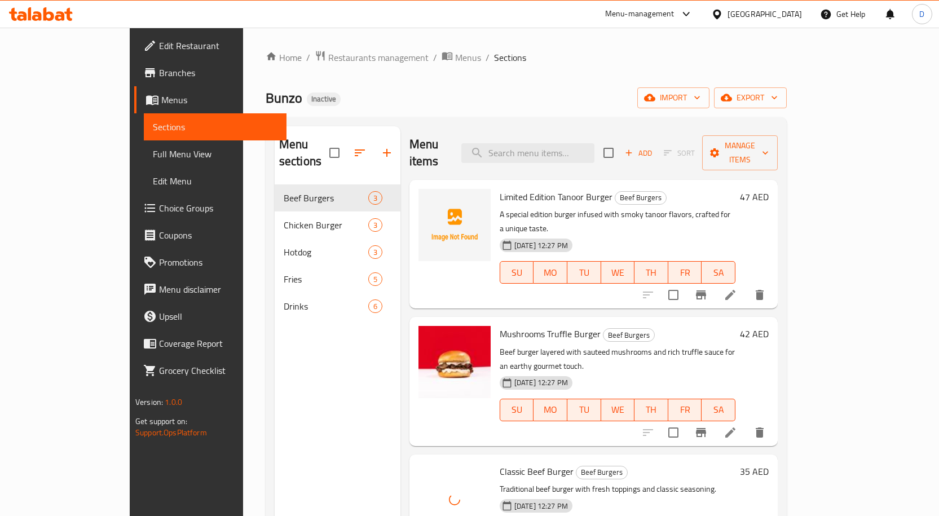
click at [566, 188] on span "Limited Edition Tanoor Burger" at bounding box center [556, 196] width 113 height 17
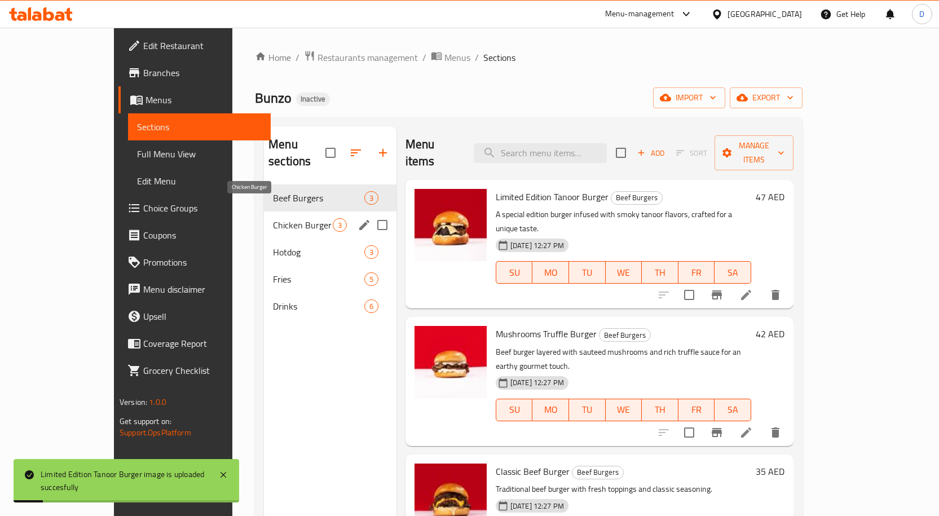
click at [273, 218] on span "Chicken Burger" at bounding box center [303, 225] width 60 height 14
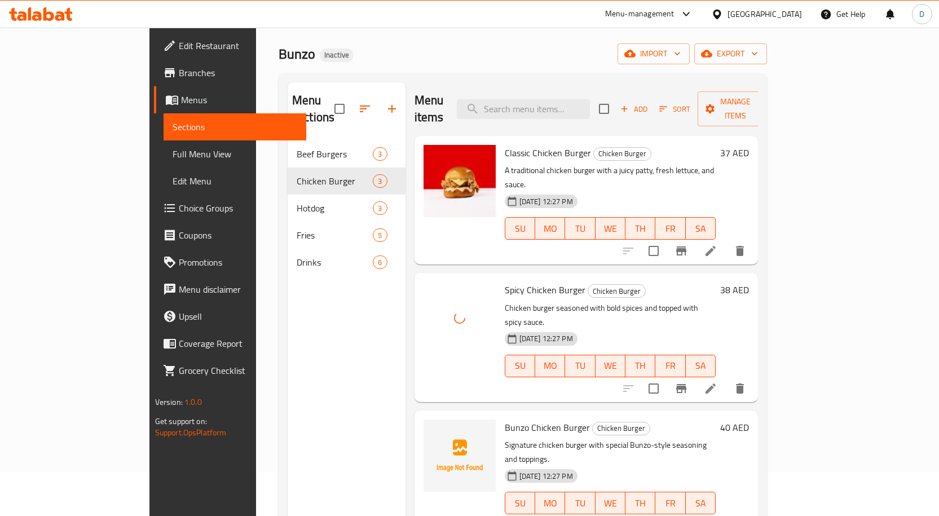
scroll to position [56, 0]
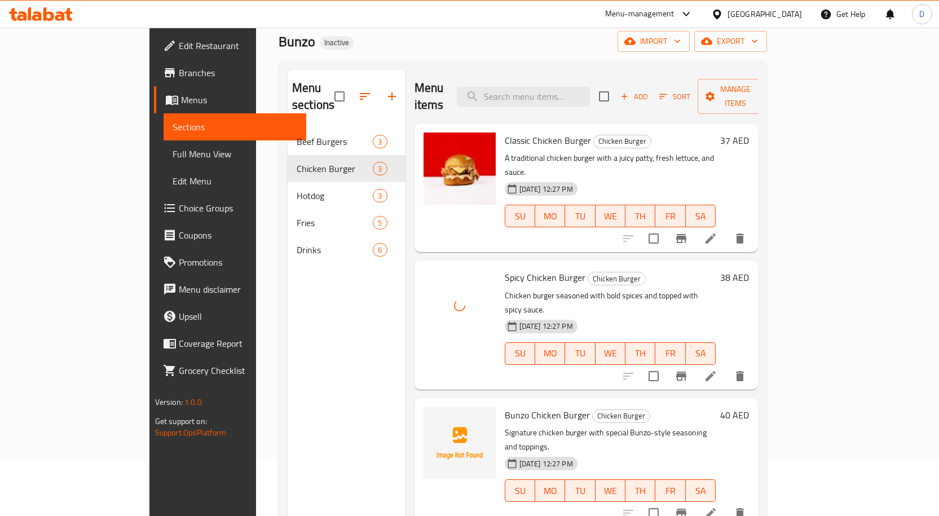
click at [505, 407] on span "Bunzo Chicken Burger" at bounding box center [547, 415] width 85 height 17
copy span "Bunzo"
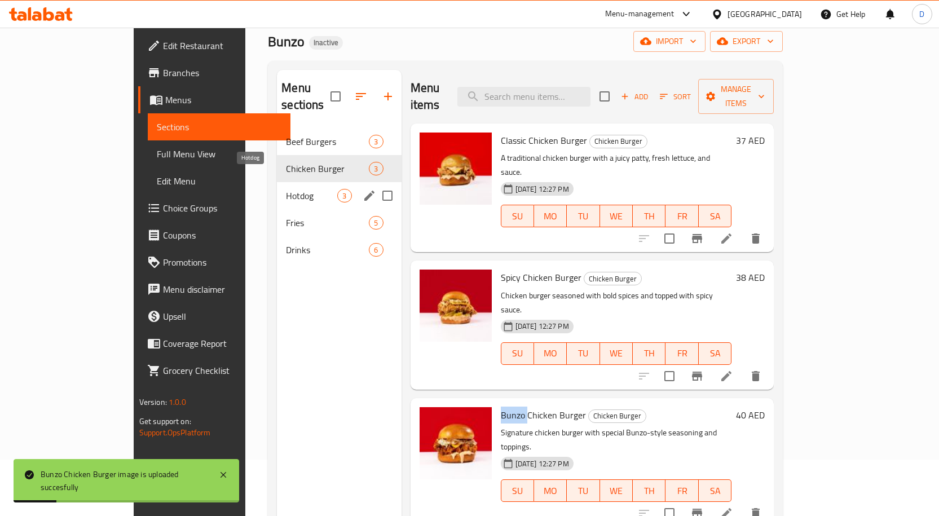
click at [286, 189] on span "Hotdog" at bounding box center [311, 196] width 51 height 14
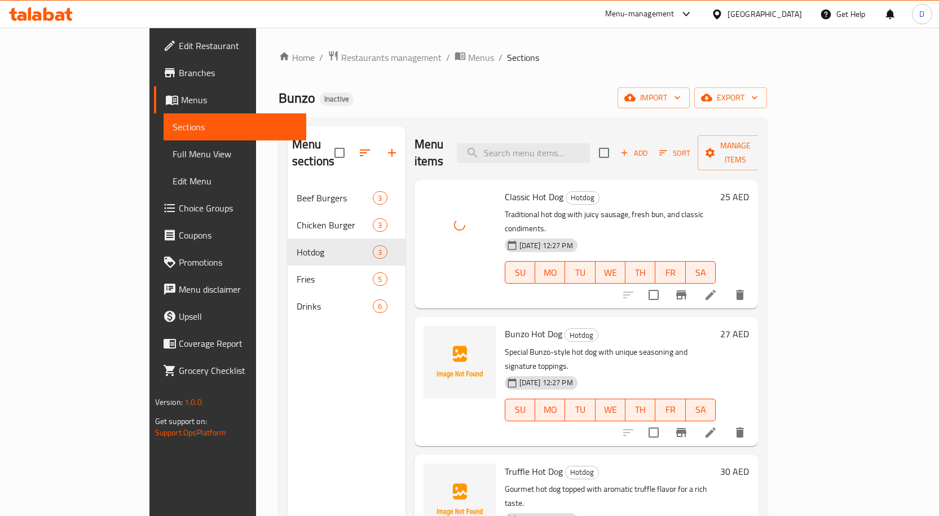
click at [505, 325] on span "Bunzo Hot Dog" at bounding box center [534, 333] width 58 height 17
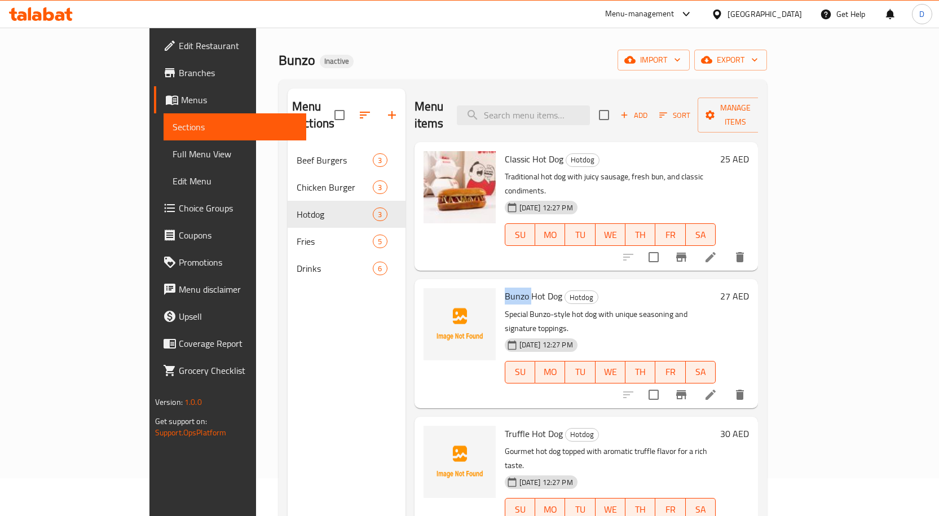
scroll to position [56, 0]
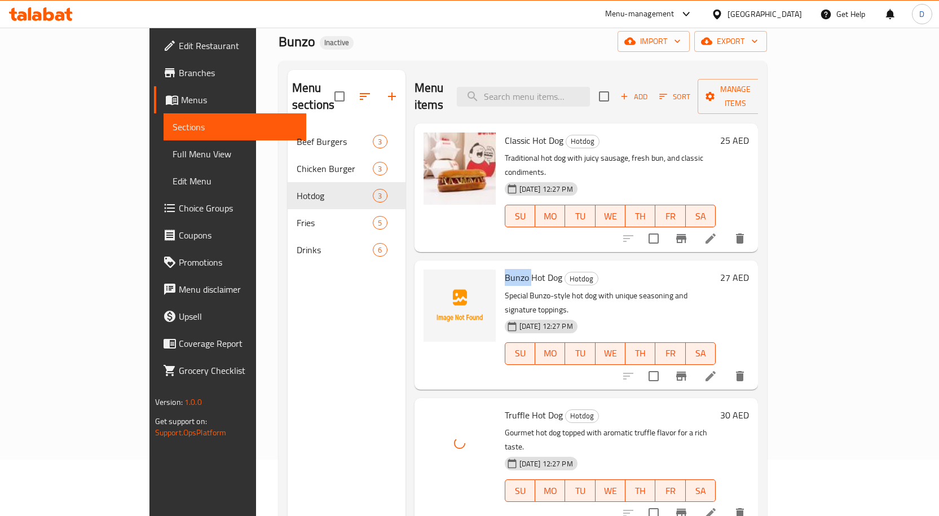
click at [505, 269] on span "Bunzo Hot Dog" at bounding box center [534, 277] width 58 height 17
click at [601, 270] on h6 "Bunzo Hot Dog Hotdog" at bounding box center [610, 278] width 211 height 16
click at [505, 269] on span "Bunzo Hot Dog" at bounding box center [534, 277] width 58 height 17
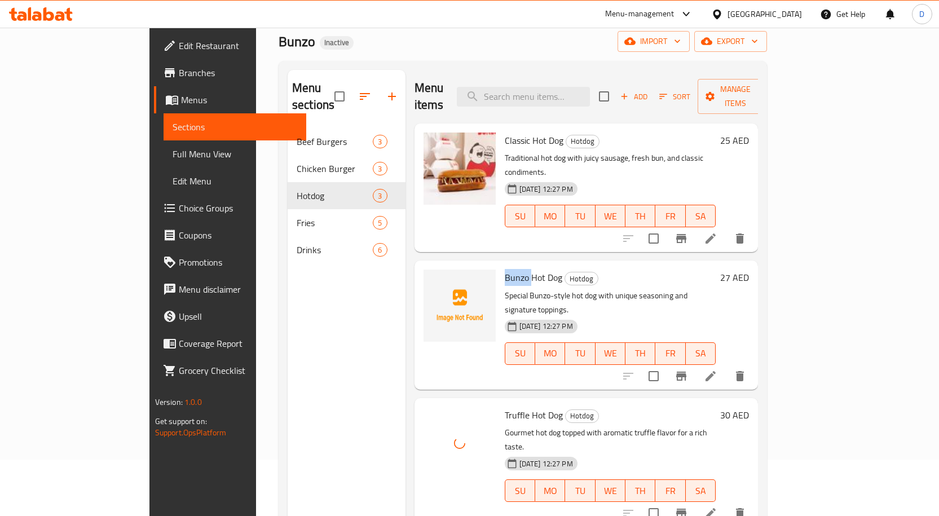
click at [505, 269] on span "Bunzo Hot Dog" at bounding box center [534, 277] width 58 height 17
copy span "Bunzo"
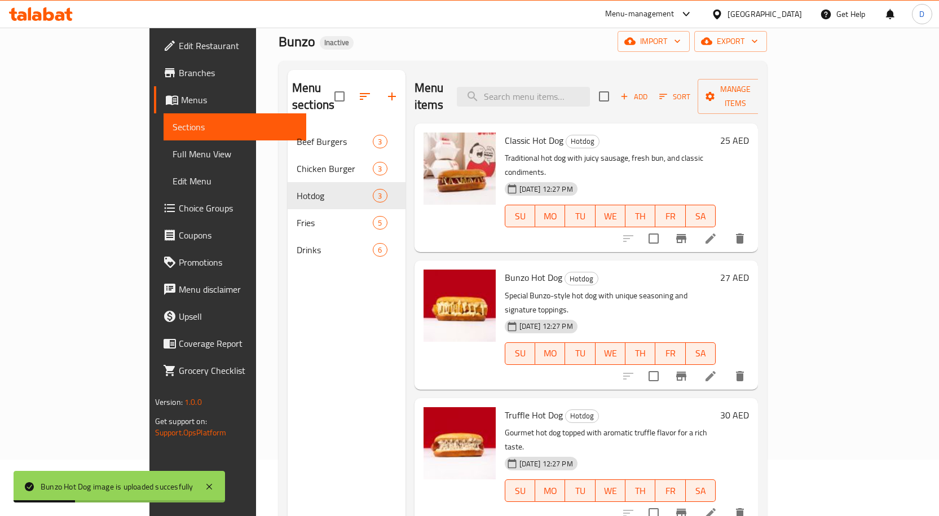
click at [597, 407] on h6 "Truffle Hot Dog Hotdog" at bounding box center [610, 415] width 211 height 16
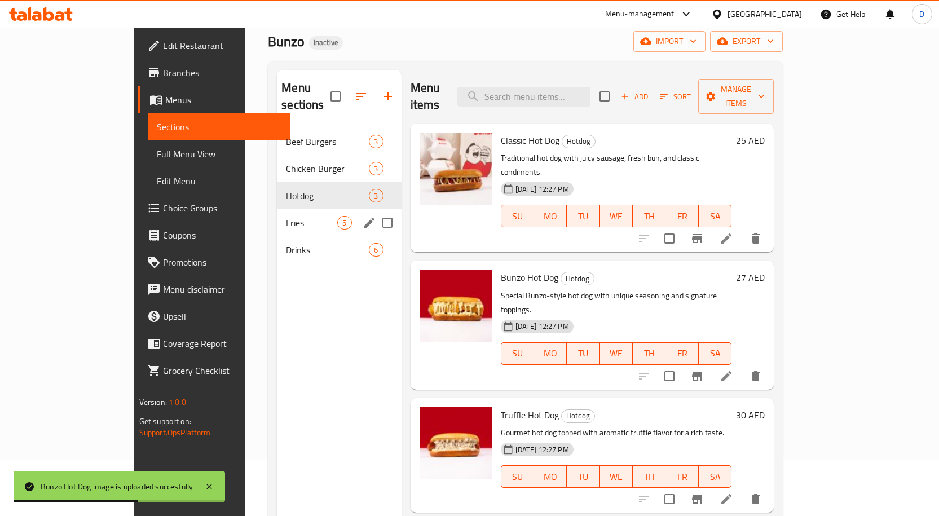
click at [277, 213] on div "Fries 5" at bounding box center [339, 222] width 124 height 27
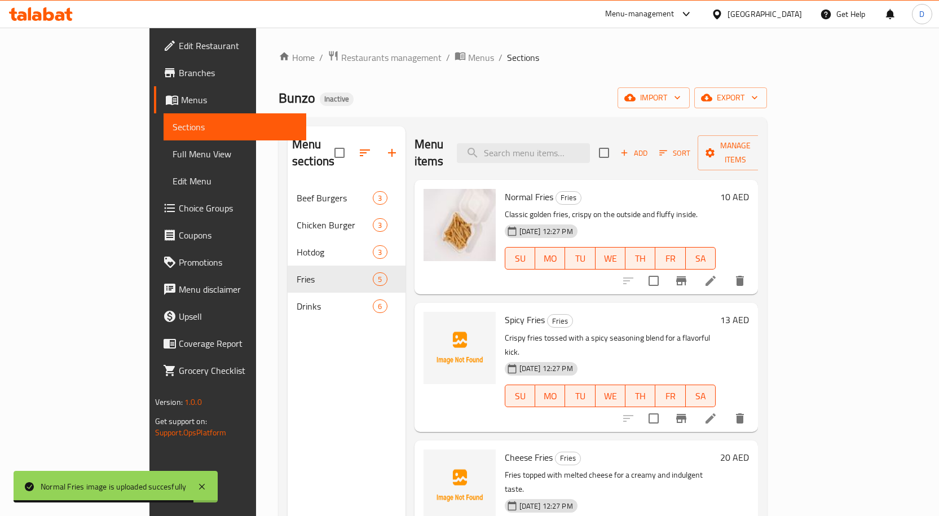
click at [500, 312] on div "Spicy Fries Fries Crispy fries tossed with a spicy seasoning blend for a flavor…" at bounding box center [610, 367] width 221 height 120
click at [505, 311] on span "Spicy Fries" at bounding box center [525, 319] width 40 height 17
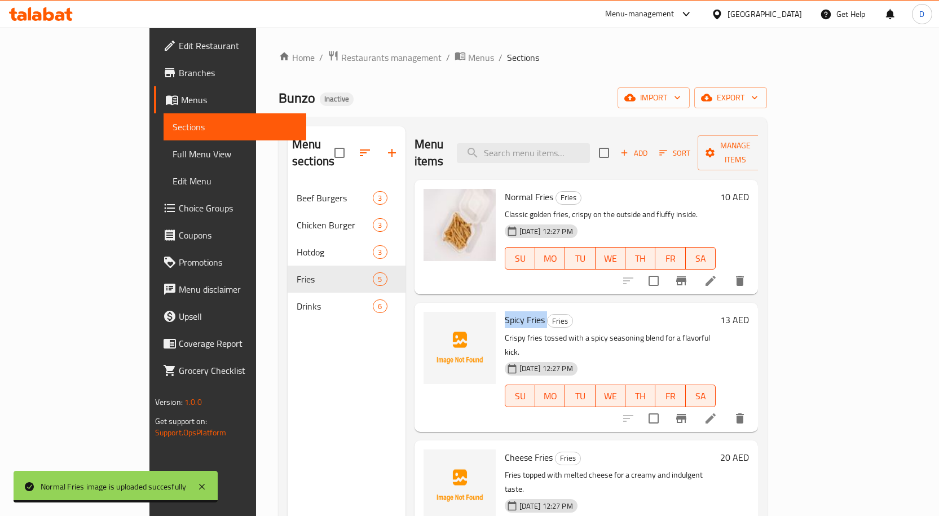
copy h6 "Spicy Fries"
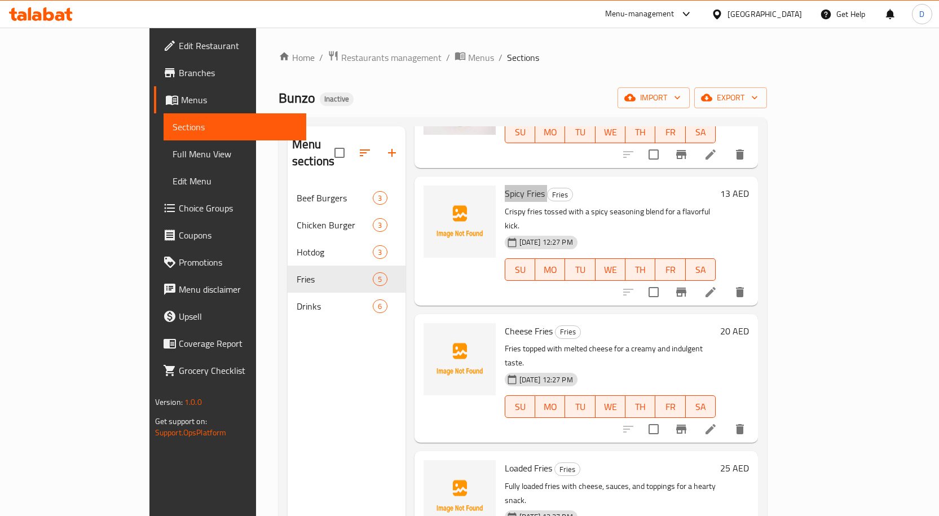
scroll to position [128, 0]
click at [500, 317] on div "Cheese Fries Fries Fries topped with melted cheese for a creamy and indulgent t…" at bounding box center [610, 377] width 221 height 120
click at [505, 321] on span "Cheese Fries" at bounding box center [529, 329] width 48 height 17
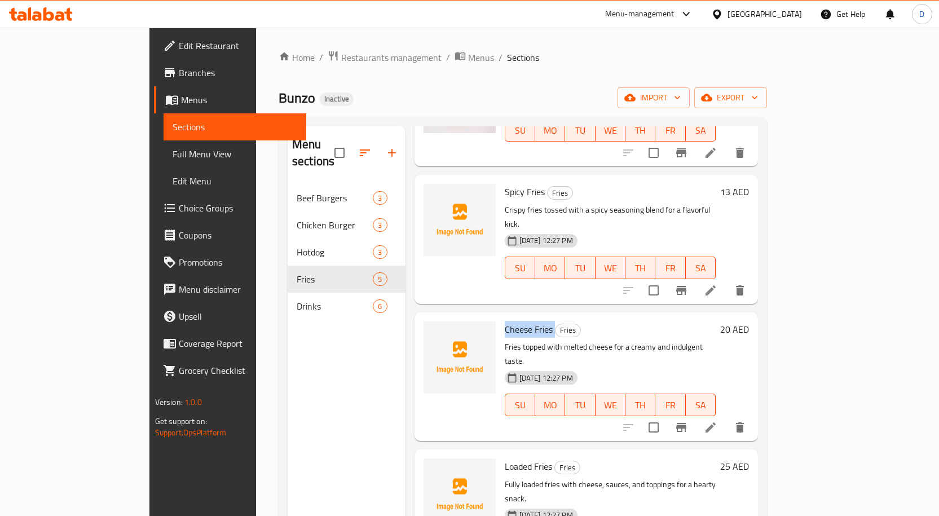
click at [505, 321] on span "Cheese Fries" at bounding box center [529, 329] width 48 height 17
copy h6 "Cheese Fries"
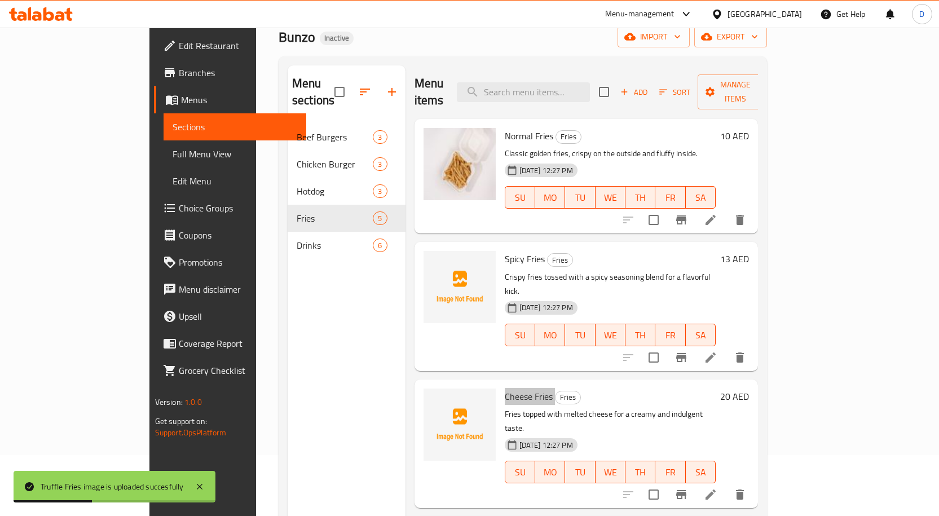
scroll to position [0, 0]
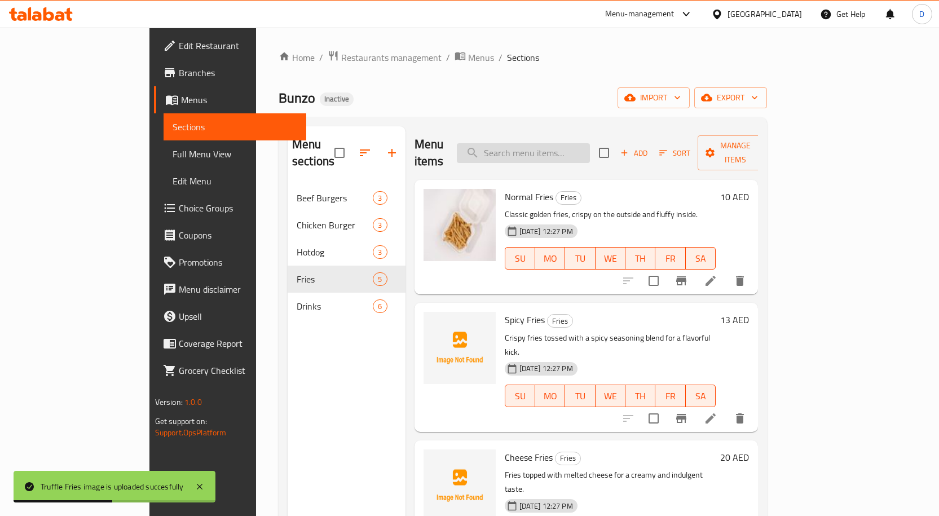
click at [544, 151] on input "search" at bounding box center [523, 153] width 133 height 20
click at [562, 147] on input "search" at bounding box center [523, 153] width 133 height 20
paste input "Tanoor fries"
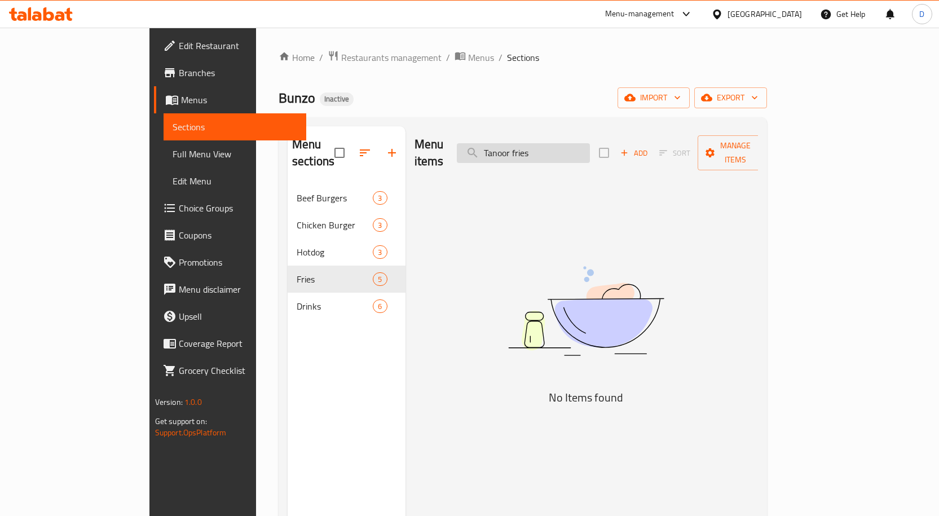
click at [575, 148] on input "Tanoor fries" at bounding box center [523, 153] width 133 height 20
type input "Tanoor"
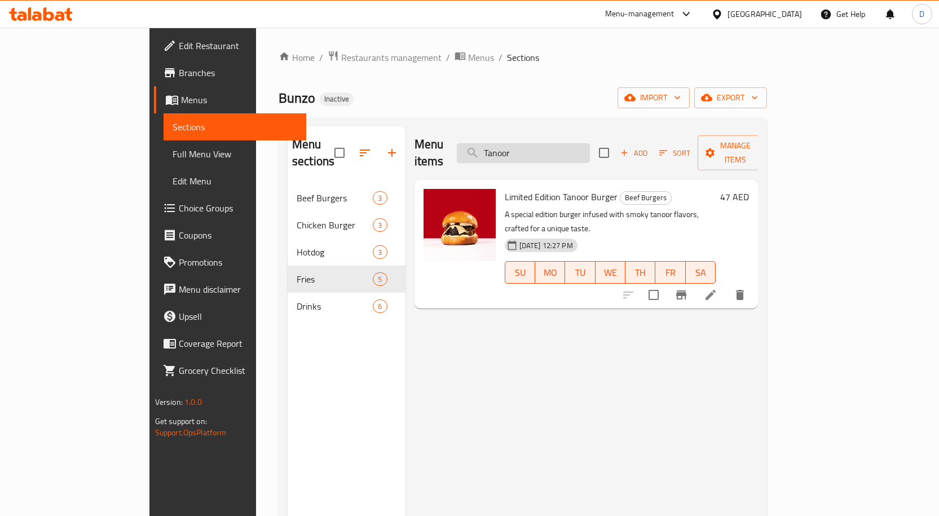
drag, startPoint x: 575, startPoint y: 145, endPoint x: 523, endPoint y: 149, distance: 52.6
click at [523, 149] on input "Tanoor" at bounding box center [523, 153] width 133 height 20
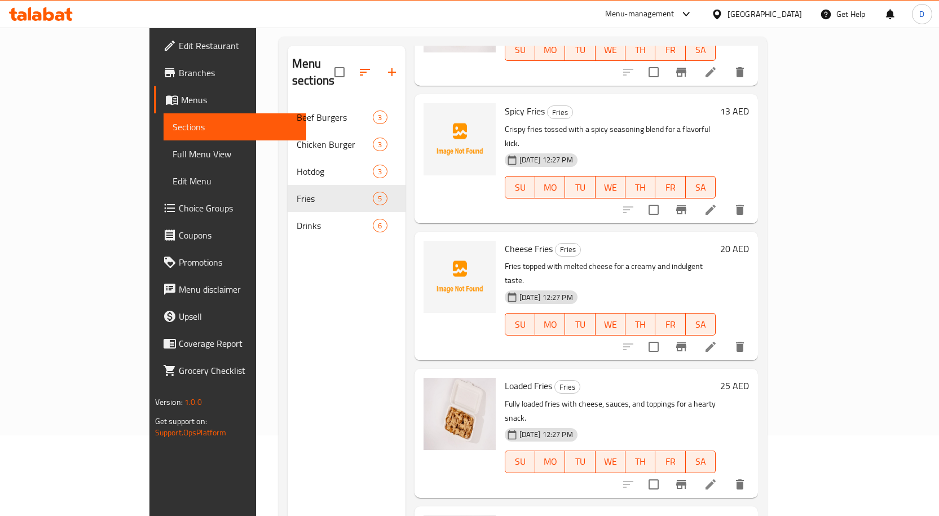
scroll to position [158, 0]
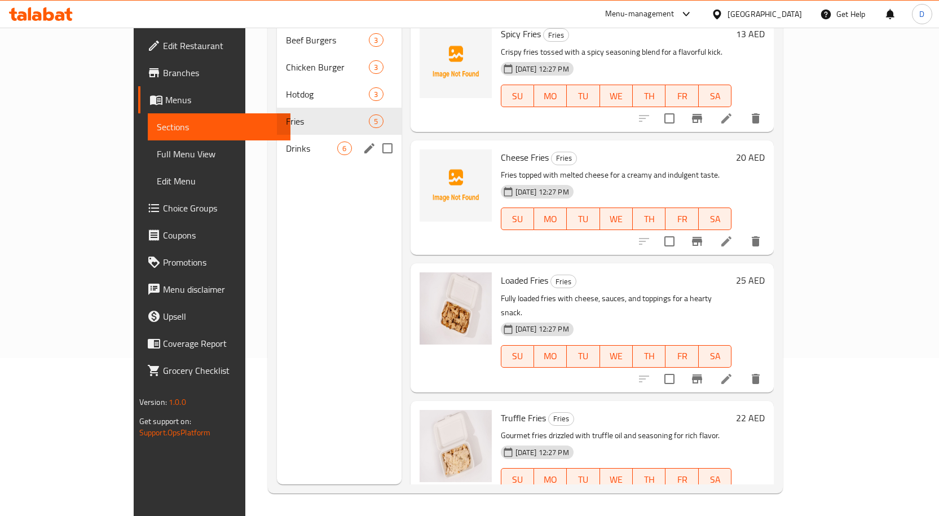
click at [277, 135] on div "Drinks 6" at bounding box center [339, 148] width 124 height 27
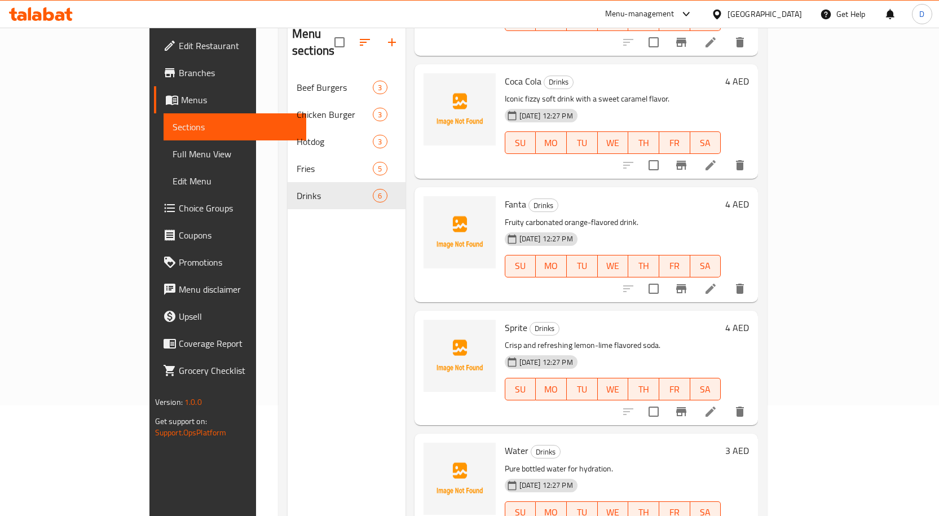
scroll to position [158, 0]
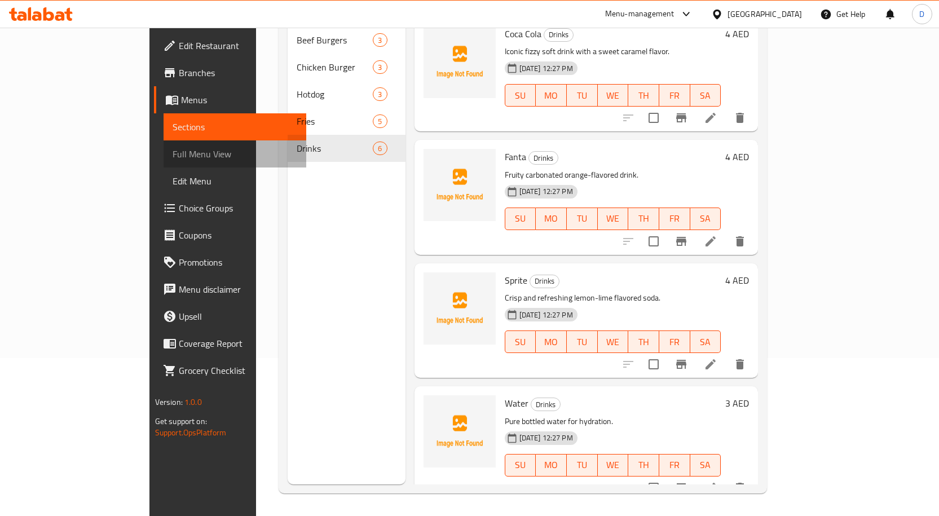
click at [173, 155] on span "Full Menu View" at bounding box center [235, 154] width 125 height 14
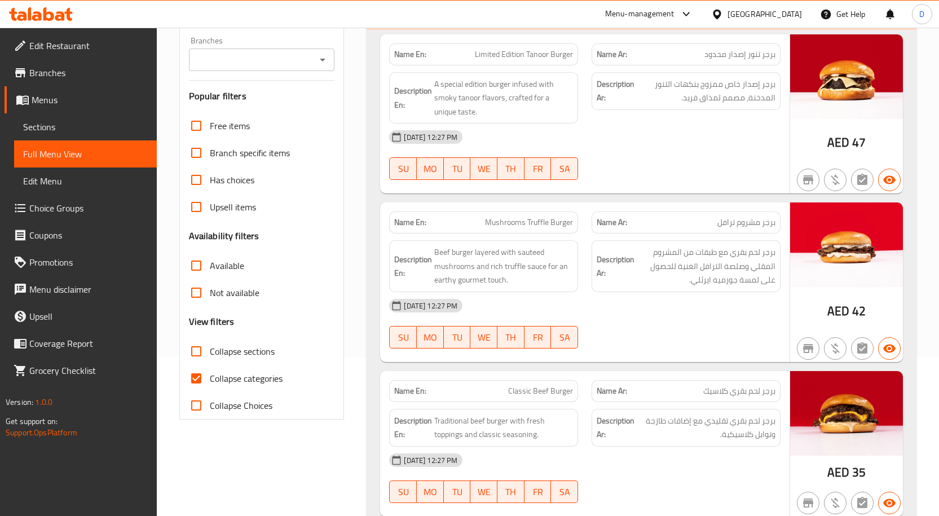
click at [220, 380] on span "Collapse categories" at bounding box center [246, 379] width 73 height 14
click at [210, 380] on input "Collapse categories" at bounding box center [196, 378] width 27 height 27
checkbox input "false"
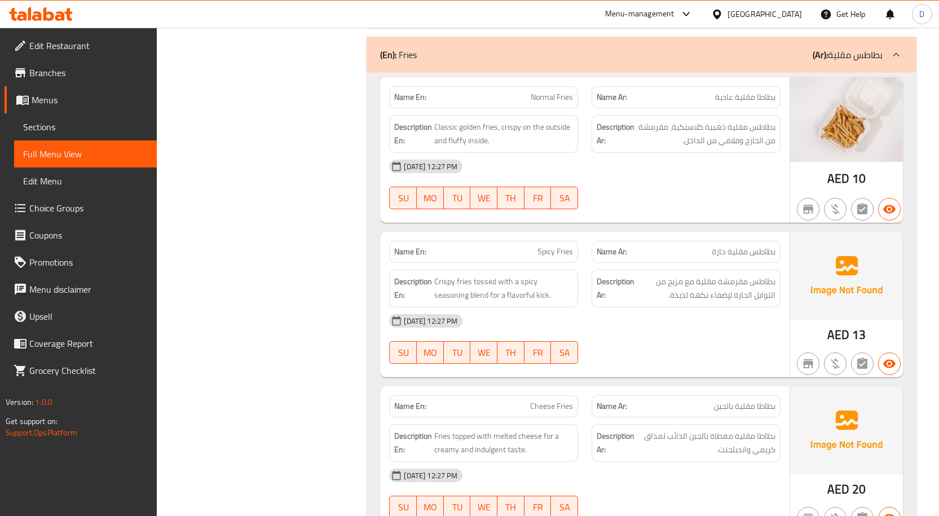
scroll to position [1748, 0]
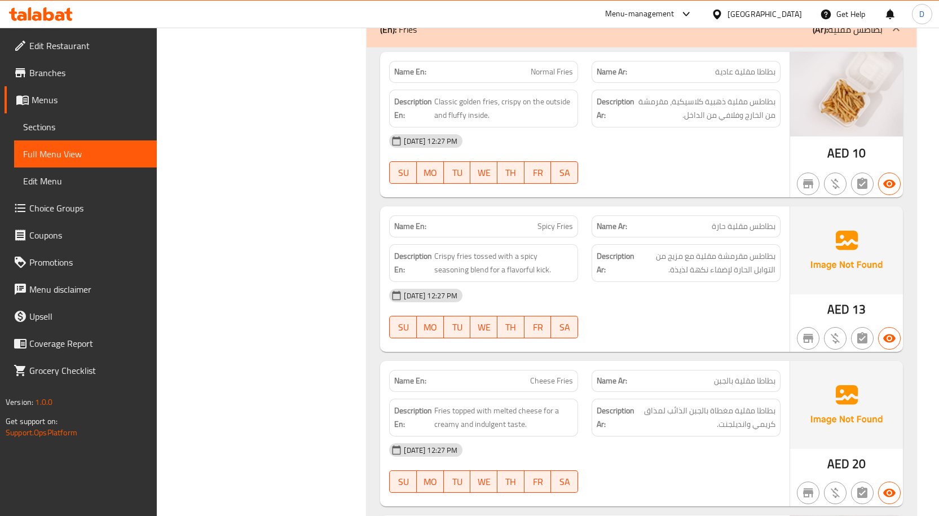
click at [568, 231] on span "Spicy Fries" at bounding box center [555, 227] width 36 height 12
copy span "Spicy Fries"
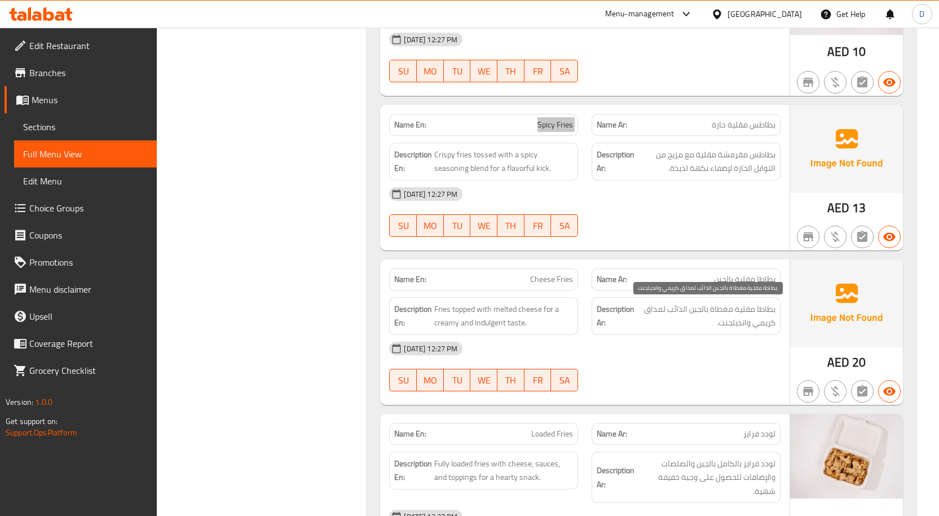
scroll to position [1861, 0]
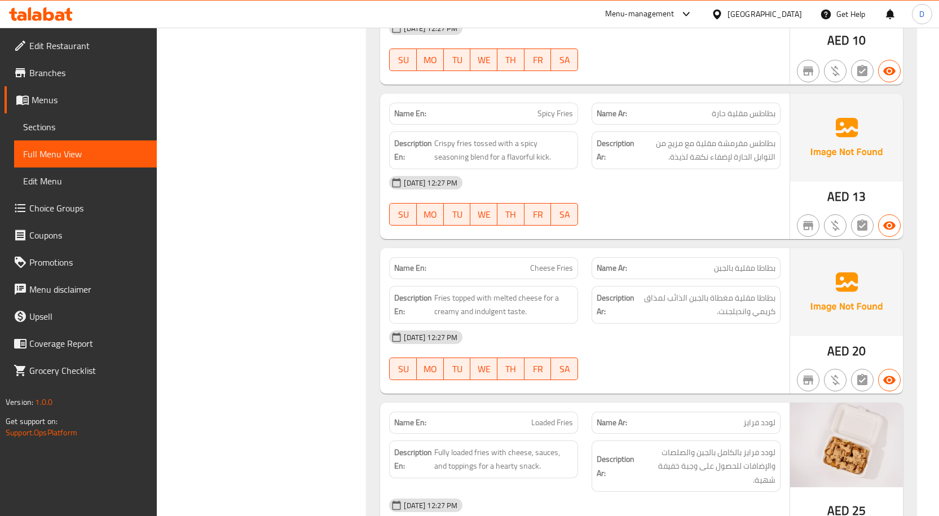
click at [543, 270] on span "Cheese Fries" at bounding box center [551, 268] width 43 height 12
copy span "Cheese Fries"
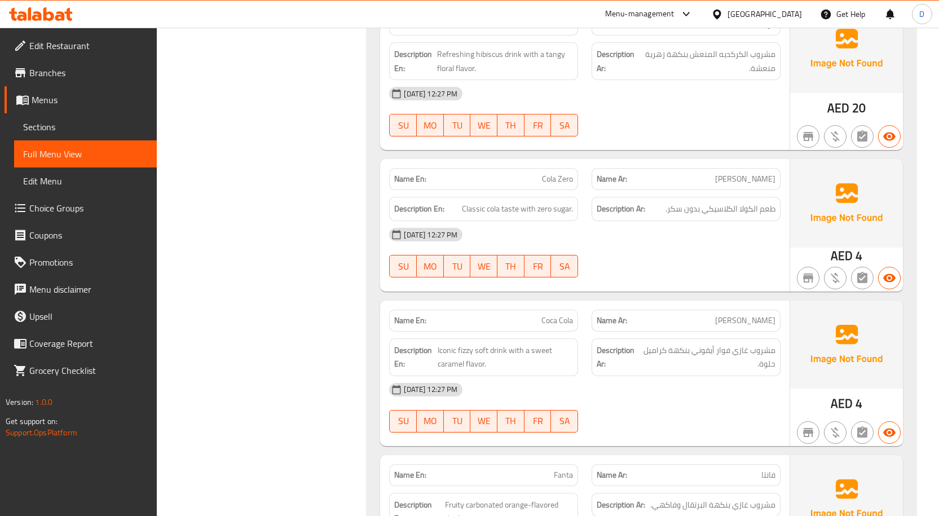
scroll to position [2707, 0]
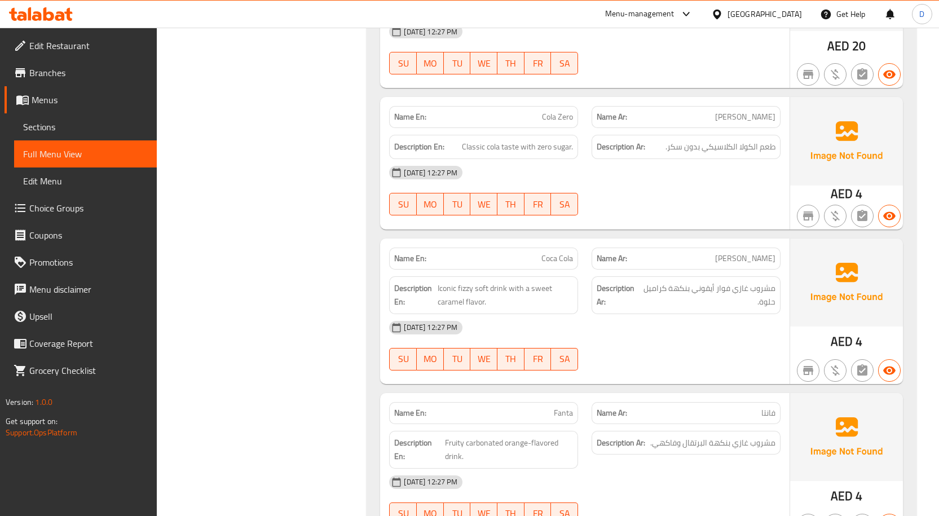
click at [561, 261] on span "Coca Cola" at bounding box center [557, 259] width 32 height 12
copy span "Coca Cola"
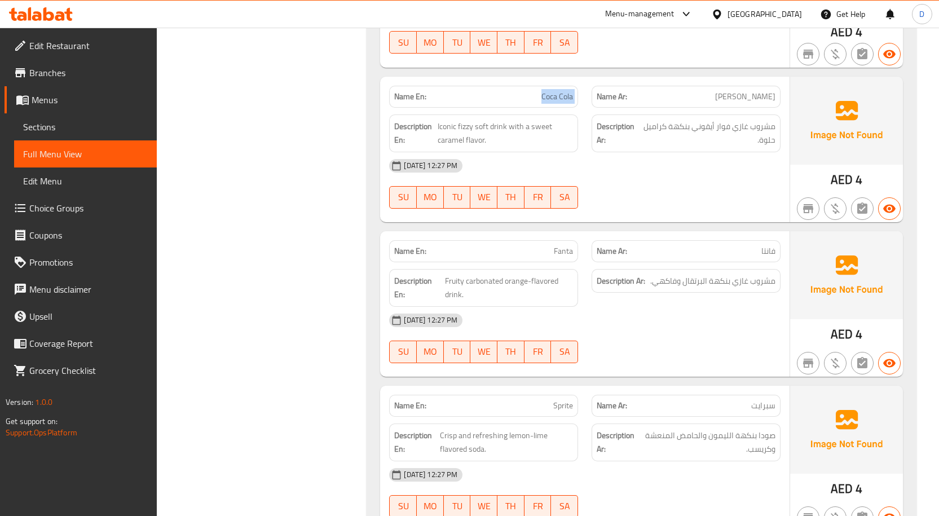
scroll to position [2831, 0]
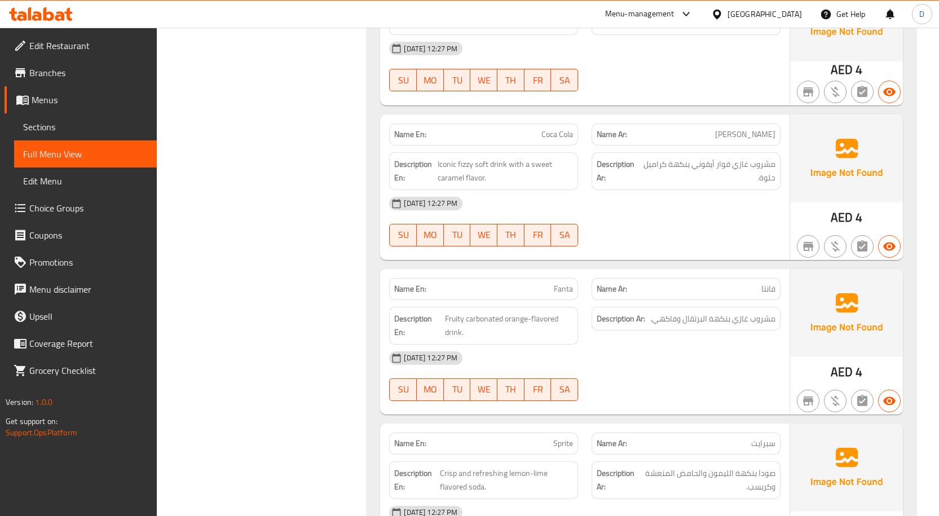
click at [659, 357] on div "09-09-2025 12:27 PM" at bounding box center [584, 358] width 405 height 27
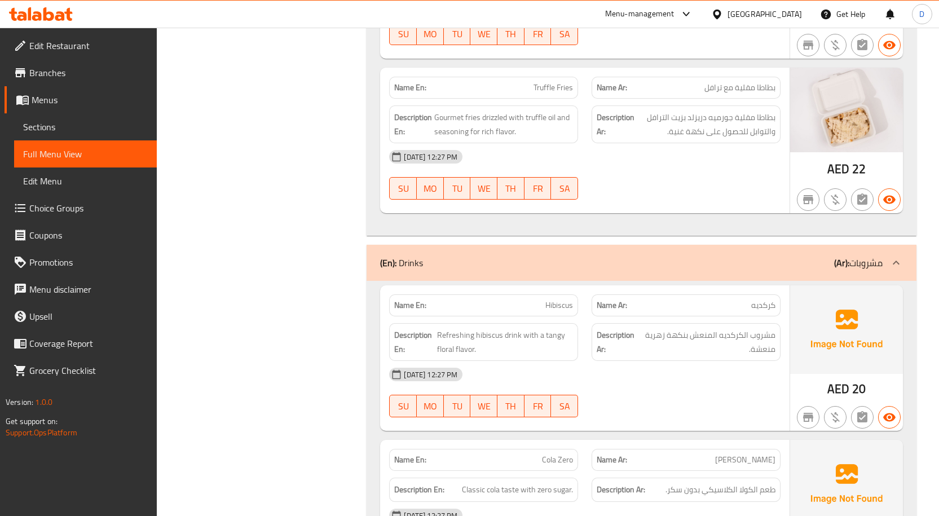
scroll to position [2337, 0]
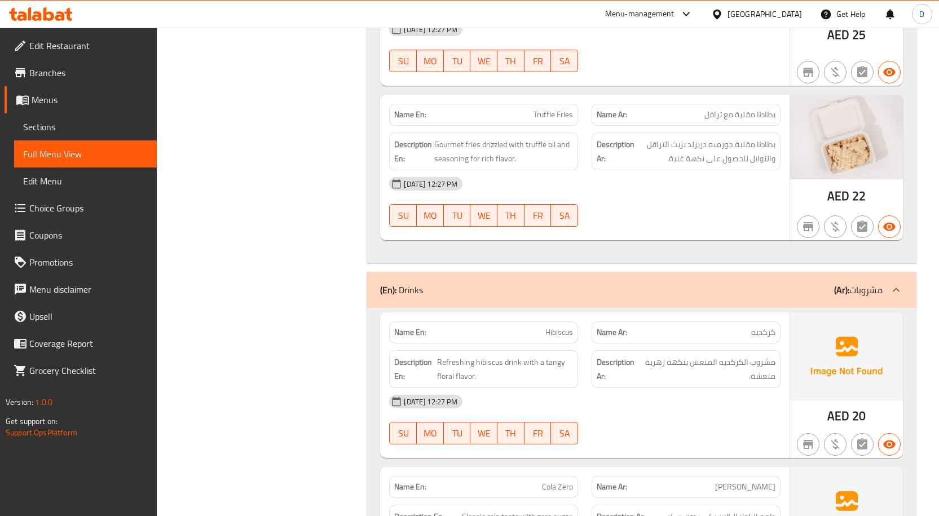
click at [651, 6] on div "Menu-management" at bounding box center [649, 14] width 106 height 27
click at [642, 14] on div "Menu-management" at bounding box center [639, 14] width 69 height 14
click at [565, 92] on div "Restaurant-Management" at bounding box center [579, 98] width 89 height 12
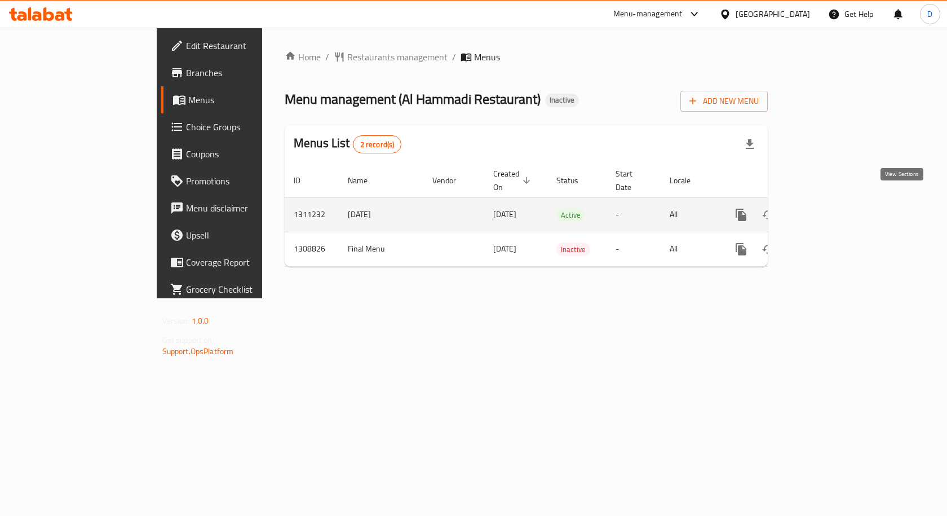
click at [830, 208] on icon "enhanced table" at bounding box center [823, 215] width 14 height 14
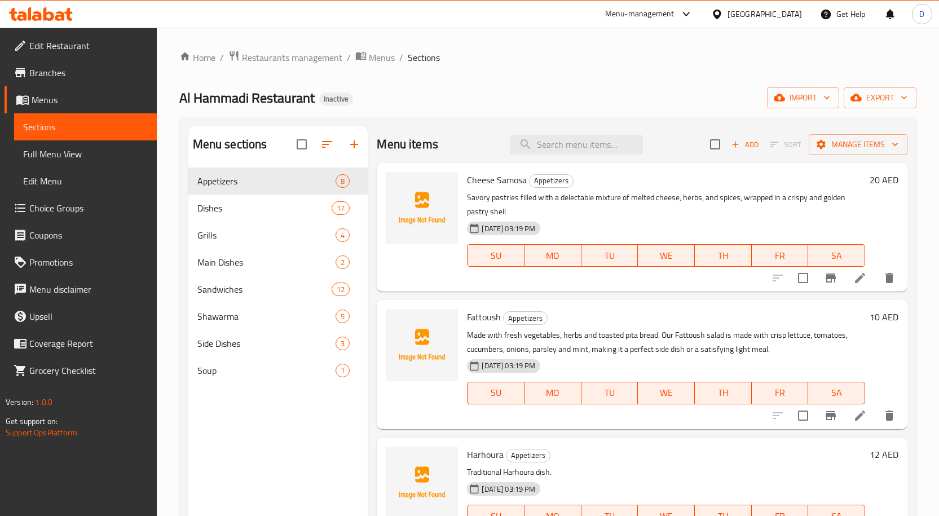
click at [773, 15] on div "United Arab Emirates" at bounding box center [764, 14] width 74 height 12
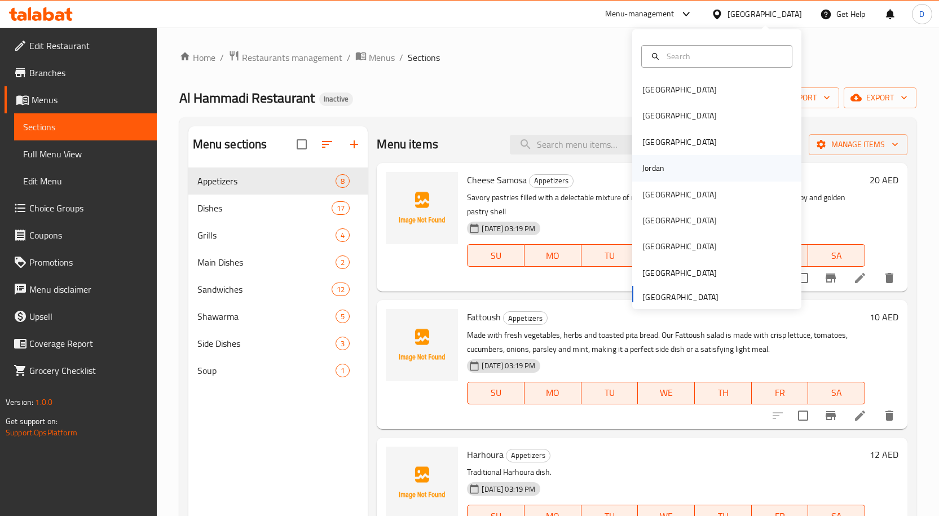
click at [654, 173] on div "Jordan" at bounding box center [653, 168] width 22 height 12
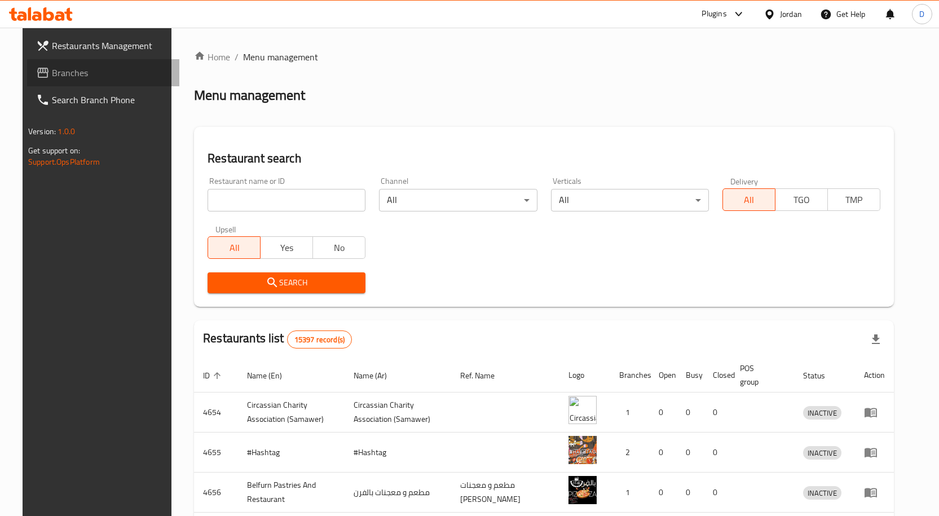
drag, startPoint x: 54, startPoint y: 77, endPoint x: 60, endPoint y: 78, distance: 6.9
click at [54, 77] on span "Branches" at bounding box center [111, 73] width 118 height 14
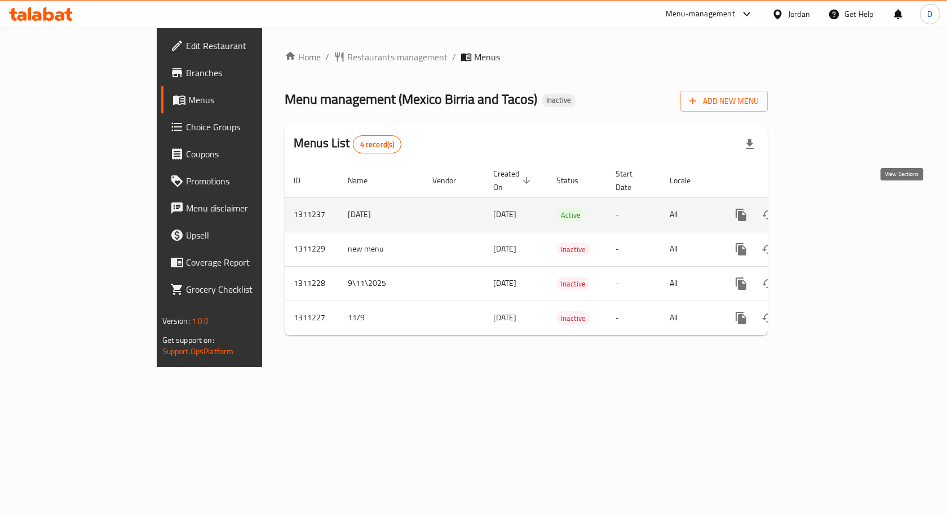
click at [828, 210] on icon "enhanced table" at bounding box center [823, 215] width 10 height 10
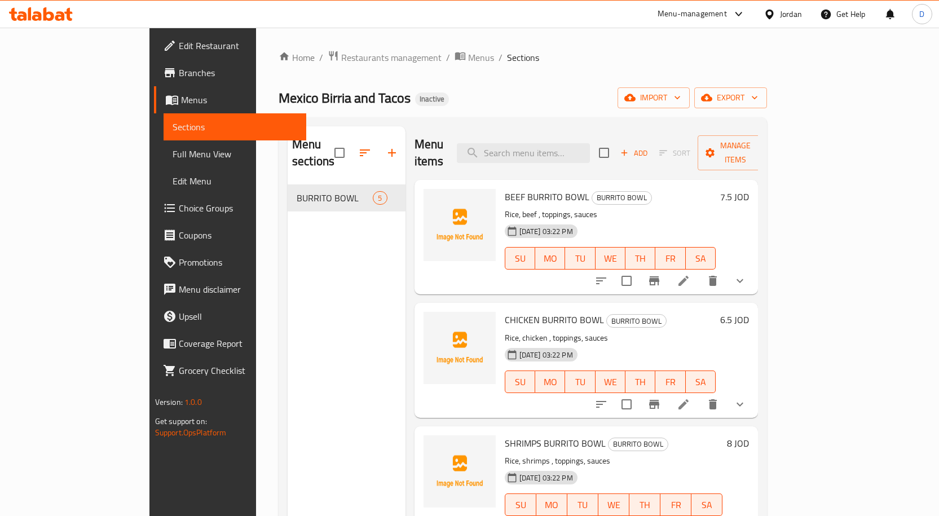
click at [505, 188] on span "BEEF BURRITO BOWL" at bounding box center [547, 196] width 85 height 17
copy h6 "BEEF BURRITO BOWL"
click at [524, 311] on span "CHICKEN BURRITO BOWL" at bounding box center [554, 319] width 99 height 17
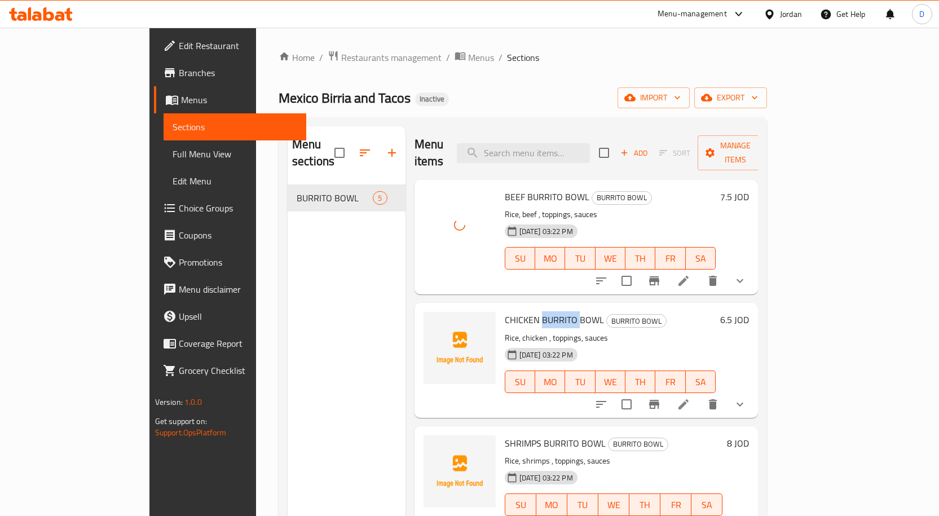
click at [524, 311] on span "CHICKEN BURRITO BOWL" at bounding box center [554, 319] width 99 height 17
copy h6 "CHICKEN BURRITO BOWL"
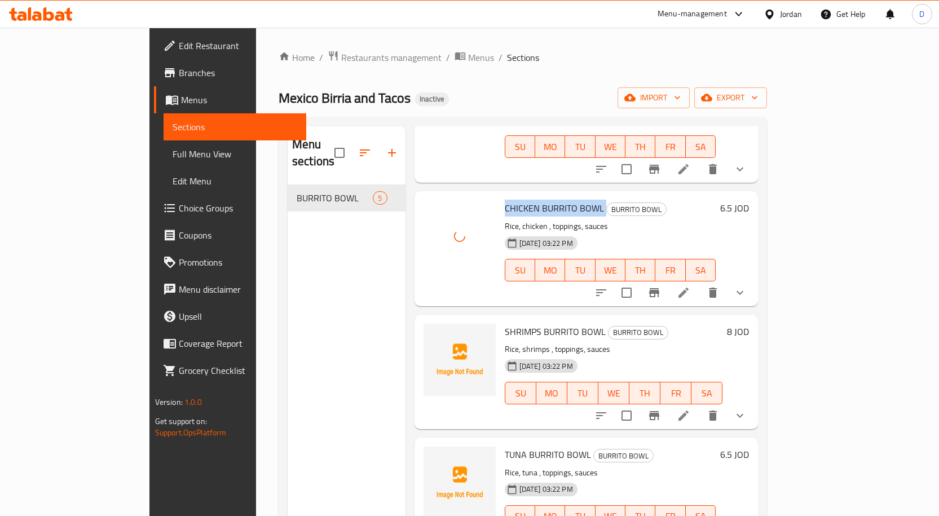
scroll to position [113, 0]
click at [521, 322] on span "SHRIMPS BURRITO BOWL" at bounding box center [555, 330] width 101 height 17
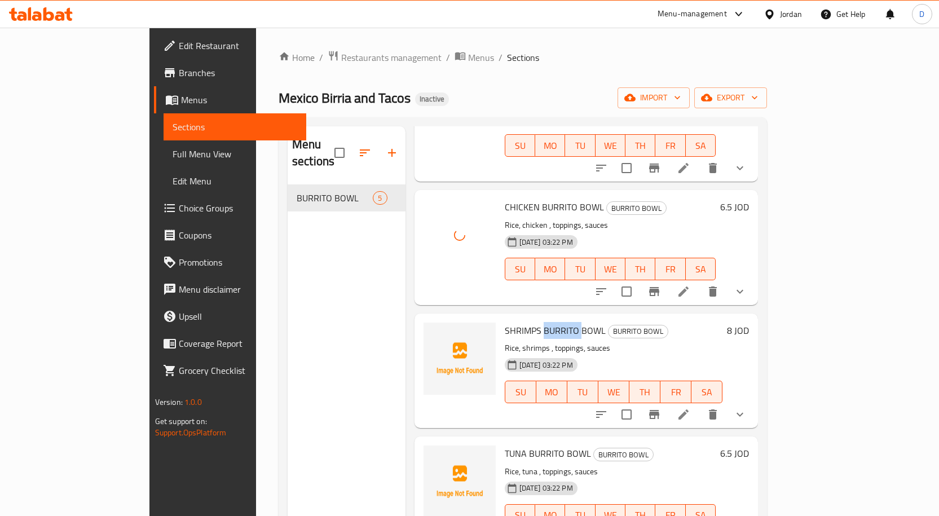
click at [521, 322] on span "SHRIMPS BURRITO BOWL" at bounding box center [555, 330] width 101 height 17
copy h6 "SHRIMPS BURRITO BOWL"
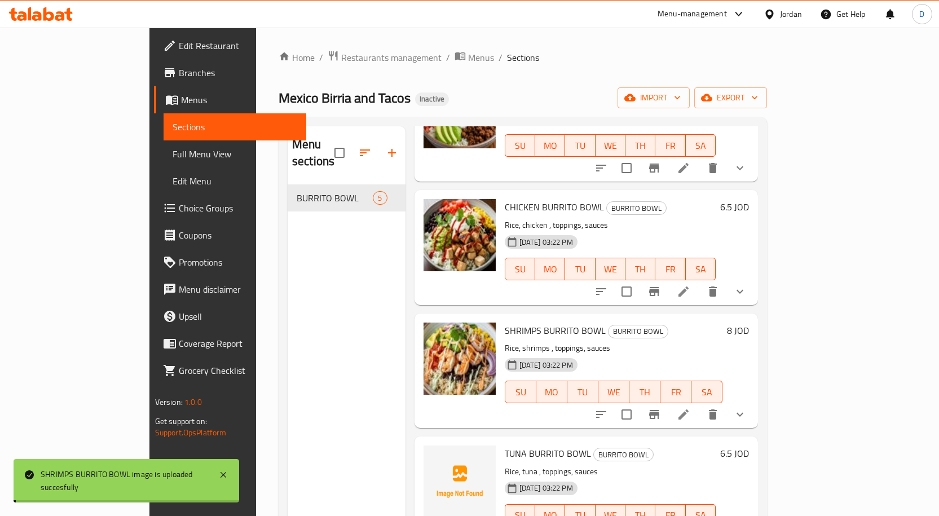
click at [514, 445] on span "TUNA BURRITO BOWL" at bounding box center [548, 453] width 86 height 17
click at [541, 445] on span "TUNA BURRITO BOWL" at bounding box center [548, 453] width 86 height 17
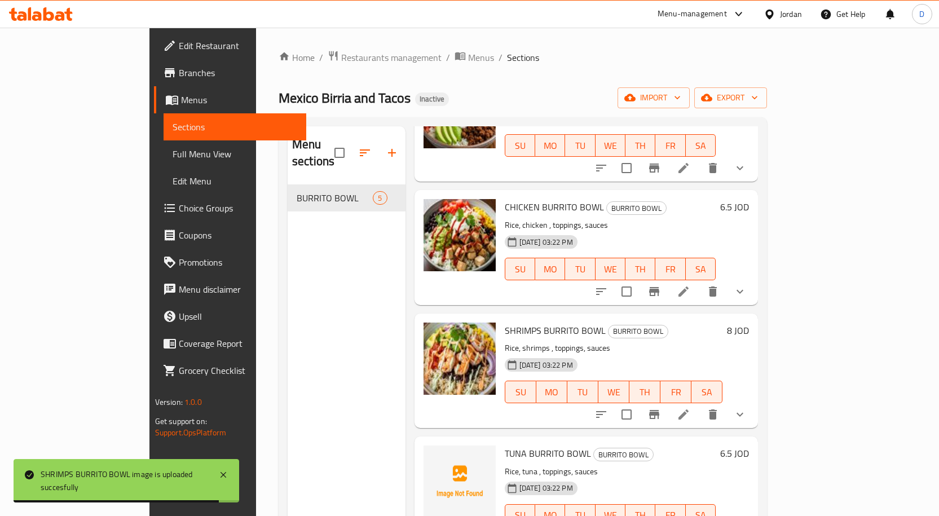
click at [509, 445] on span "TUNA BURRITO BOWL" at bounding box center [548, 453] width 86 height 17
copy h6 "TUNA BURRITO BOWL"
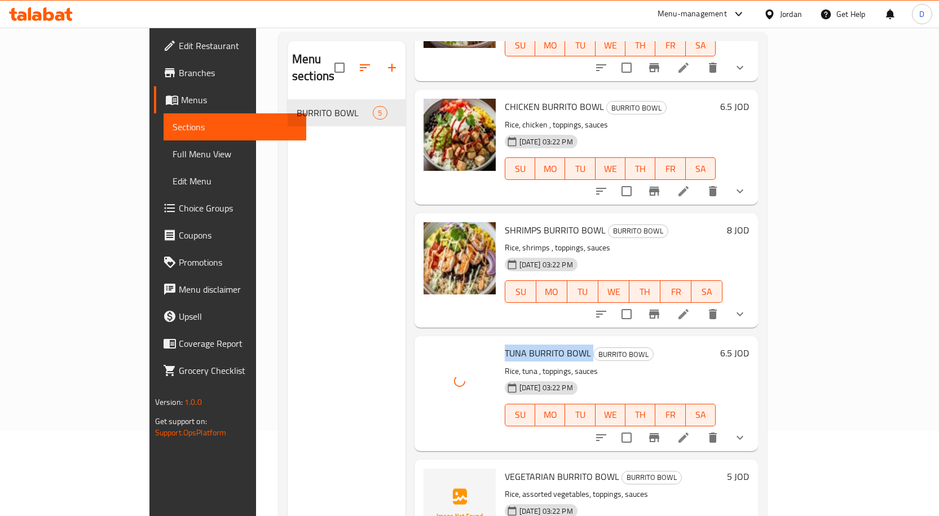
scroll to position [158, 0]
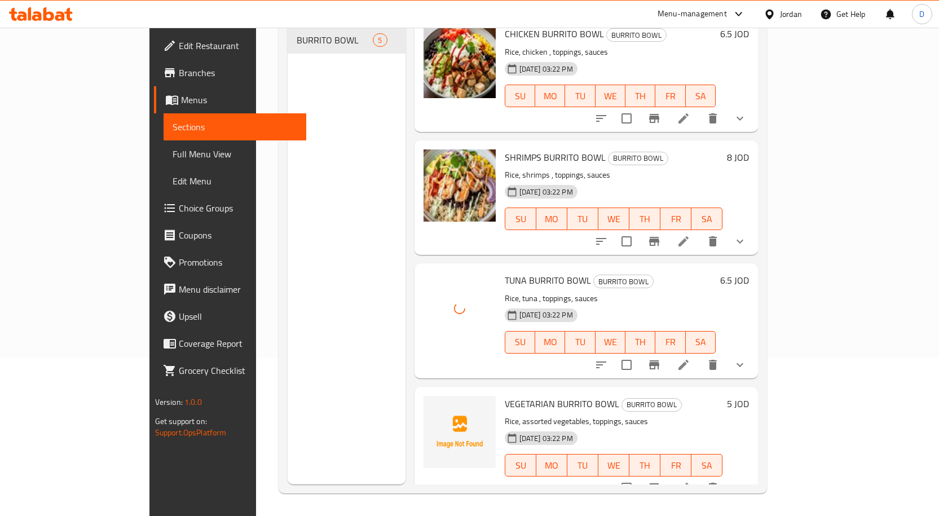
click at [505, 395] on span "VEGETARIAN BURRITO BOWL" at bounding box center [562, 403] width 114 height 17
copy span "VEGETARIAN"
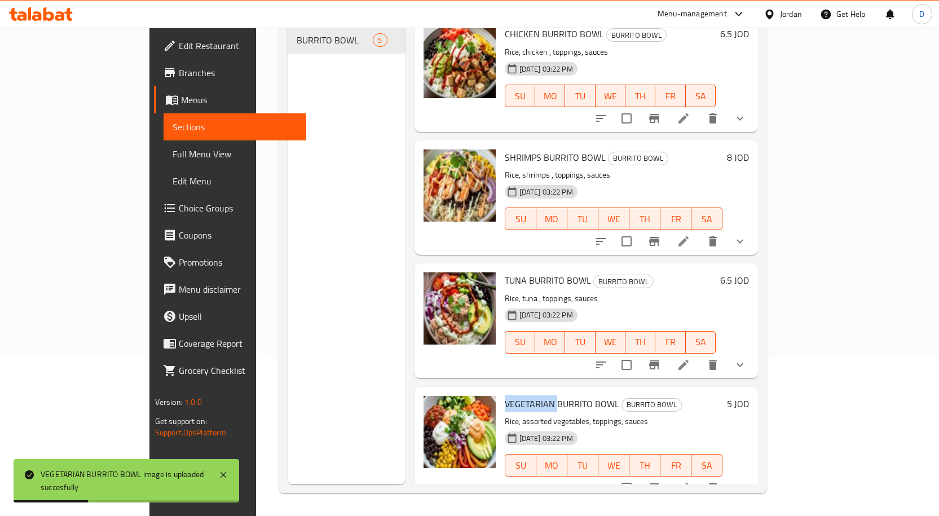
click at [173, 153] on span "Full Menu View" at bounding box center [235, 154] width 125 height 14
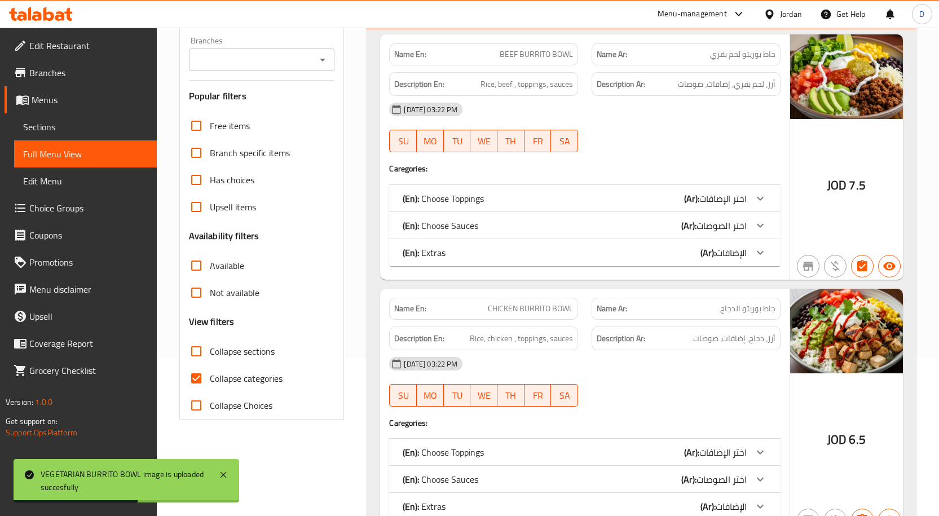
click at [228, 372] on span "Collapse categories" at bounding box center [246, 379] width 73 height 14
click at [210, 371] on input "Collapse categories" at bounding box center [196, 378] width 27 height 27
checkbox input "false"
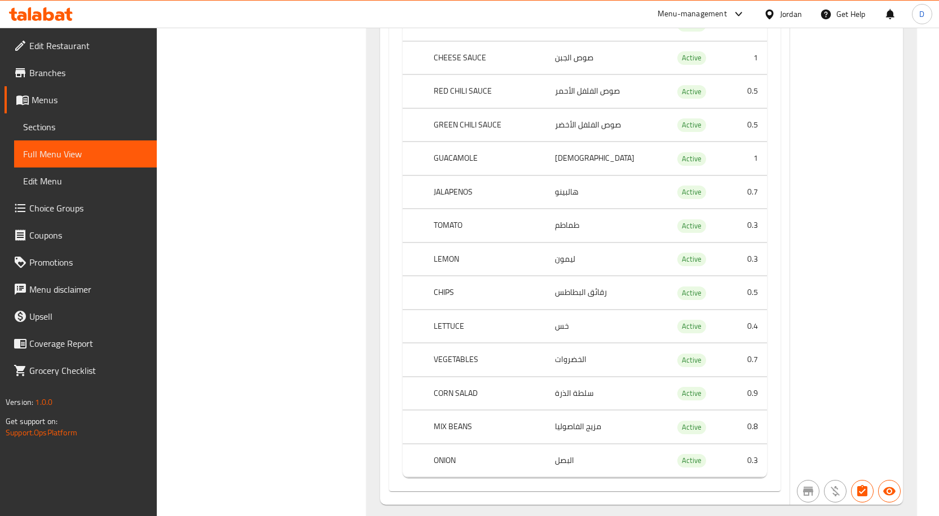
scroll to position [7344, 0]
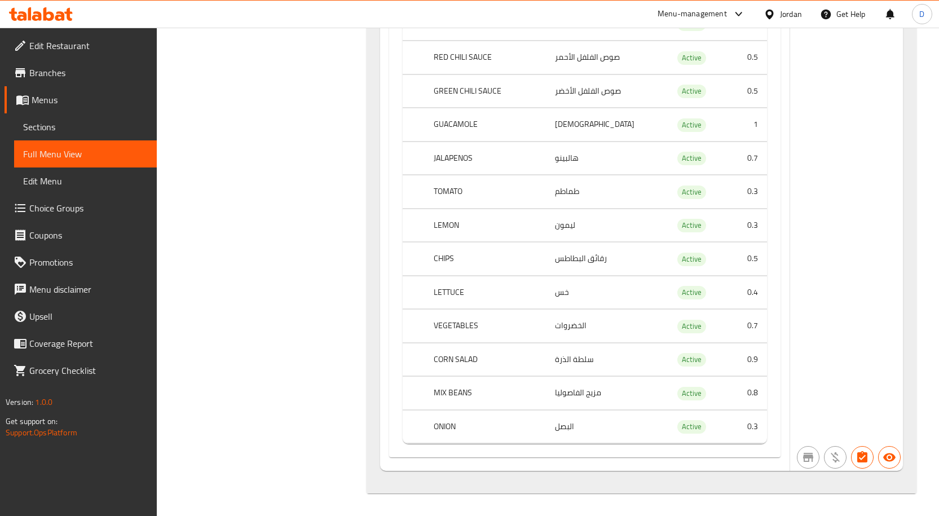
drag, startPoint x: 489, startPoint y: 344, endPoint x: 612, endPoint y: 350, distance: 123.1
click at [56, 39] on span "Edit Restaurant" at bounding box center [88, 46] width 118 height 14
